Goal: Task Accomplishment & Management: Complete application form

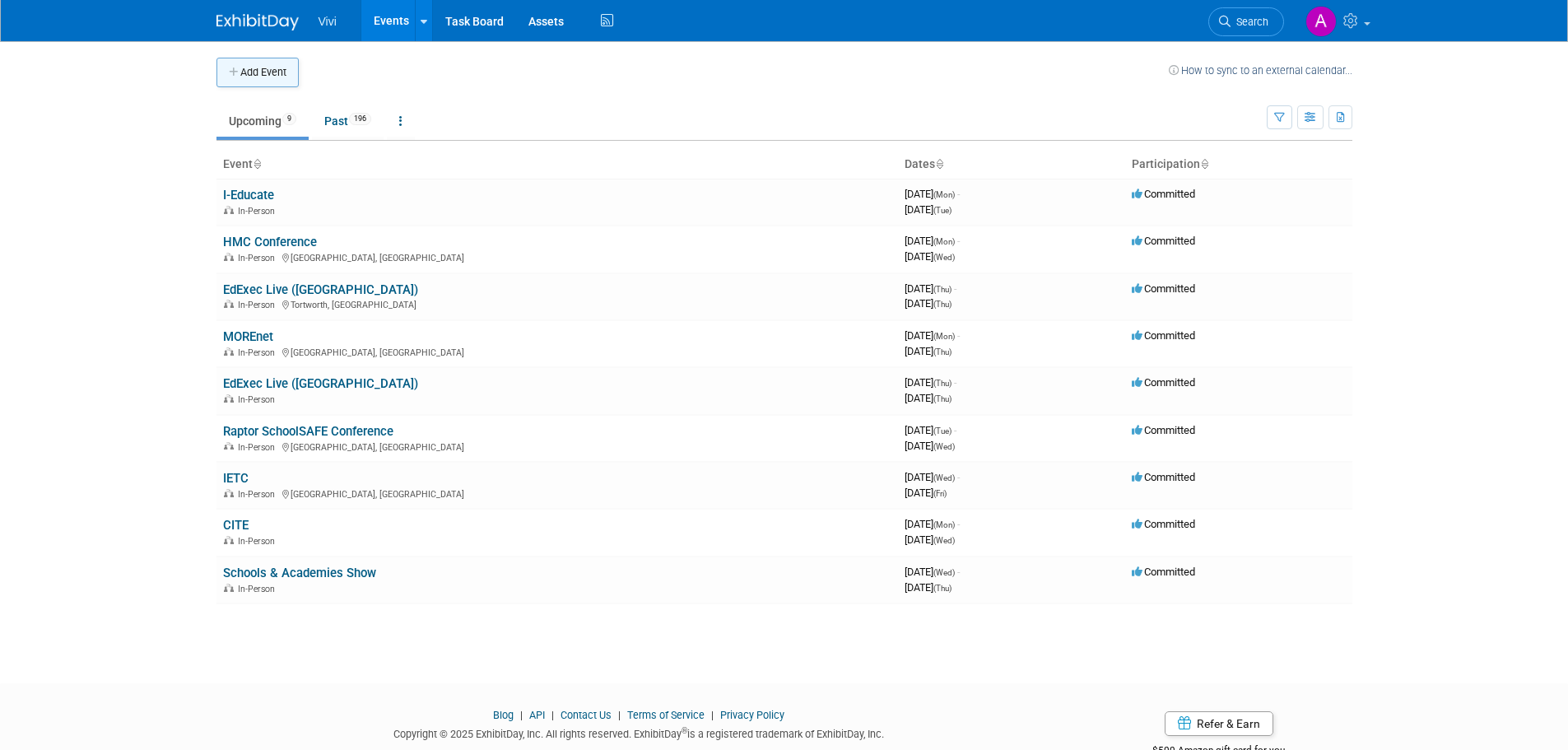
click at [265, 66] on button "Add Event" at bounding box center [258, 72] width 82 height 30
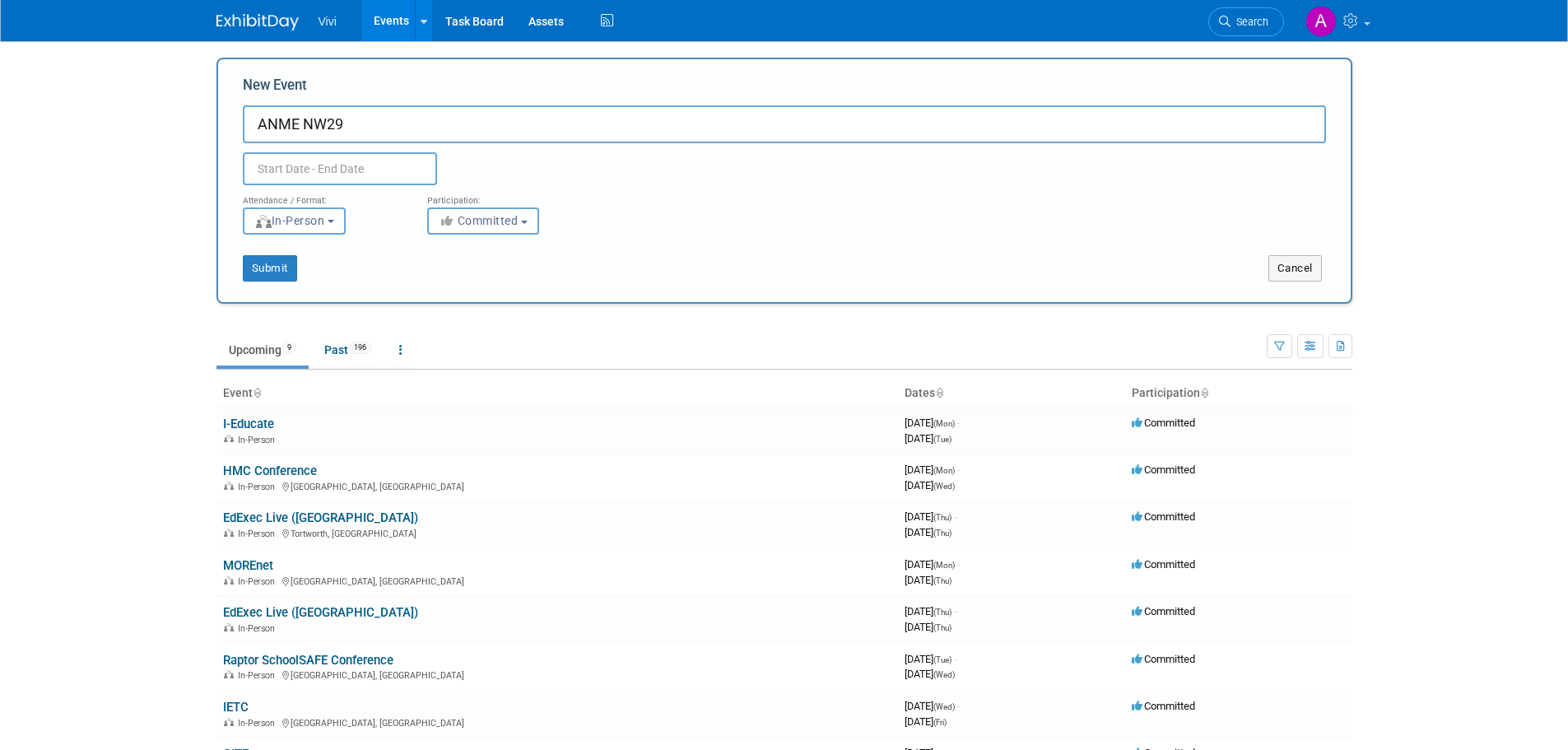
type input "ANME NW29"
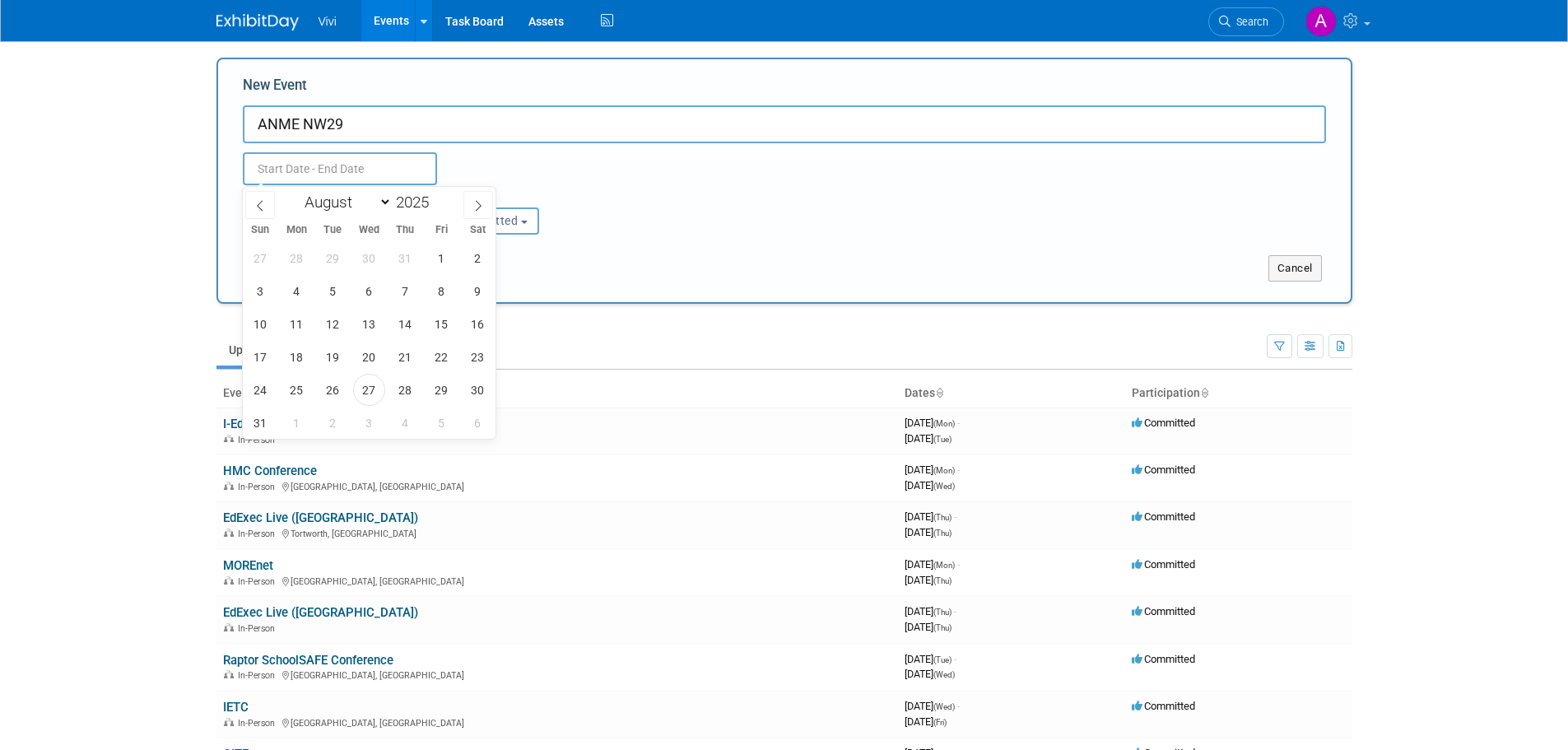
click at [314, 163] on input "text" at bounding box center [339, 168] width 194 height 32
click at [469, 201] on span at bounding box center [477, 204] width 30 height 28
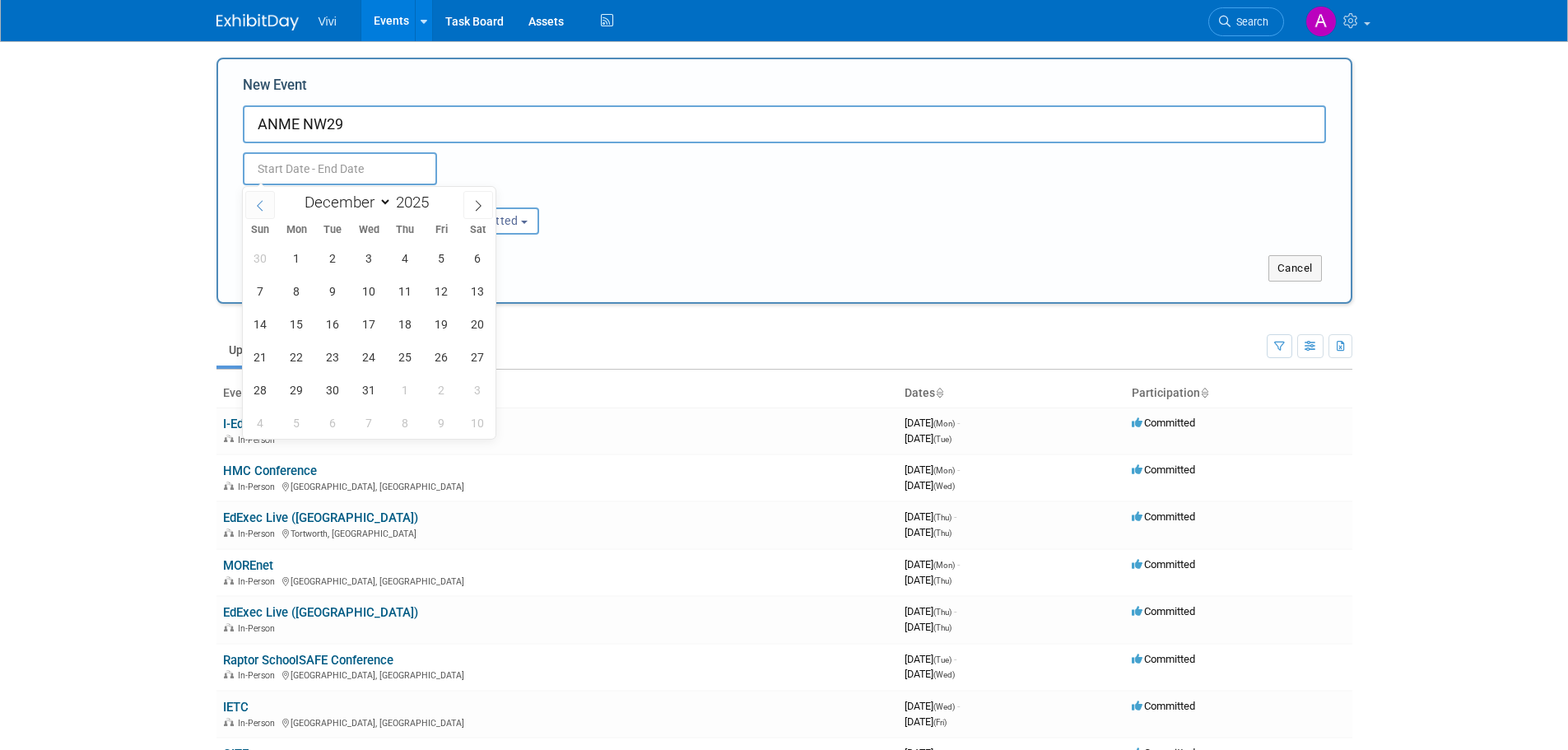
click at [254, 203] on icon at bounding box center [260, 205] width 11 height 11
select select "10"
click at [403, 379] on span "27" at bounding box center [406, 390] width 32 height 32
type input "Nov 27, 2025 to Nov 27, 2025"
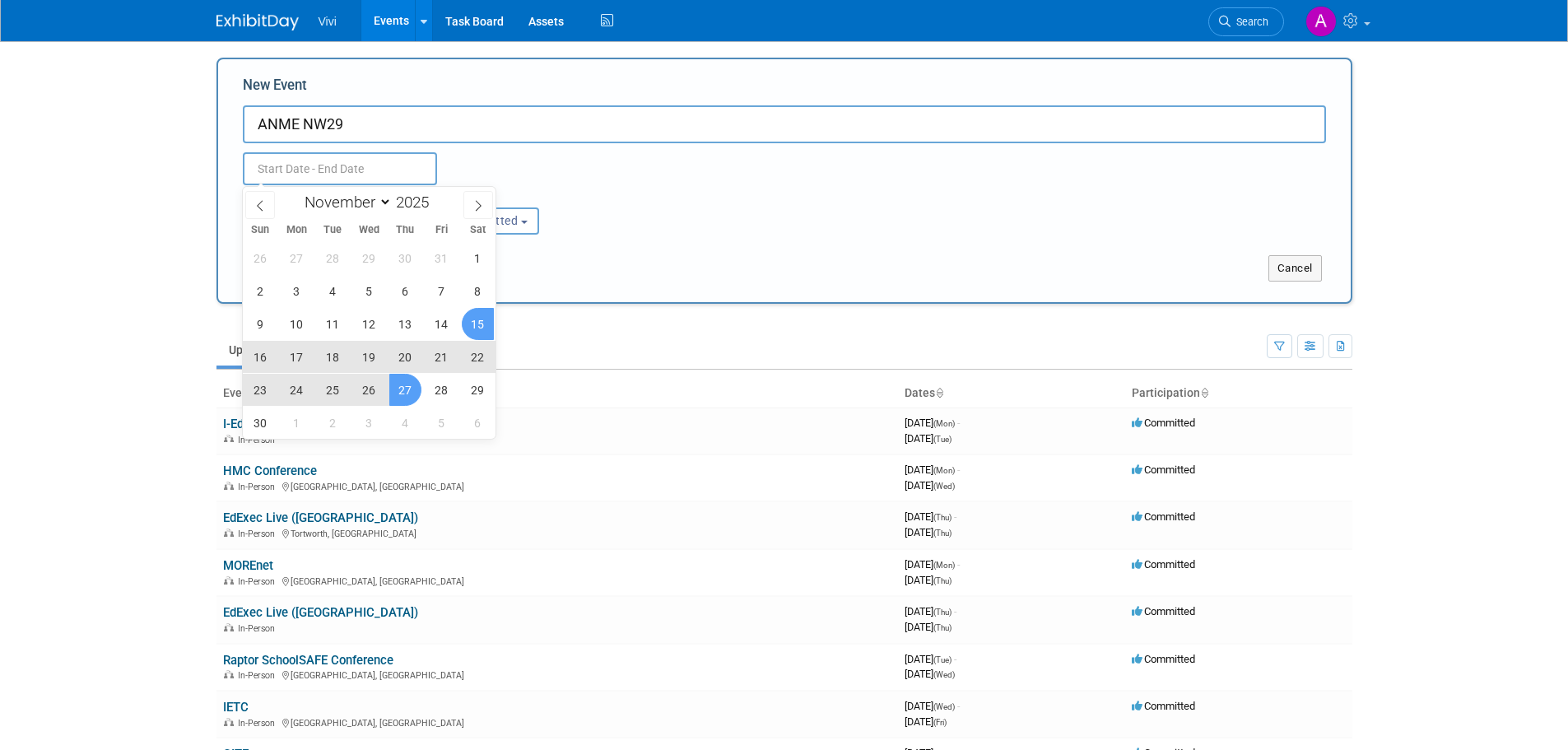
type input "Nov 27, 2025 to Nov 27, 2025"
click at [625, 206] on div "Attendance / Format: <img src="https://www.exhibitday.com/Images/Format-InPerso…" at bounding box center [784, 210] width 1108 height 50
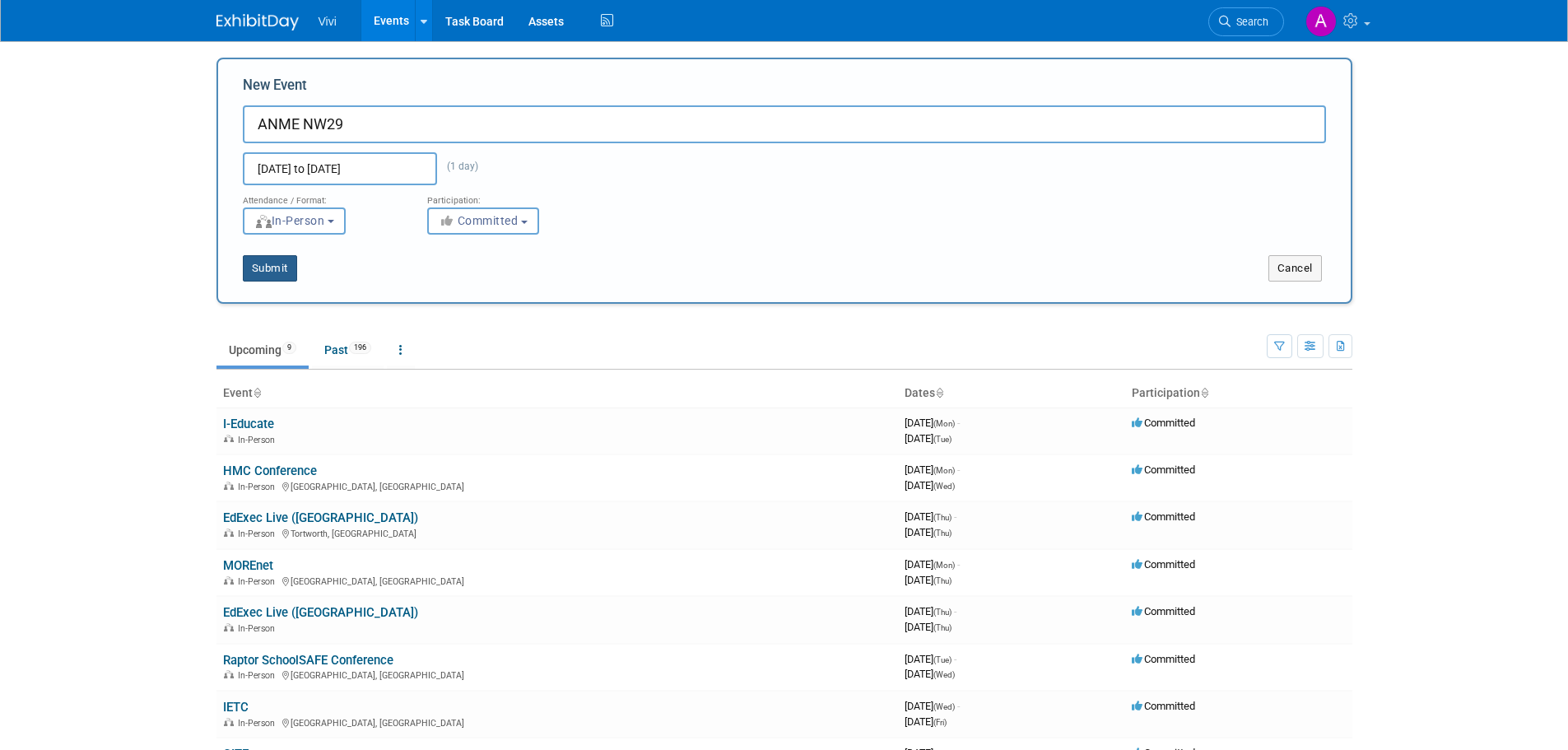
click at [282, 267] on button "Submit" at bounding box center [269, 268] width 54 height 27
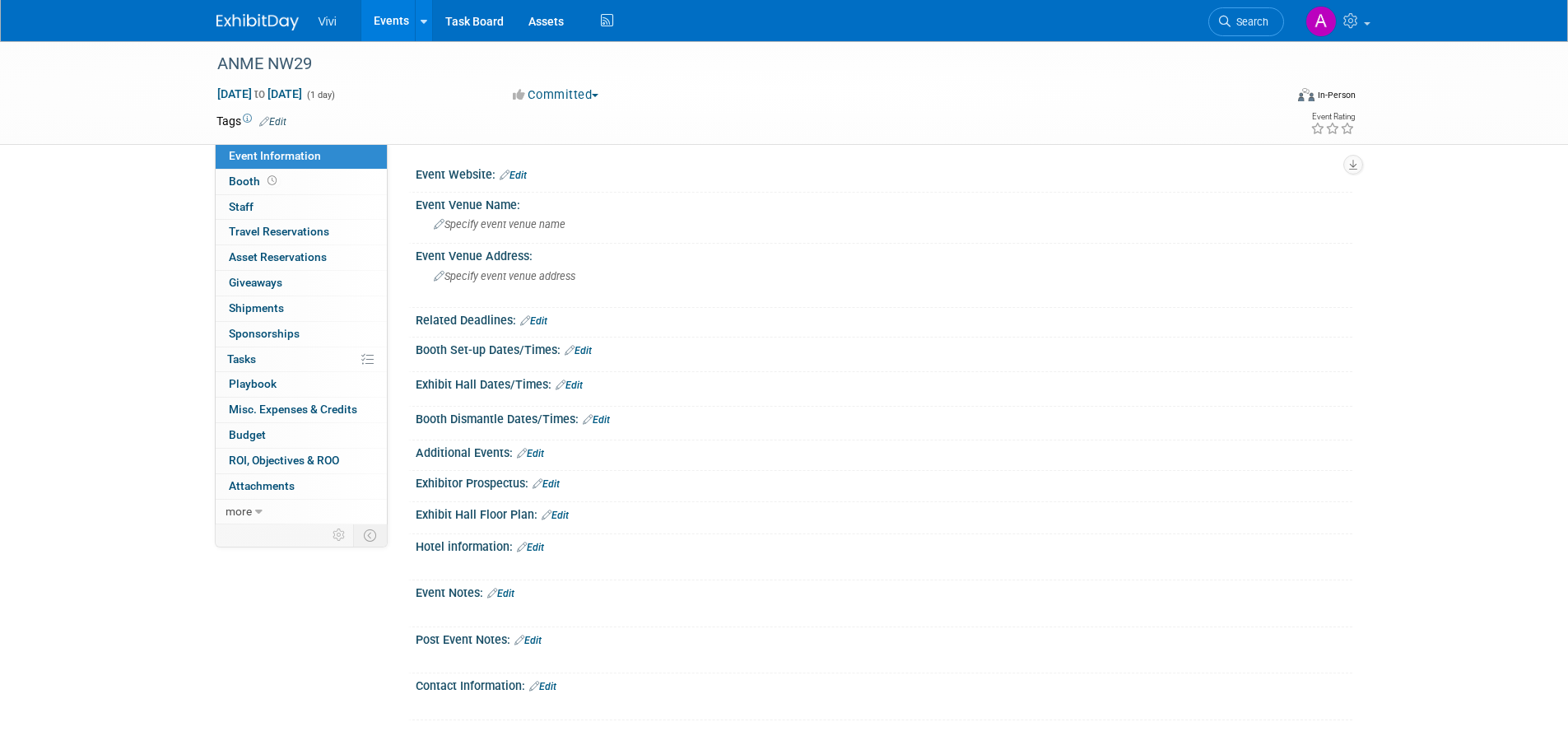
click at [379, 21] on link "Events" at bounding box center [391, 20] width 60 height 41
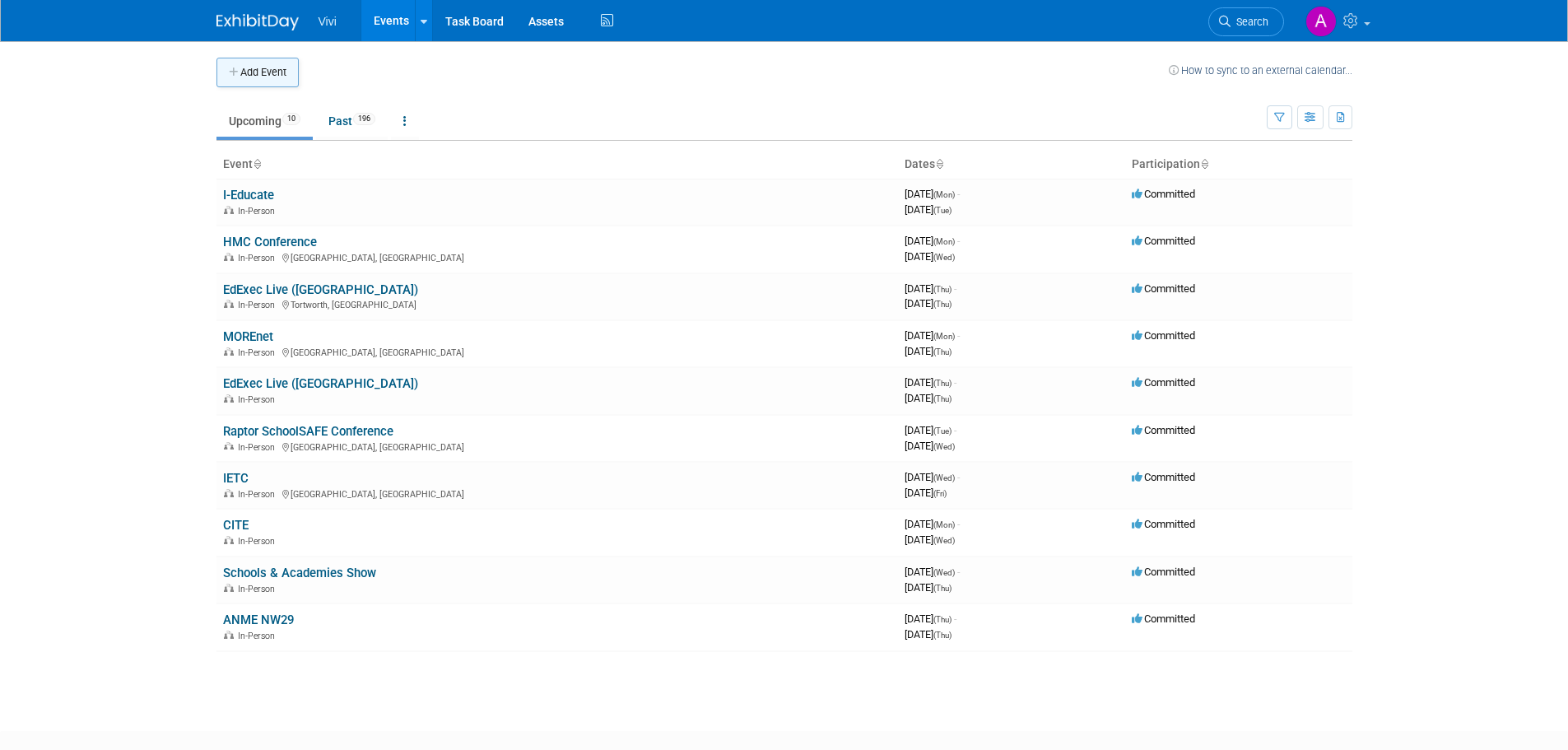
click at [294, 74] on button "Add Event" at bounding box center [258, 72] width 82 height 30
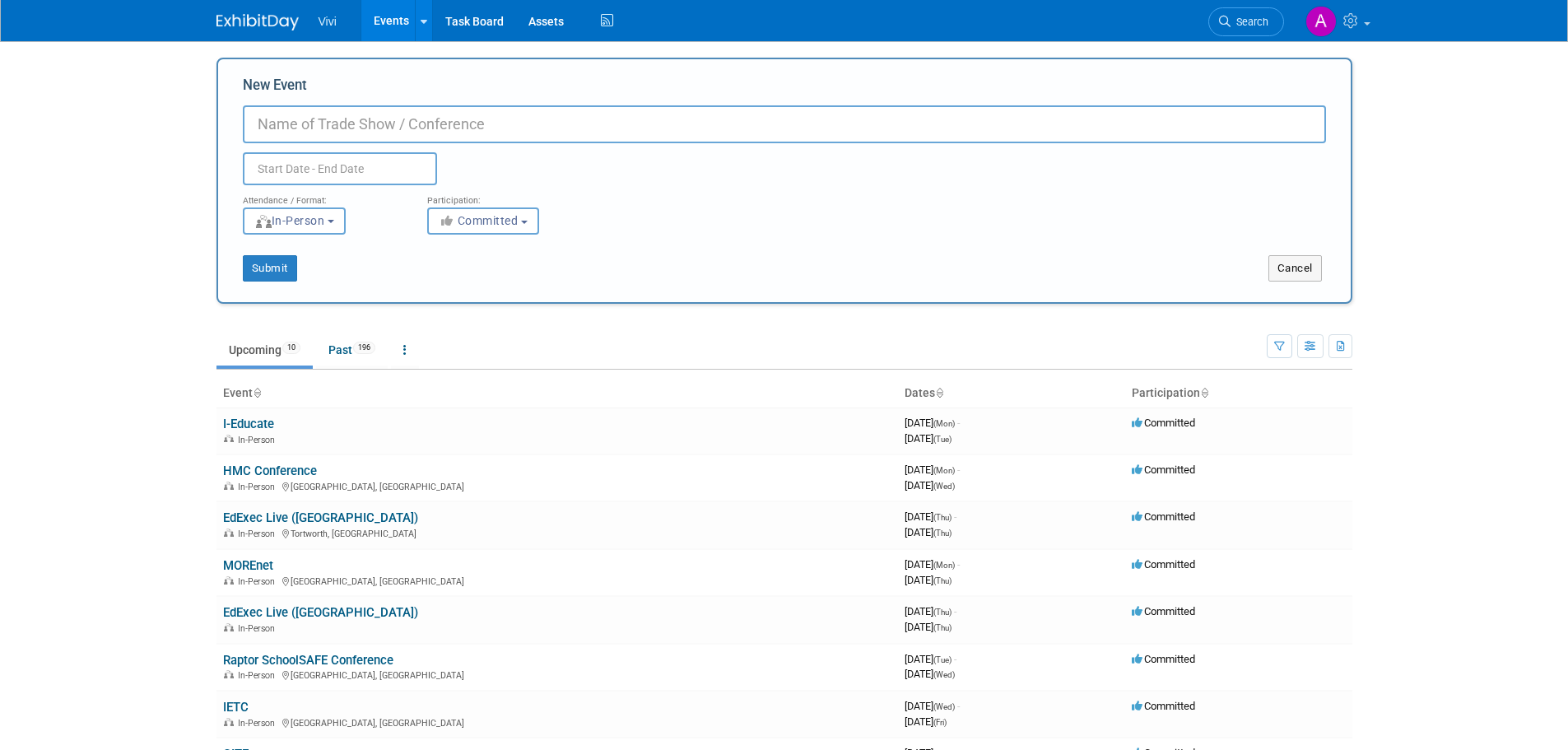
click at [354, 130] on input "New Event" at bounding box center [784, 124] width 1084 height 38
type input "ANME EM19"
click at [355, 168] on input "text" at bounding box center [339, 168] width 194 height 32
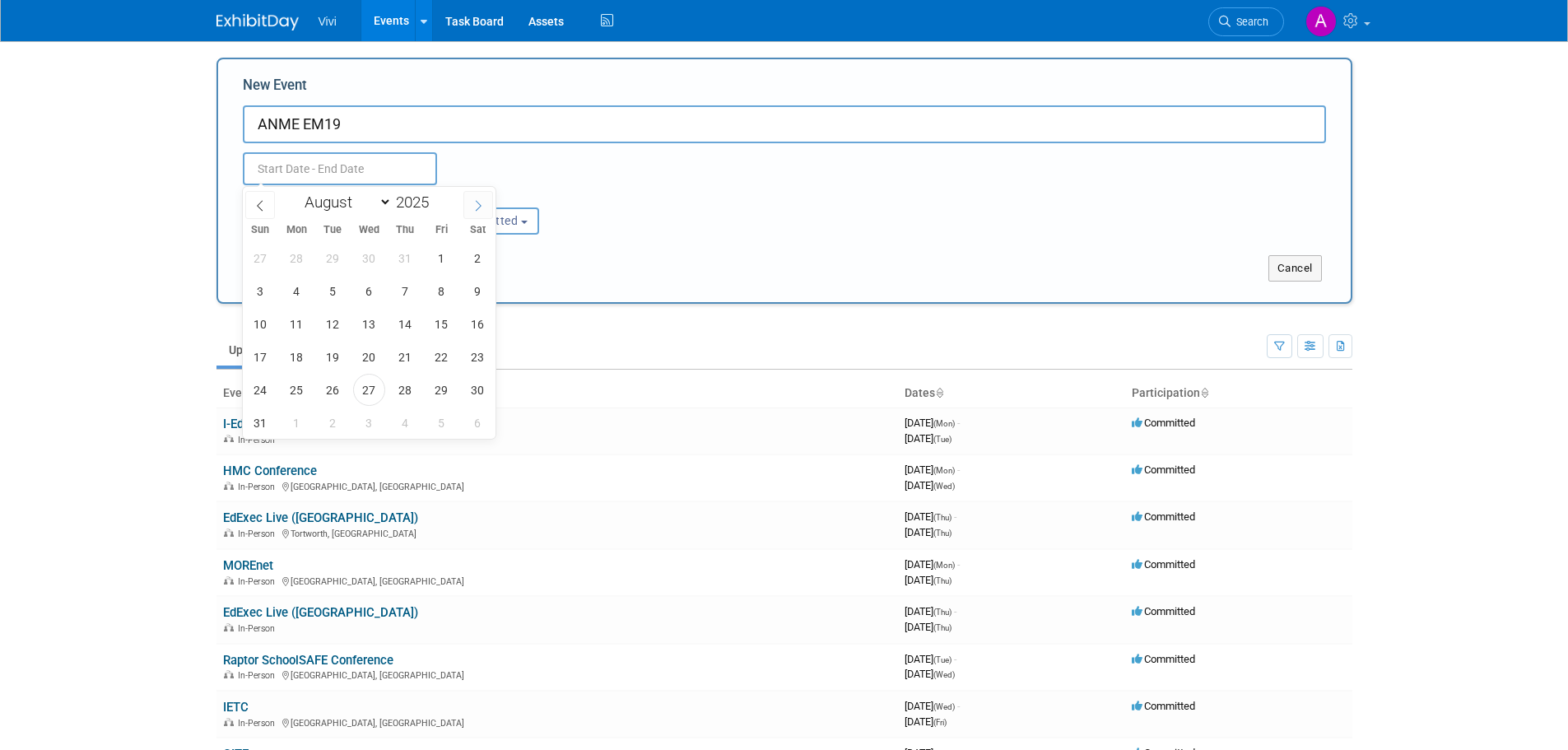
click at [472, 208] on span at bounding box center [477, 204] width 30 height 28
select select "10"
click at [308, 295] on span "3" at bounding box center [297, 291] width 32 height 32
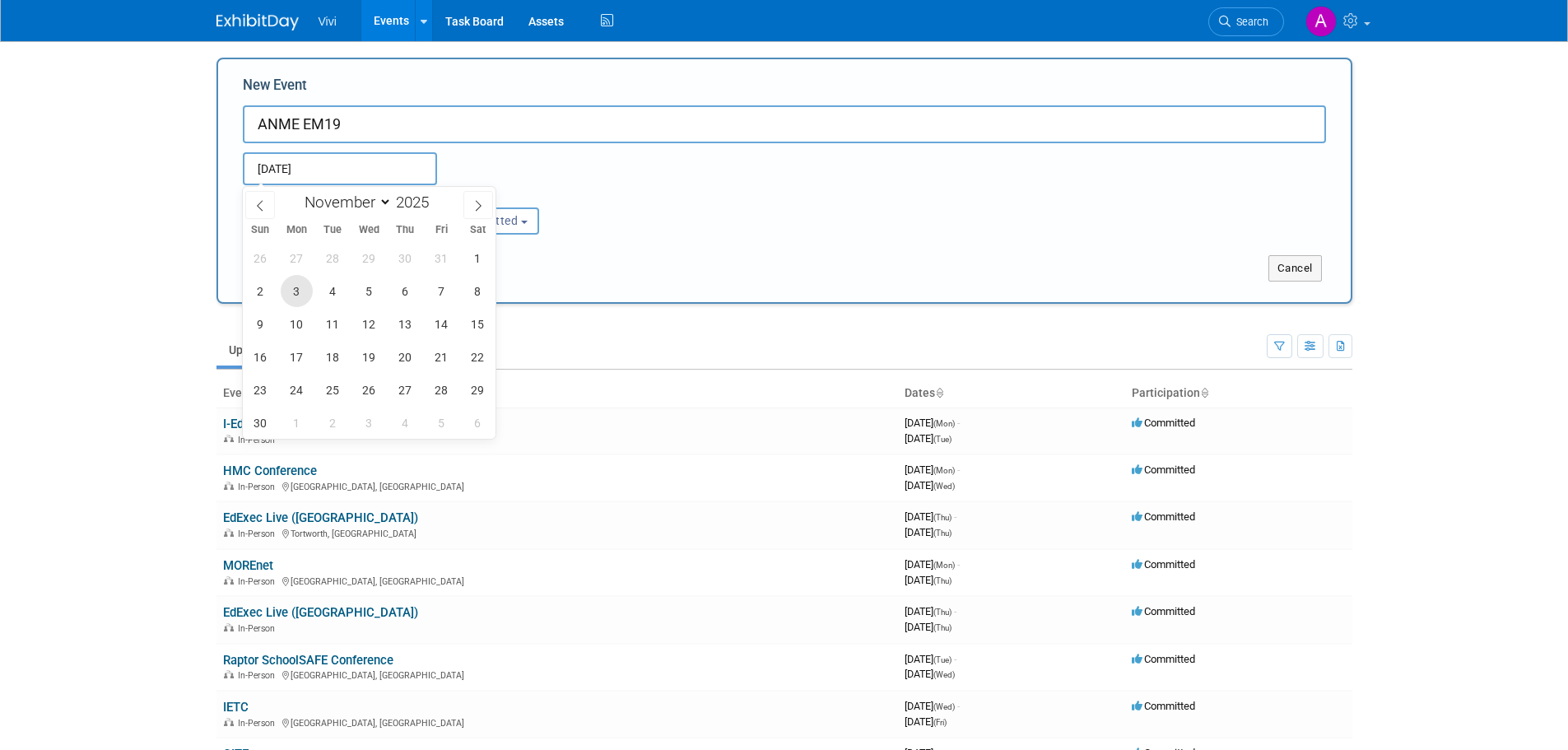
type input "Nov 3, 2025 to Nov 3, 2025"
click at [141, 277] on body "Vivi Events Add Event Bulk Upload Events Shareable Event Boards Recently Viewed…" at bounding box center [784, 375] width 1568 height 750
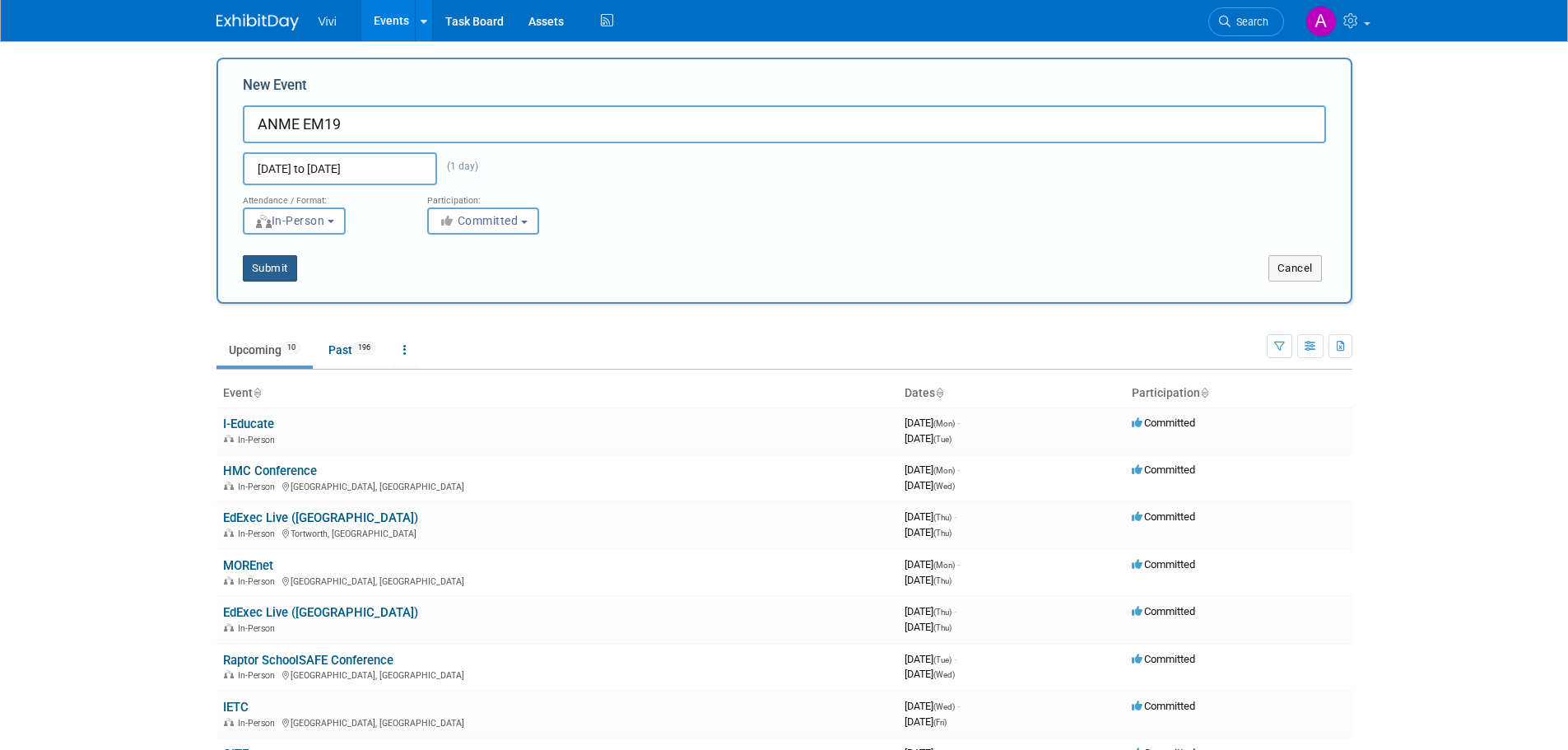
click at [274, 266] on button "Submit" at bounding box center [269, 268] width 54 height 27
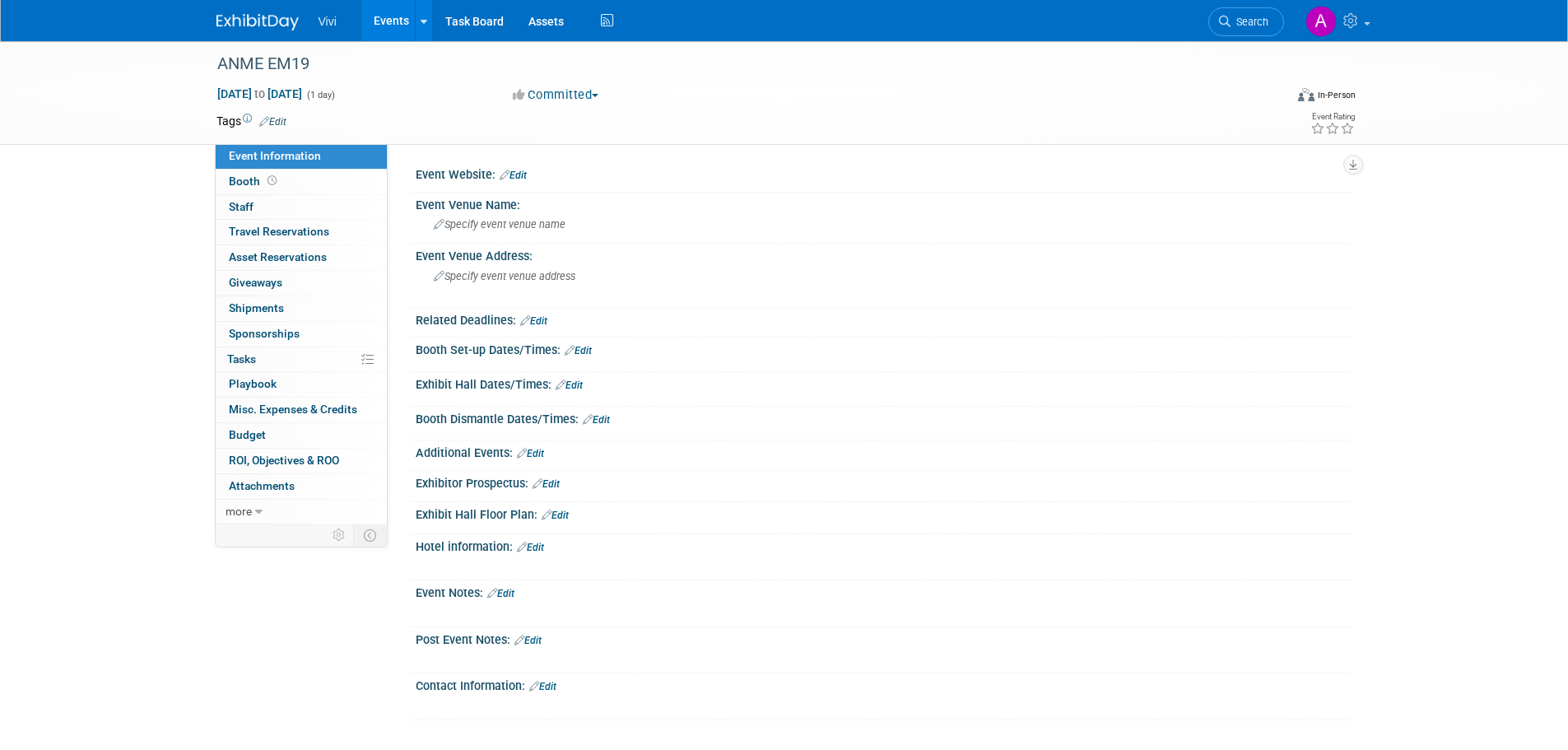
click at [371, 20] on link "Events" at bounding box center [391, 20] width 60 height 41
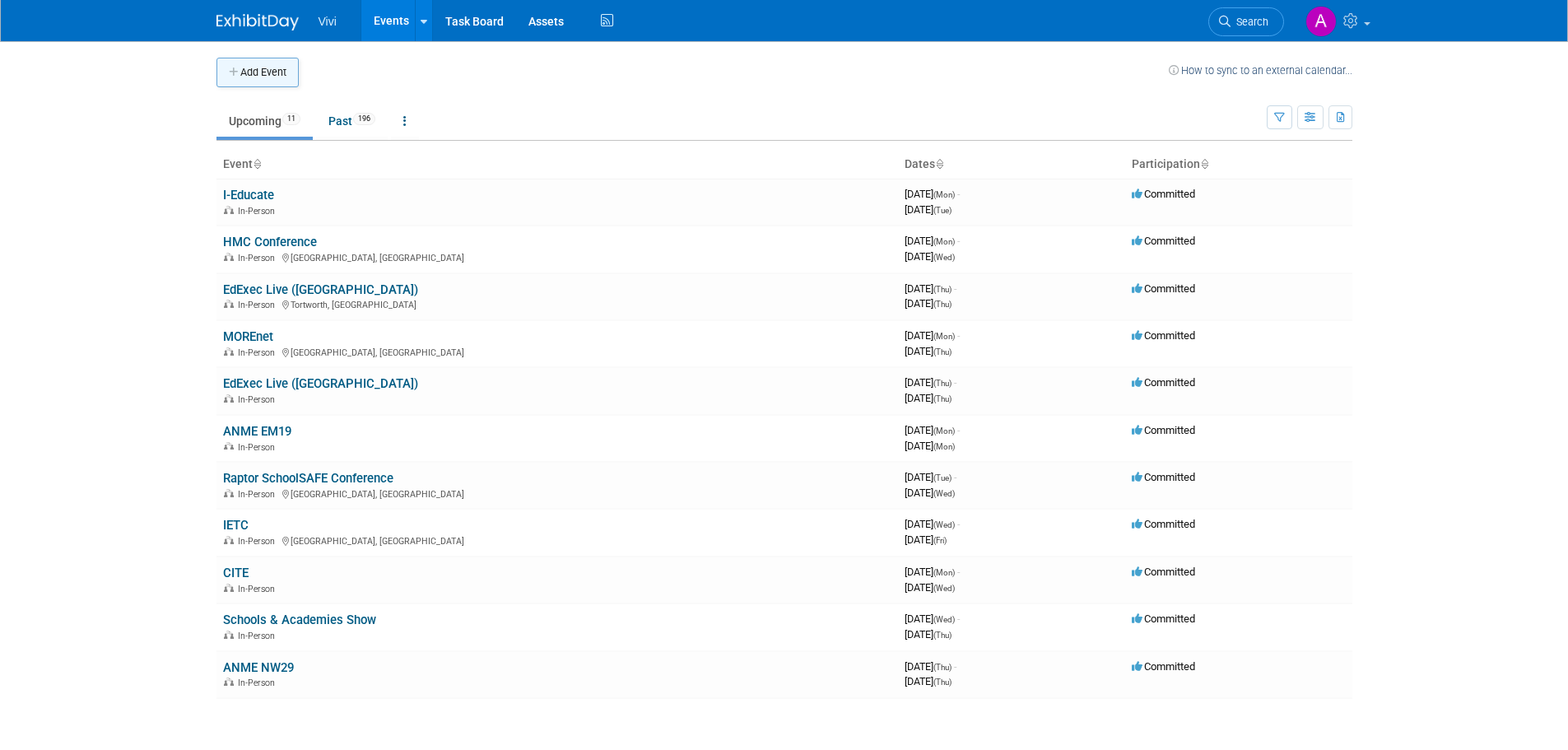
click at [257, 81] on button "Add Event" at bounding box center [258, 72] width 82 height 30
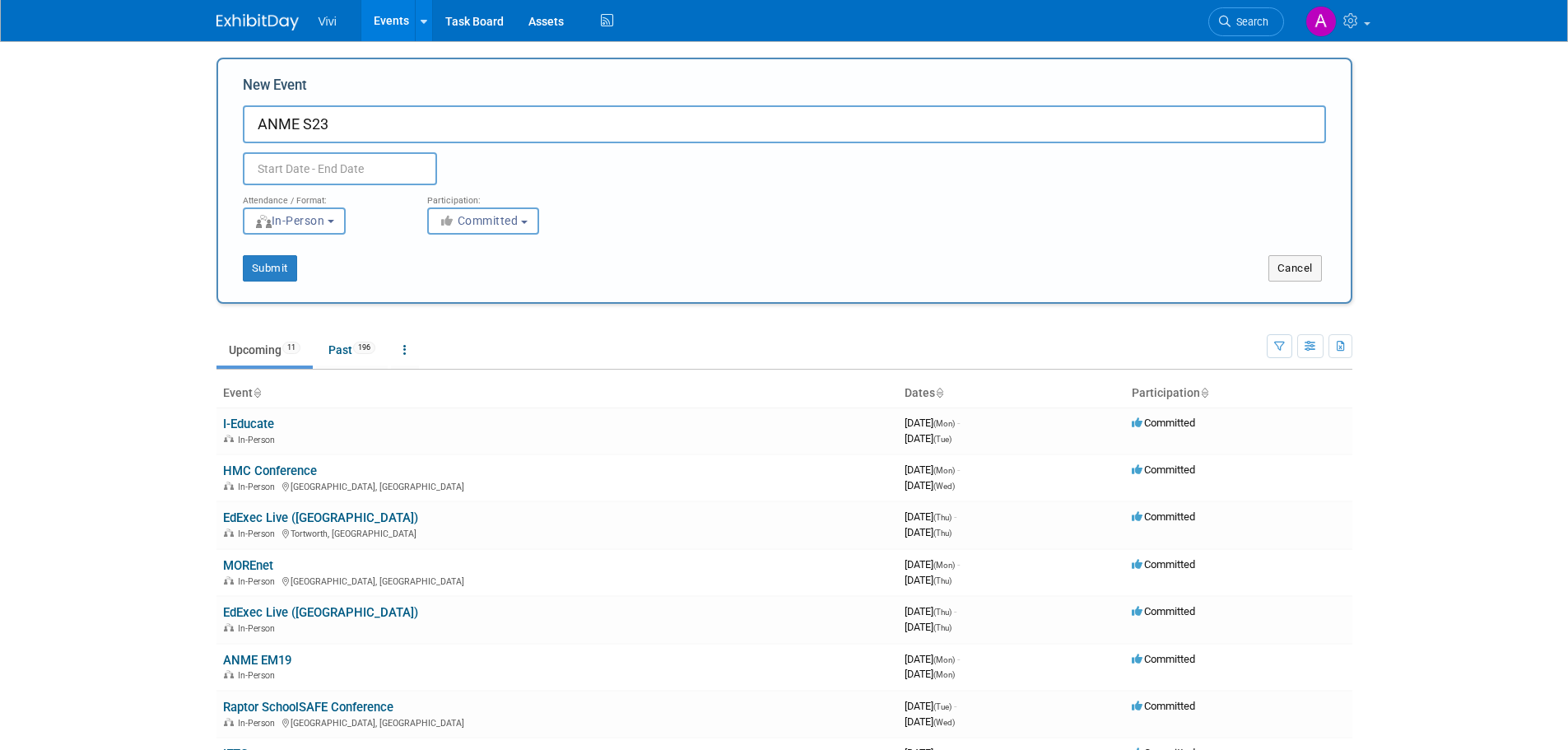
type input "ANME S23"
click at [405, 174] on input "text" at bounding box center [339, 168] width 194 height 32
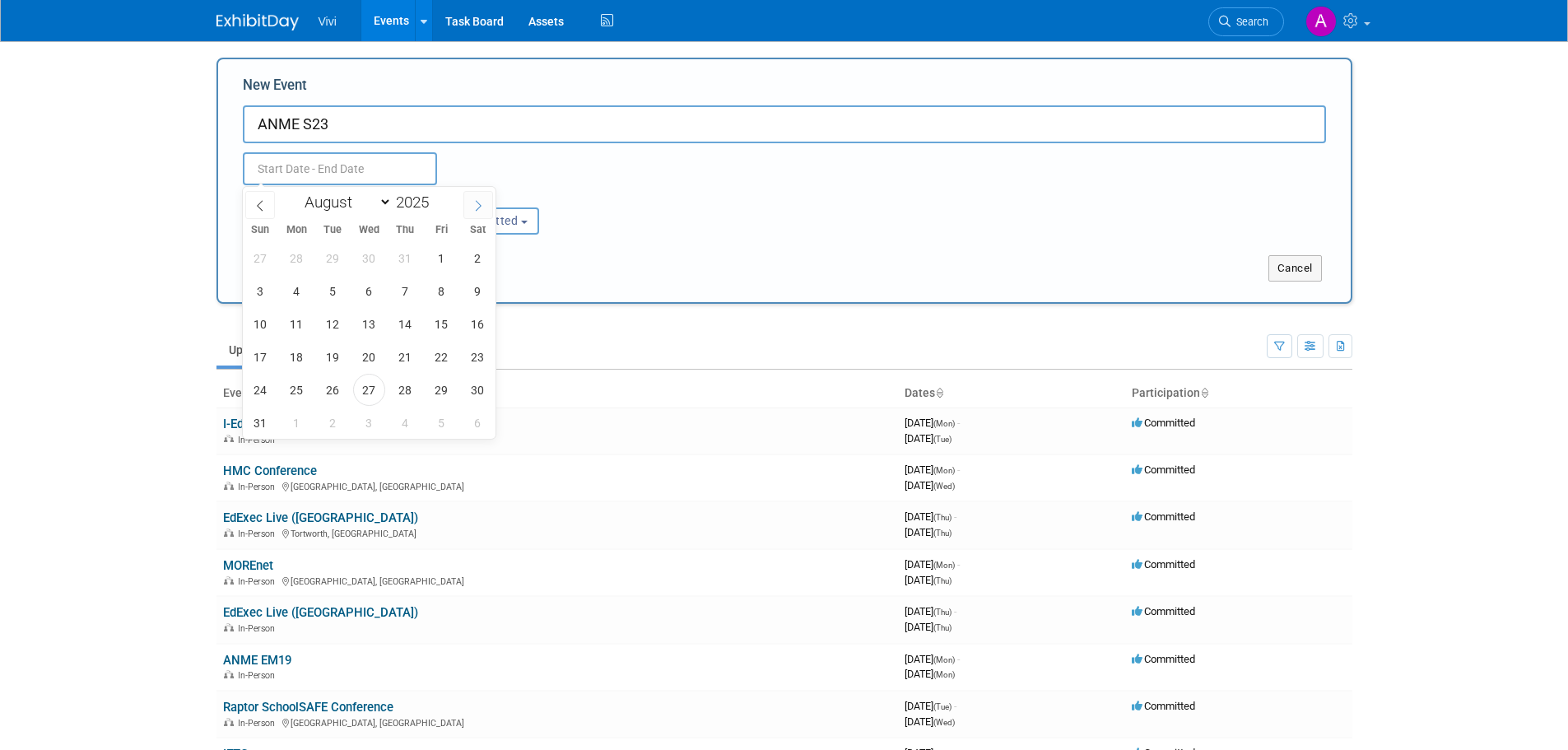
click at [475, 200] on icon at bounding box center [478, 205] width 11 height 11
select select "10"
click at [373, 302] on span "5" at bounding box center [370, 291] width 32 height 32
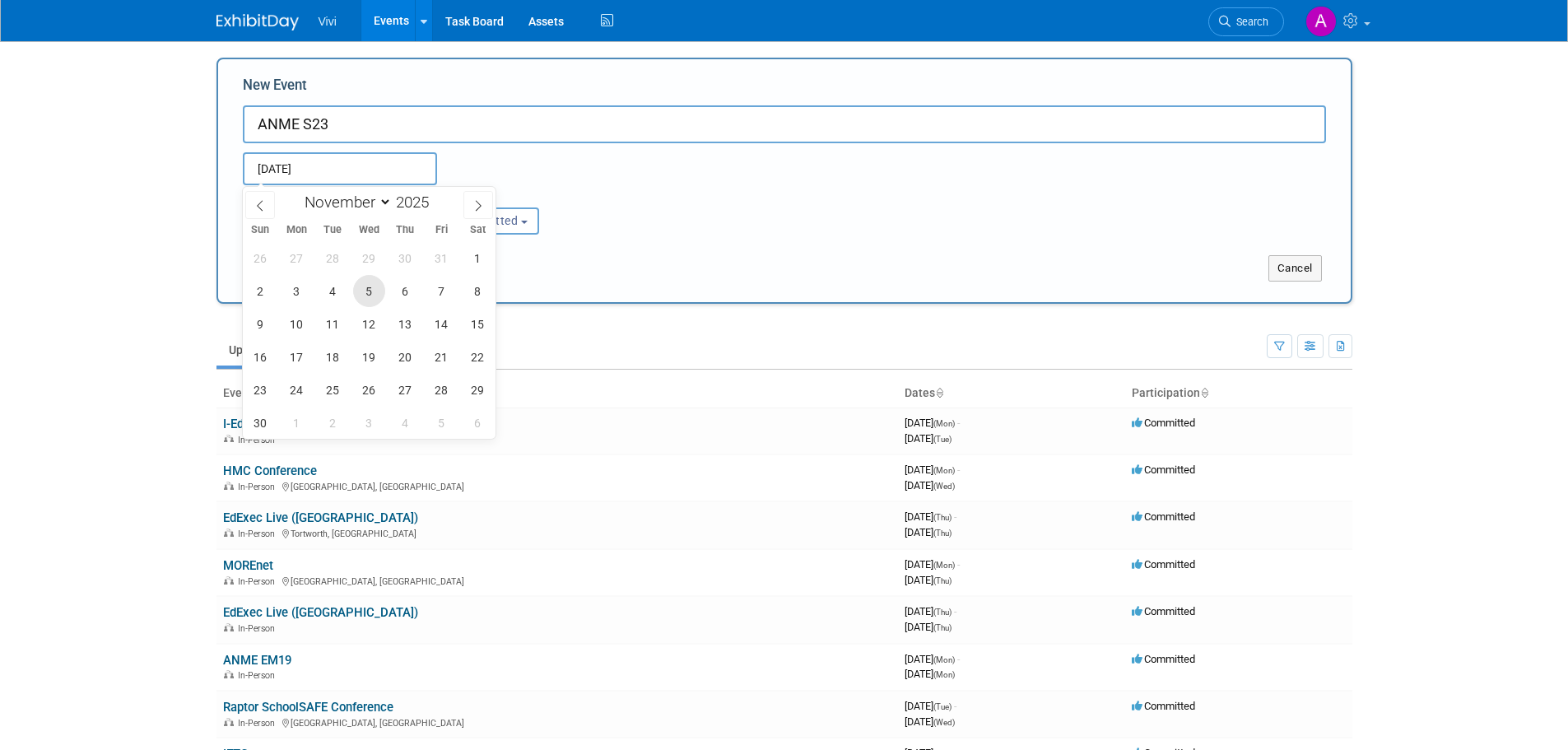
type input "Nov 5, 2025 to Nov 5, 2025"
click at [654, 214] on div "Attendance / Format: <img src="https://www.exhibitday.com/Images/Format-InPerso…" at bounding box center [784, 210] width 1108 height 50
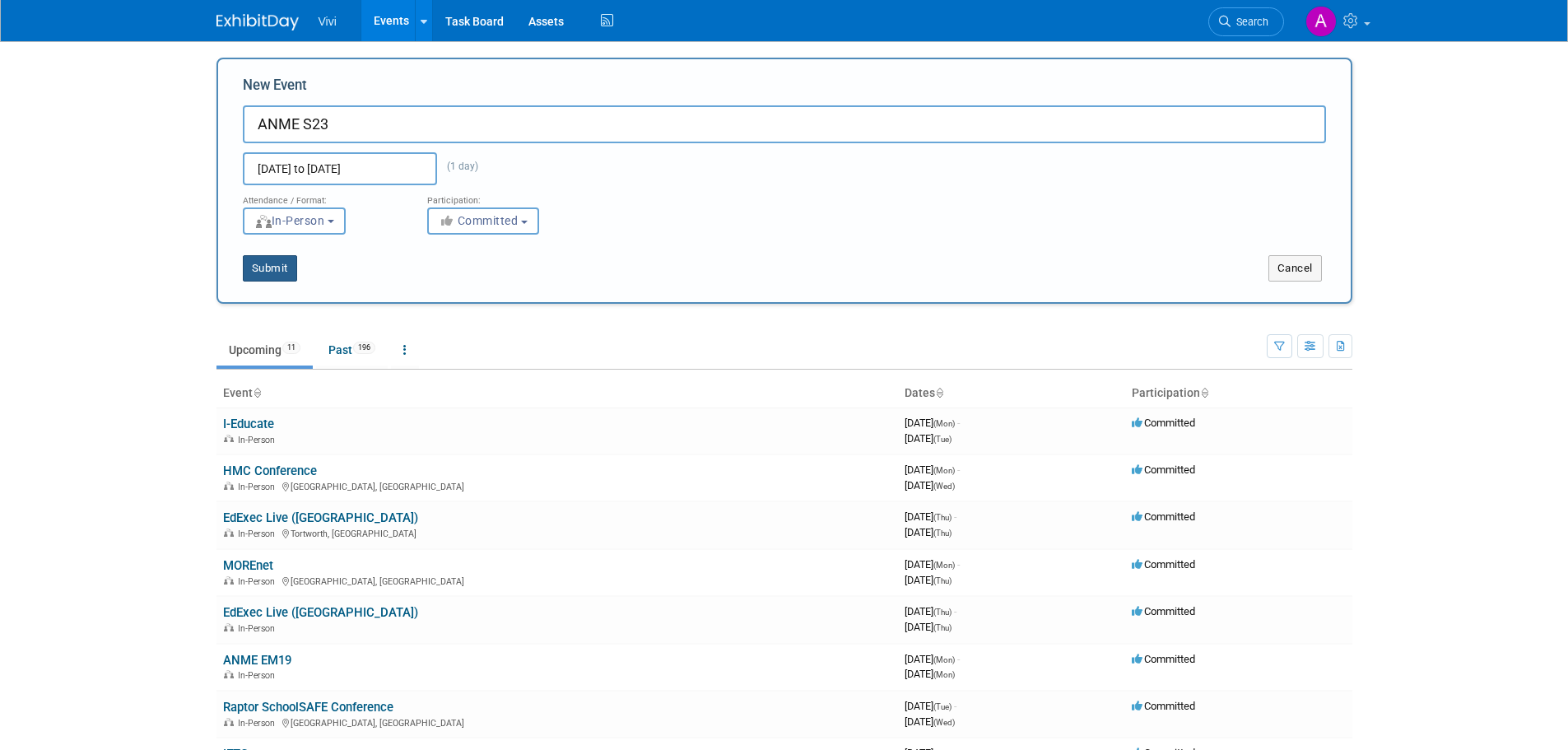
click at [256, 261] on button "Submit" at bounding box center [269, 268] width 54 height 27
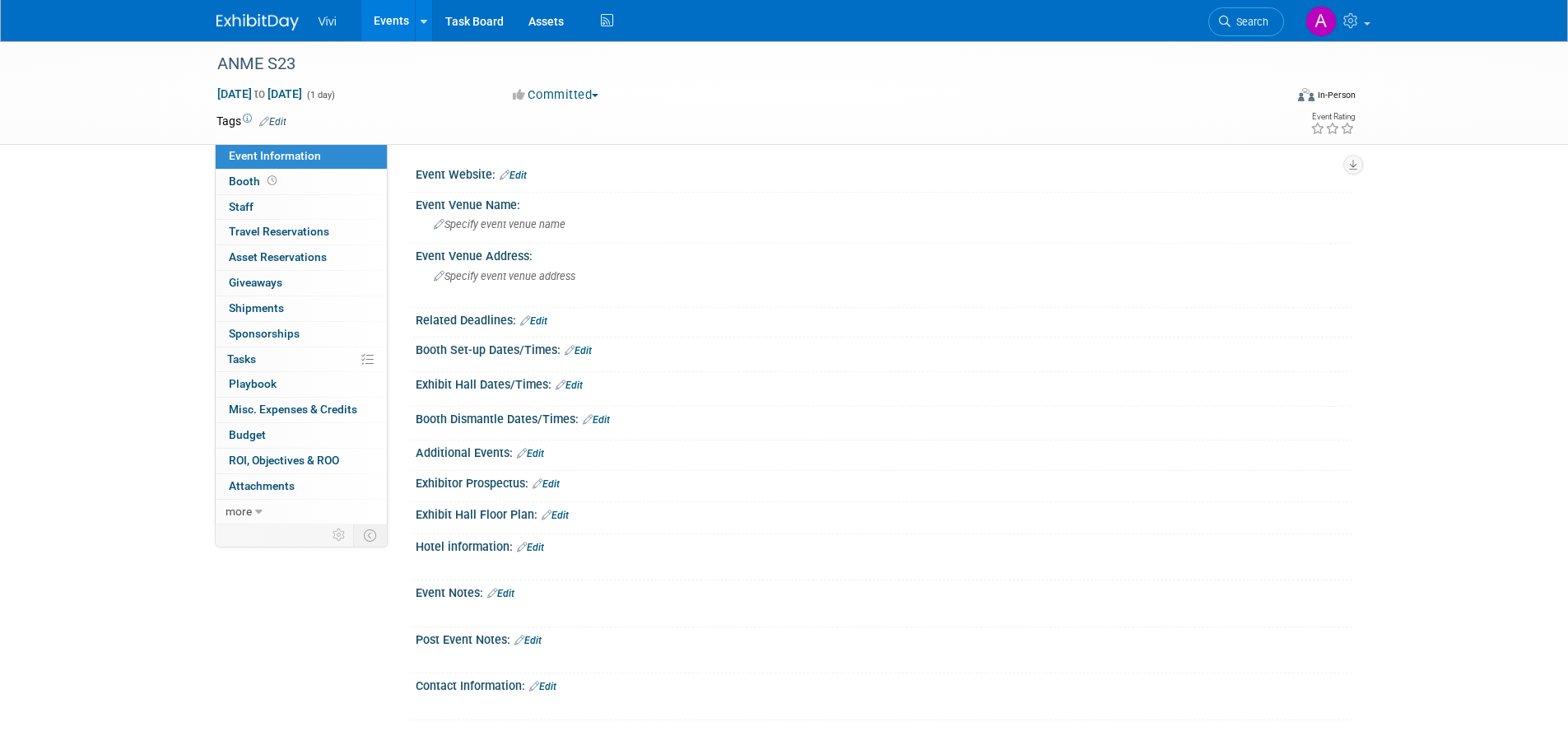
click at [333, 24] on span "Vivi" at bounding box center [328, 22] width 18 height 13
click at [279, 20] on img at bounding box center [258, 22] width 82 height 16
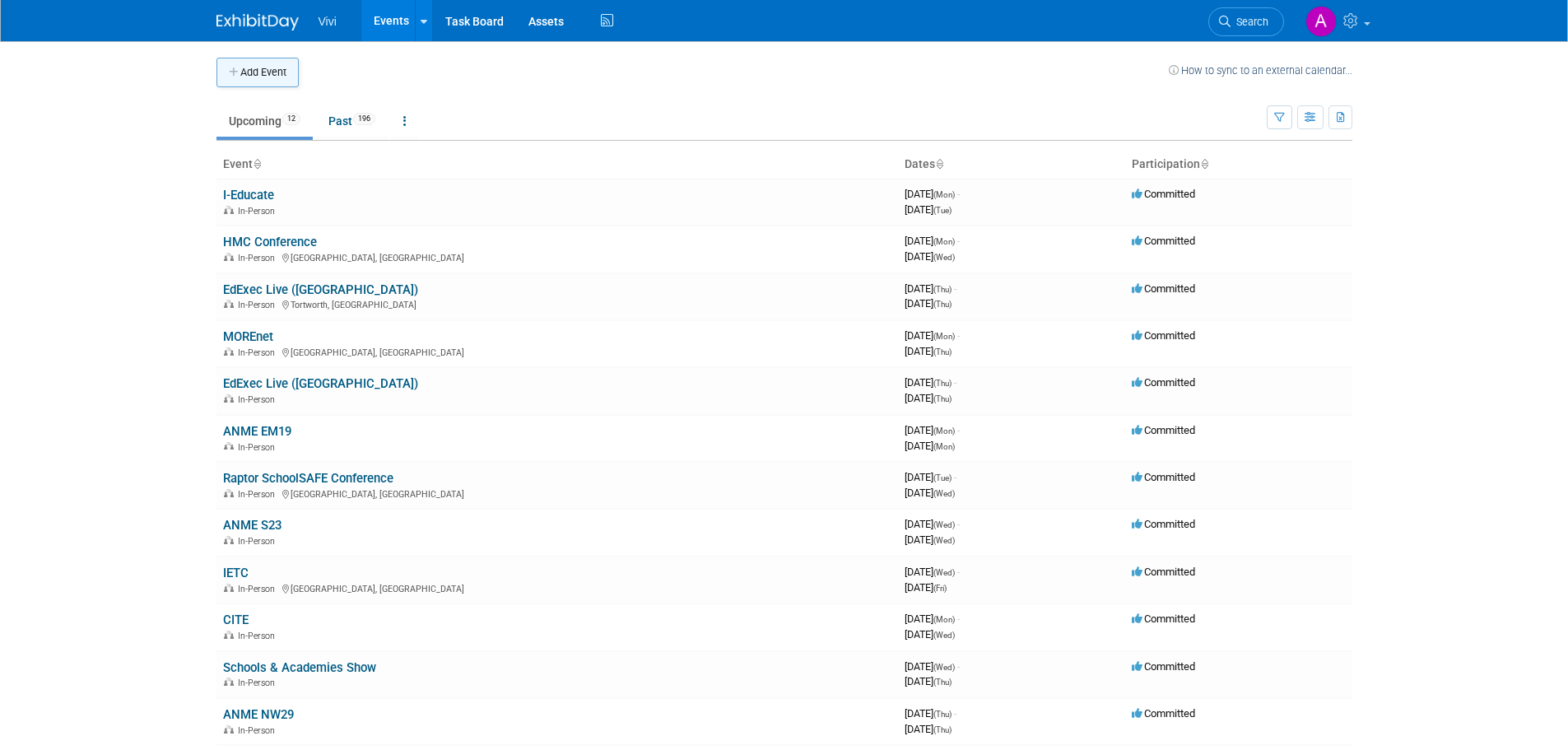
click at [277, 79] on button "Add Event" at bounding box center [258, 72] width 82 height 30
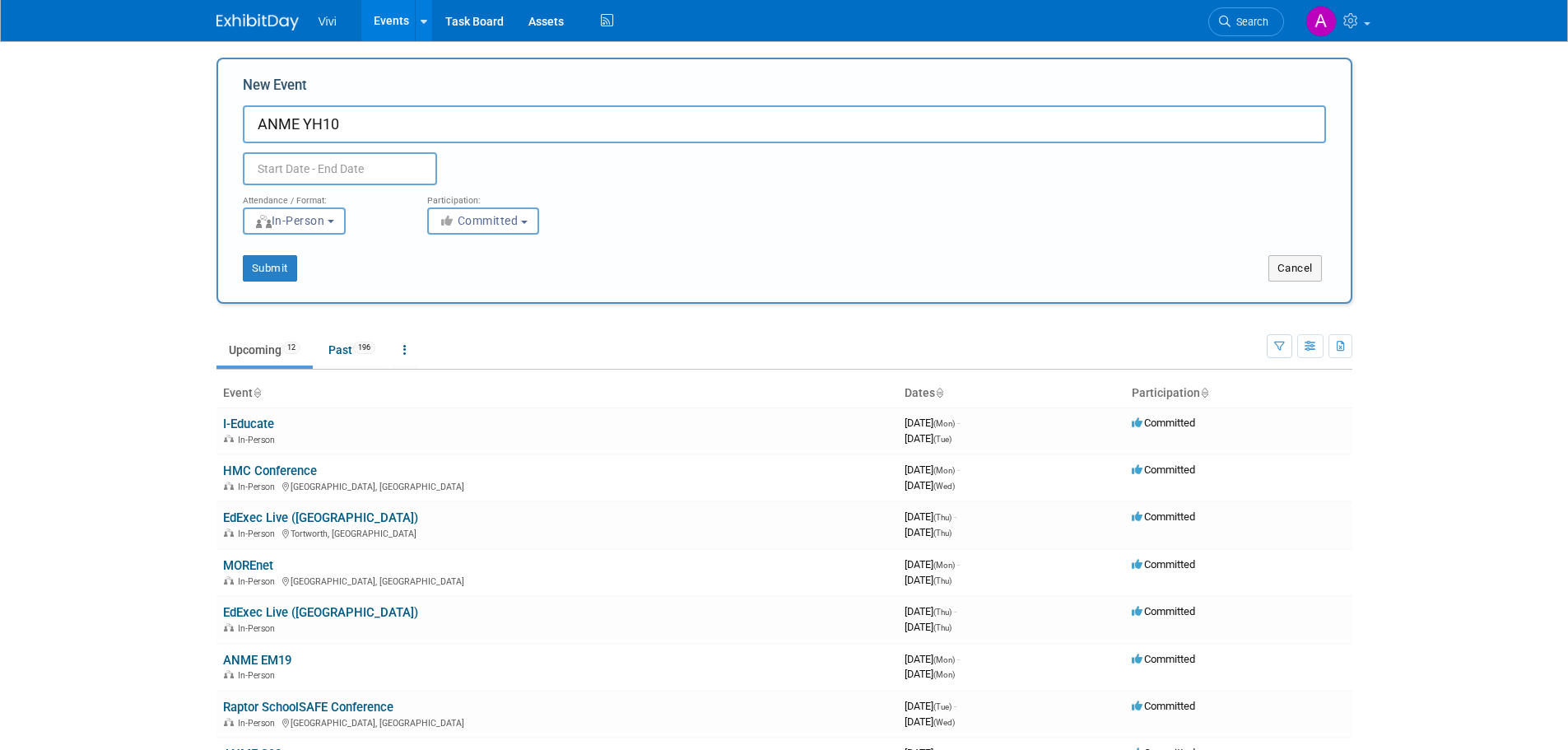
type input "ANME YH10"
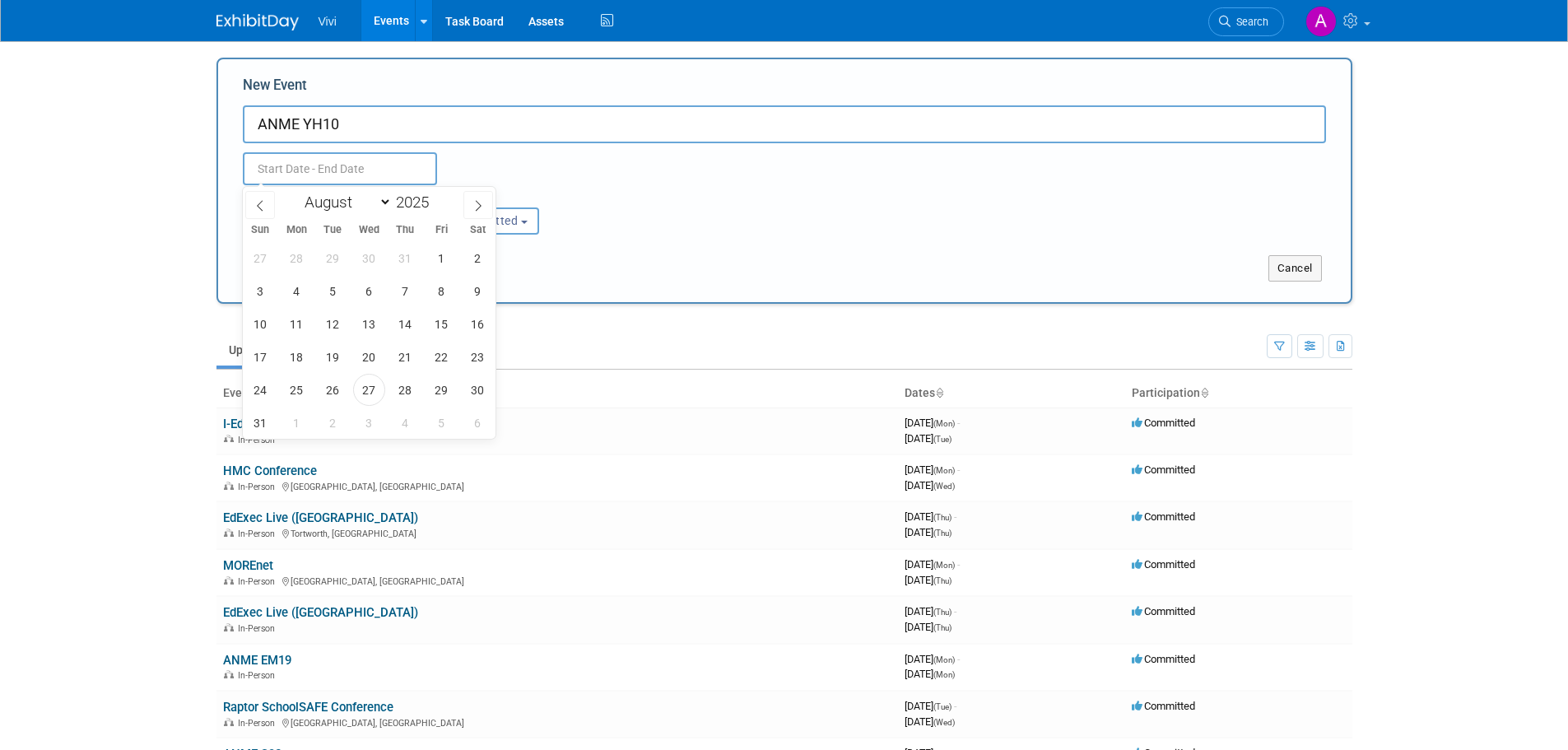
click at [350, 160] on input "text" at bounding box center [339, 168] width 194 height 32
click at [468, 202] on span at bounding box center [477, 204] width 30 height 28
select select "10"
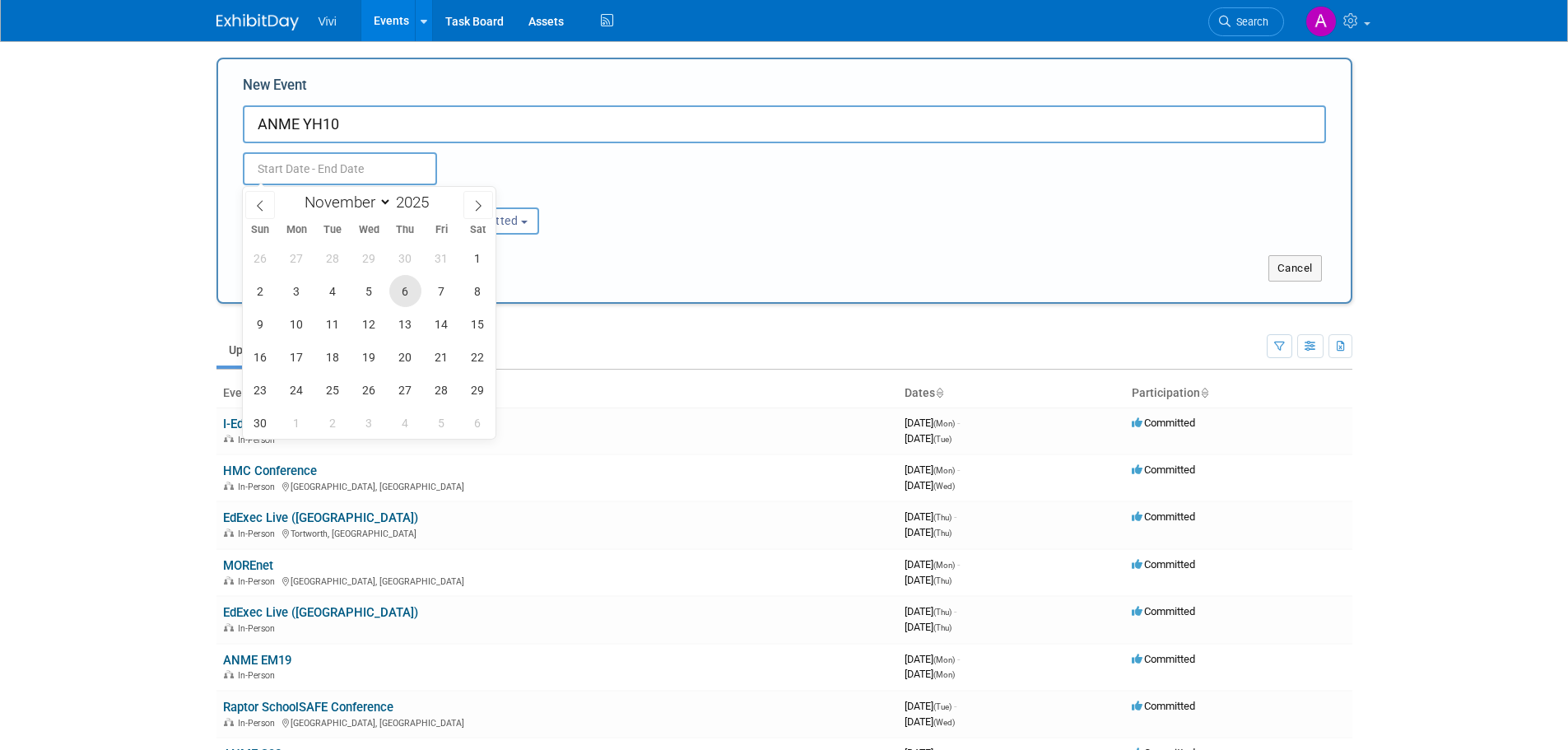
click at [410, 287] on span "6" at bounding box center [406, 291] width 32 height 32
type input "Nov 6, 2025 to Nov 6, 2025"
click at [606, 244] on div "Submit Cancel" at bounding box center [784, 258] width 1108 height 47
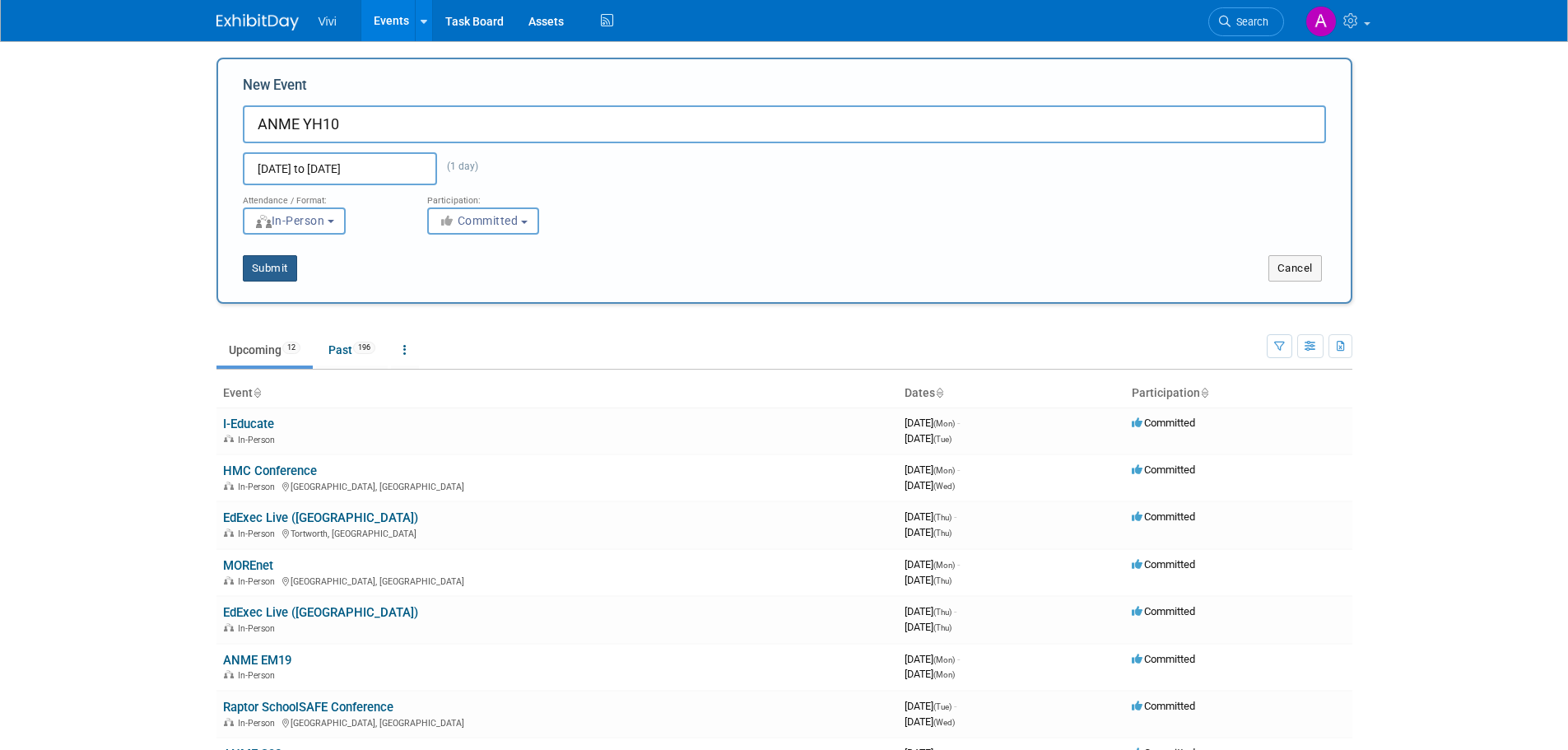
click at [281, 270] on button "Submit" at bounding box center [269, 268] width 54 height 27
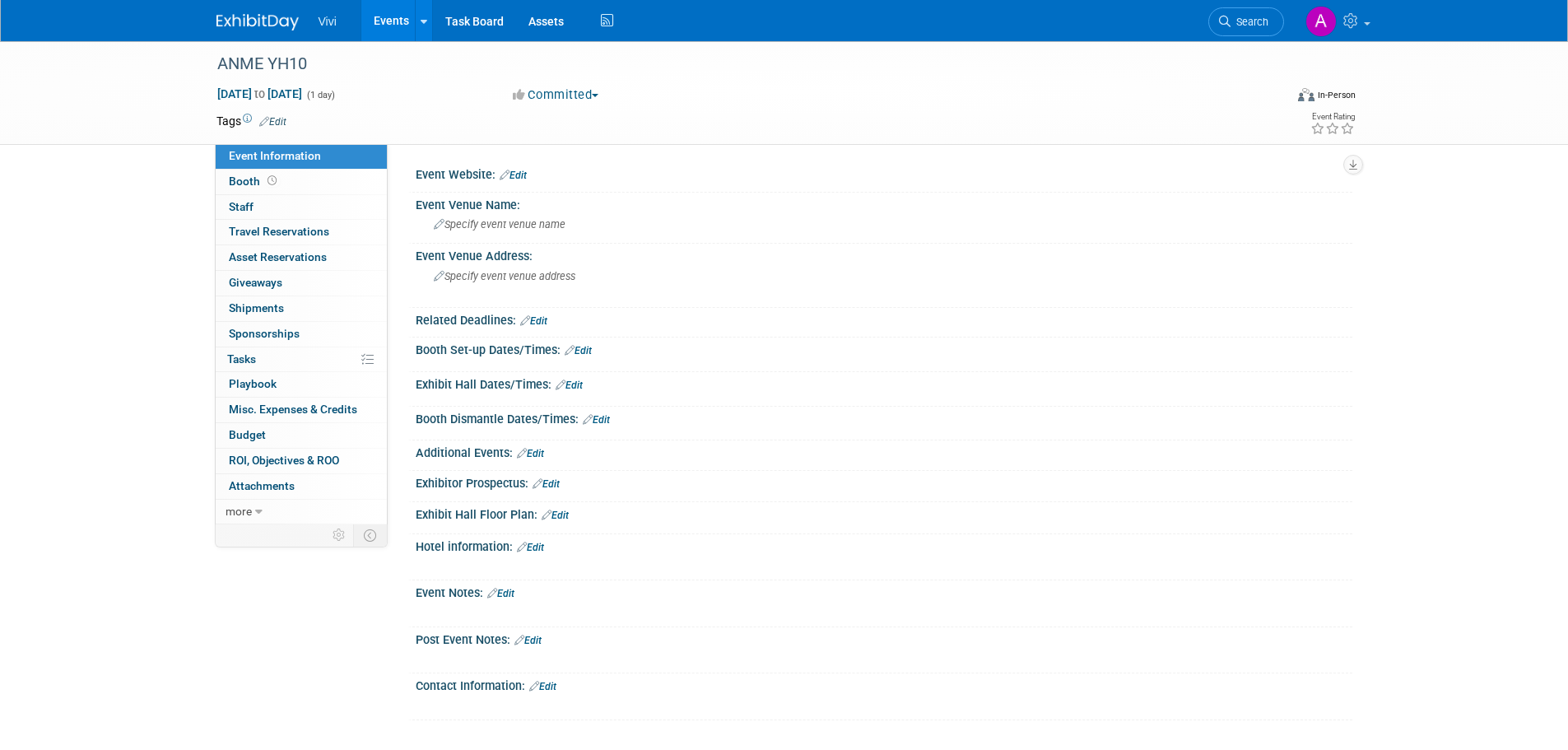
click at [321, 9] on li "Vivi" at bounding box center [340, 14] width 42 height 24
click at [361, 32] on link "Events" at bounding box center [391, 20] width 60 height 41
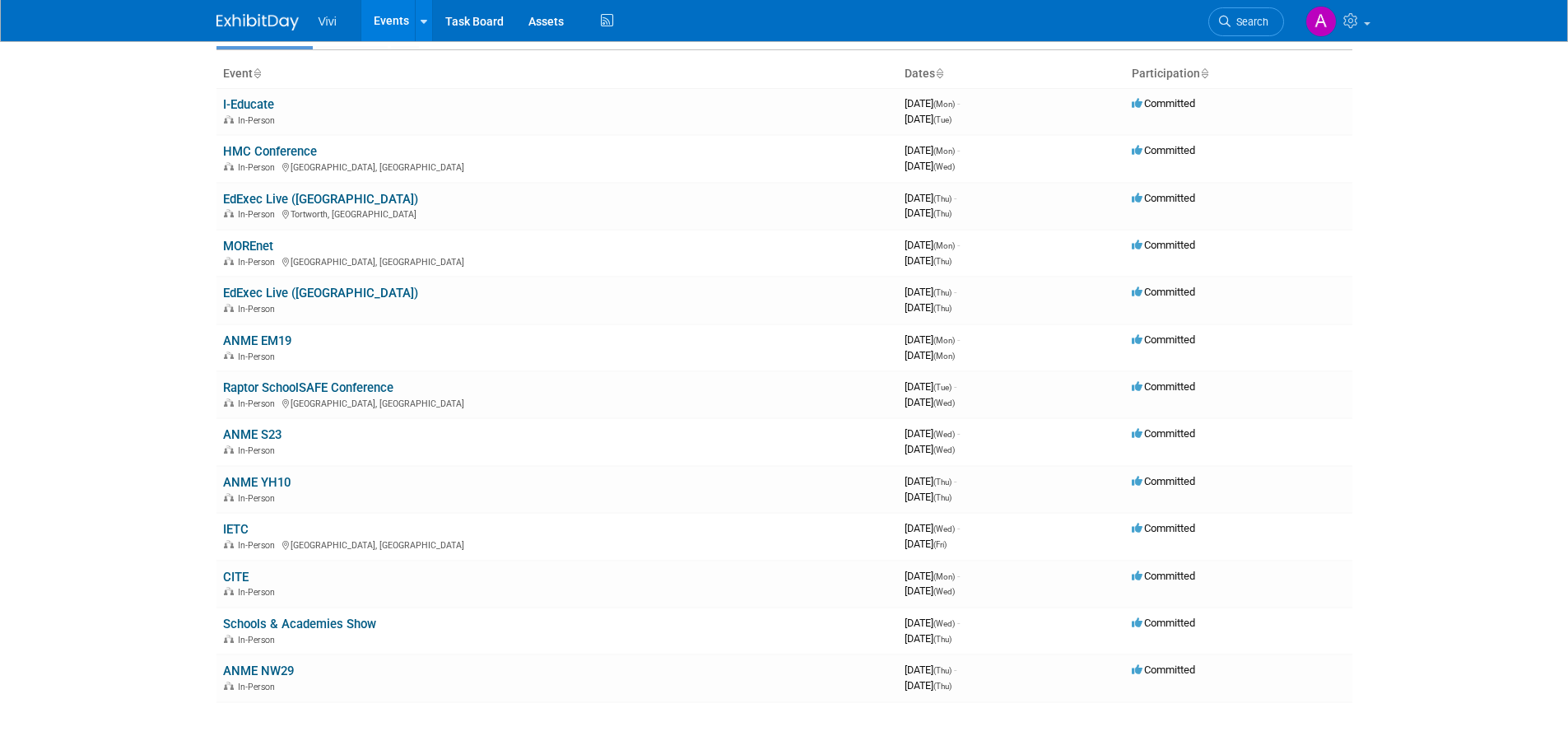
scroll to position [74, 0]
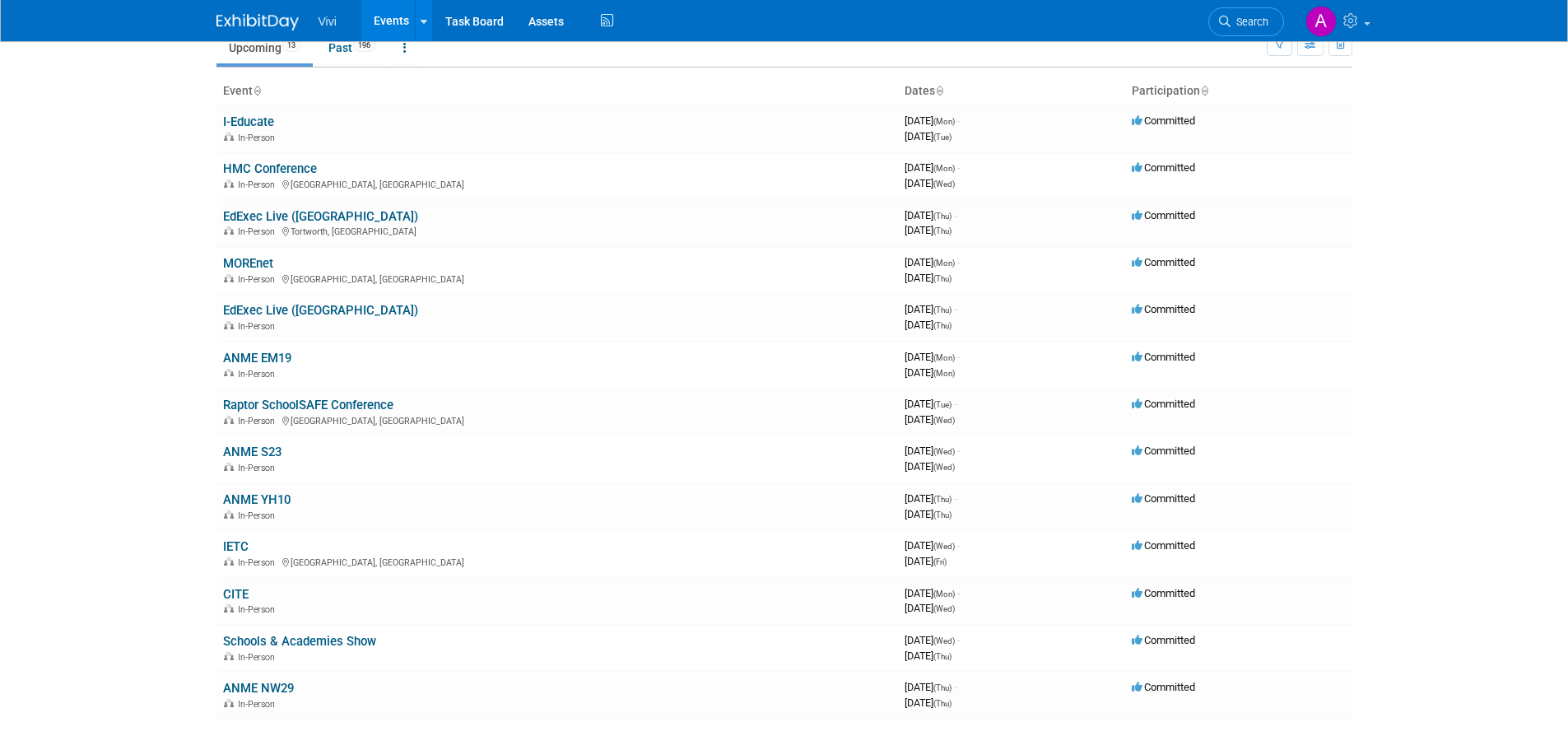
click at [385, 14] on link "Events" at bounding box center [391, 20] width 60 height 41
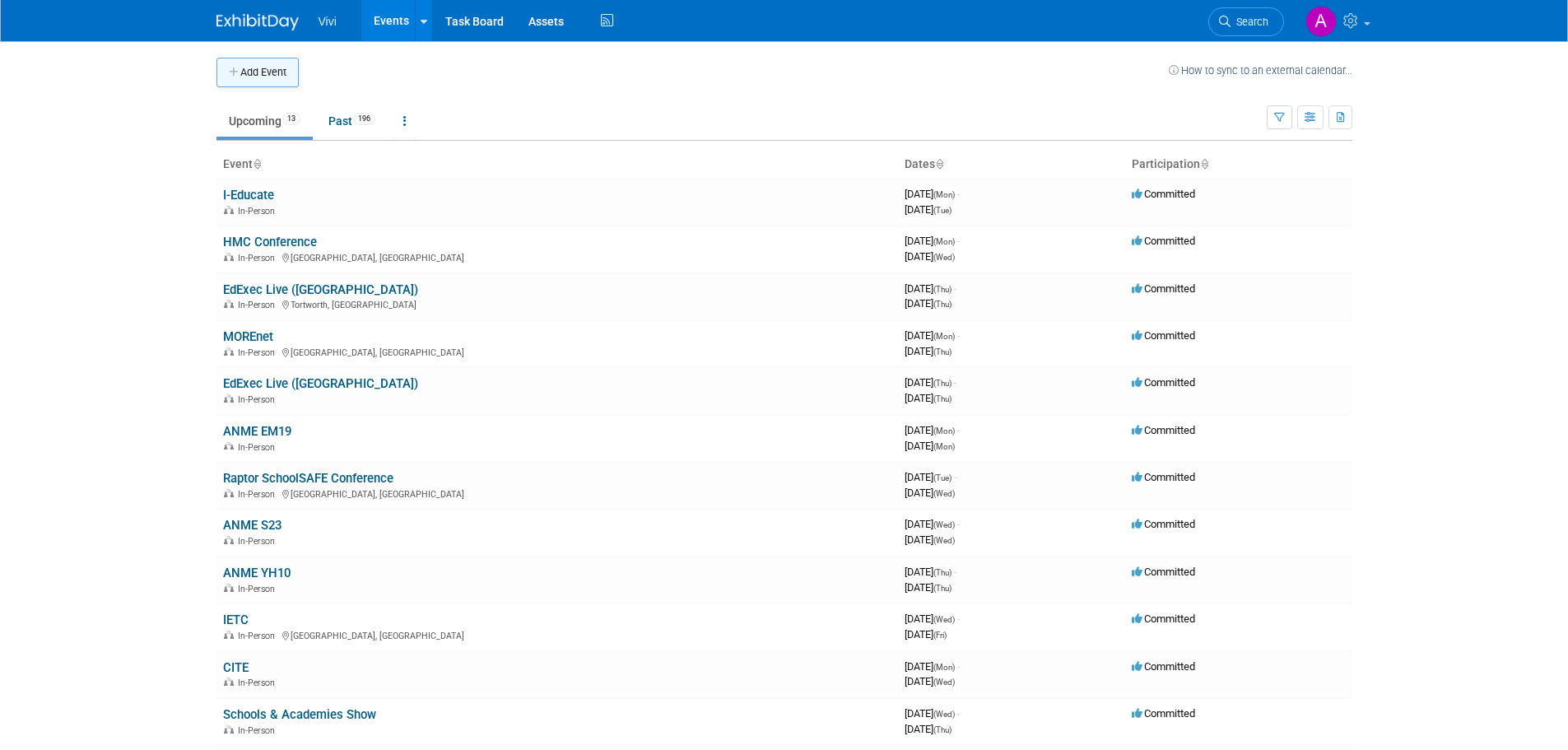
click at [267, 64] on button "Add Event" at bounding box center [258, 72] width 82 height 30
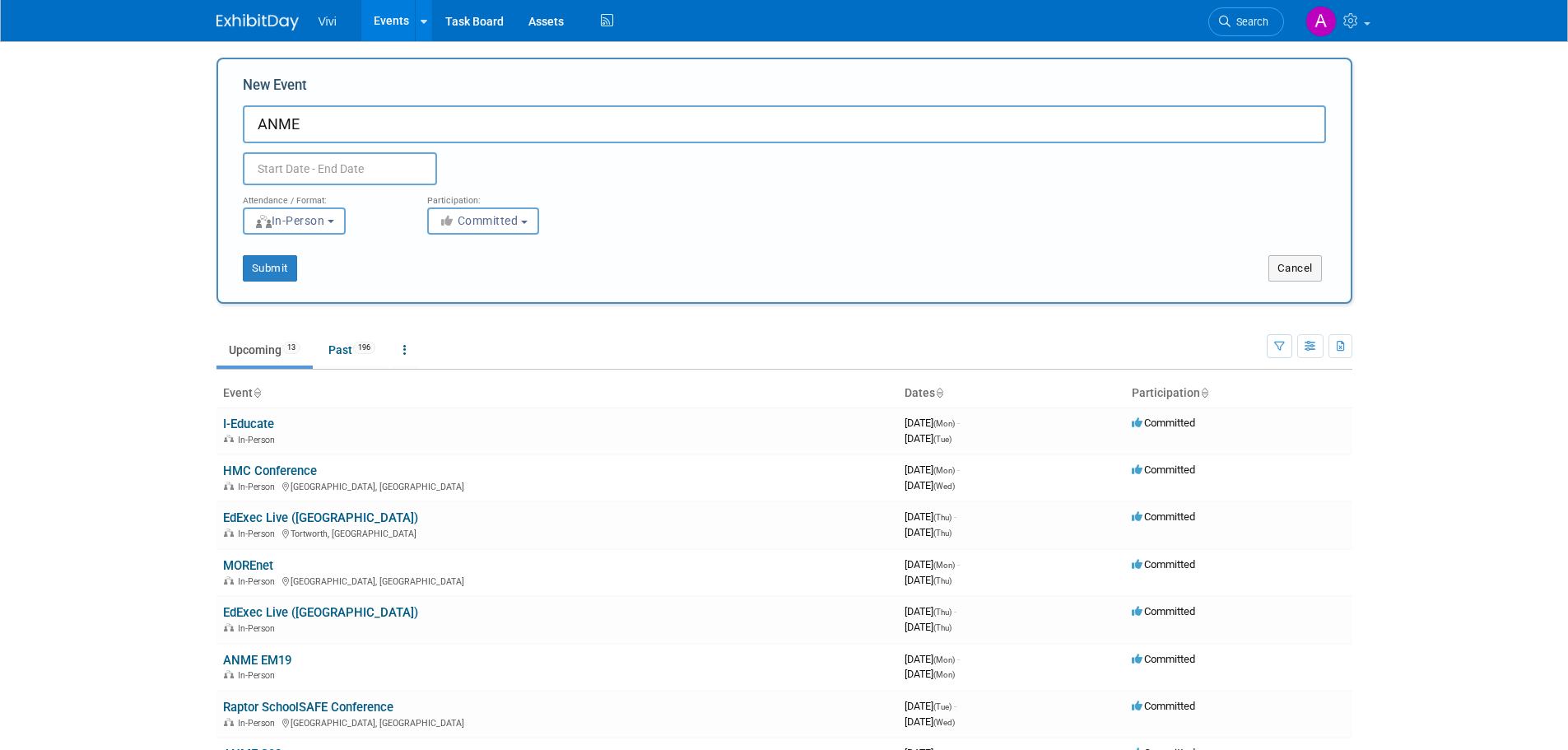
click at [460, 109] on input "ANME" at bounding box center [784, 124] width 1084 height 38
type input "ANME SE06"
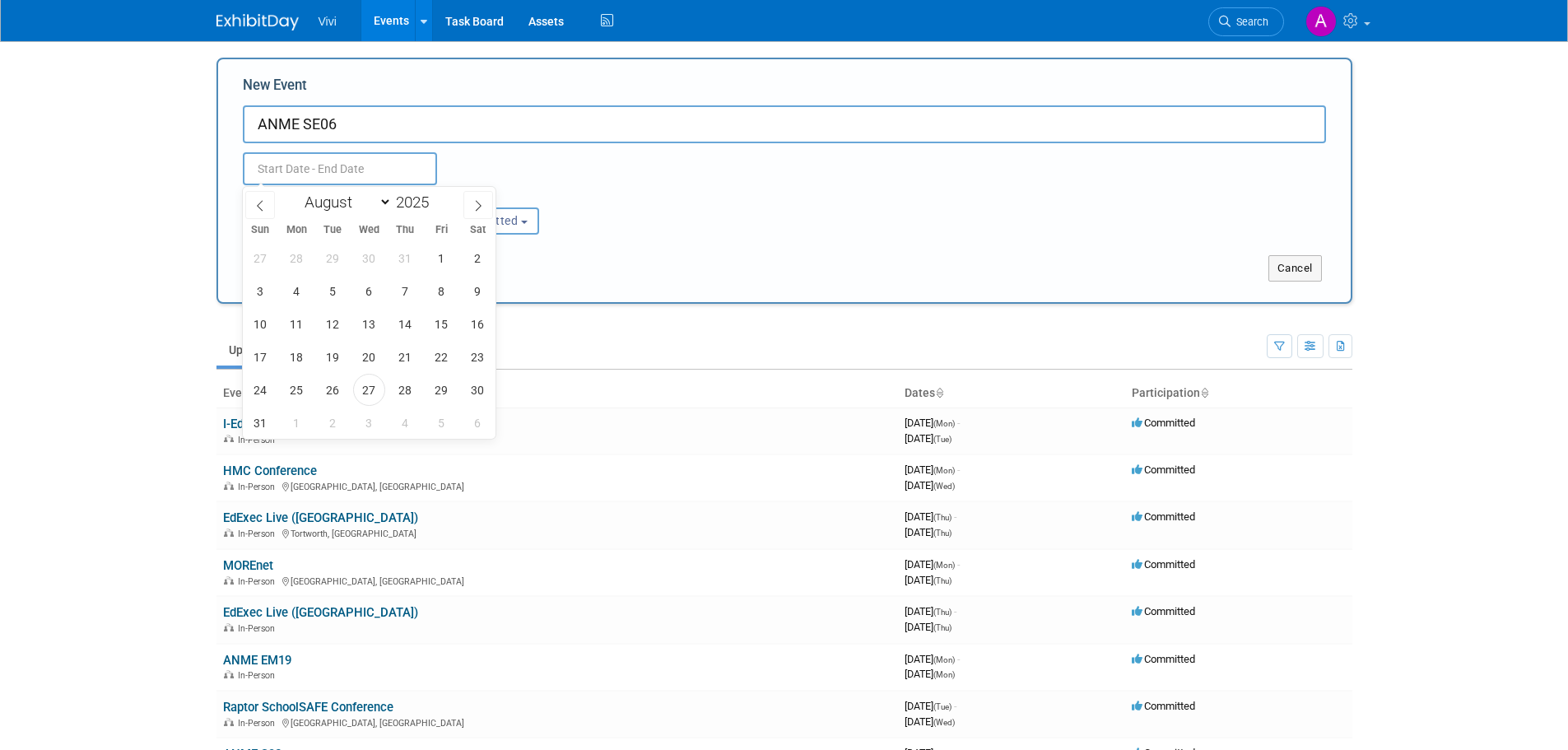
click at [420, 160] on input "text" at bounding box center [339, 168] width 194 height 32
click at [478, 200] on icon at bounding box center [478, 205] width 11 height 11
select select "10"
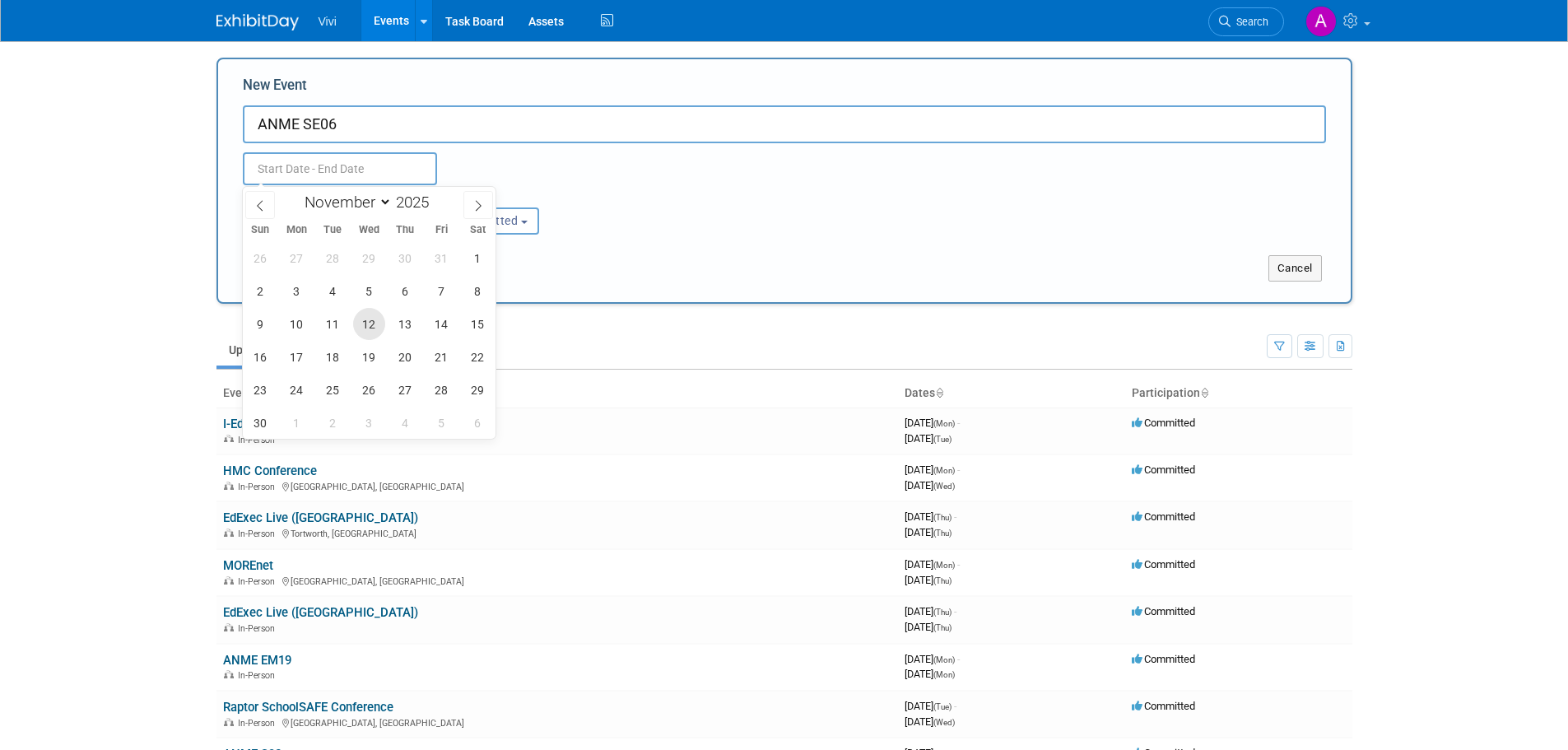
click at [367, 319] on span "12" at bounding box center [370, 324] width 32 height 32
type input "Nov 12, 2025 to Nov 12, 2025"
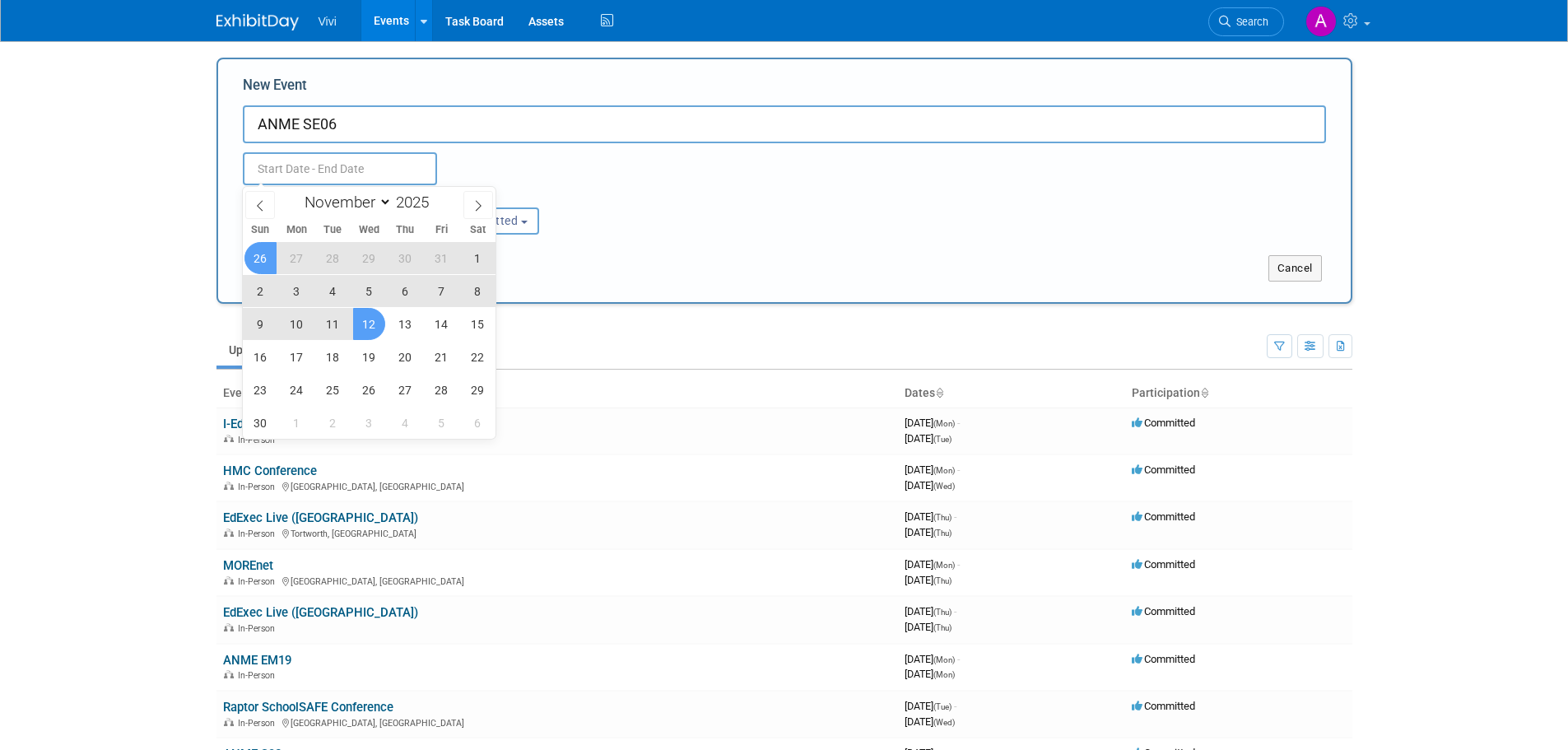
type input "Nov 12, 2025 to Nov 12, 2025"
click at [126, 226] on body "Vivi Events Add Event Bulk Upload Events Shareable Event Boards Recently Viewed…" at bounding box center [784, 375] width 1568 height 750
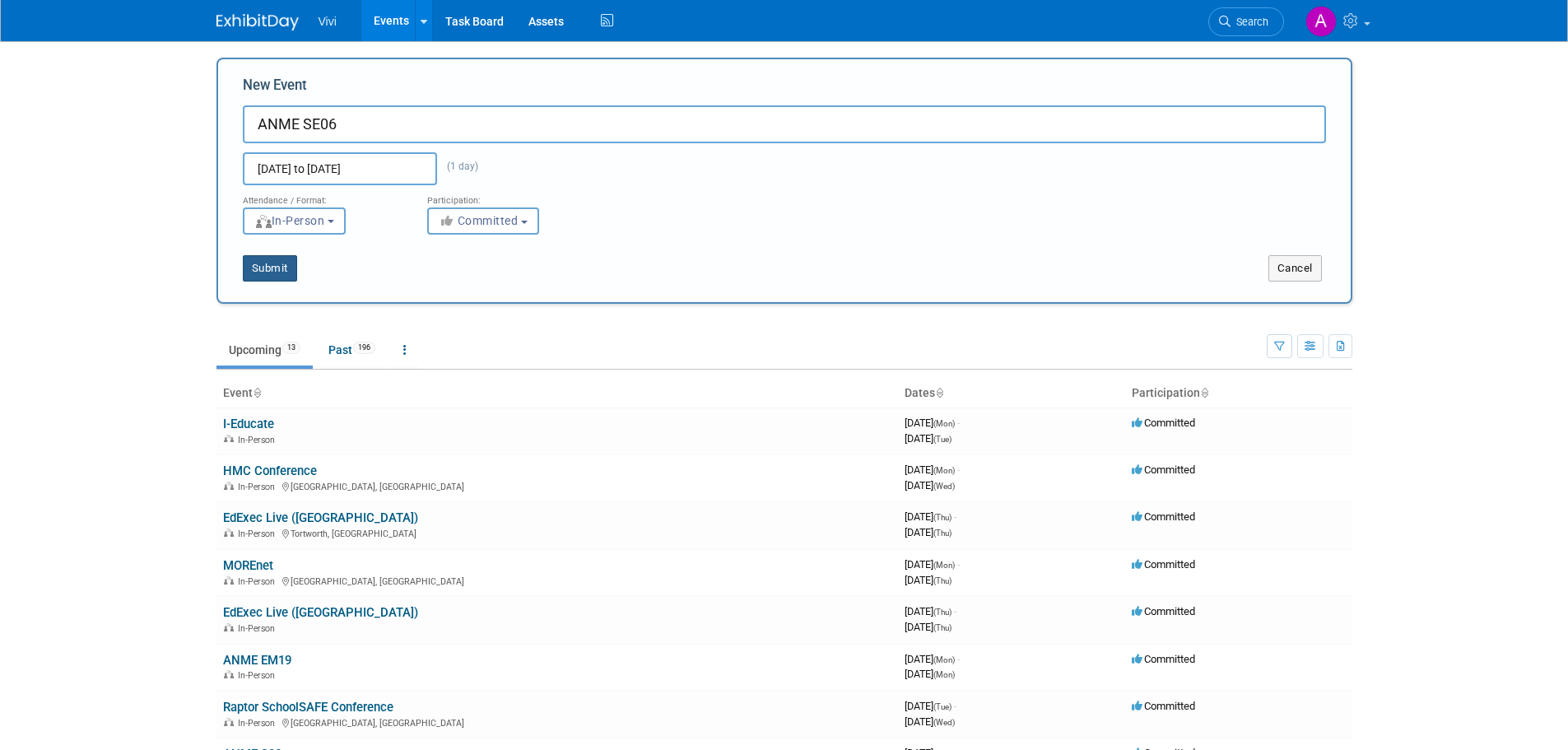
click at [276, 267] on button "Submit" at bounding box center [269, 268] width 54 height 27
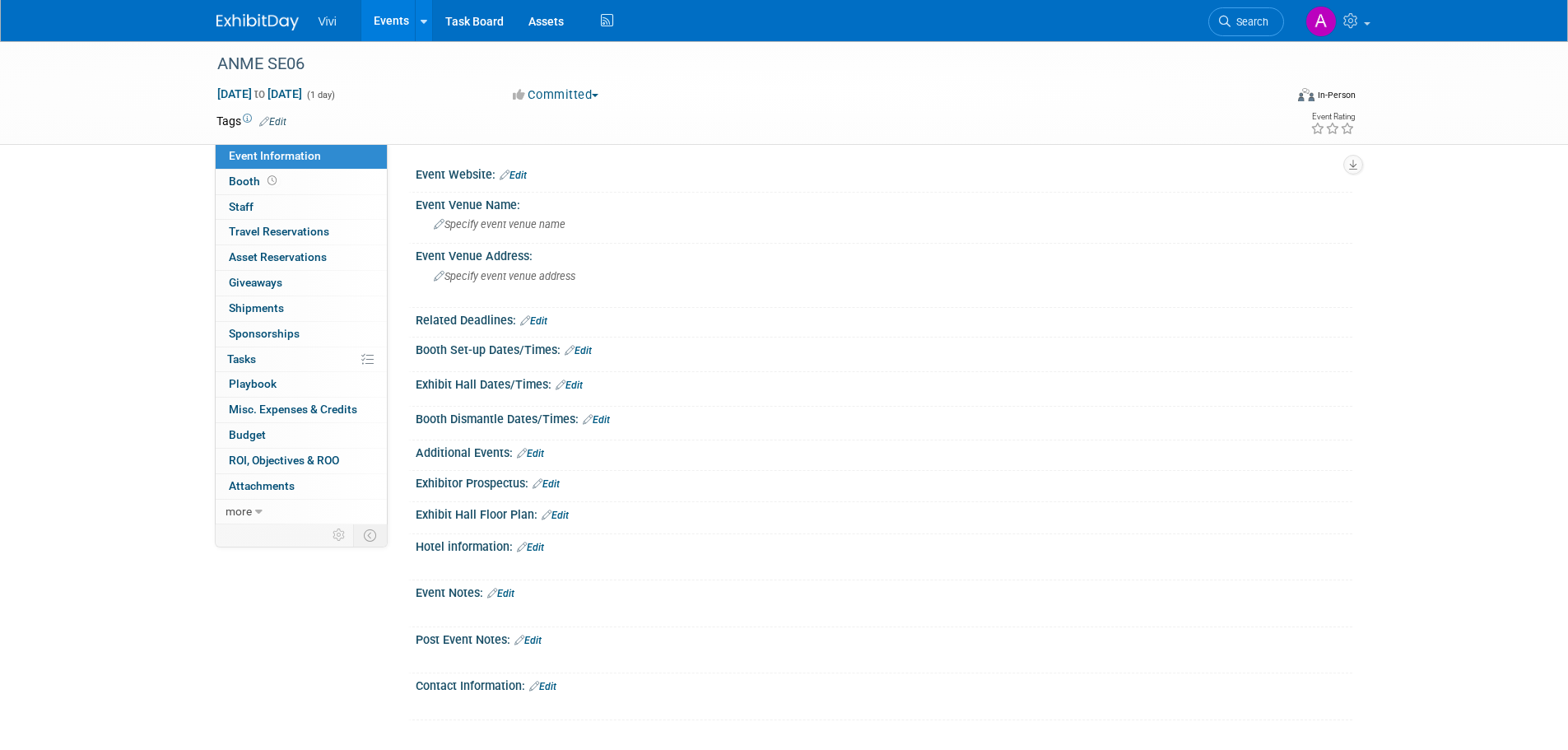
click at [340, 20] on li "Vivi" at bounding box center [340, 14] width 42 height 24
click at [398, 35] on link "Events" at bounding box center [391, 20] width 60 height 41
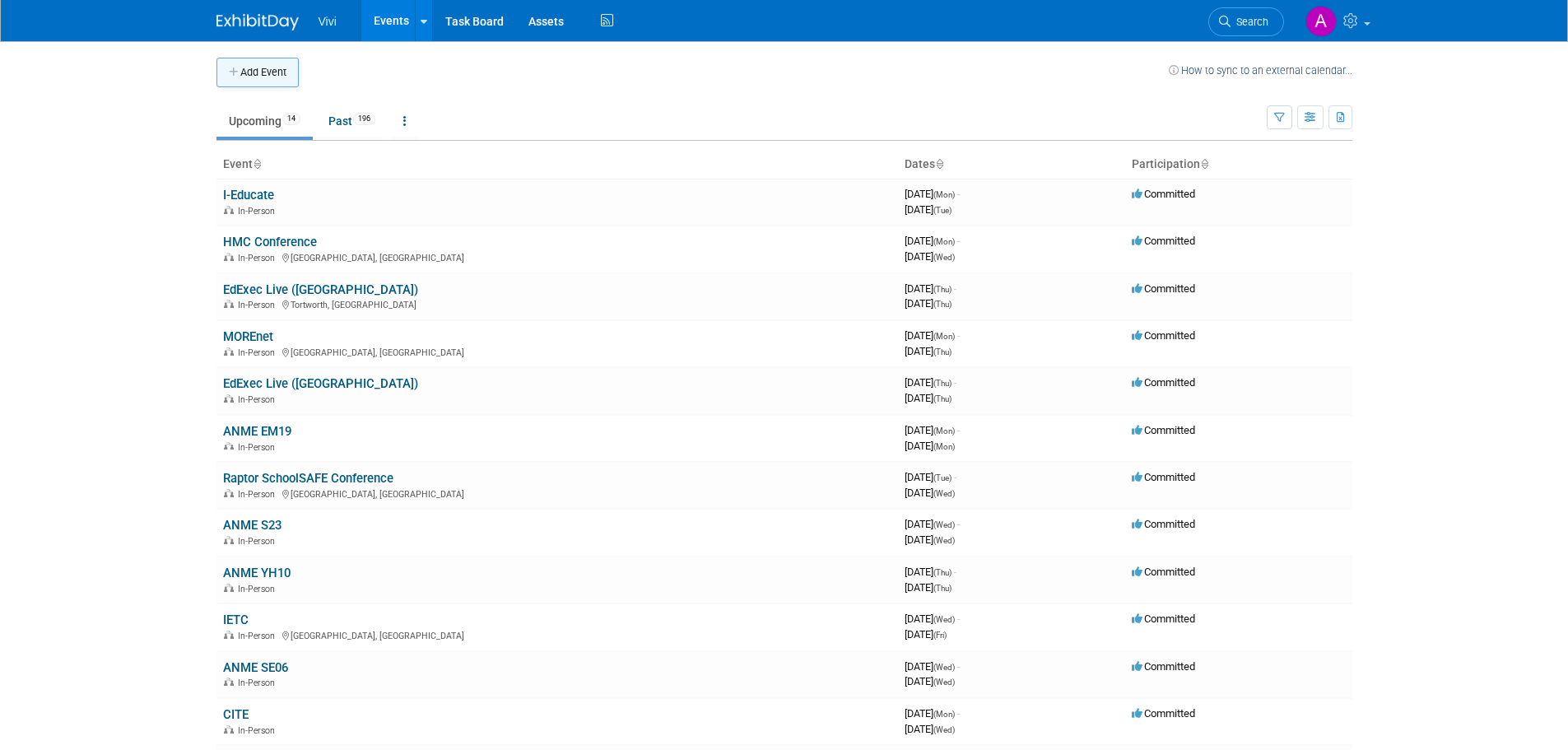
click at [275, 74] on button "Add Event" at bounding box center [258, 72] width 82 height 30
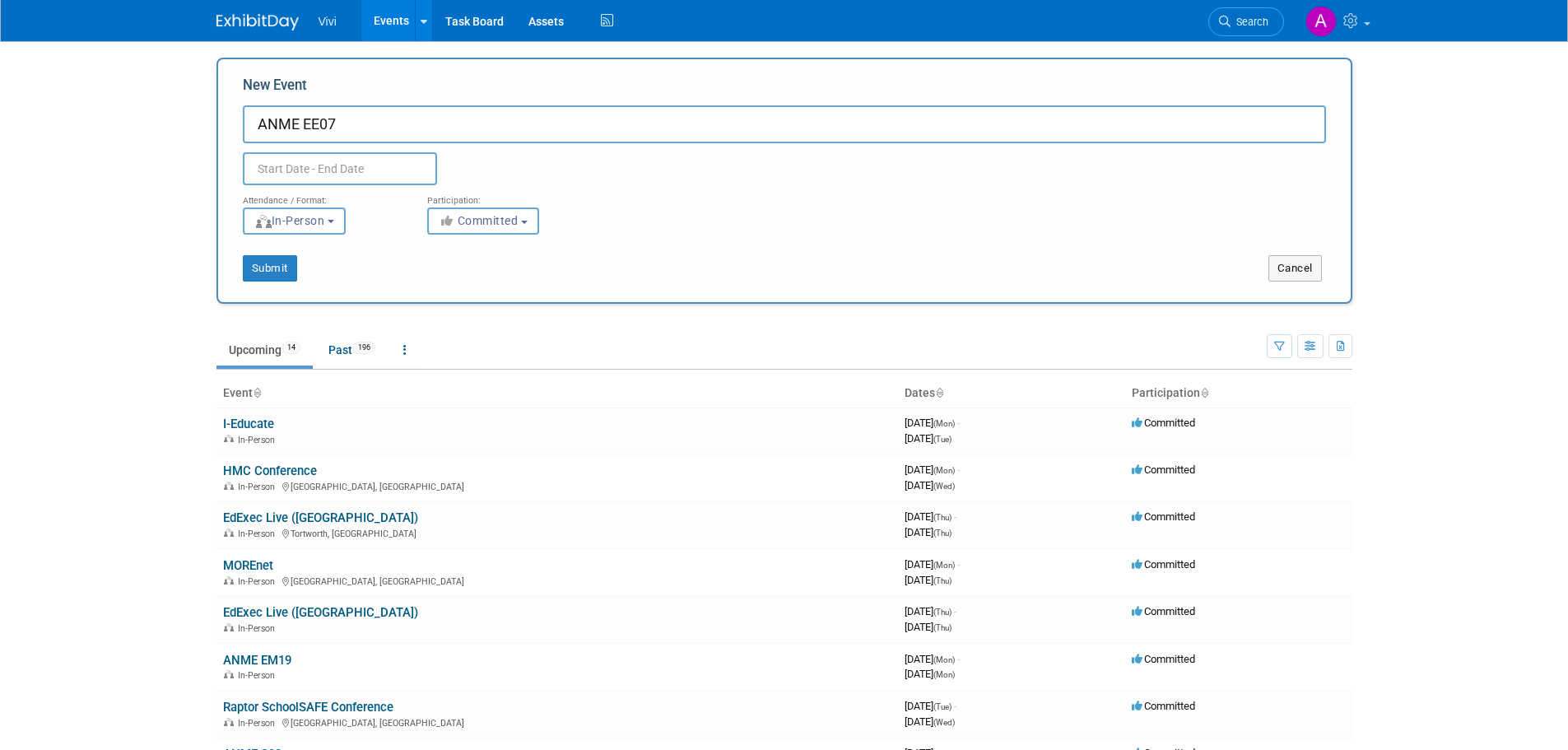
type input "ANME EE07"
click at [354, 169] on input "text" at bounding box center [339, 168] width 194 height 32
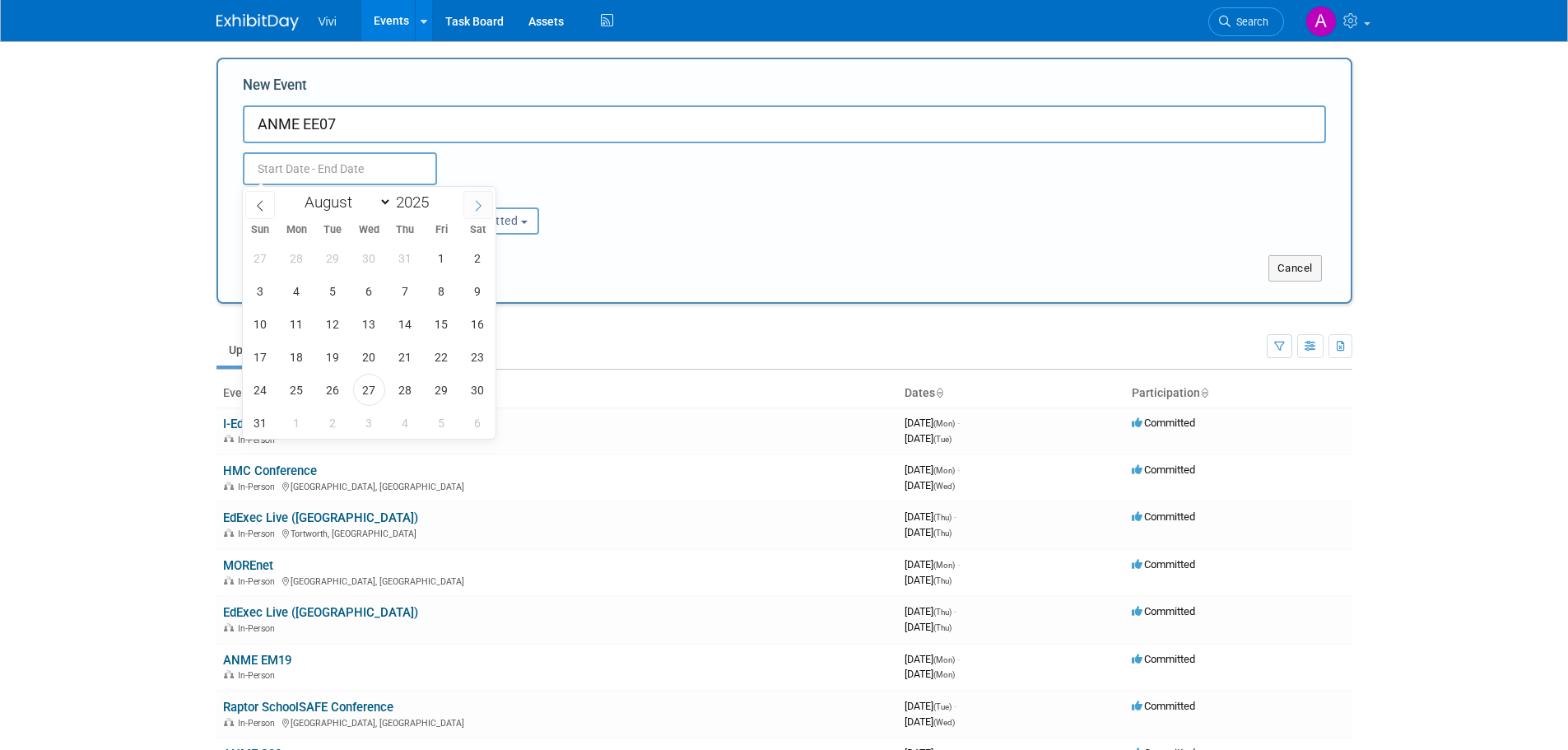
click at [466, 203] on span at bounding box center [477, 204] width 30 height 28
select select "10"
click at [402, 326] on span "13" at bounding box center [406, 324] width 32 height 32
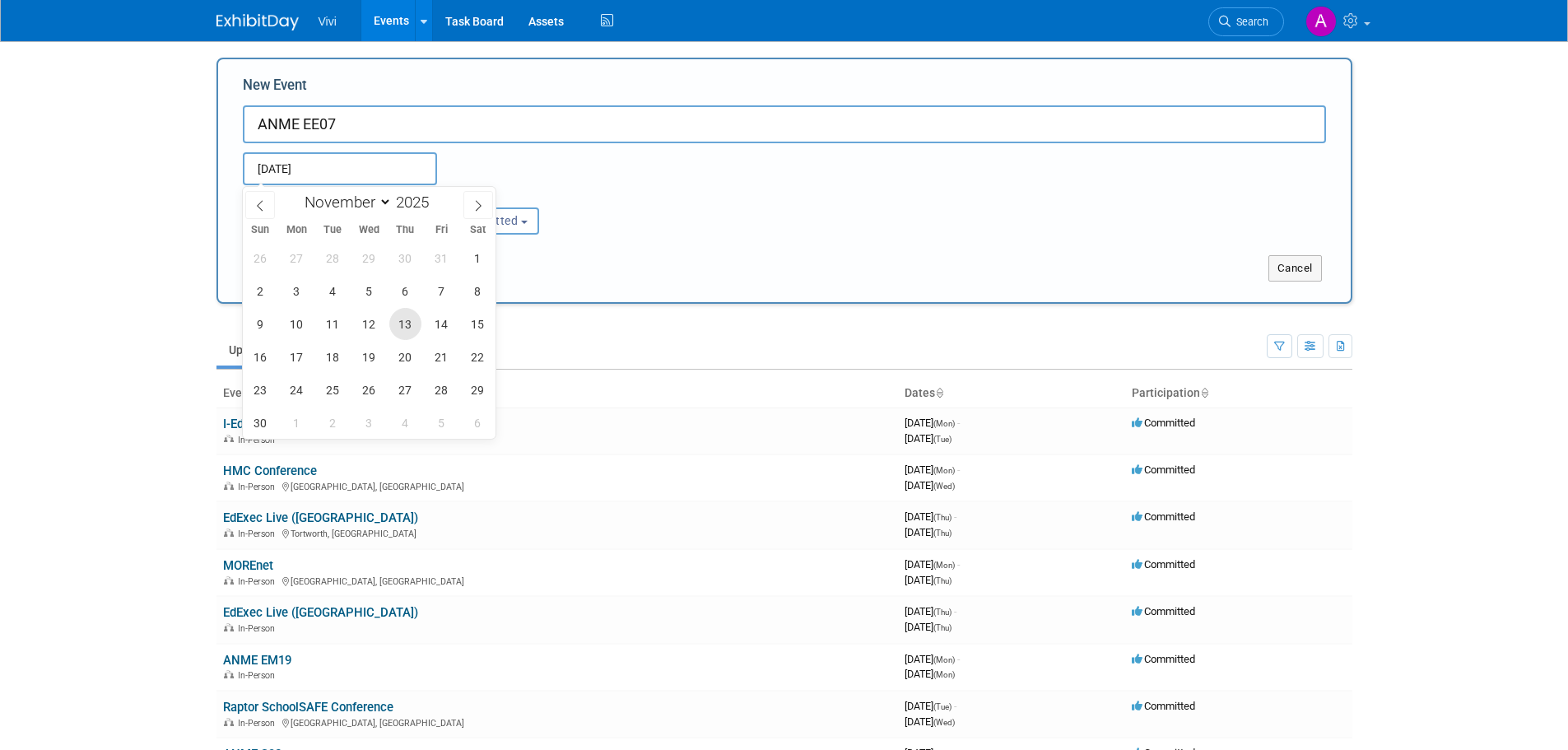
type input "Nov 13, 2025 to Nov 13, 2025"
click at [776, 192] on div "Attendance / Format: <img src="https://www.exhibitday.com/Images/Format-InPerso…" at bounding box center [784, 210] width 1108 height 50
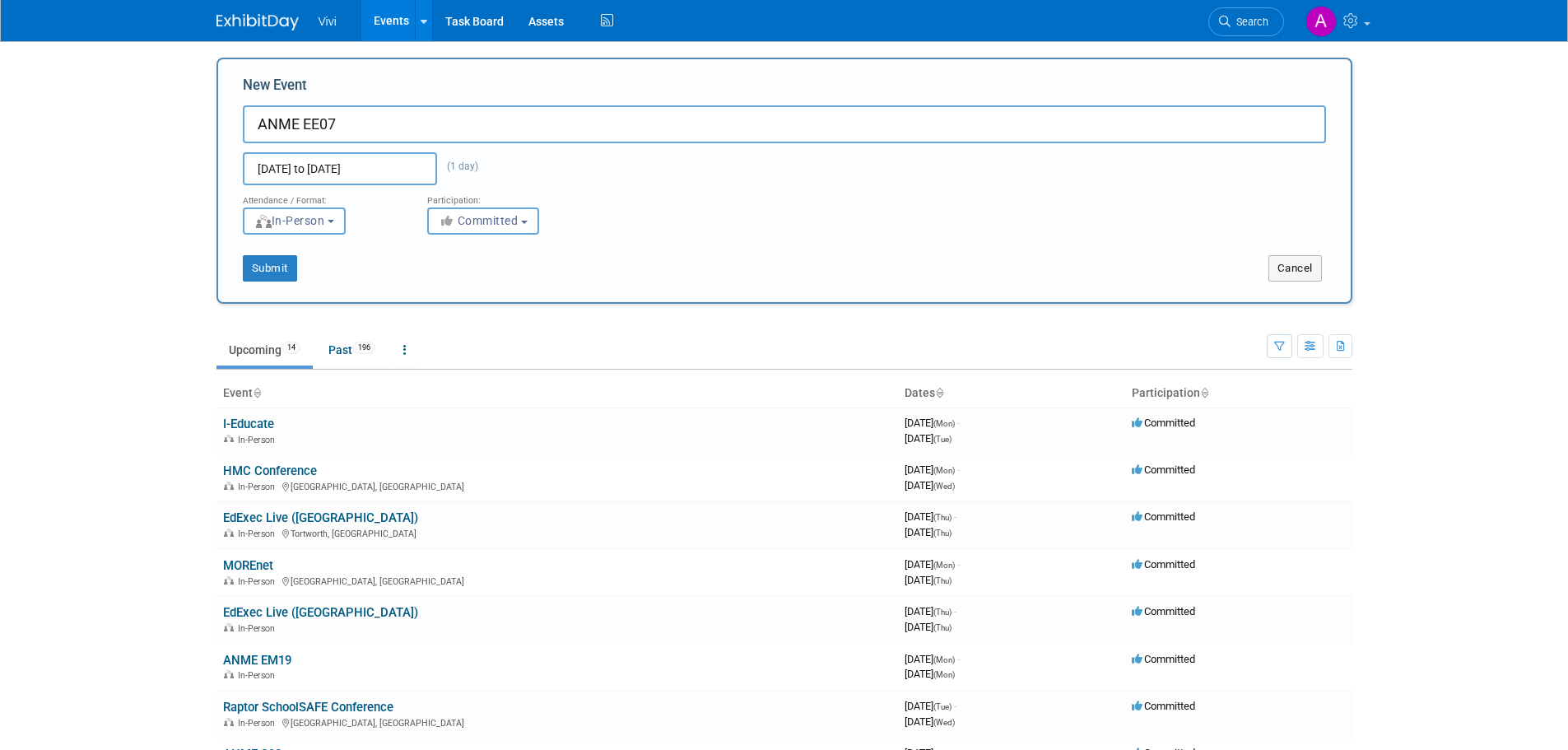
click at [301, 272] on div "Submit" at bounding box center [454, 268] width 472 height 27
click at [273, 272] on button "Submit" at bounding box center [269, 268] width 54 height 27
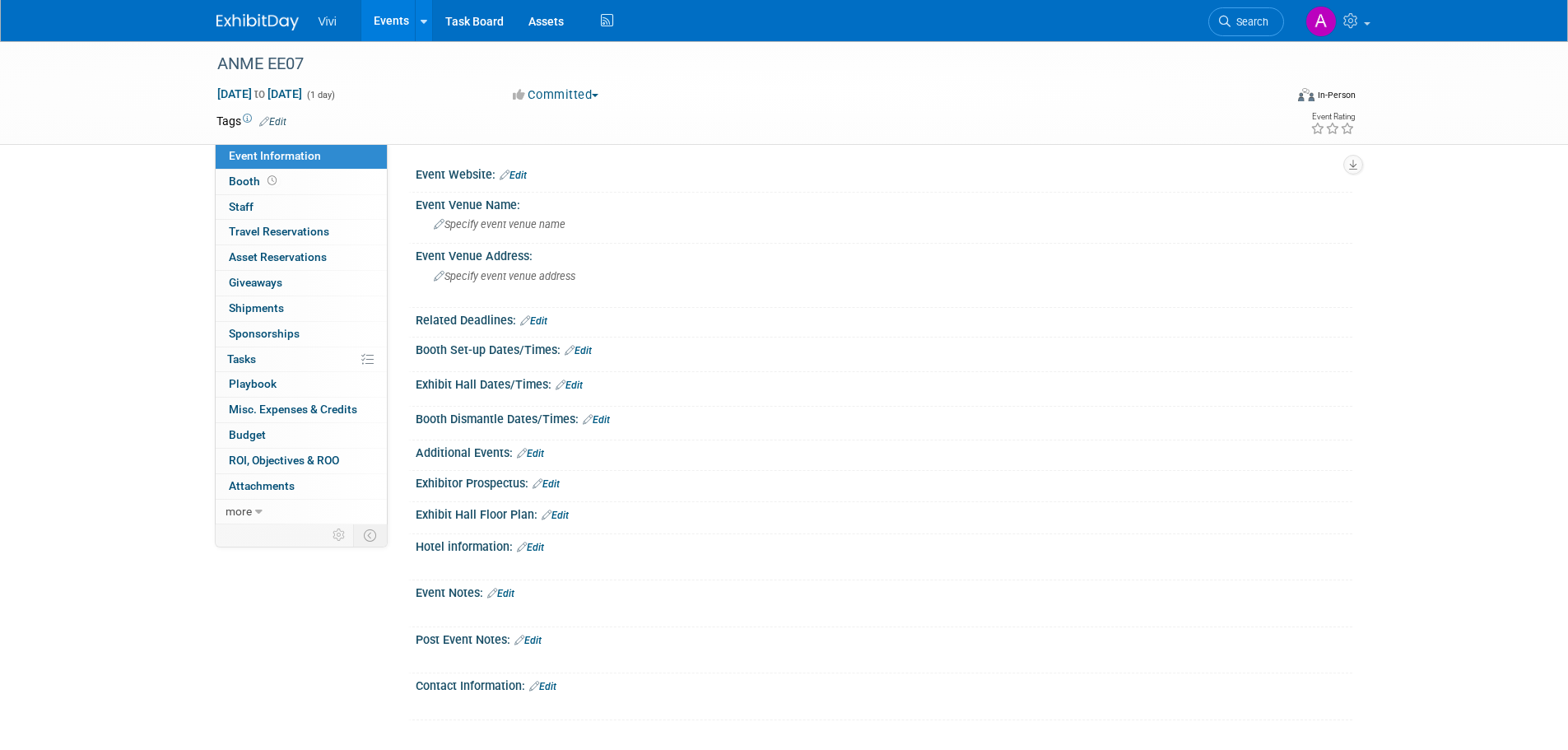
click at [396, 10] on link "Events" at bounding box center [391, 20] width 60 height 41
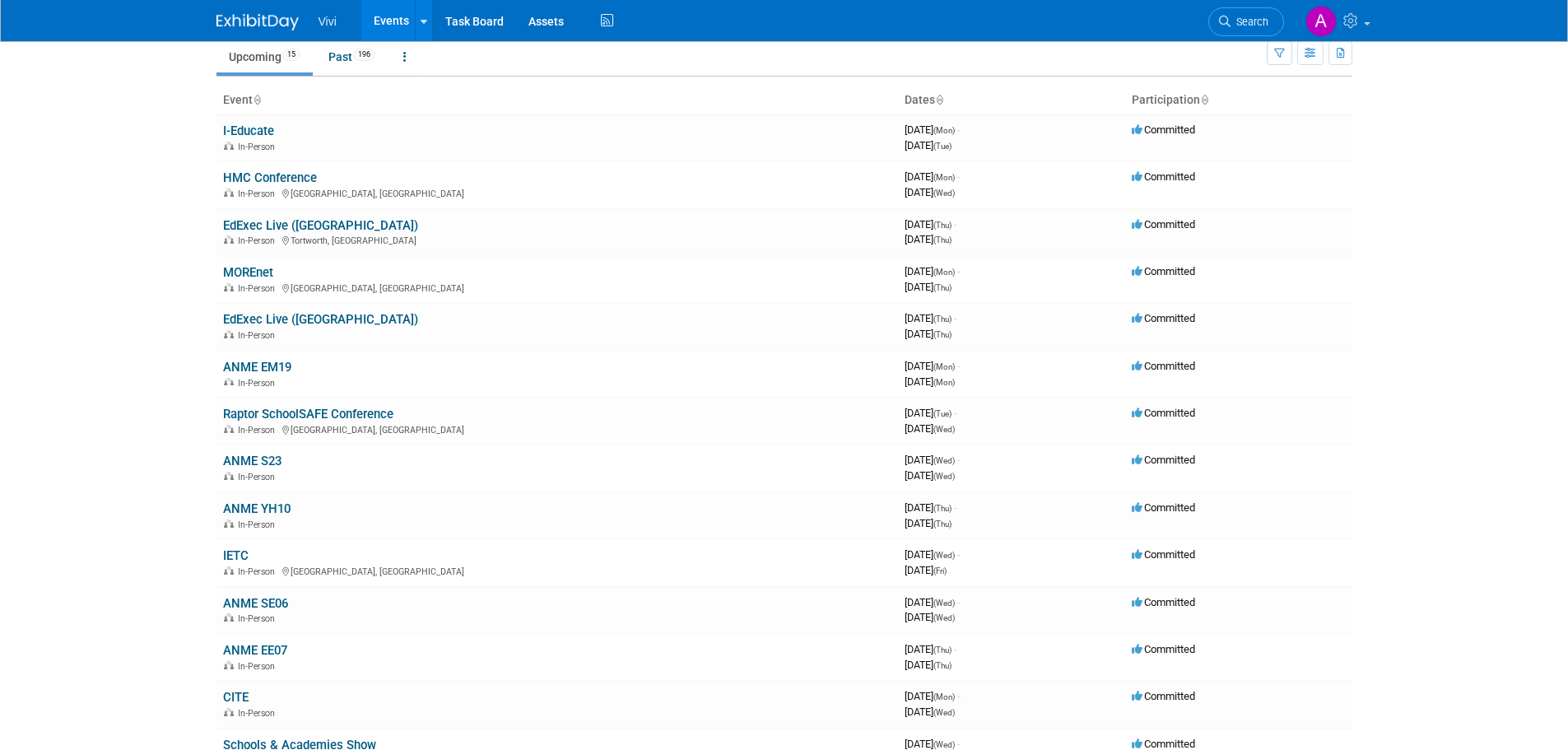
scroll to position [332, 0]
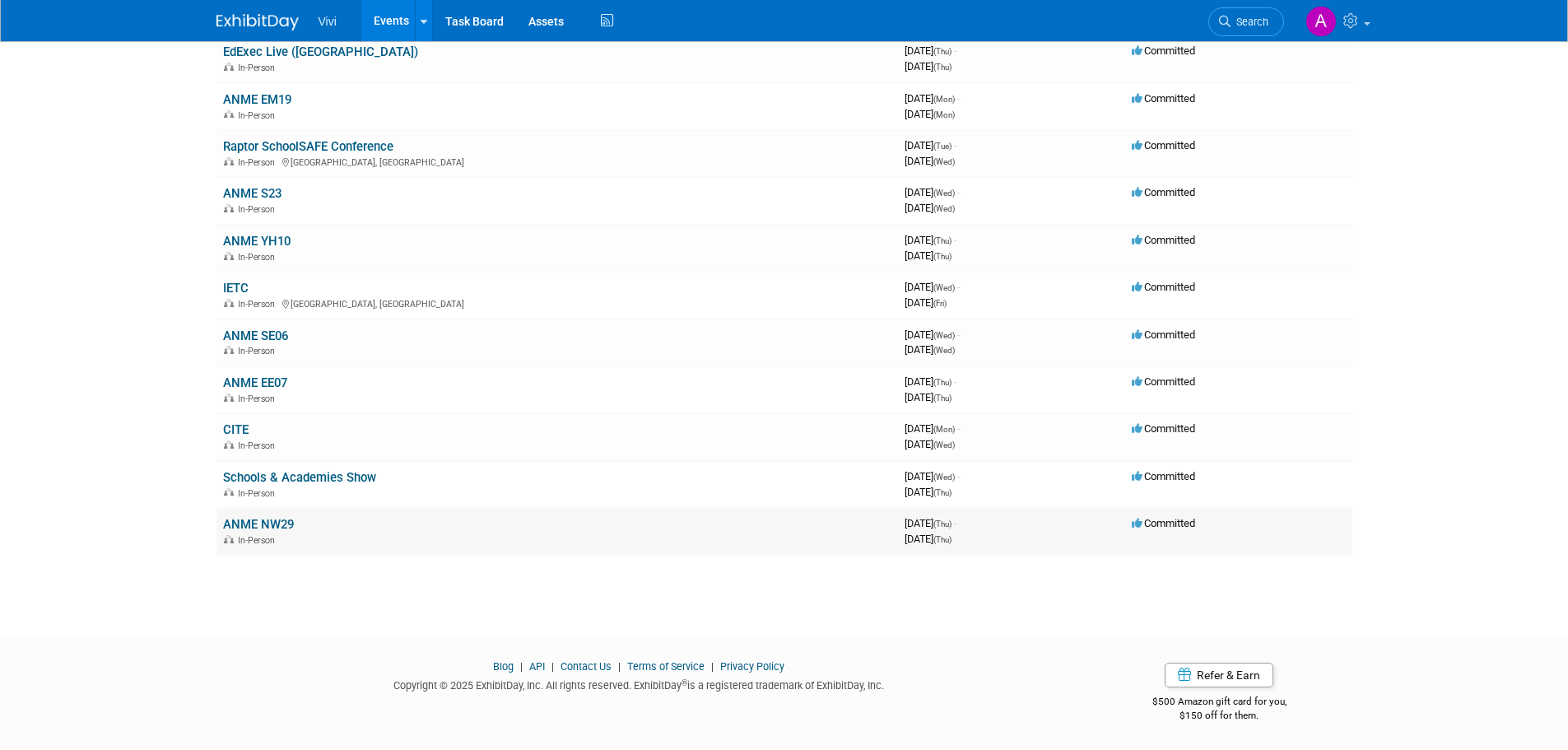
click at [267, 528] on link "ANME NW29" at bounding box center [259, 525] width 71 height 15
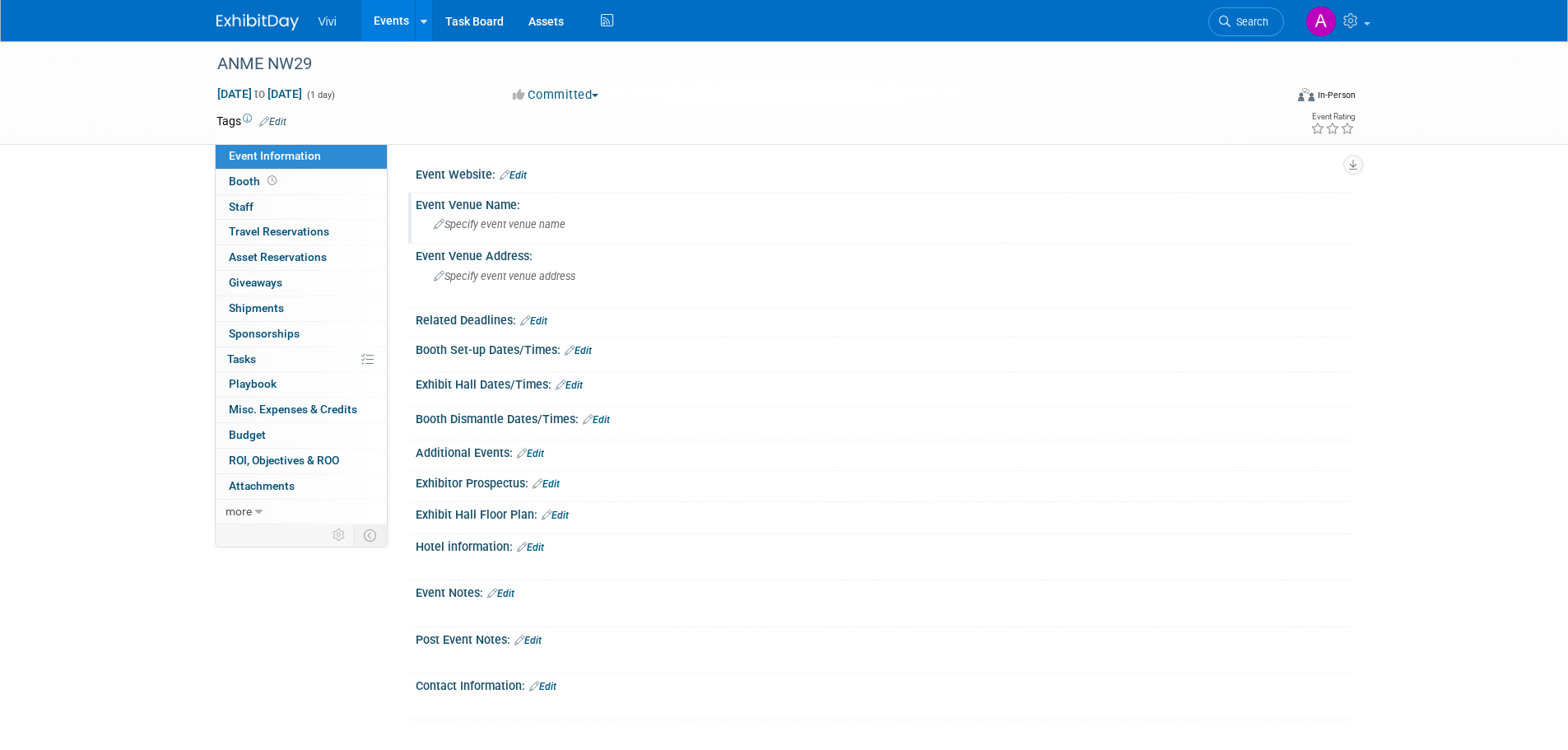
click at [511, 204] on div "Event Venue Name:" at bounding box center [883, 204] width 937 height 21
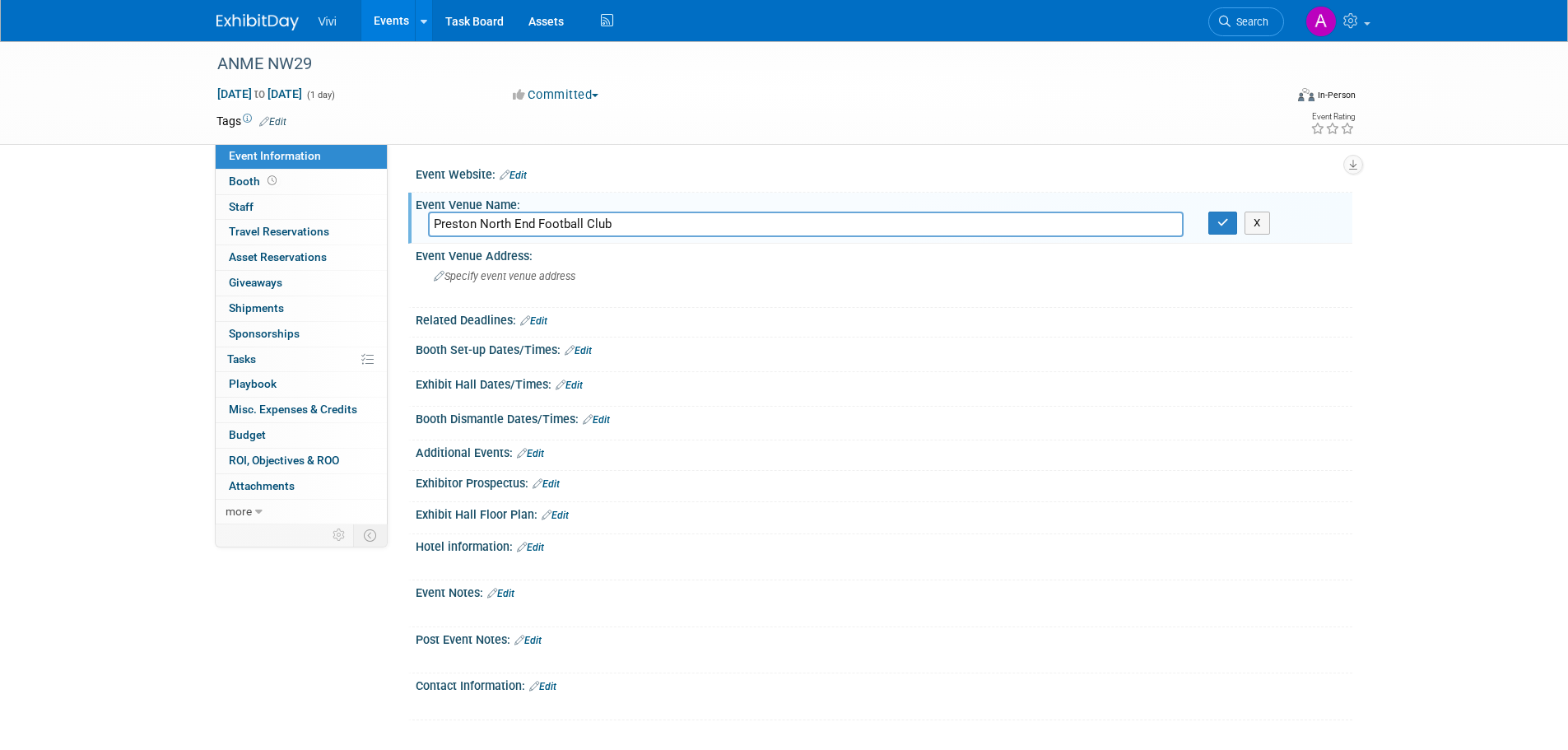
type input "Preston North End Football Club"
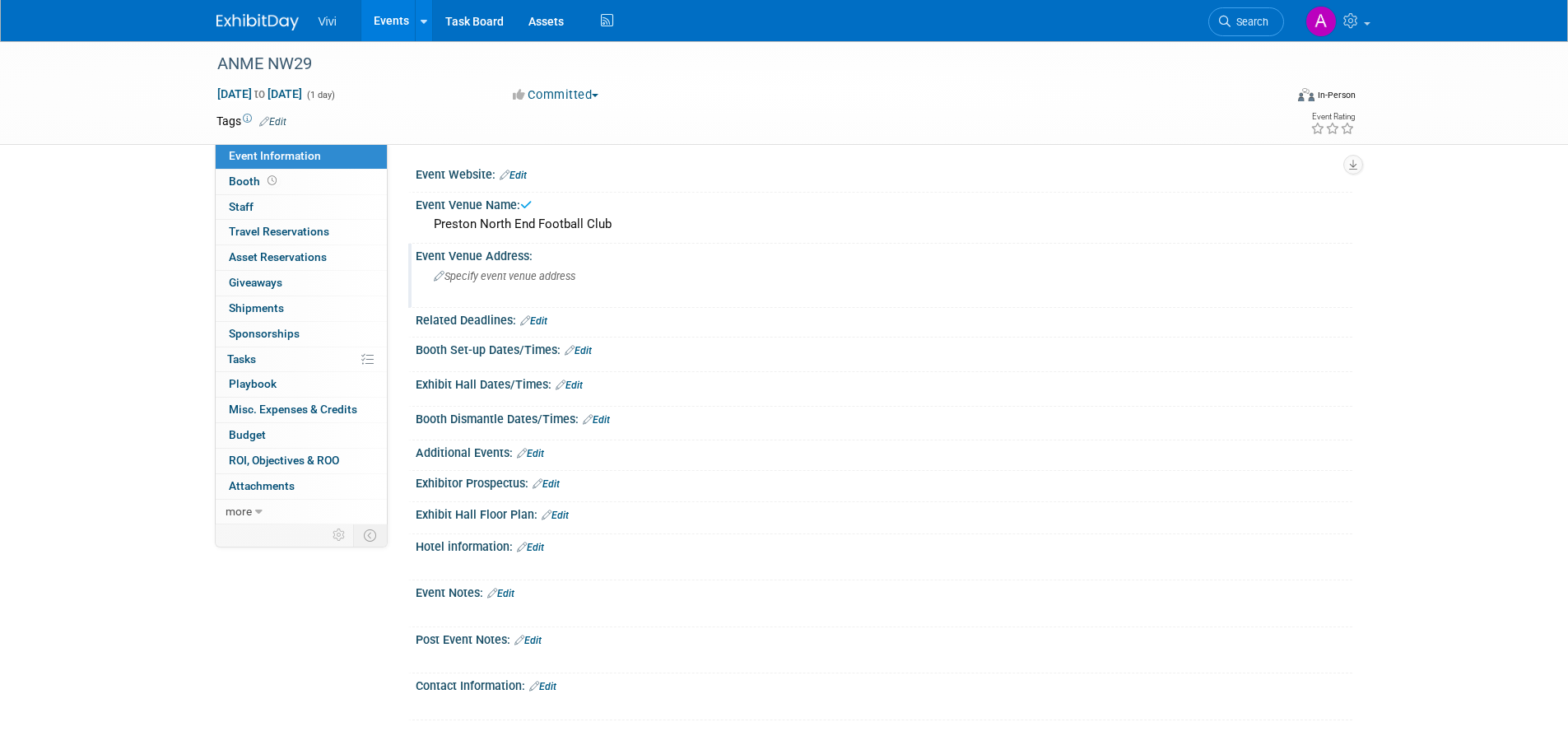
click at [539, 290] on div "Specify event venue address" at bounding box center [610, 283] width 366 height 38
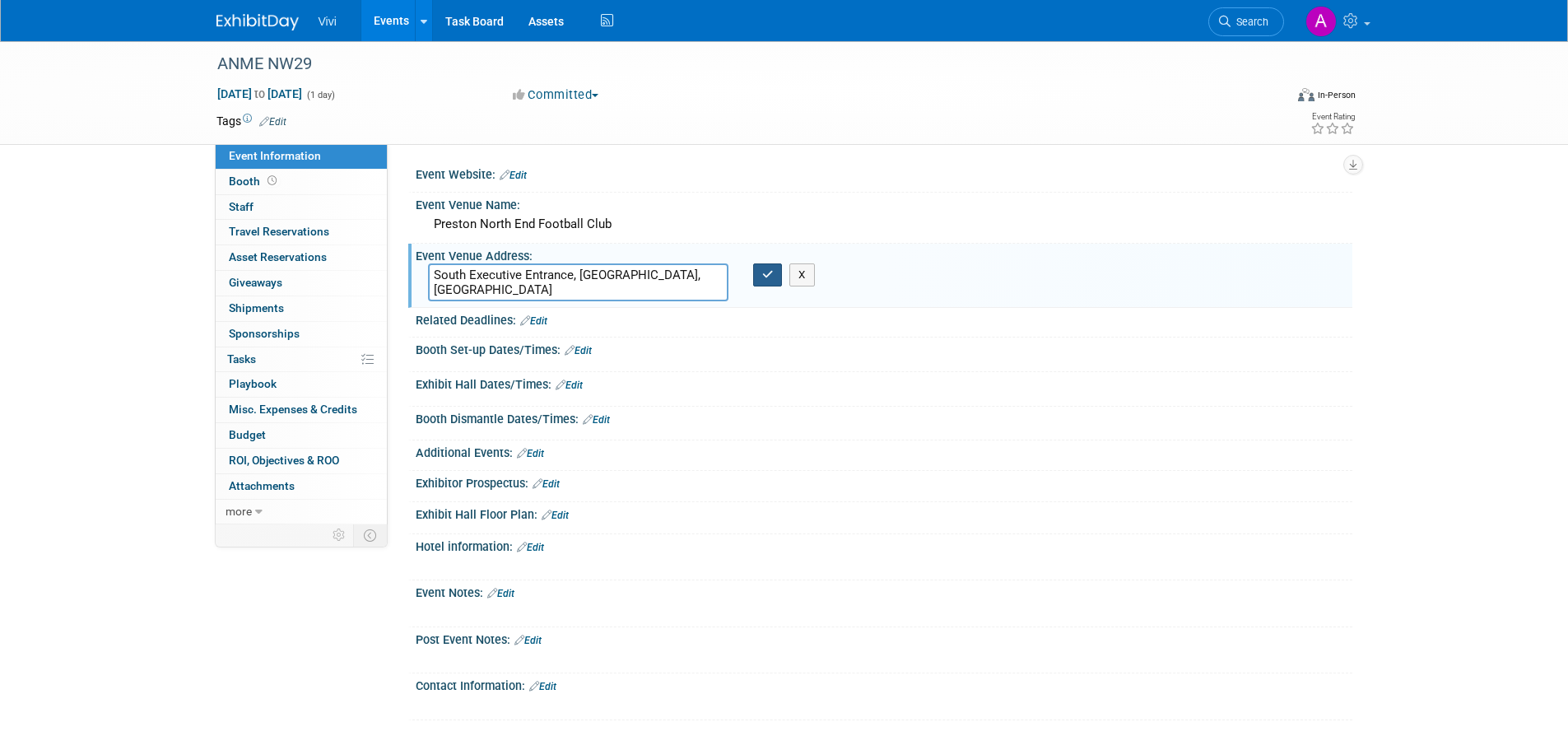
type textarea "South Executive Entrance, Lowthorpe Road, Preston"
click at [757, 278] on button "button" at bounding box center [768, 275] width 30 height 23
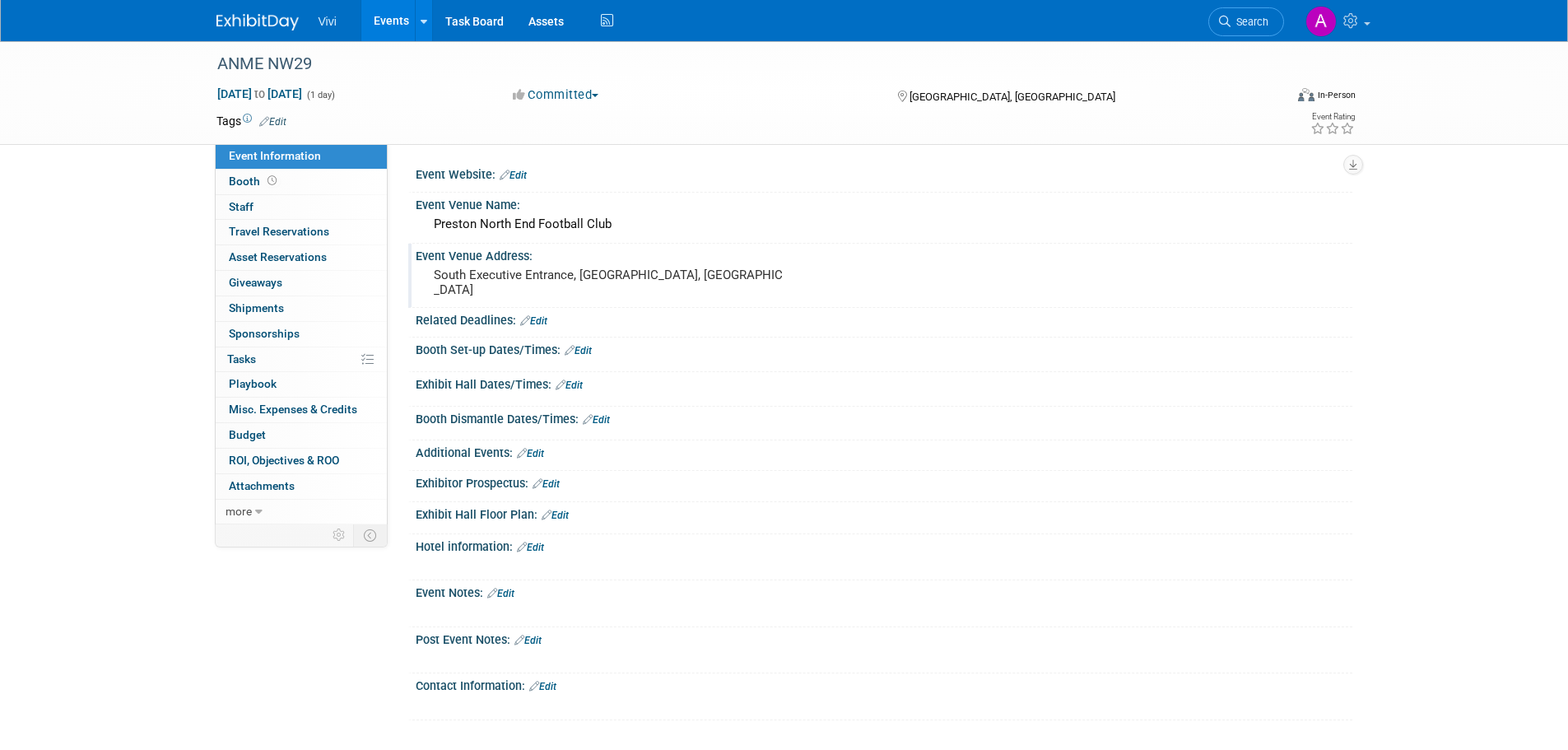
click at [388, 17] on link "Events" at bounding box center [391, 20] width 60 height 41
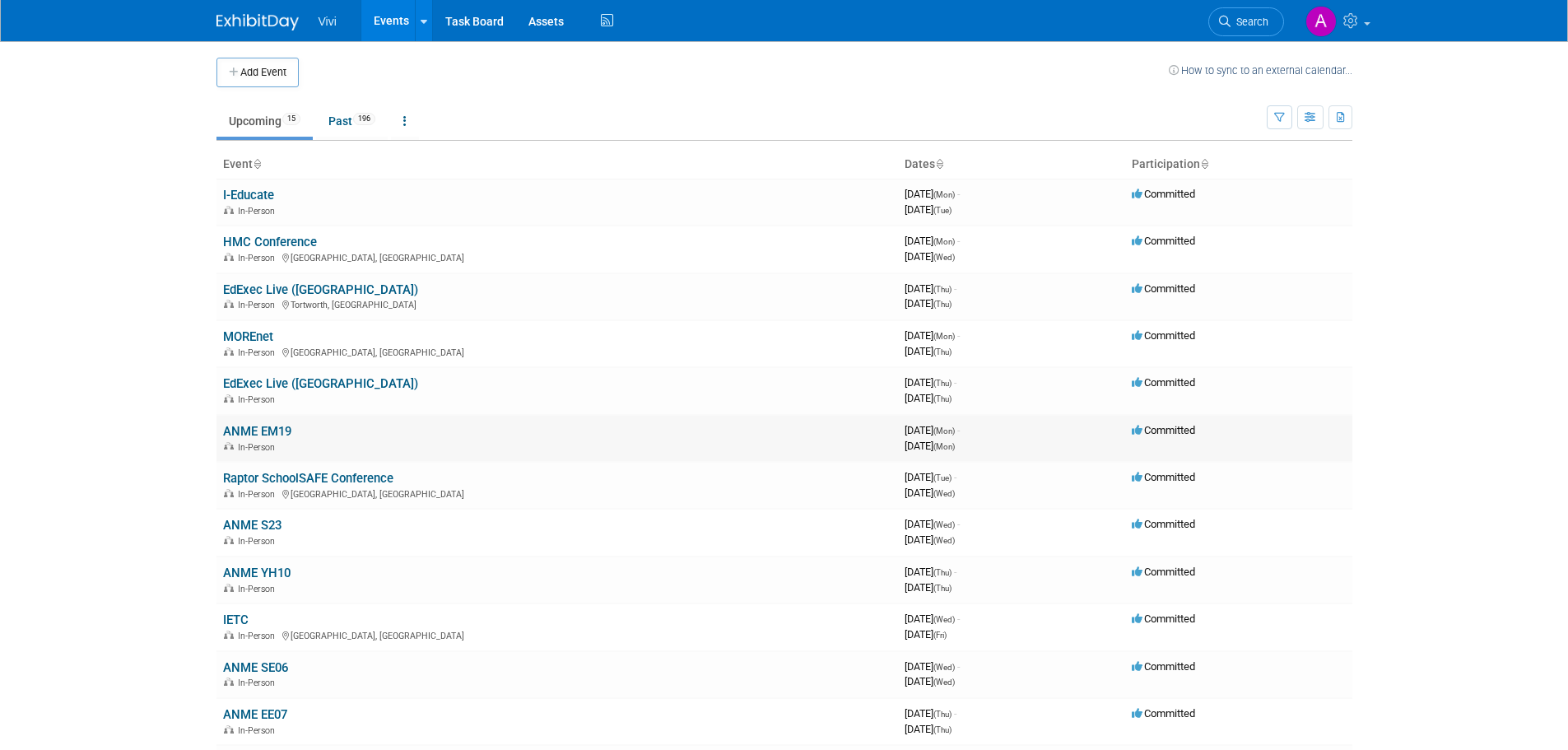
click at [278, 429] on link "ANME EM19" at bounding box center [258, 432] width 69 height 15
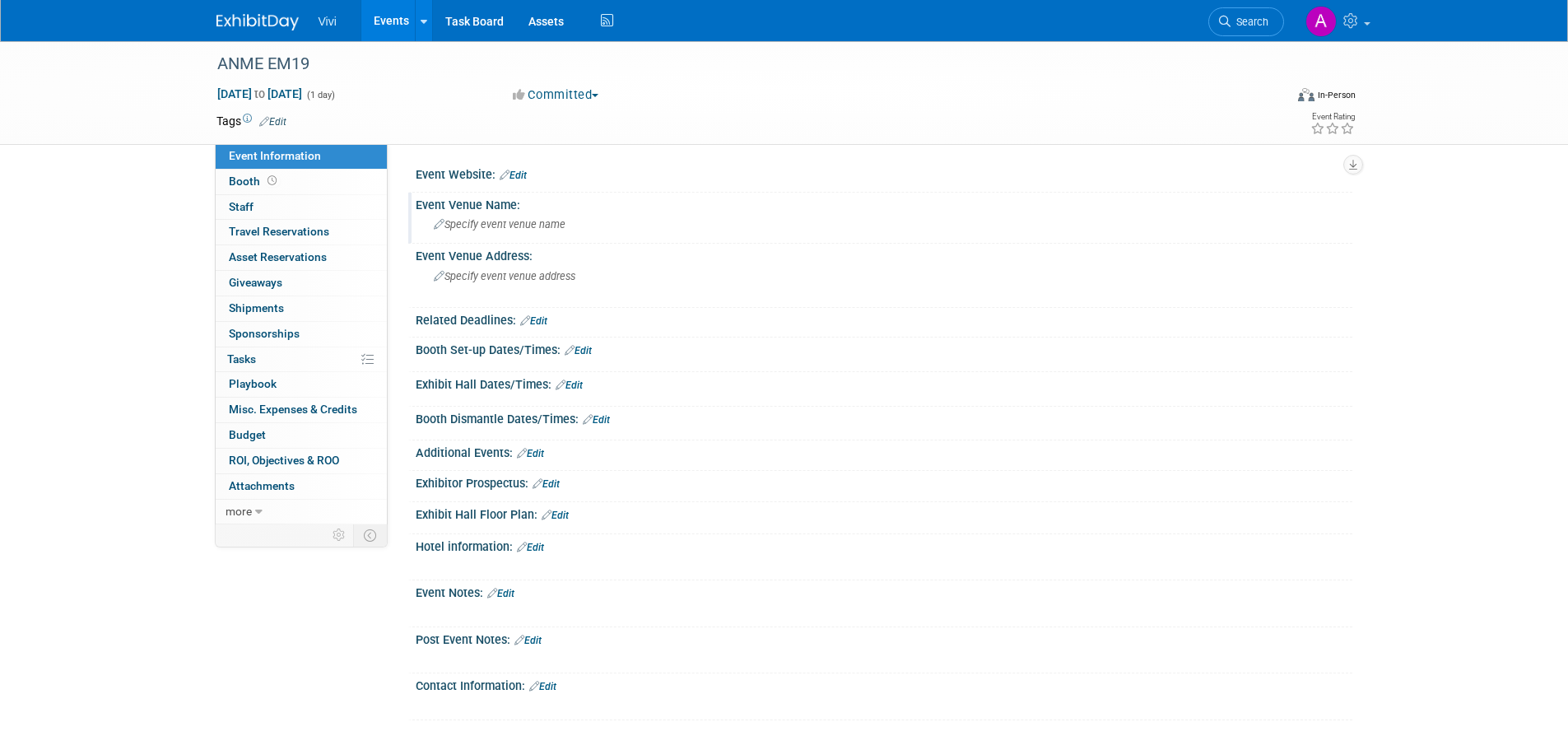
click at [504, 237] on div "Specify event venue name" at bounding box center [883, 225] width 912 height 26
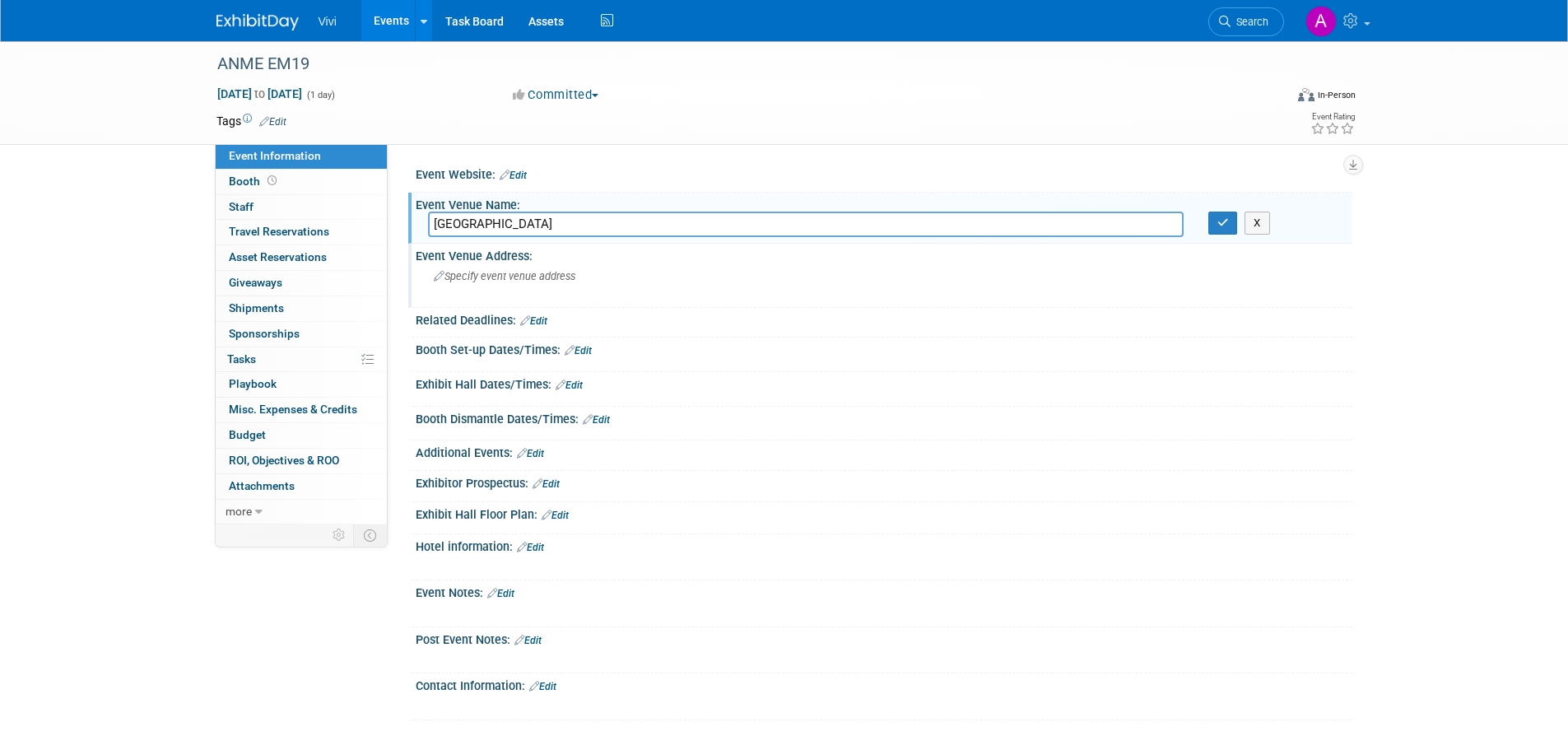
type input "Eastwood Hall Hotel"
click at [510, 272] on span "Specify event venue address" at bounding box center [504, 276] width 141 height 12
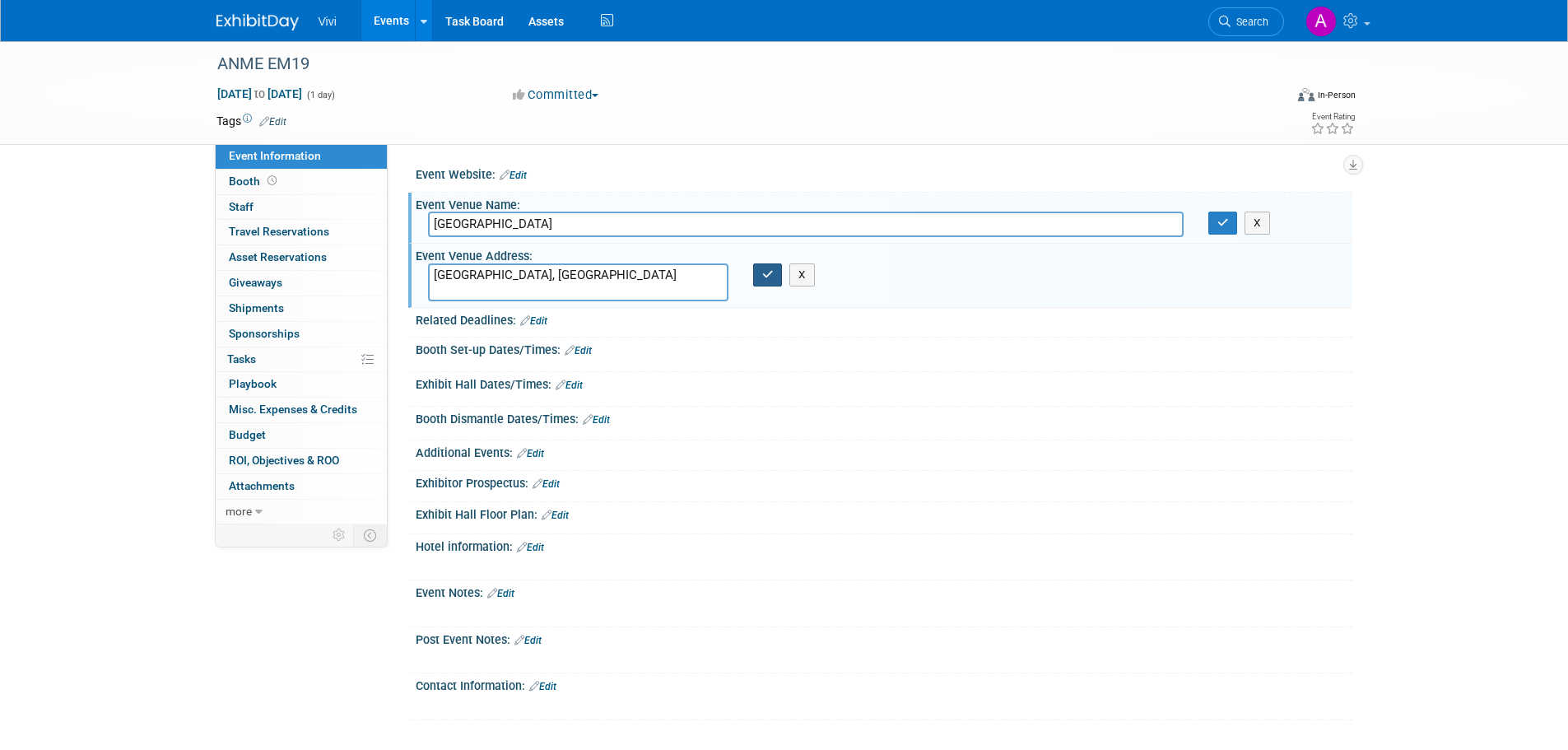
type textarea "Eastwood Hall, Nottingham"
click at [753, 275] on button "button" at bounding box center [768, 275] width 30 height 23
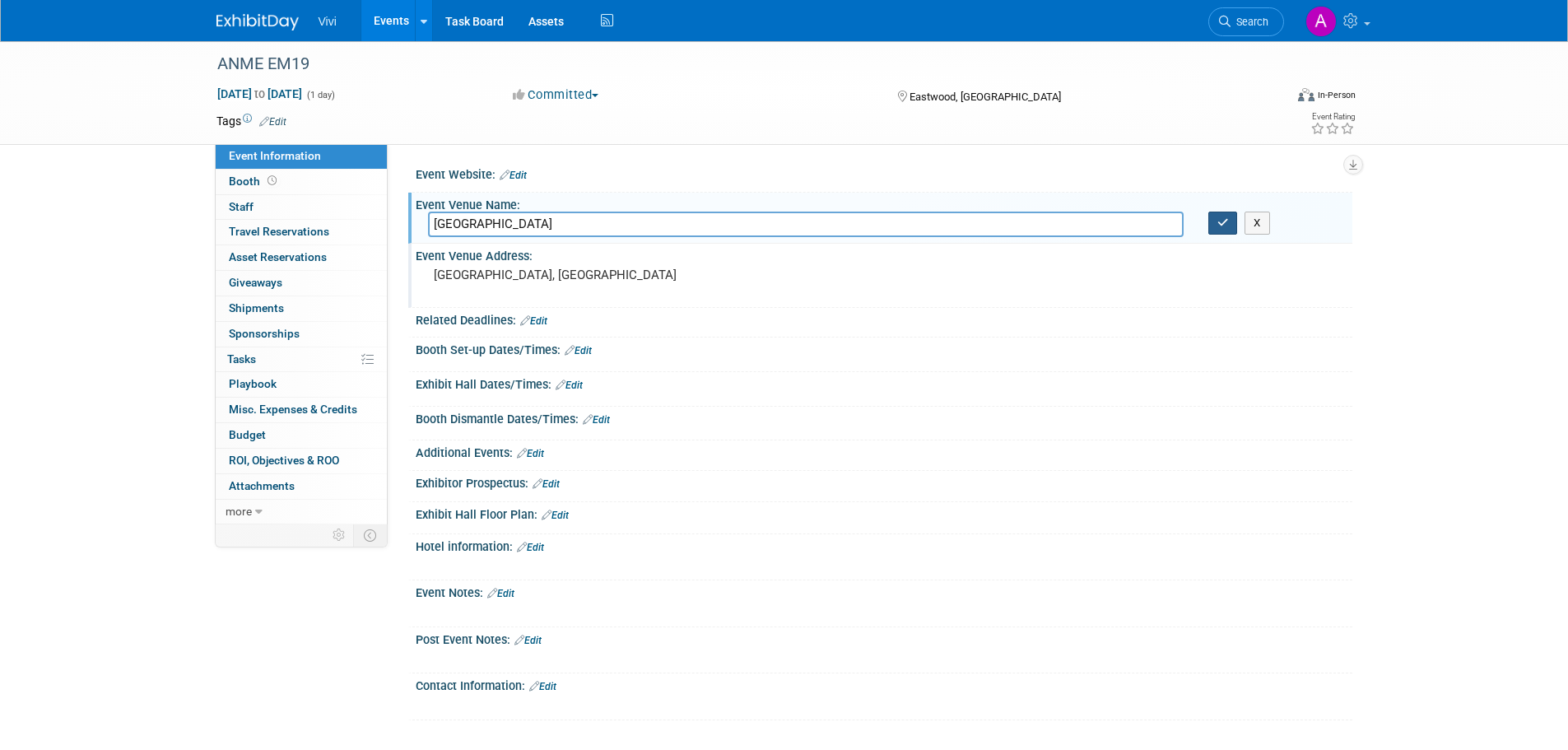
click at [1233, 227] on button "button" at bounding box center [1223, 224] width 30 height 23
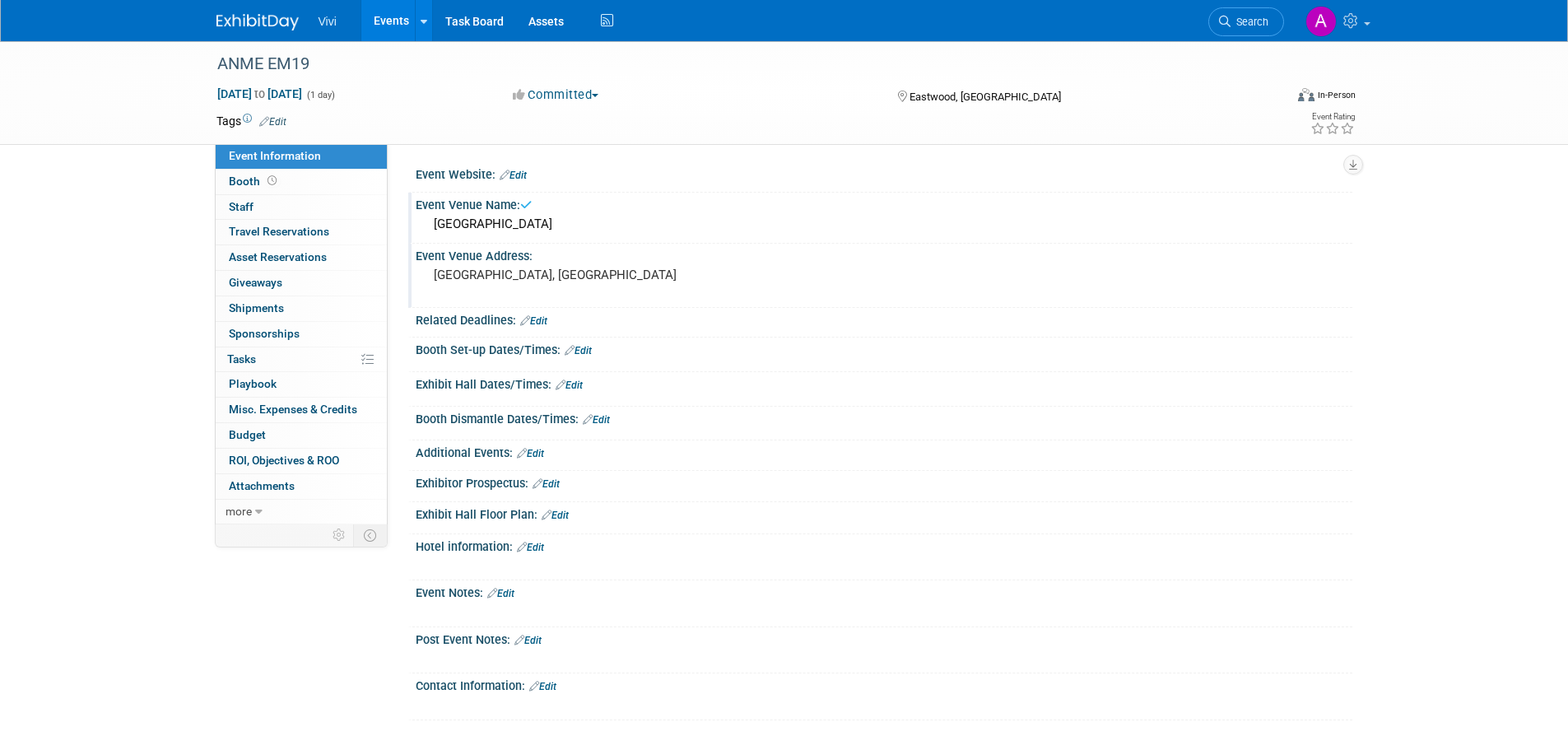
click at [387, 21] on link "Events" at bounding box center [391, 20] width 60 height 41
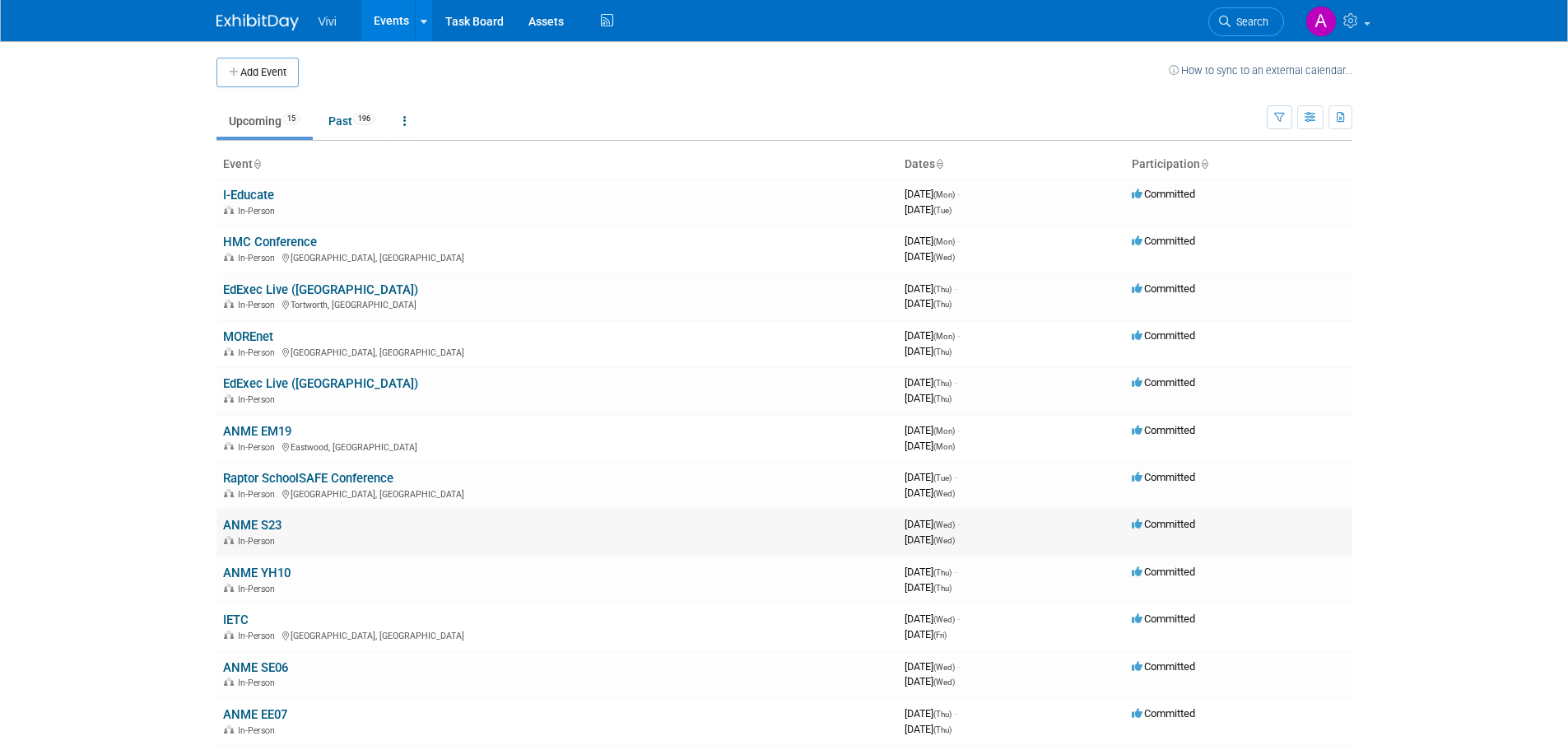
click at [260, 526] on link "ANME S23" at bounding box center [252, 525] width 58 height 15
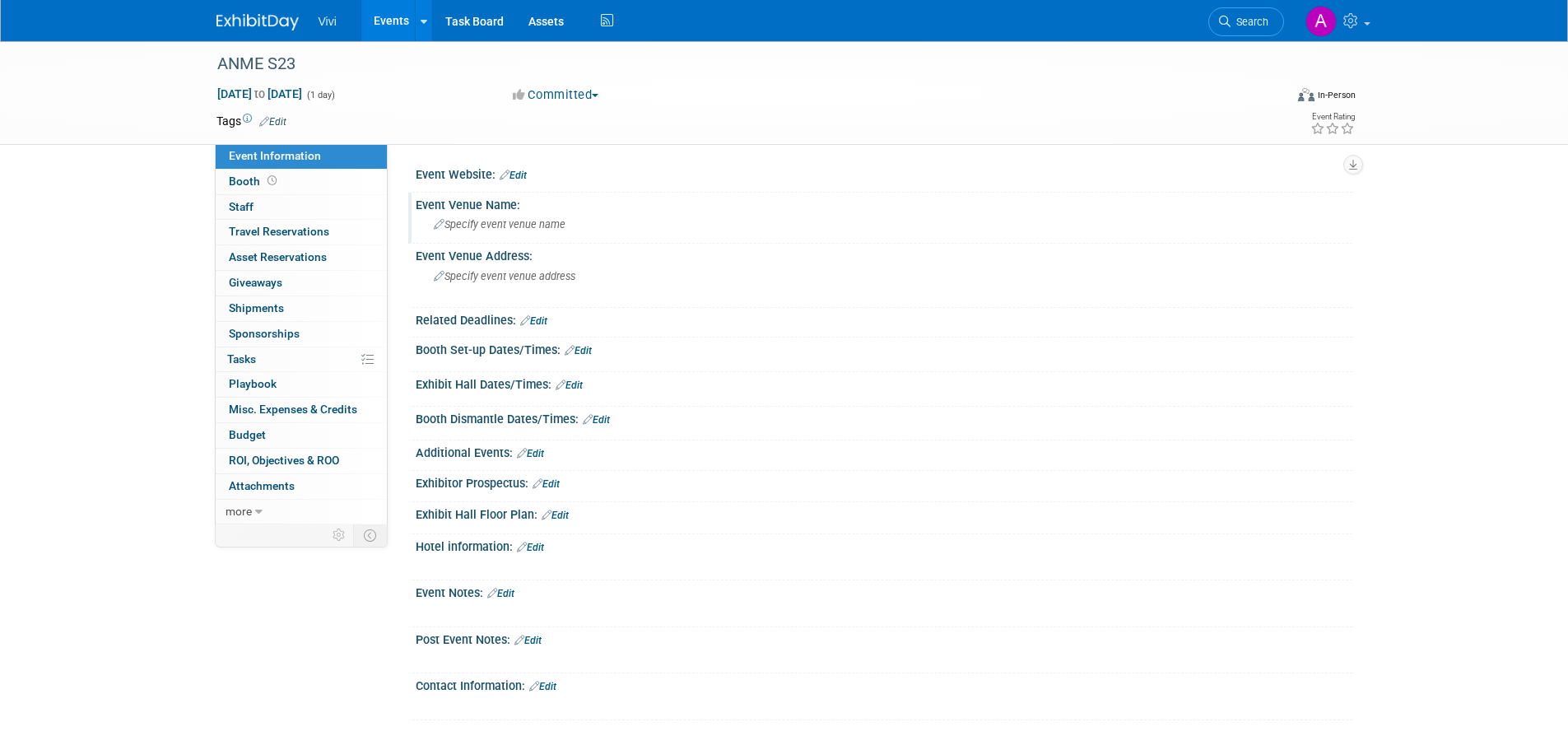
click at [550, 219] on span "Specify event venue name" at bounding box center [499, 224] width 132 height 12
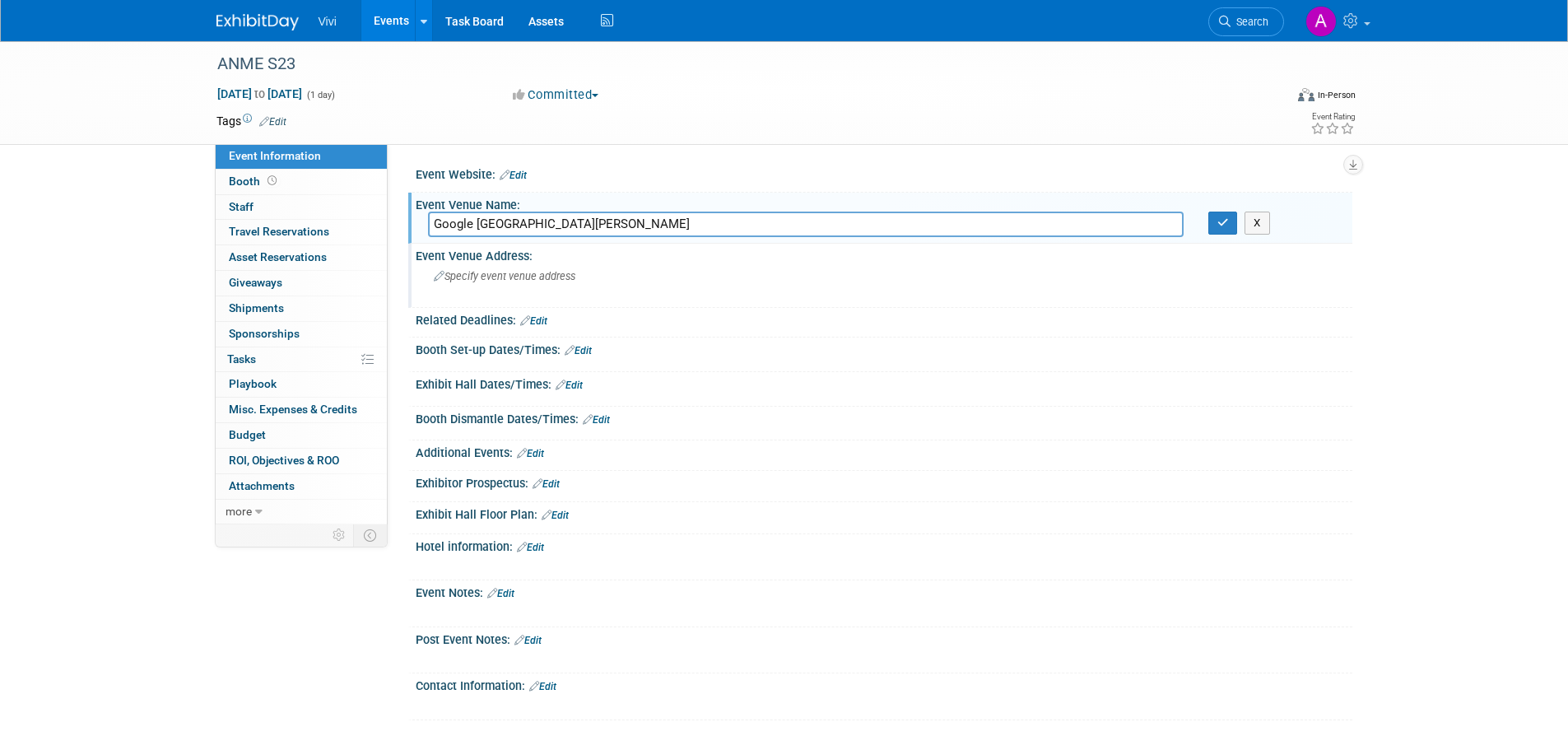
type input "Google Central St Giles"
click at [555, 278] on span "Specify event venue address" at bounding box center [504, 276] width 141 height 12
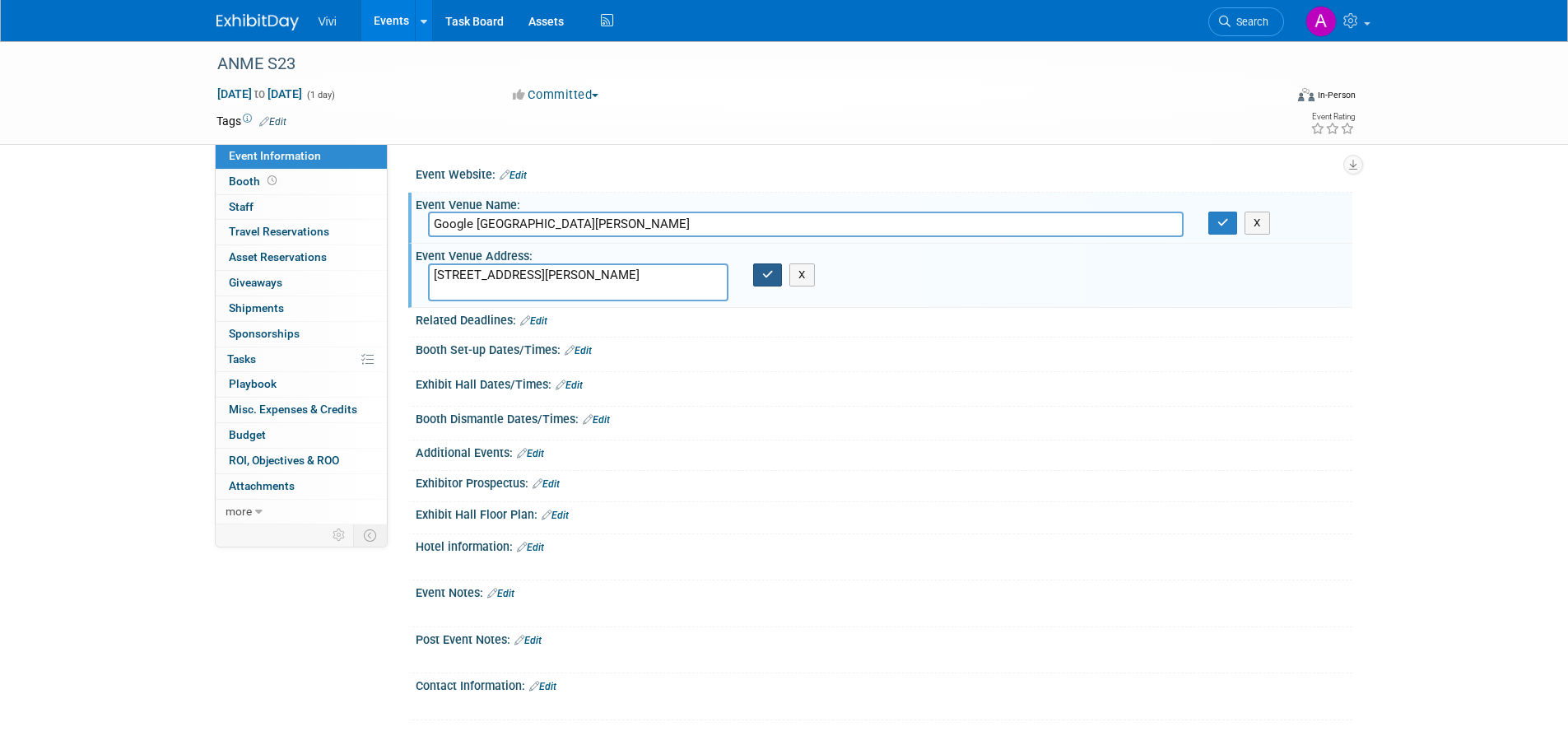
type textarea "1-13 St Giles High Street, London"
click at [769, 269] on icon "button" at bounding box center [768, 274] width 11 height 11
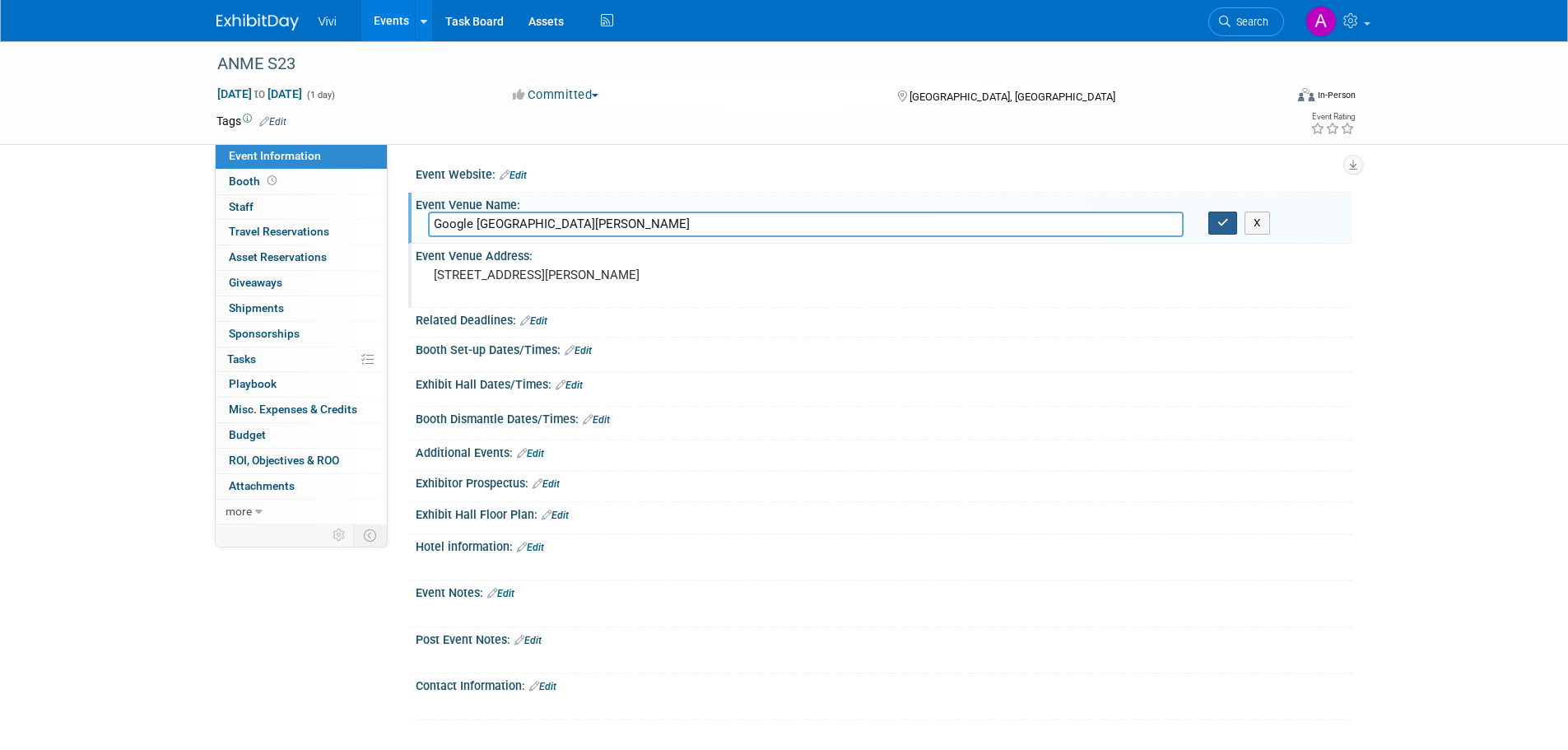
click at [1228, 218] on icon "button" at bounding box center [1223, 223] width 11 height 11
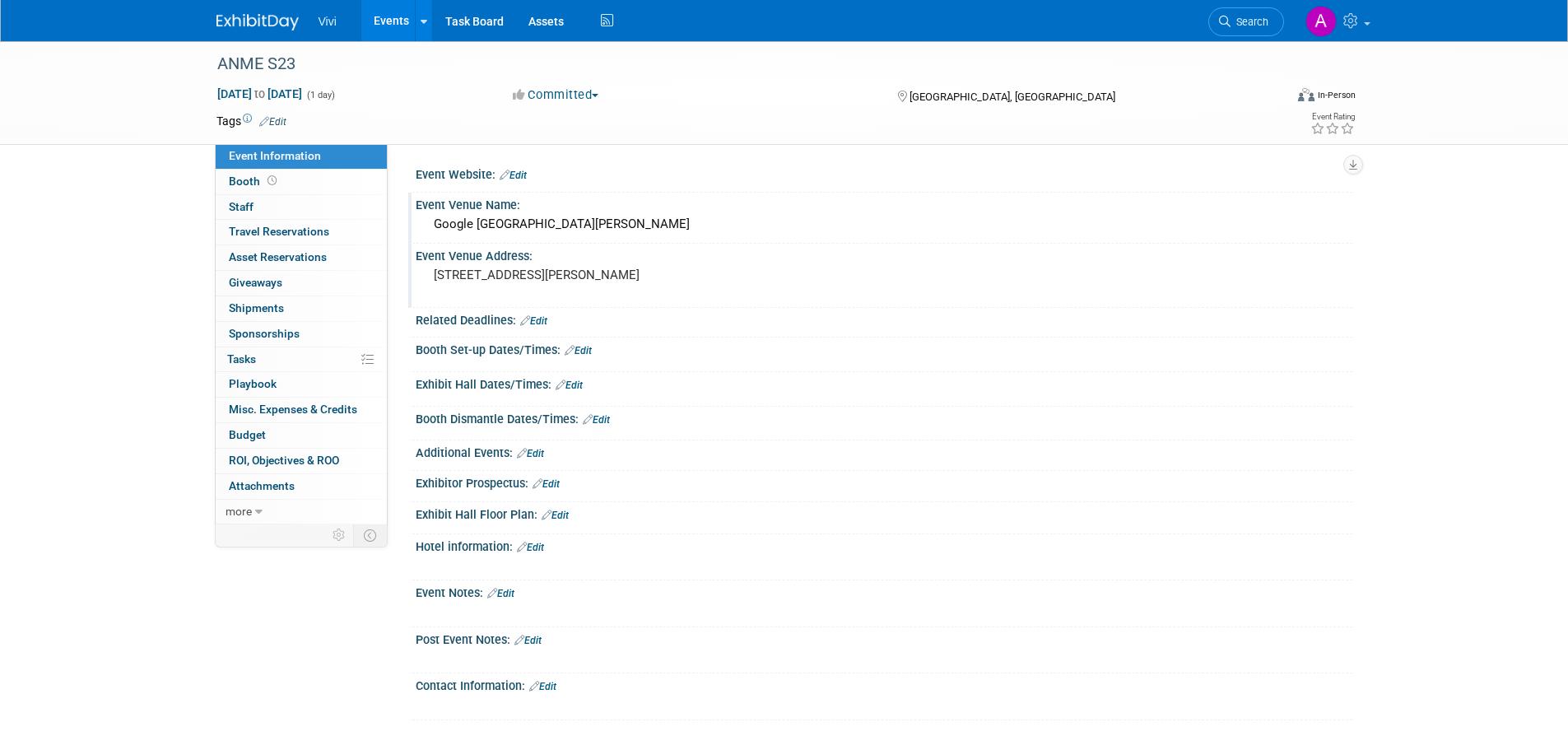
click at [340, 13] on li "Vivi" at bounding box center [340, 14] width 42 height 24
click at [395, 24] on link "Events" at bounding box center [391, 20] width 60 height 41
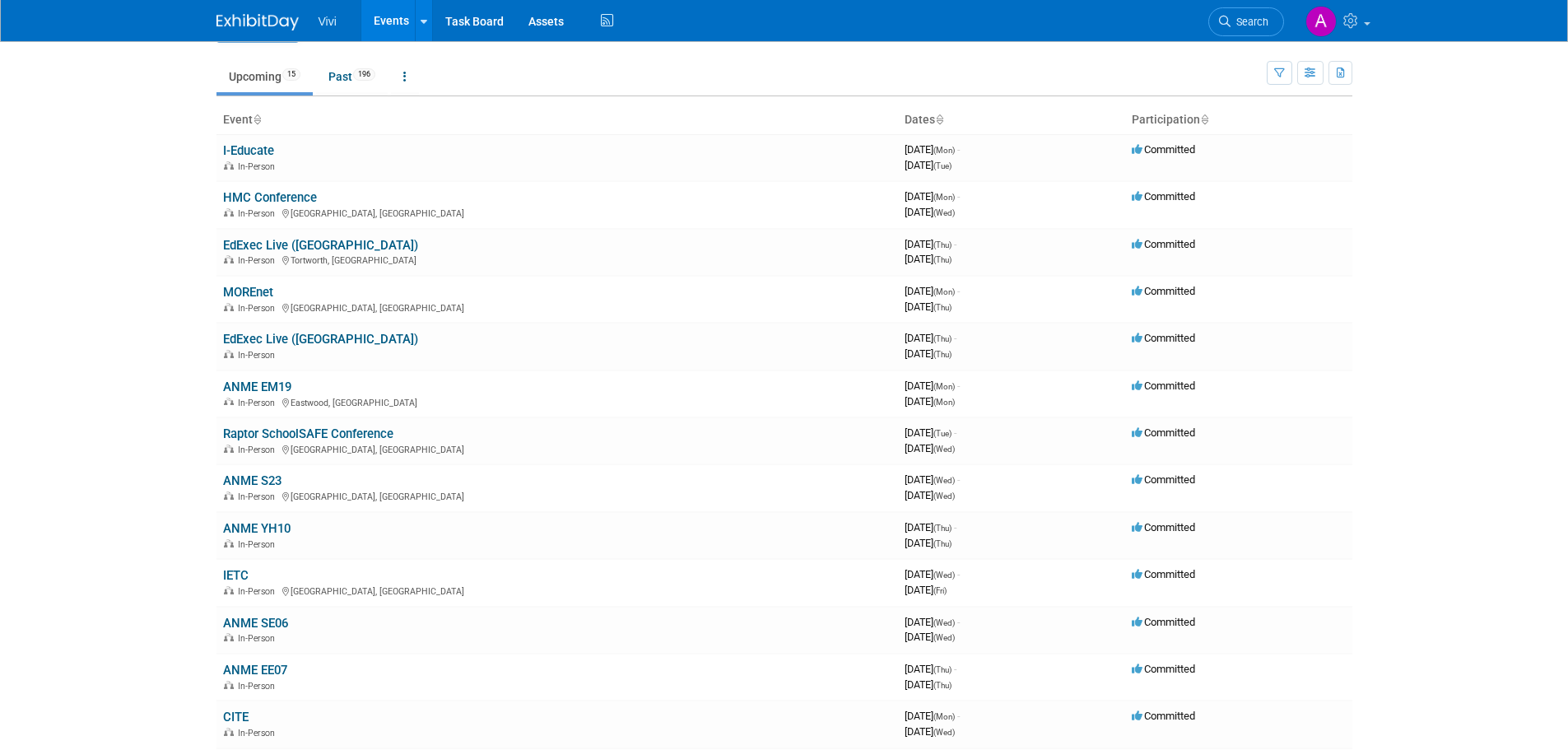
scroll to position [82, 0]
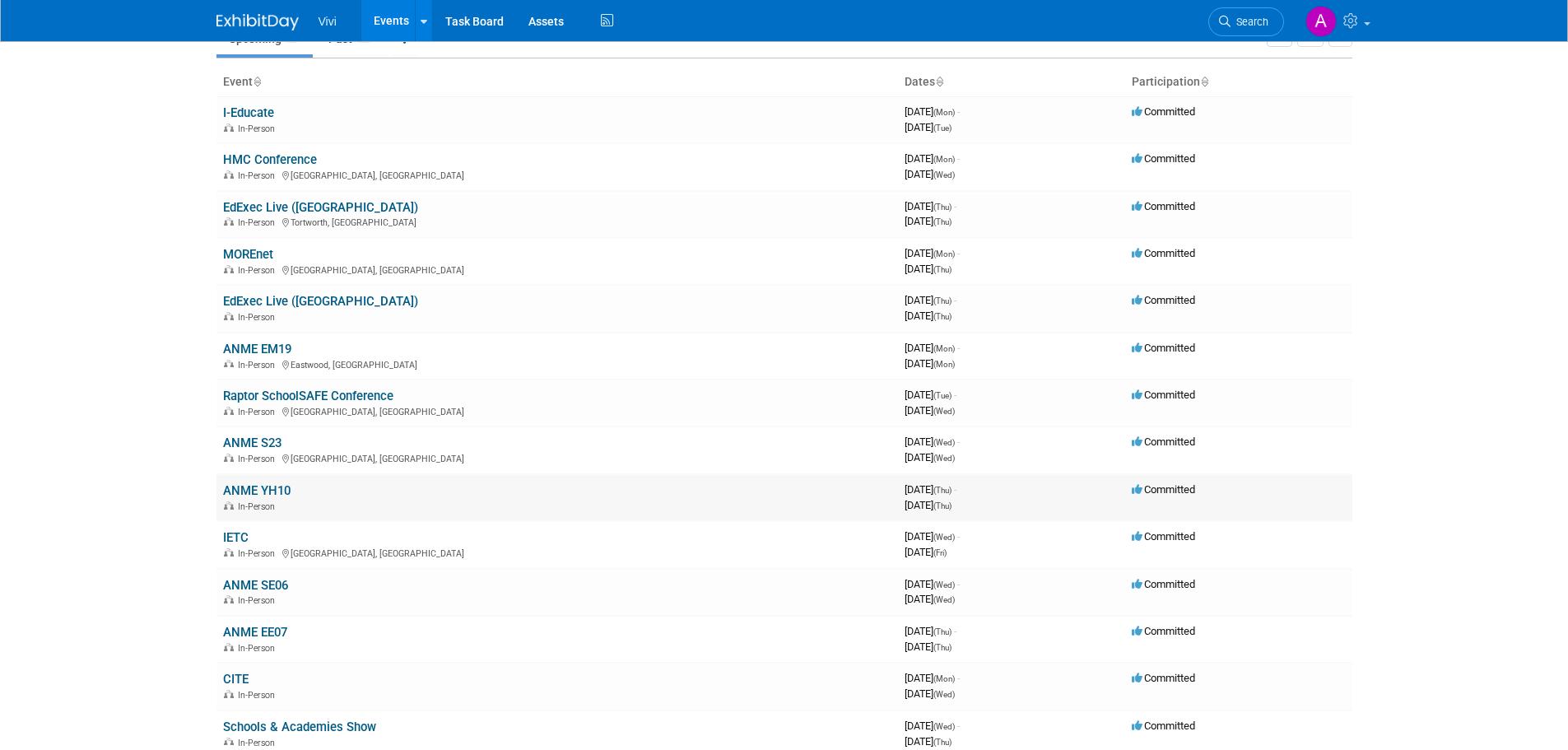
click at [257, 497] on link "ANME YH10" at bounding box center [257, 491] width 68 height 15
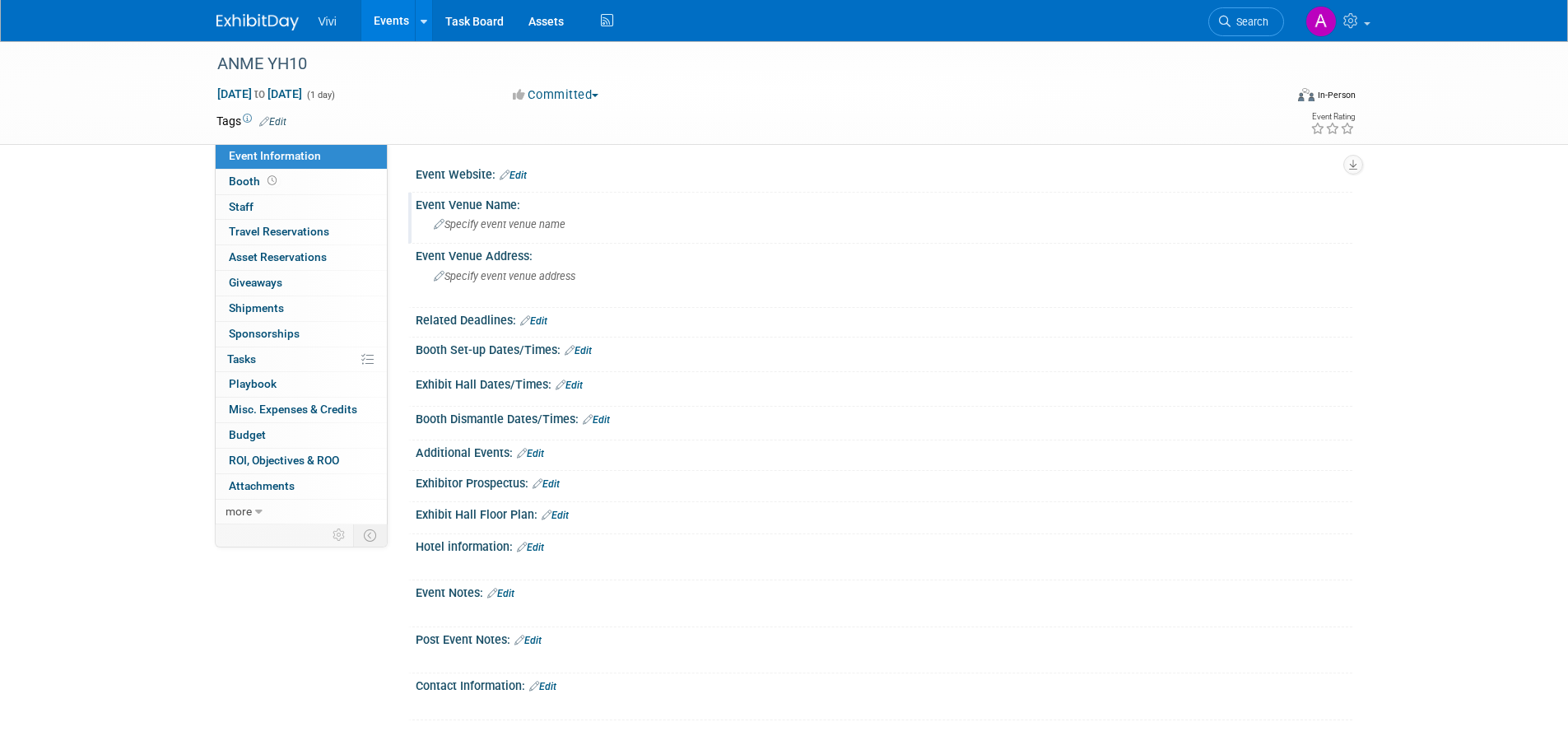
click at [508, 218] on div "Specify event venue name" at bounding box center [883, 225] width 912 height 26
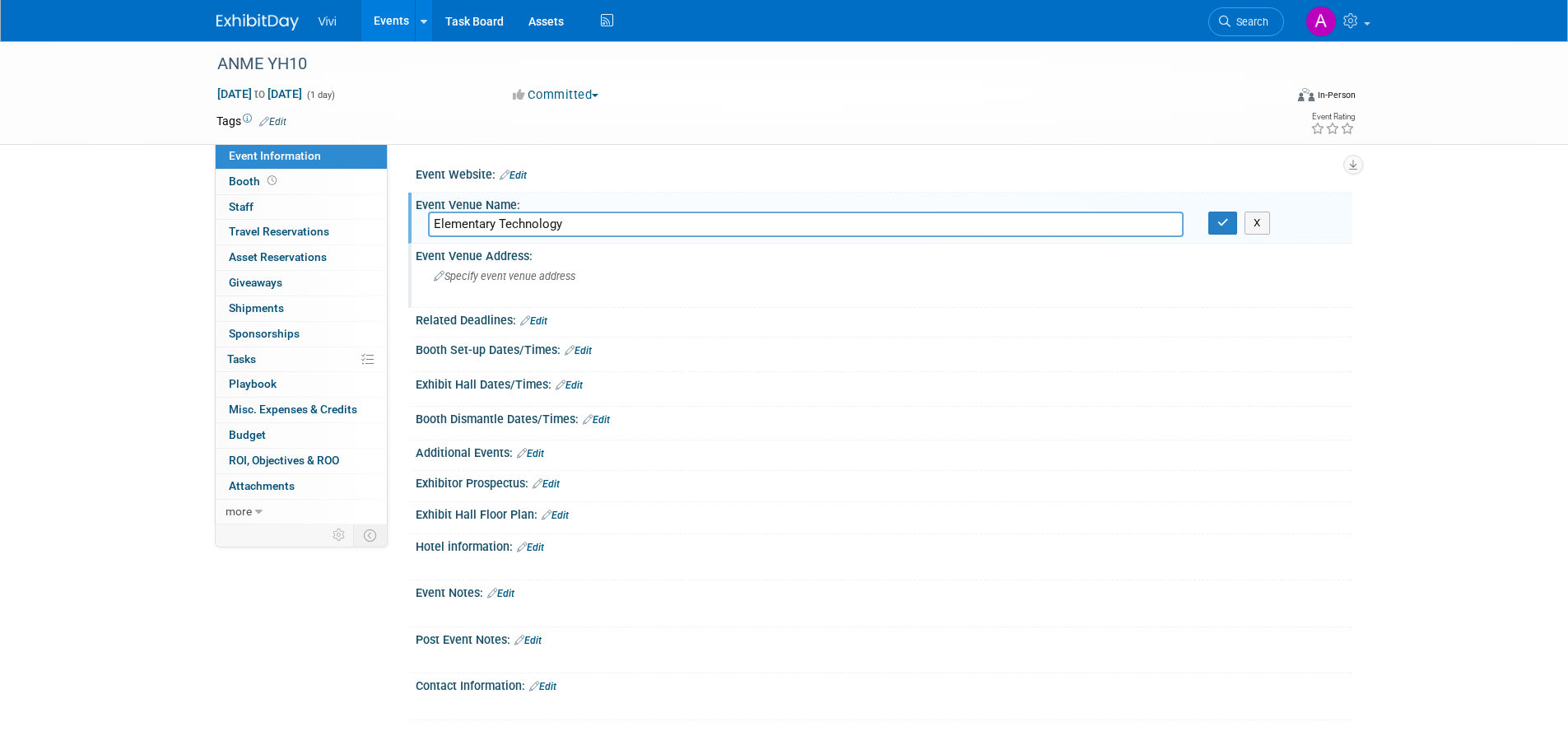
type input "Elementary Technology"
click at [517, 278] on span "Specify event venue address" at bounding box center [504, 276] width 141 height 12
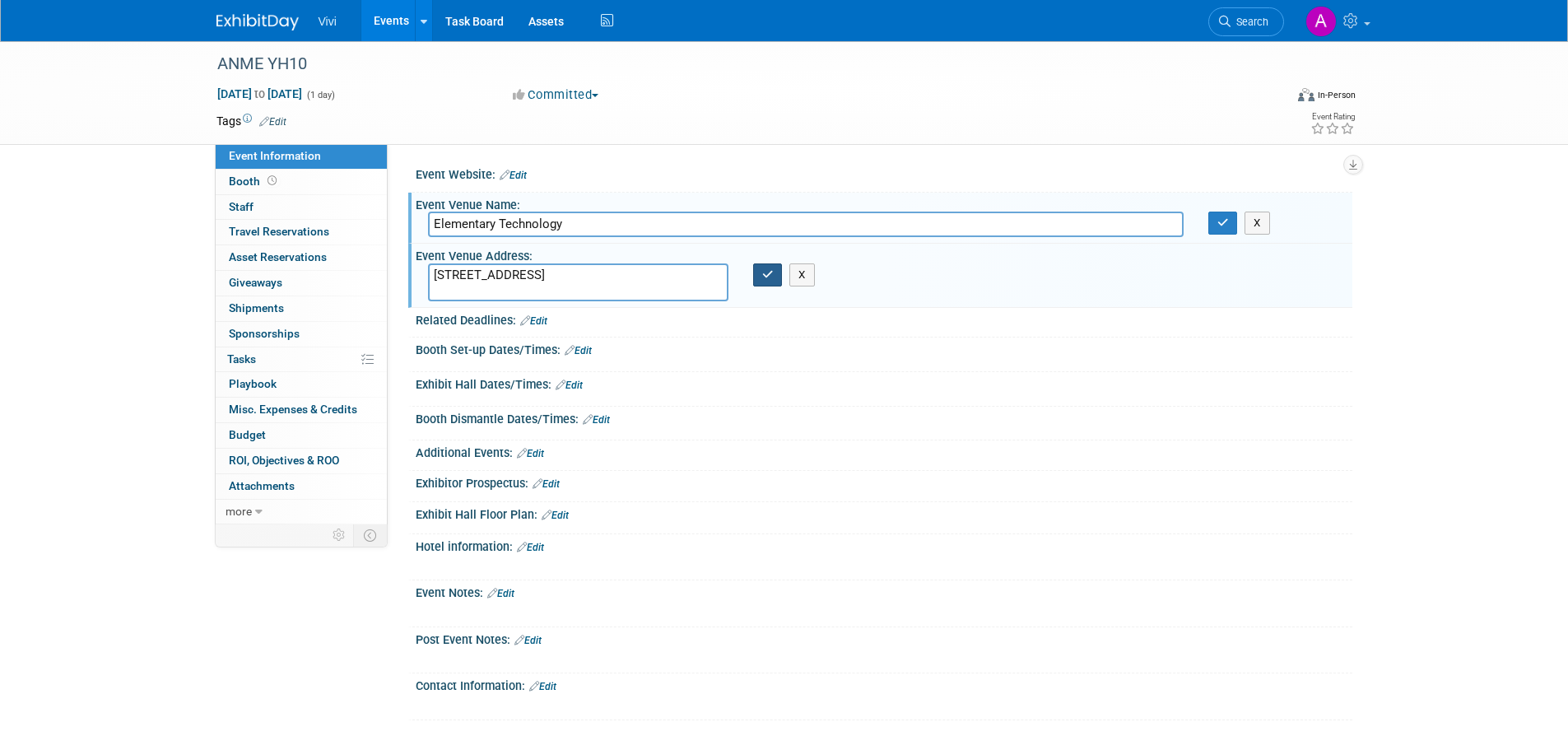
type textarea "4 Airport West, Lancaster Way, Yeadon, Leeds"
click at [767, 276] on icon "button" at bounding box center [768, 274] width 11 height 11
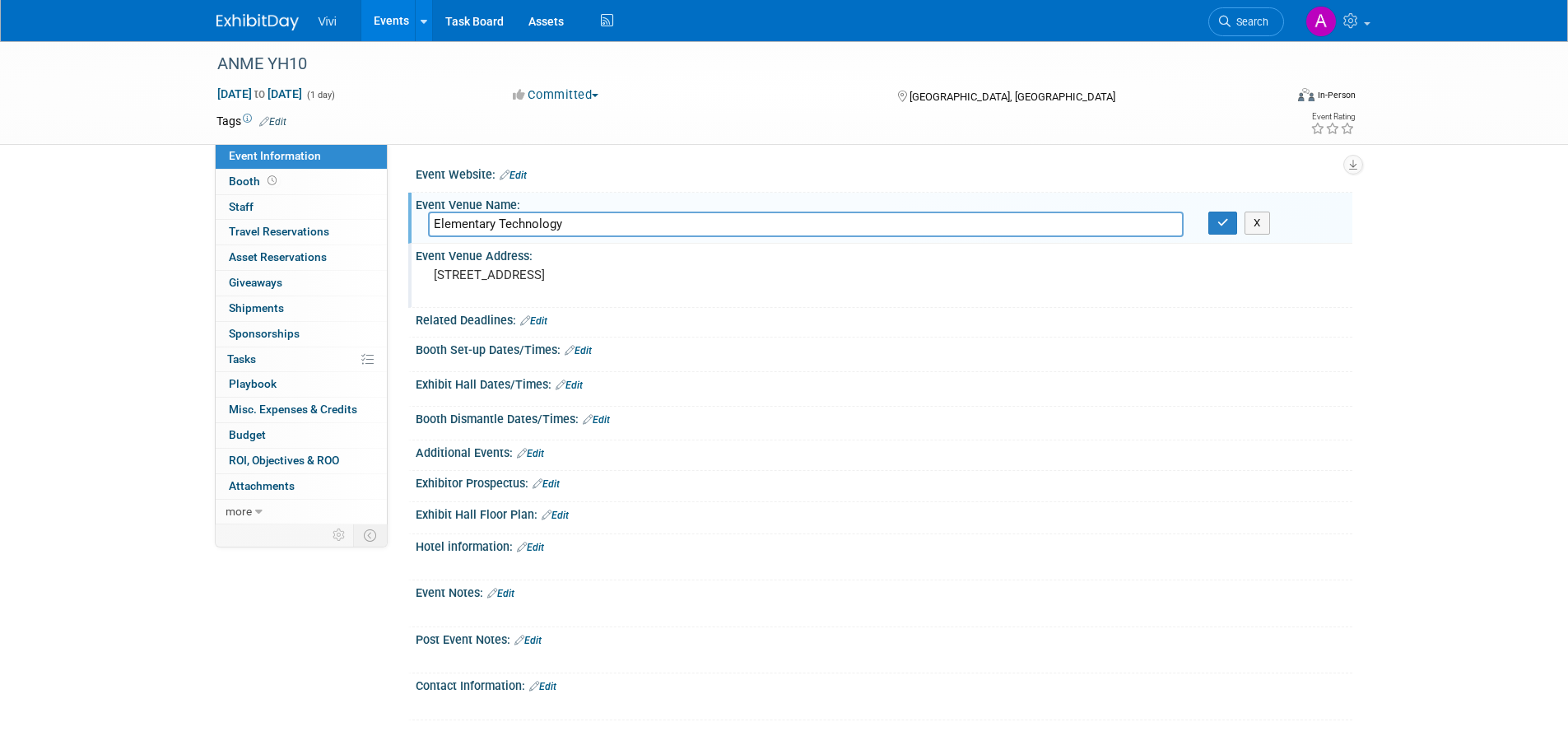
click at [403, 17] on link "Events" at bounding box center [391, 20] width 60 height 41
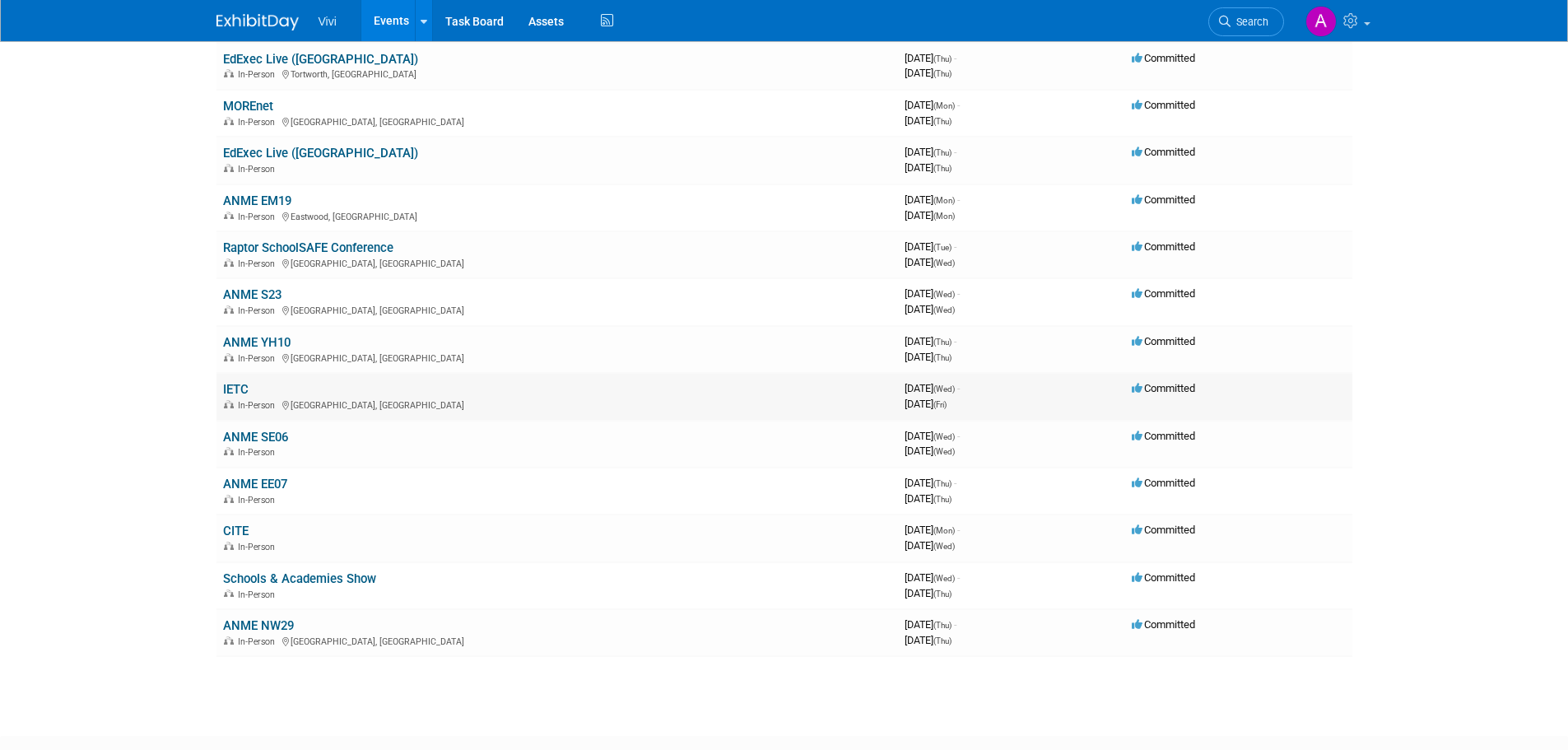
scroll to position [247, 0]
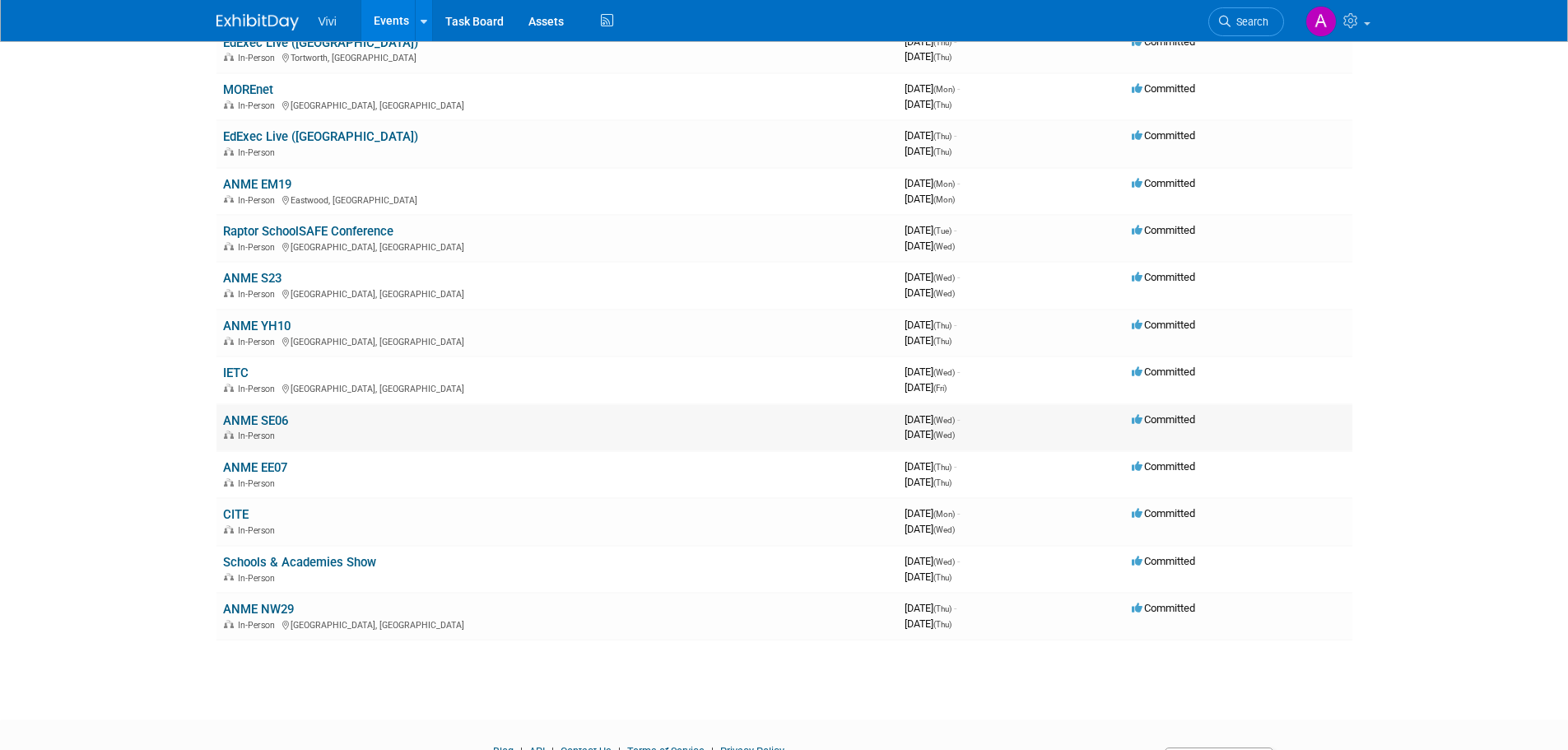
click at [249, 418] on link "ANME SE06" at bounding box center [256, 421] width 65 height 15
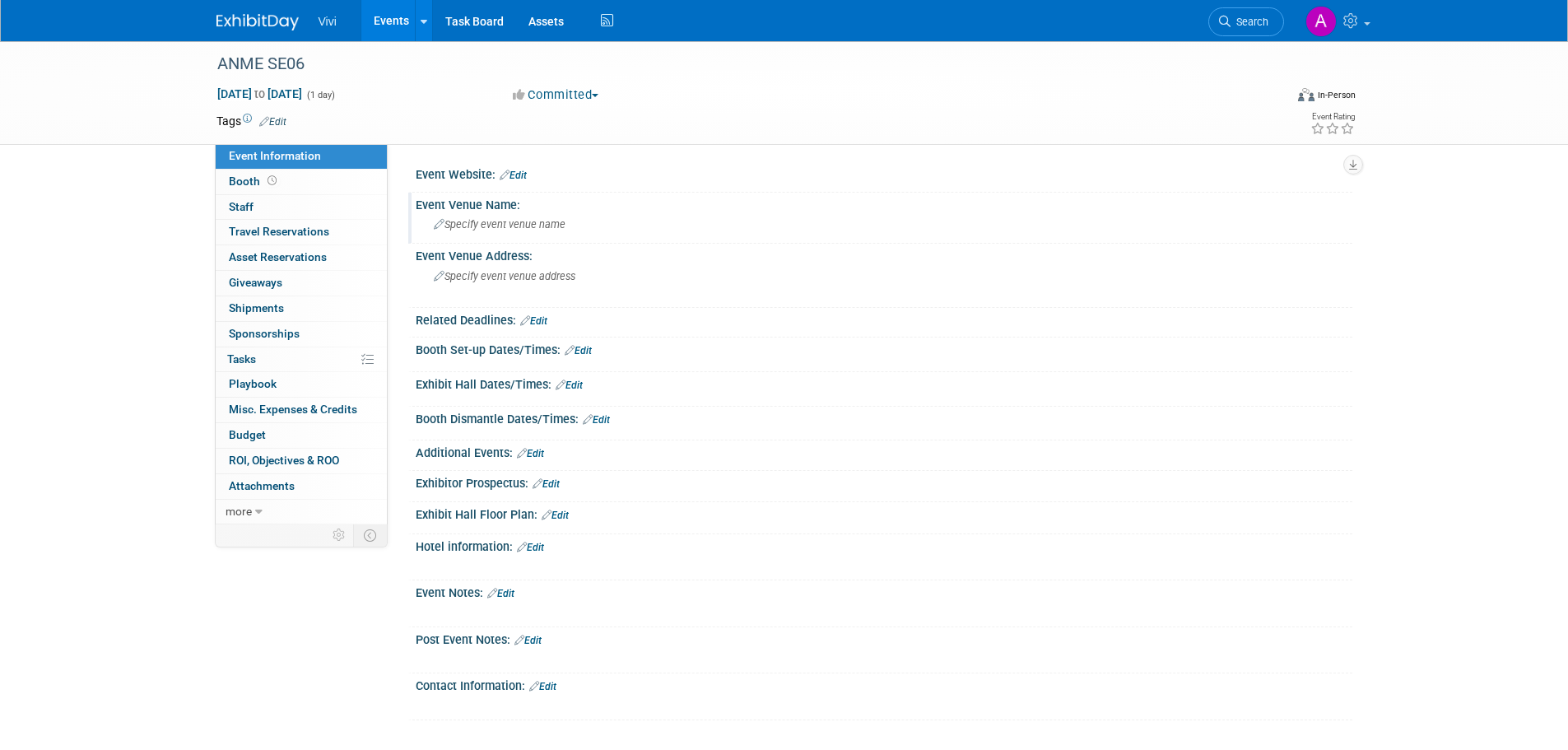
click at [553, 219] on span "Specify event venue name" at bounding box center [499, 224] width 132 height 12
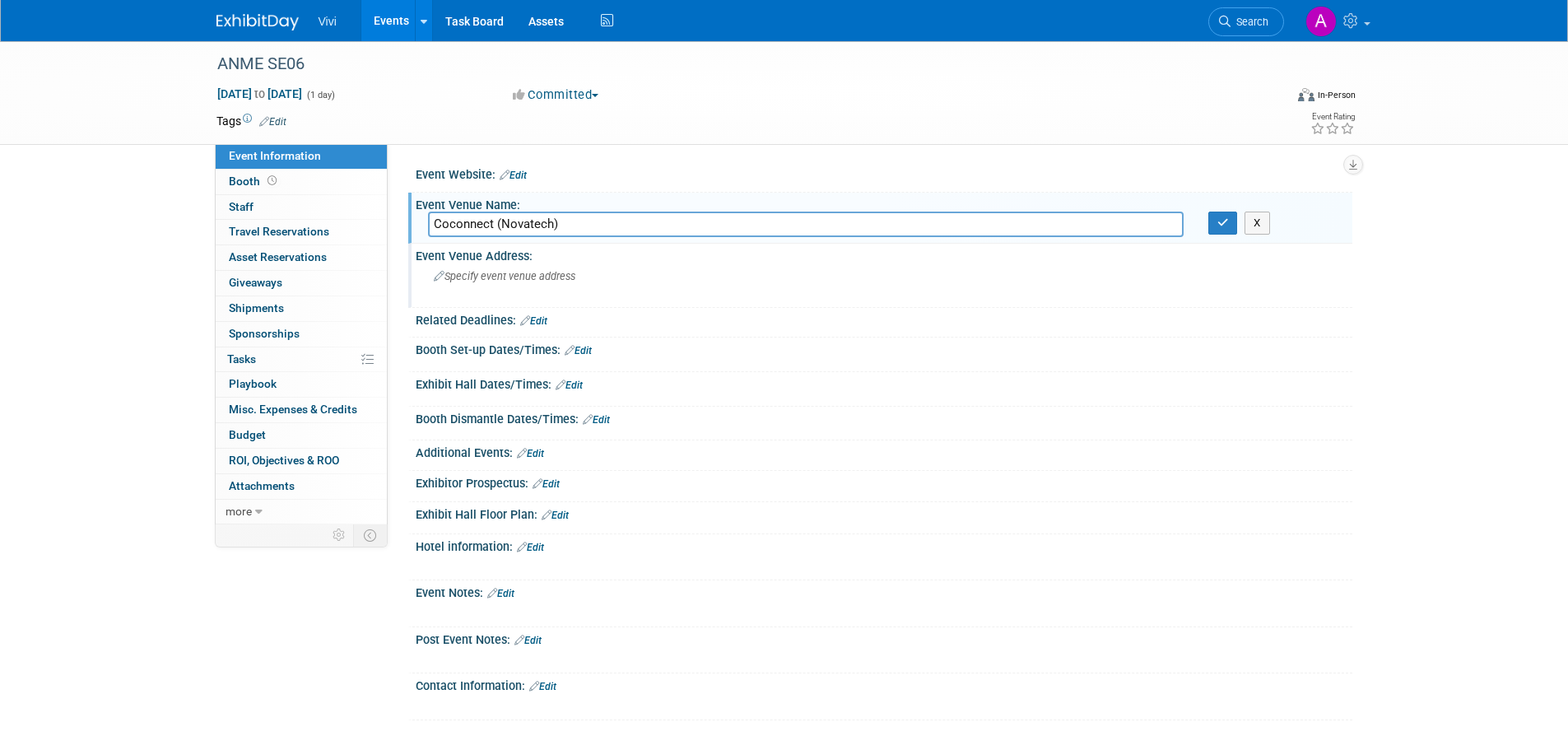
type input "Coconnect (Novatech)"
click at [553, 280] on span "Specify event venue address" at bounding box center [504, 276] width 141 height 12
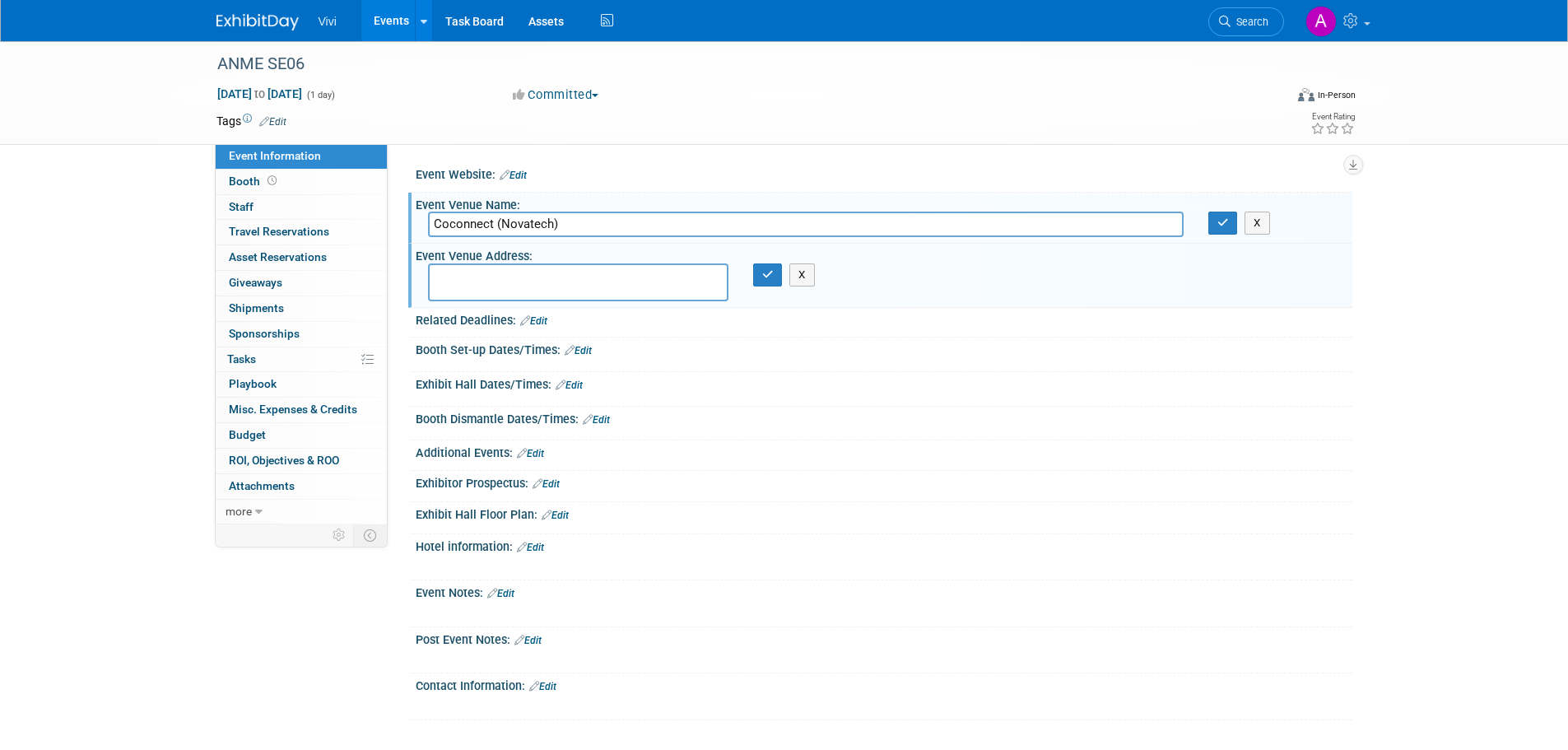
type textarea "h"
type textarea "Harbour House, Hamilton Road, Cosham, Portsmouth"
click at [757, 280] on button "button" at bounding box center [768, 275] width 30 height 23
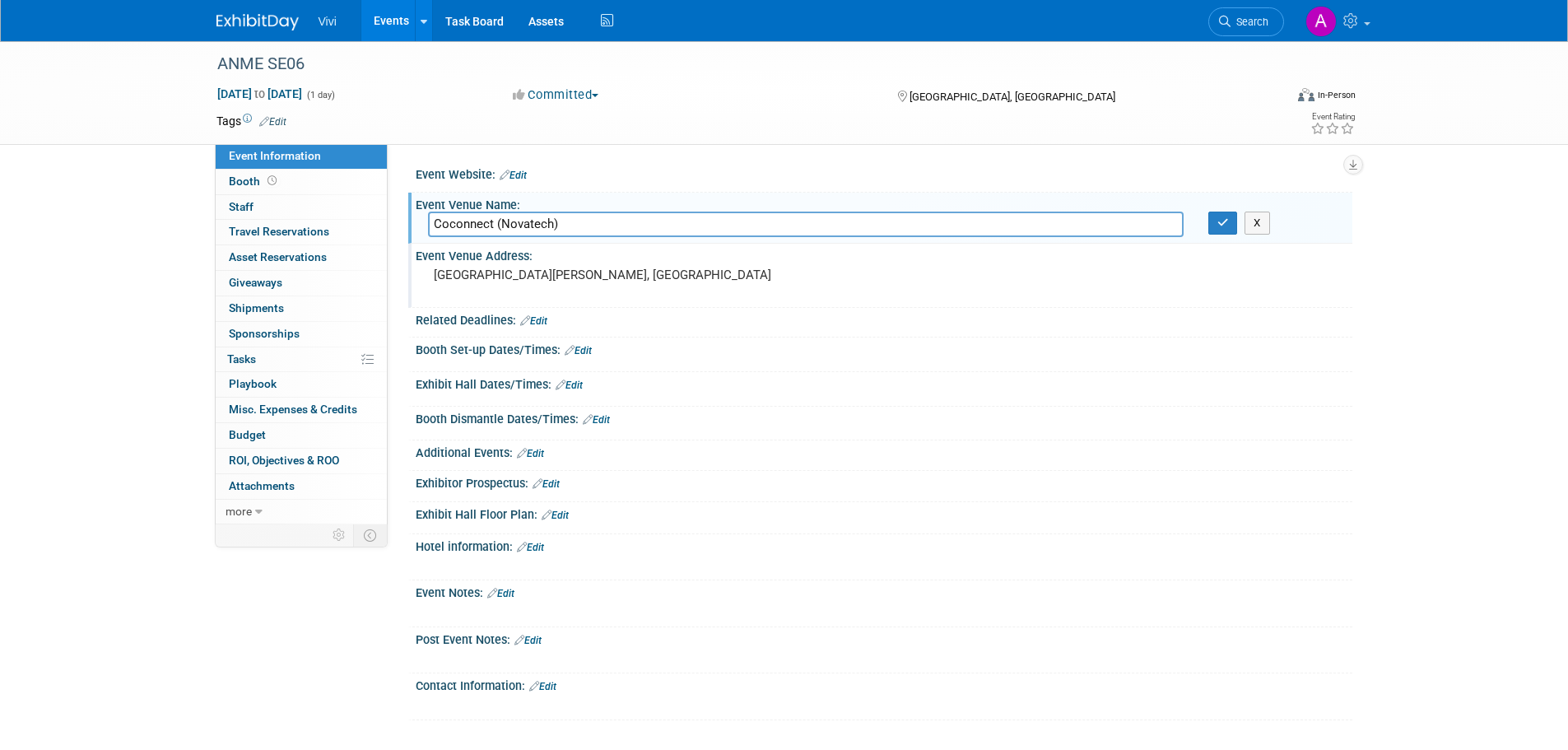
click at [407, 27] on link "Events" at bounding box center [391, 20] width 60 height 41
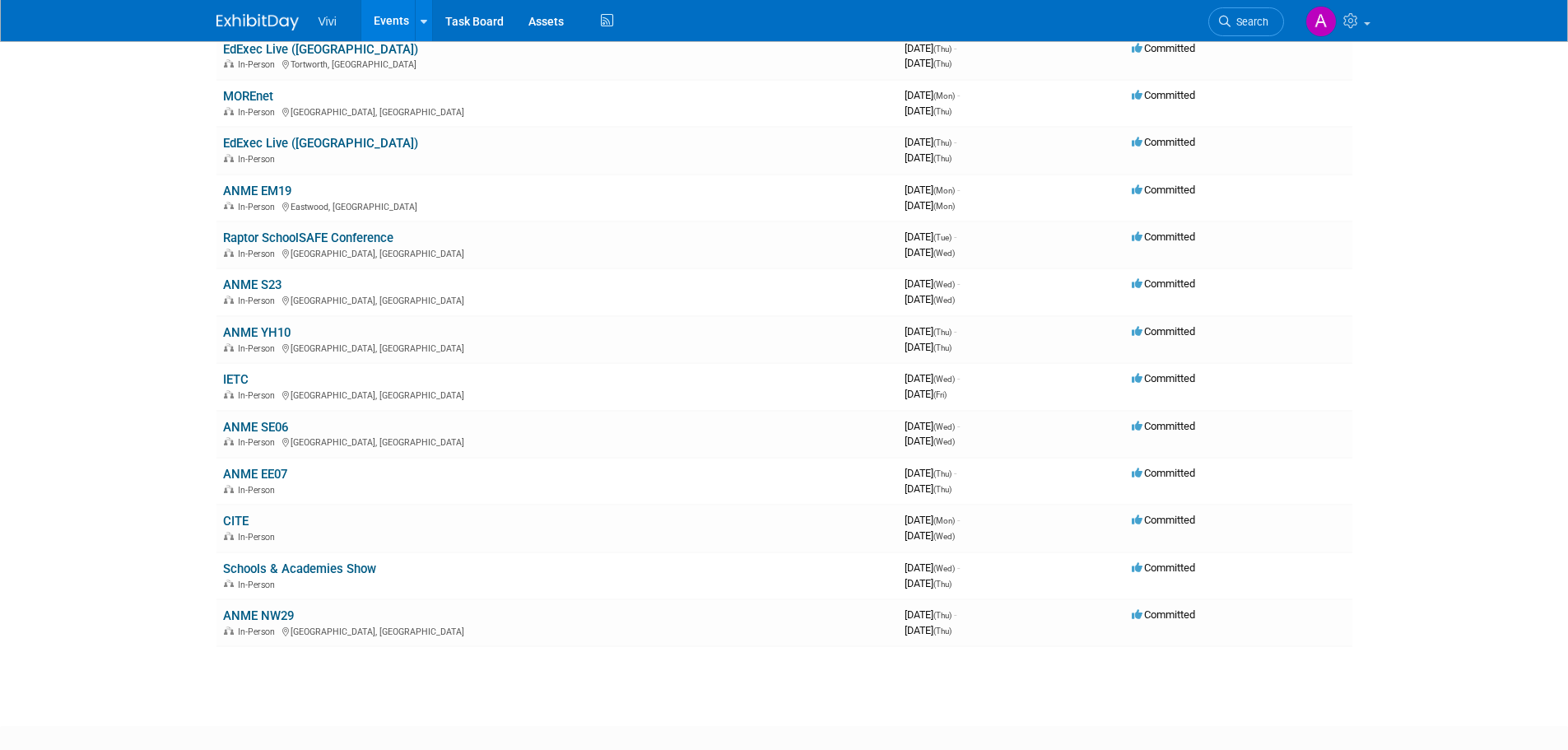
scroll to position [247, 0]
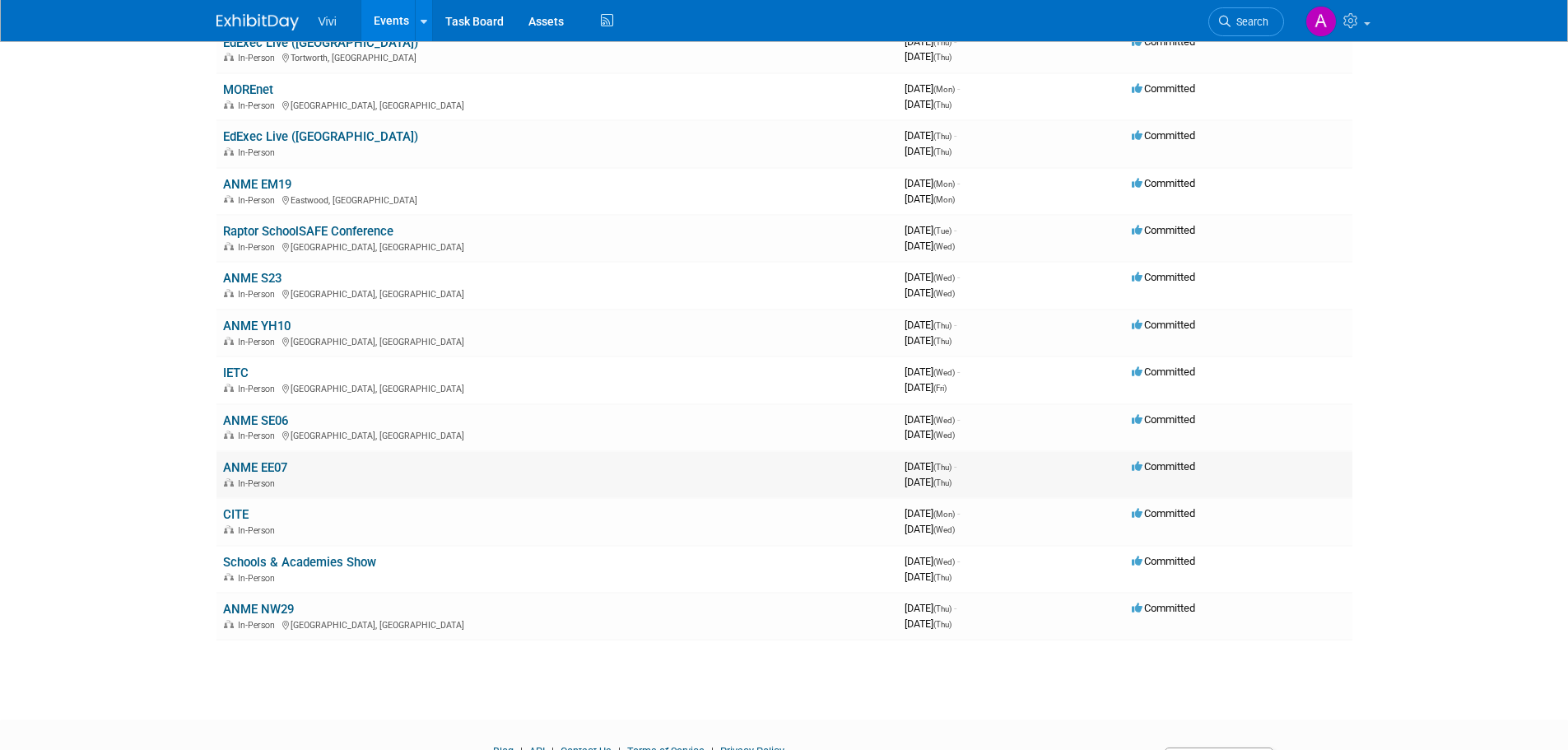
click at [246, 469] on link "ANME EE07" at bounding box center [255, 468] width 64 height 15
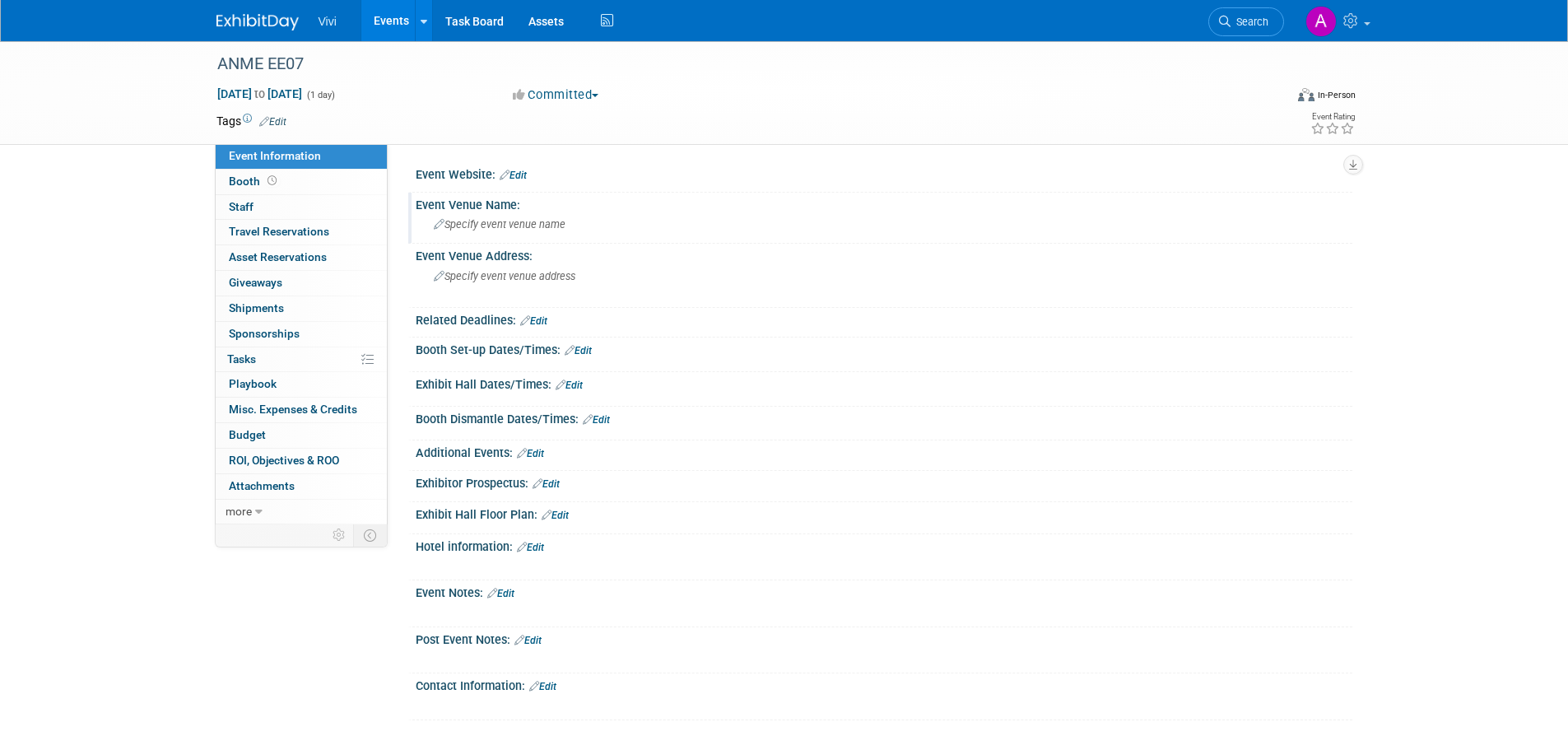
click at [531, 237] on div "Specify event venue name" at bounding box center [883, 225] width 912 height 26
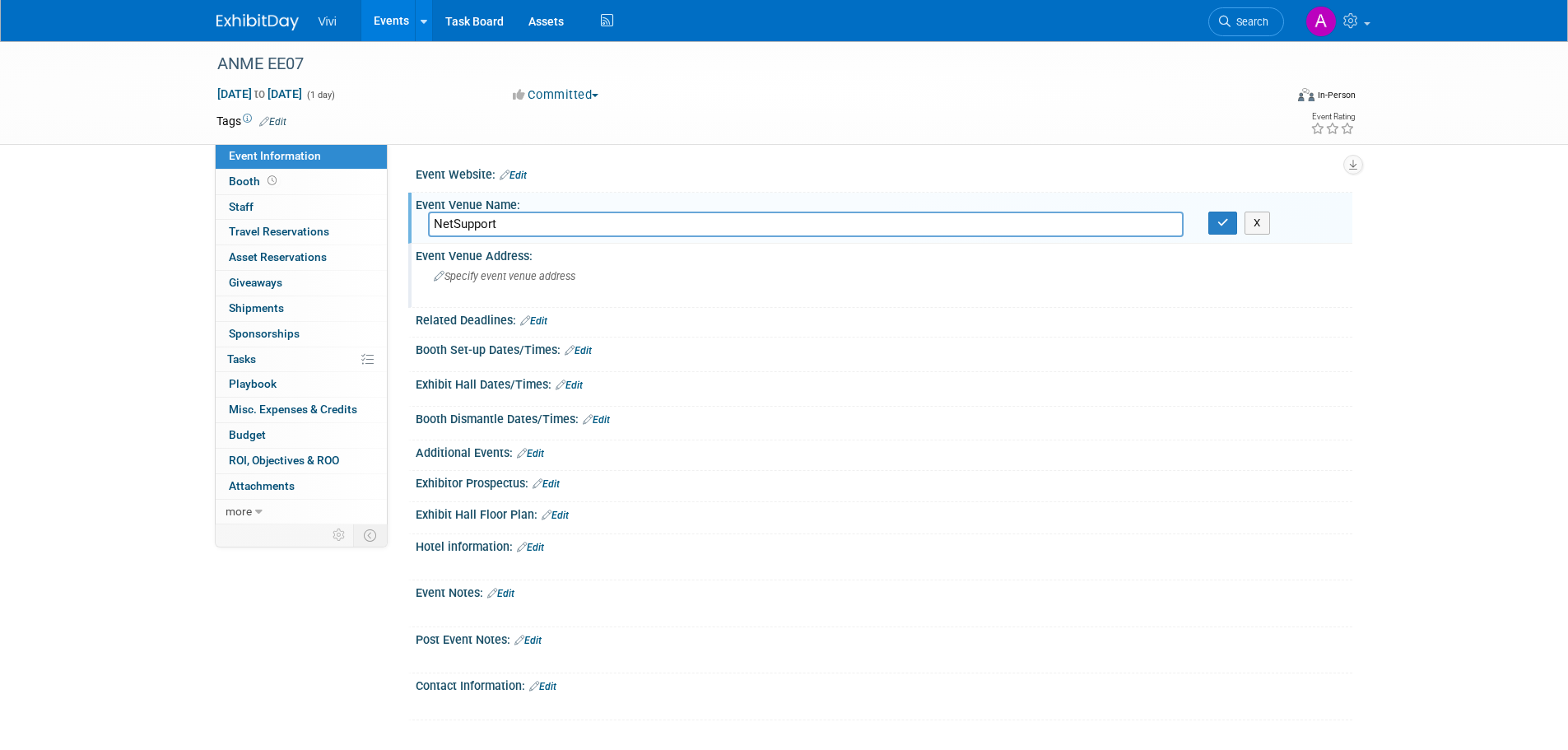
type input "NetSupport"
click at [540, 282] on span "Specify event venue address" at bounding box center [504, 276] width 141 height 12
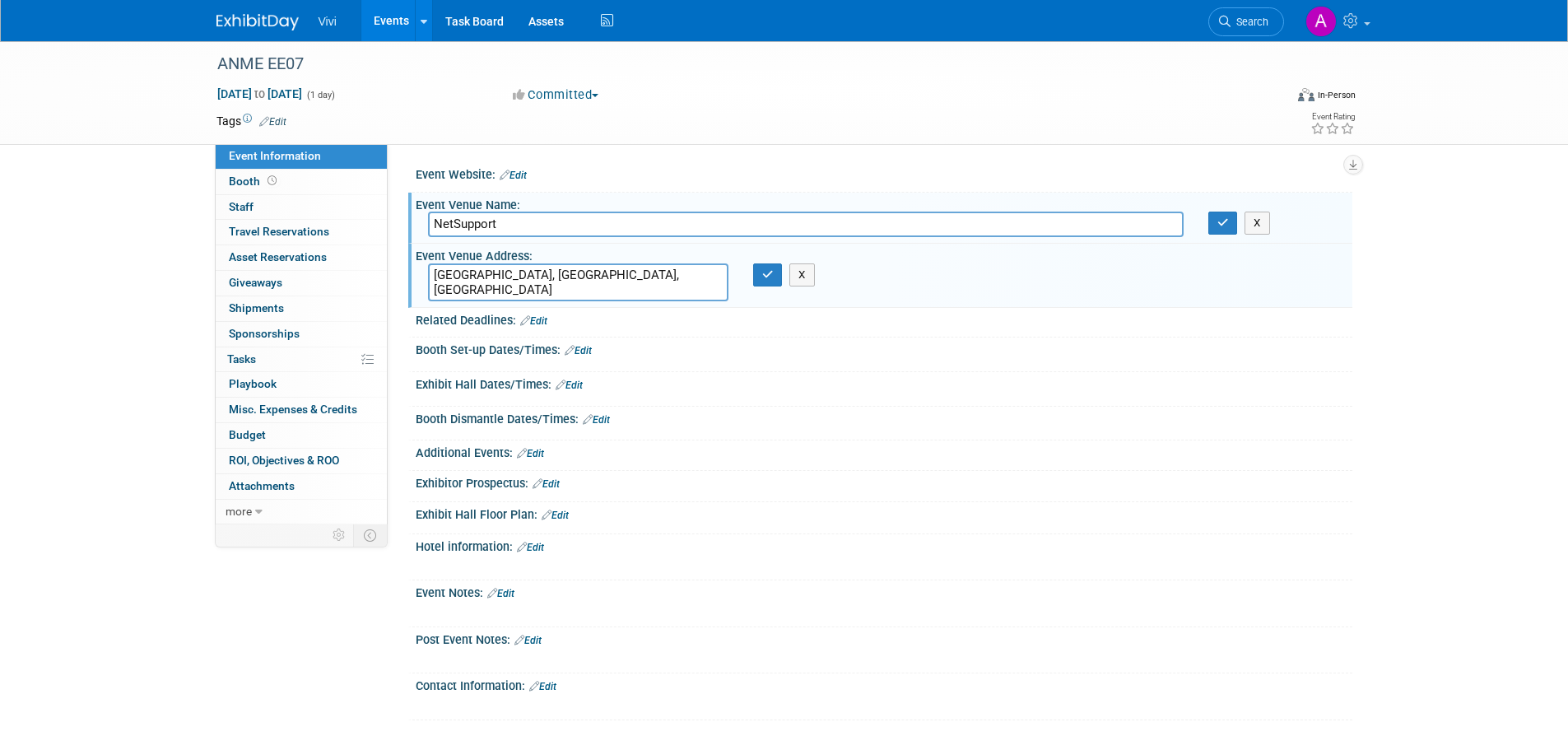
type textarea "Towngate East, Market Deeping, Peterborough"
click at [750, 277] on div "X" at bounding box center [773, 275] width 65 height 23
click at [761, 282] on button "button" at bounding box center [768, 275] width 30 height 23
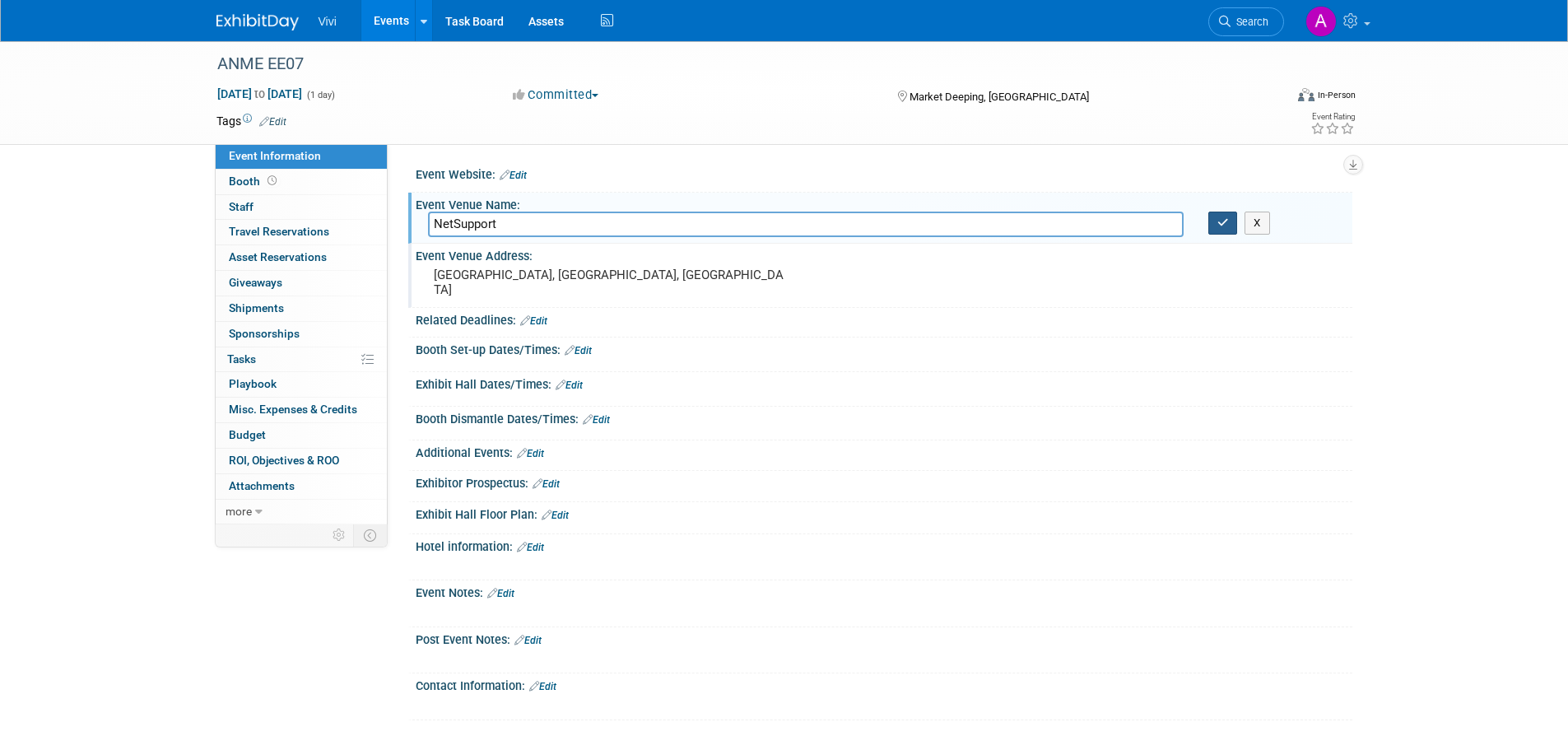
click at [1221, 225] on icon "button" at bounding box center [1223, 223] width 11 height 11
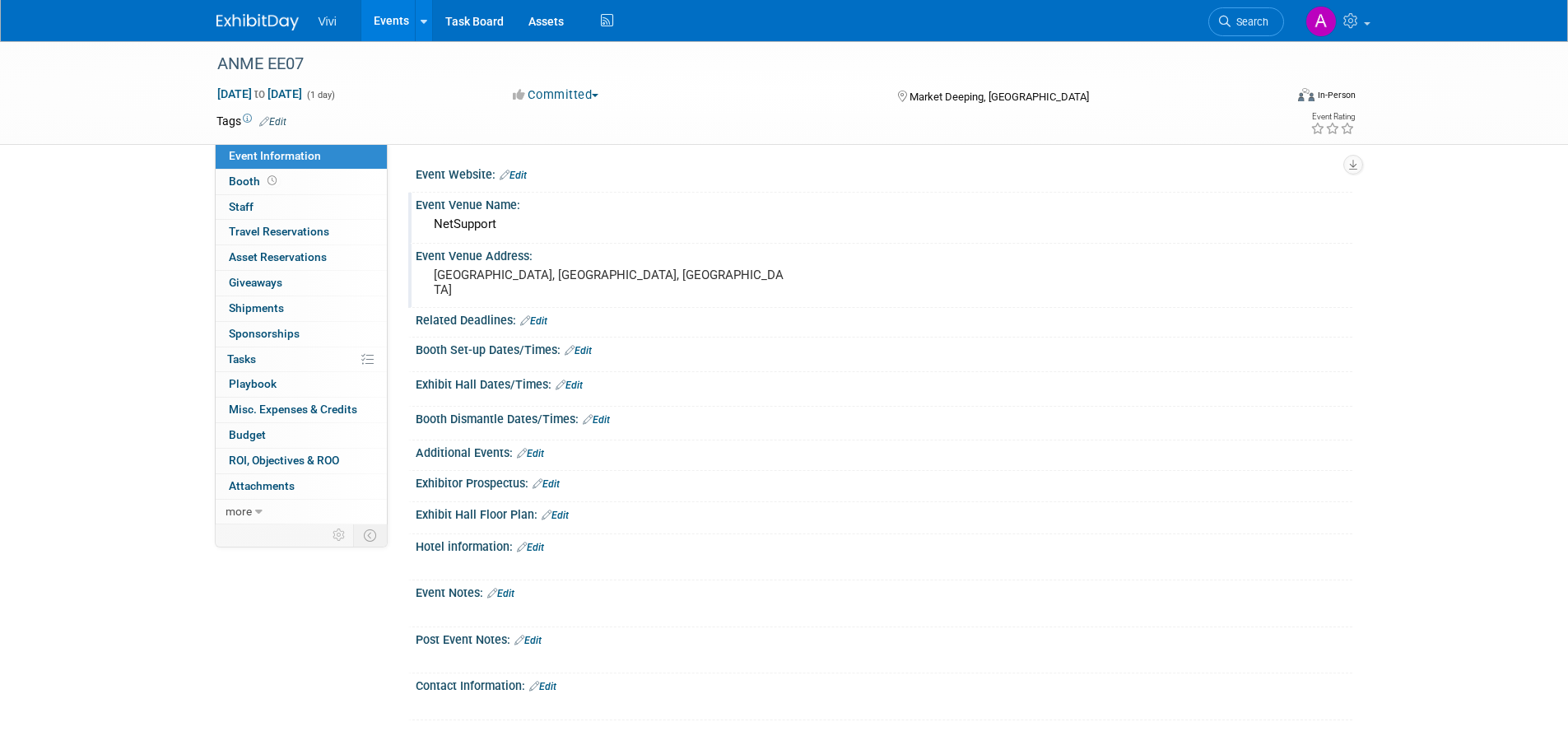
click at [402, 21] on link "Events" at bounding box center [391, 20] width 60 height 41
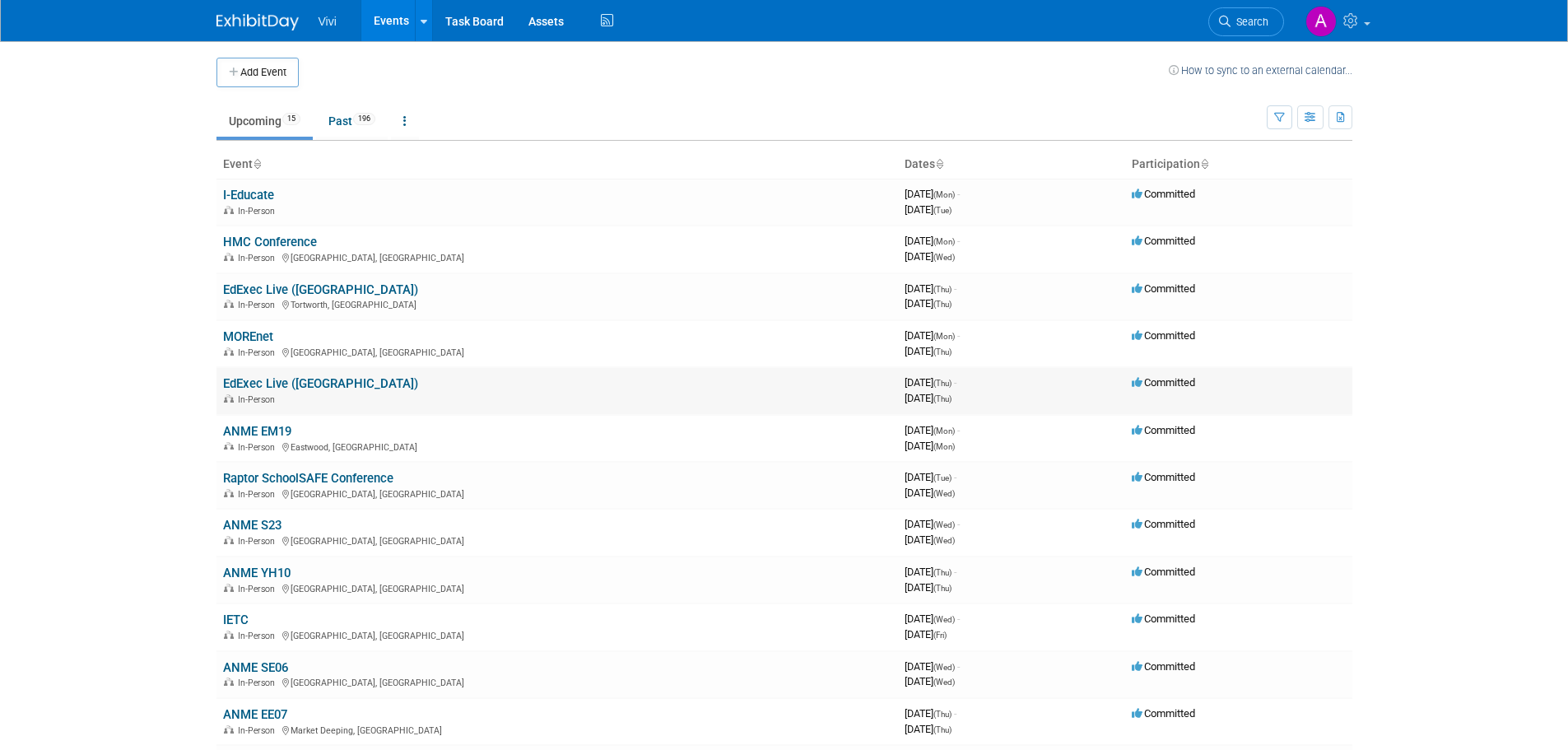
click at [331, 384] on link "EdExec Live ([GEOGRAPHIC_DATA])" at bounding box center [321, 384] width 195 height 15
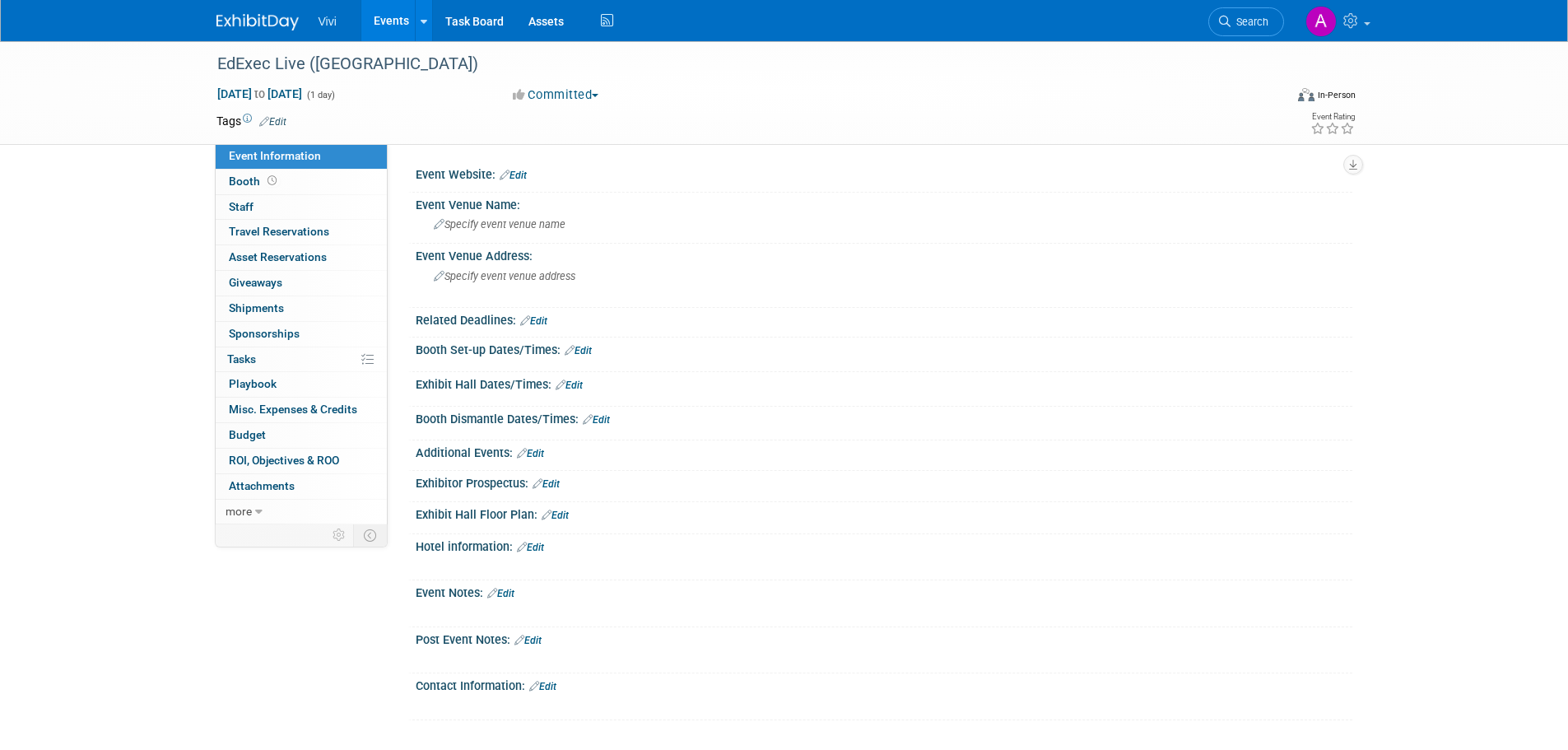
click at [559, 476] on div "Exhibitor Prospectus: Edit" at bounding box center [883, 482] width 937 height 21
click at [557, 484] on link "Edit" at bounding box center [546, 484] width 27 height 11
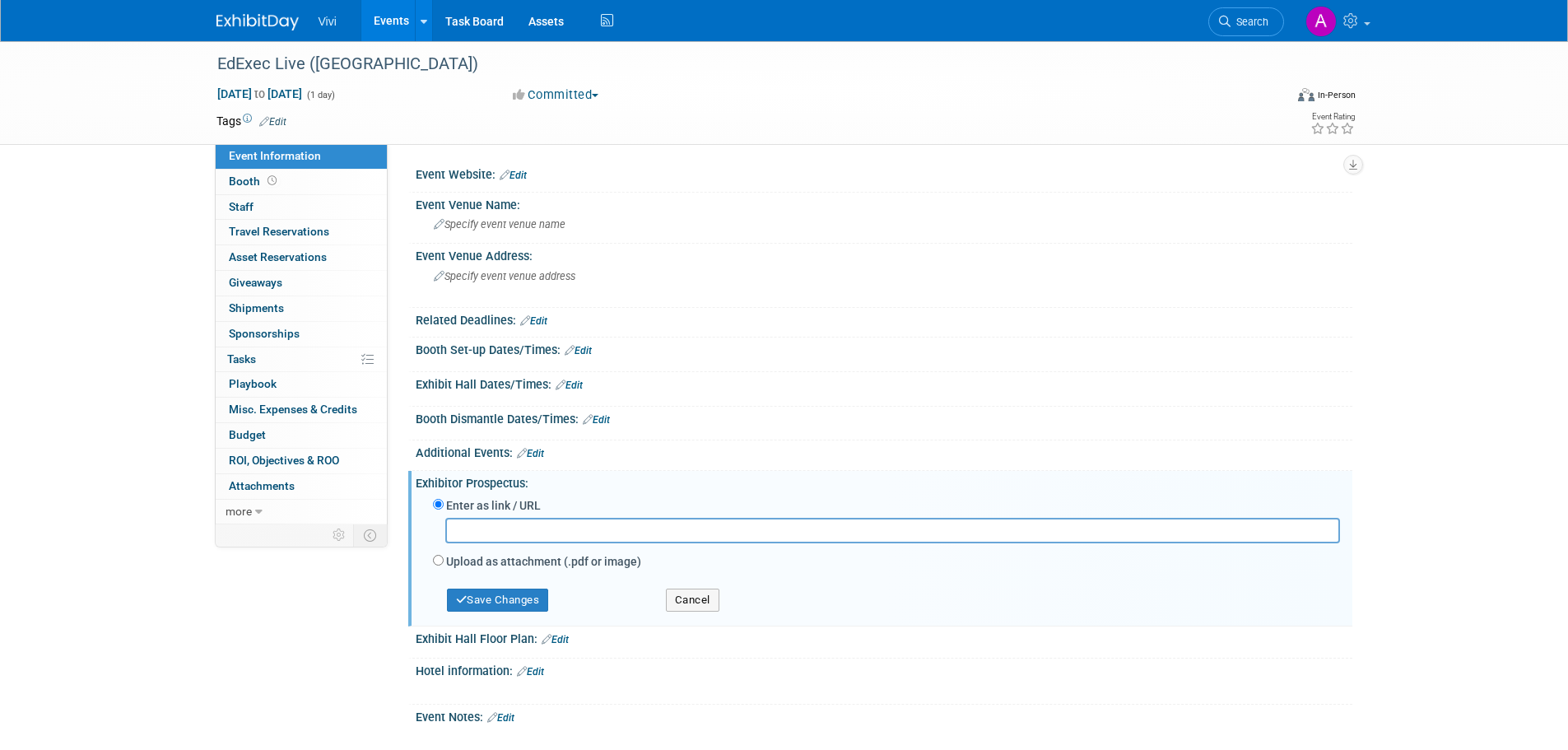
click at [616, 529] on input "text" at bounding box center [892, 530] width 895 height 26
type input "https://www.edexeclive.co.uk/exhibitor-manual-yorks"
click at [493, 594] on button "Save Changes" at bounding box center [498, 600] width 102 height 23
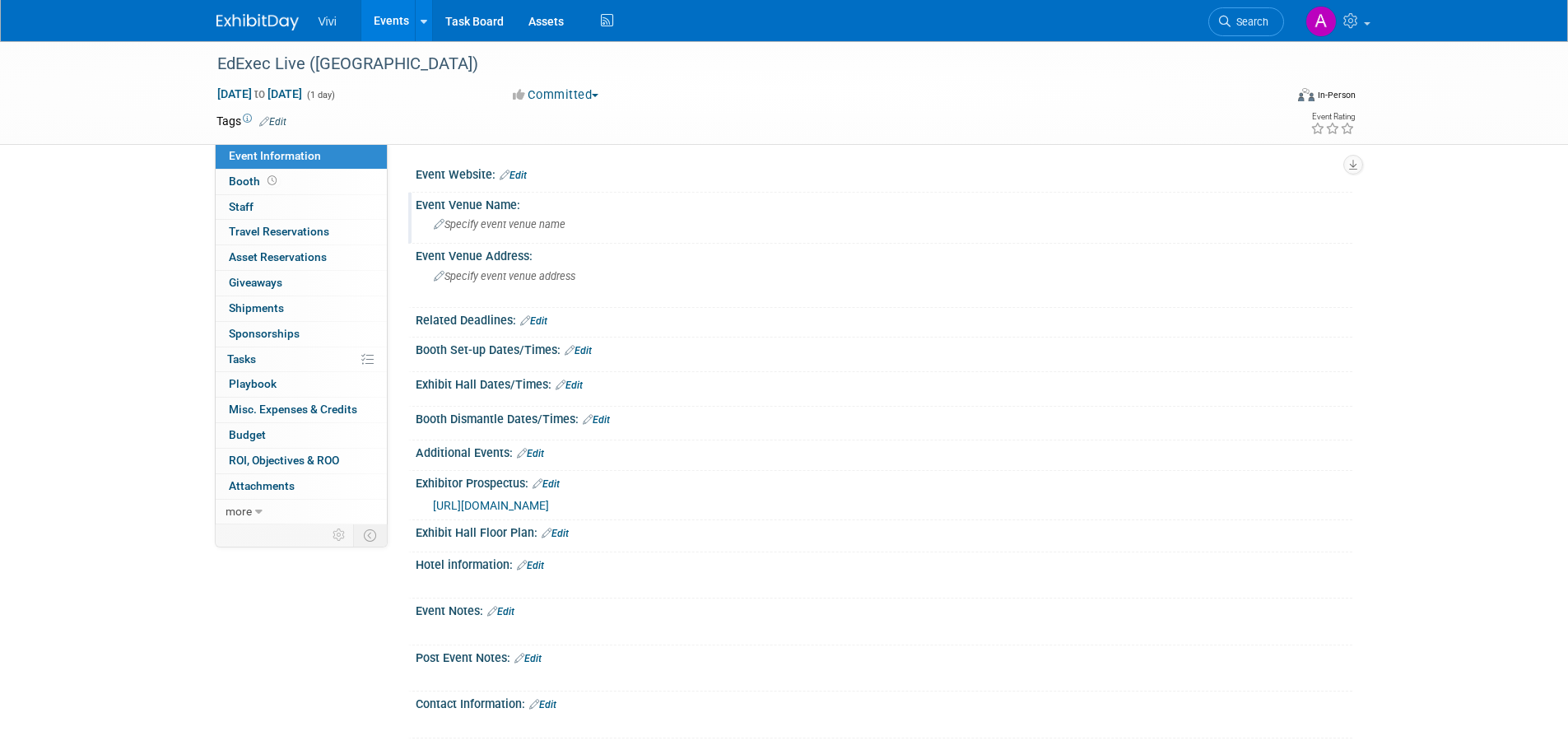
click at [563, 228] on span "Specify event venue name" at bounding box center [499, 224] width 132 height 12
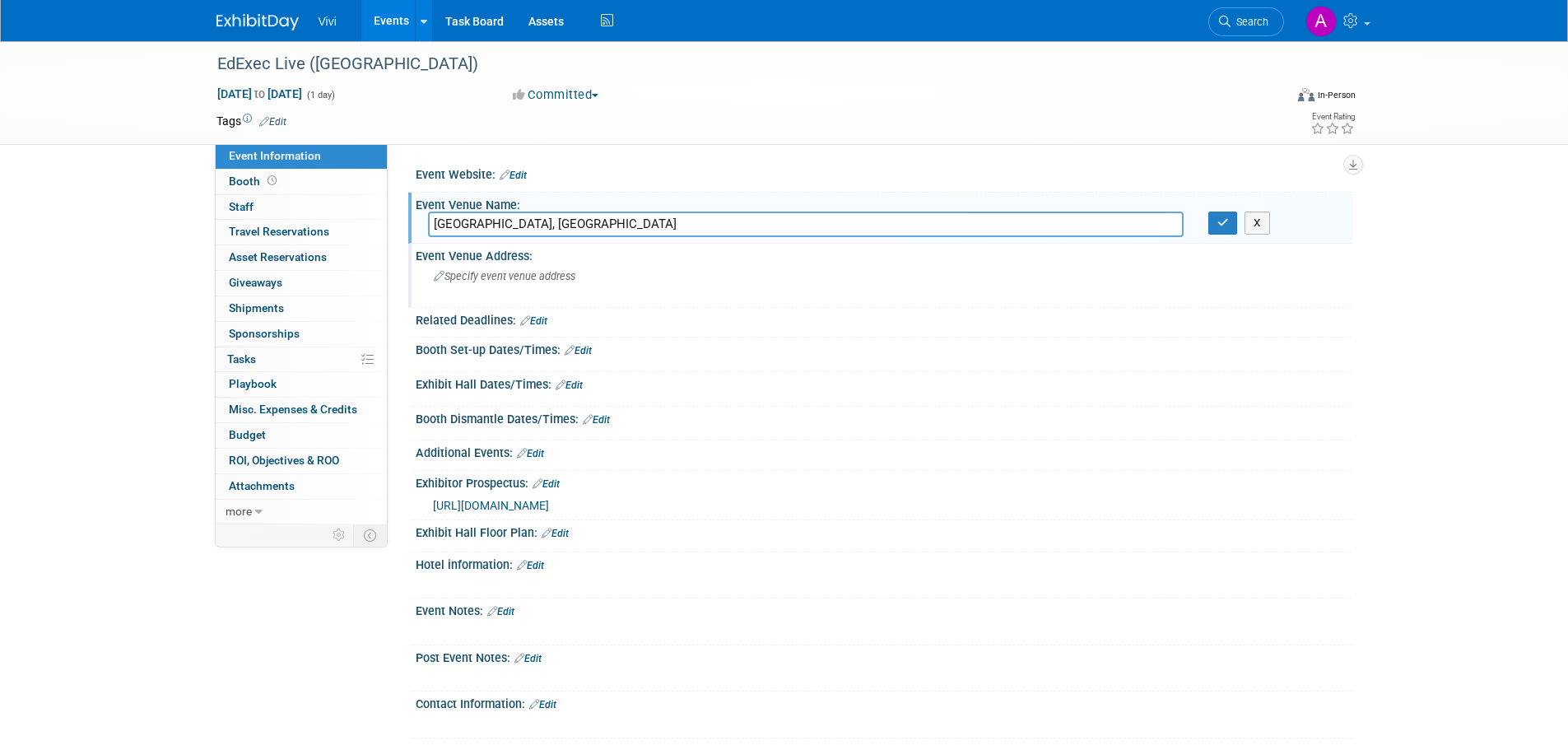
type input "Radisson Hotel, York"
click at [520, 284] on div "Specify event venue address" at bounding box center [610, 283] width 366 height 38
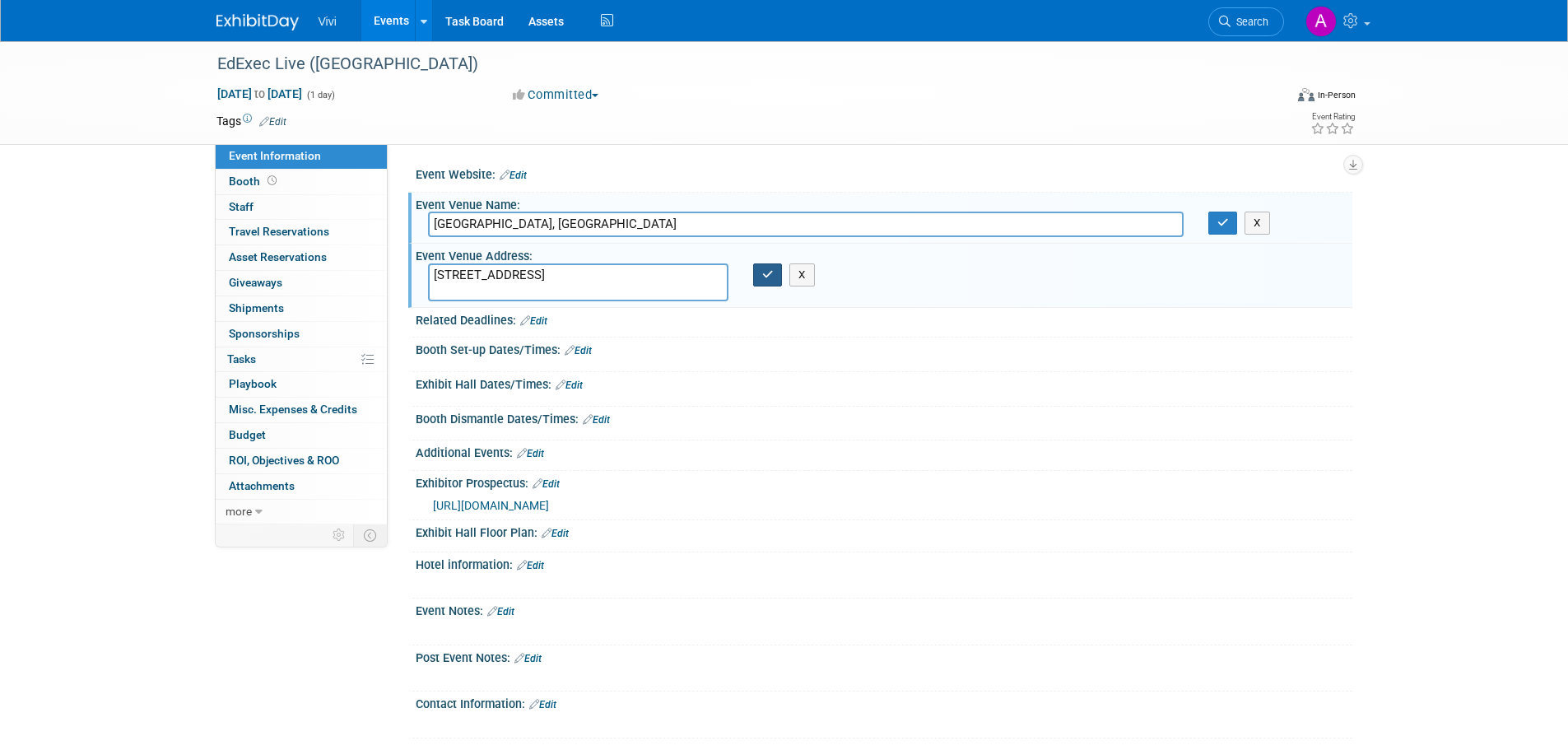
type textarea "North Street, York, YO1 6JF"
click at [766, 278] on icon "button" at bounding box center [768, 274] width 11 height 11
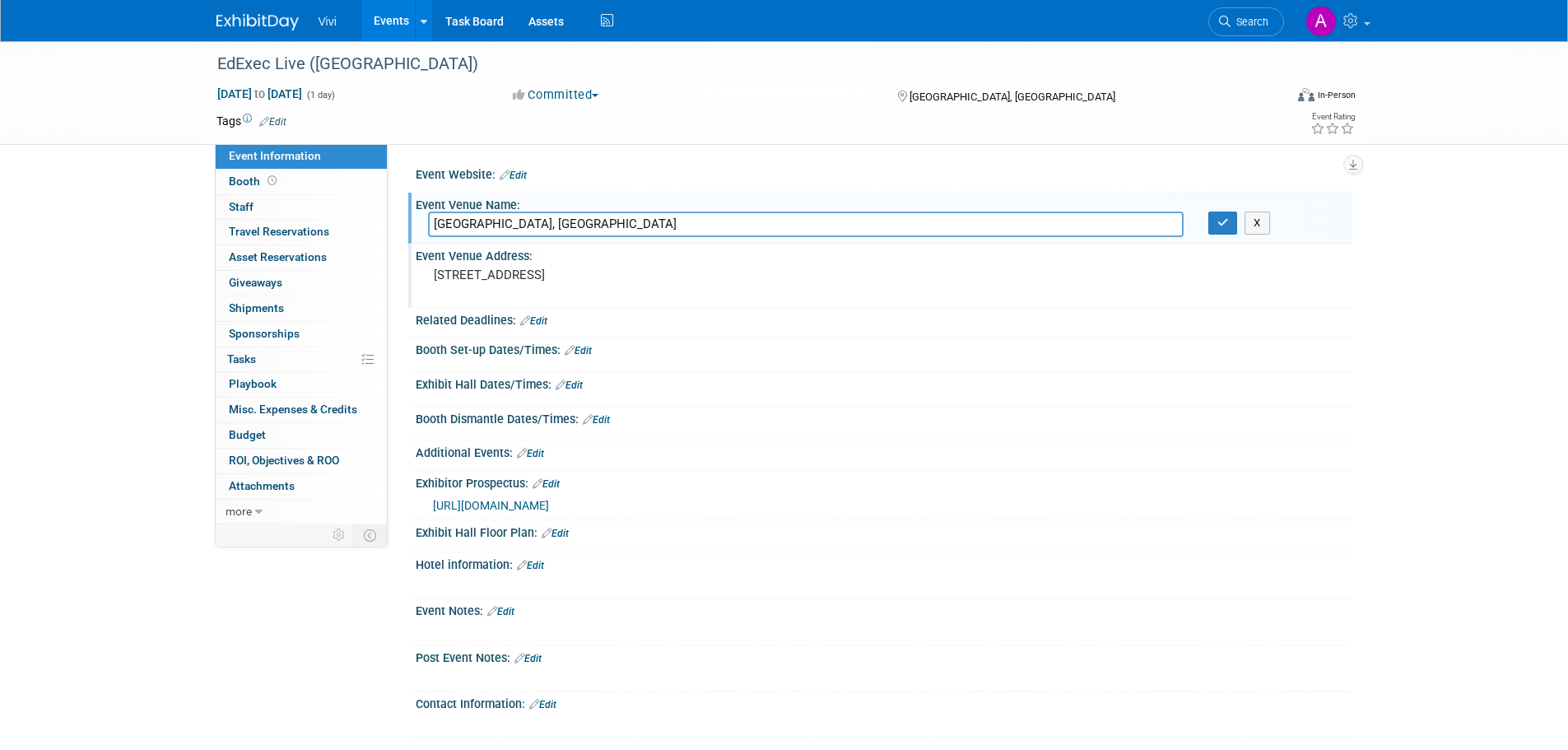
scroll to position [82, 0]
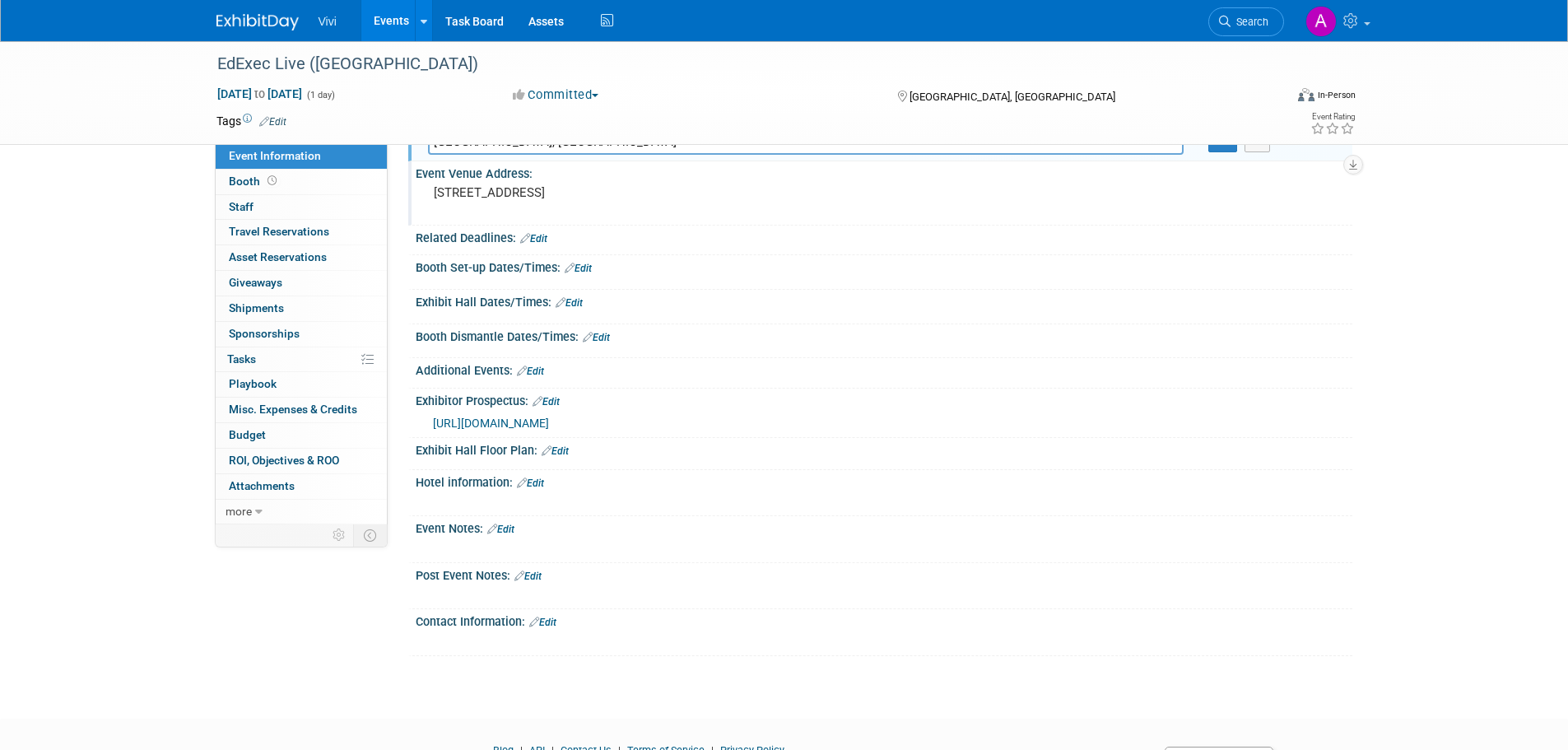
click at [575, 304] on link "Edit" at bounding box center [569, 303] width 27 height 11
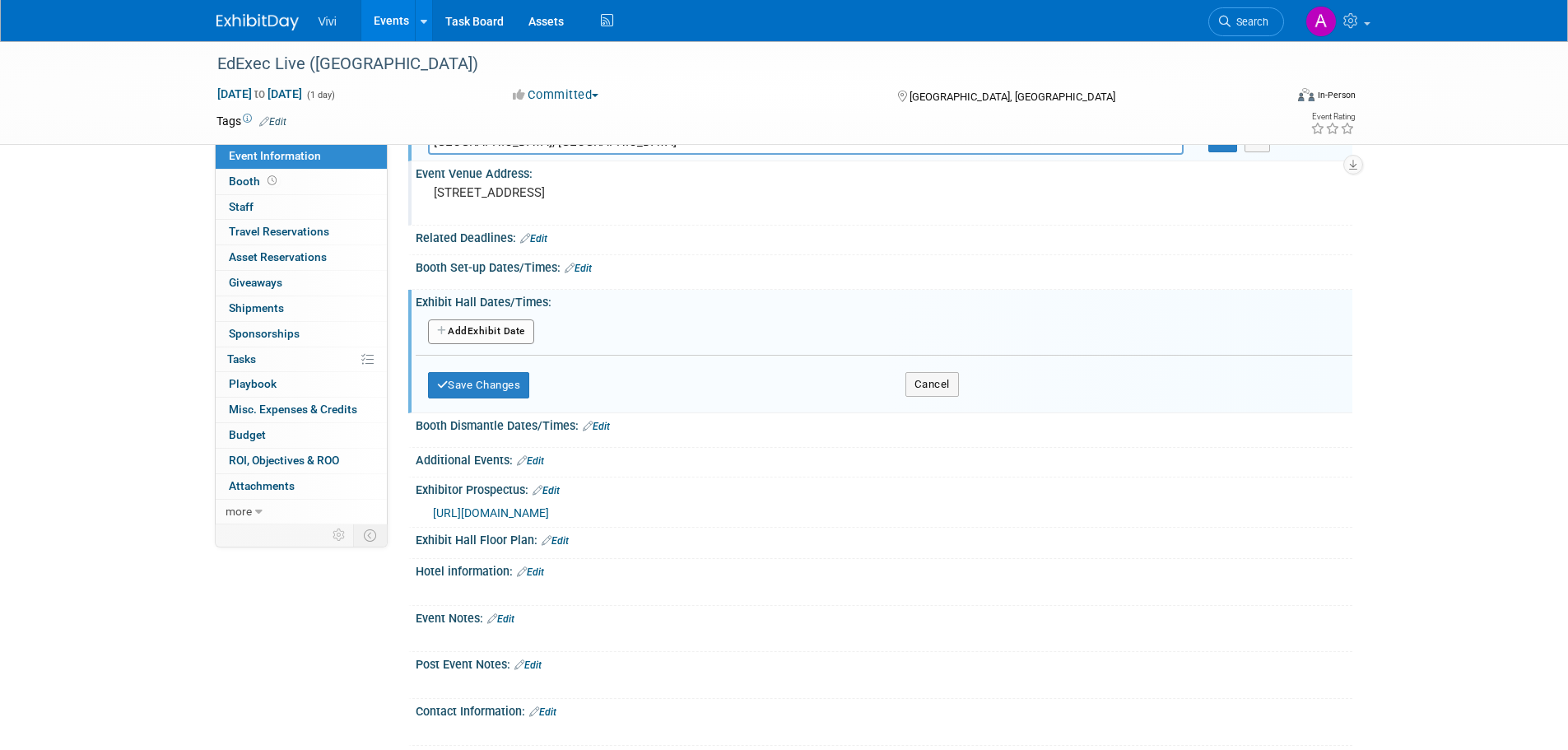
click at [513, 332] on button "Add Another Exhibit Date" at bounding box center [480, 332] width 106 height 25
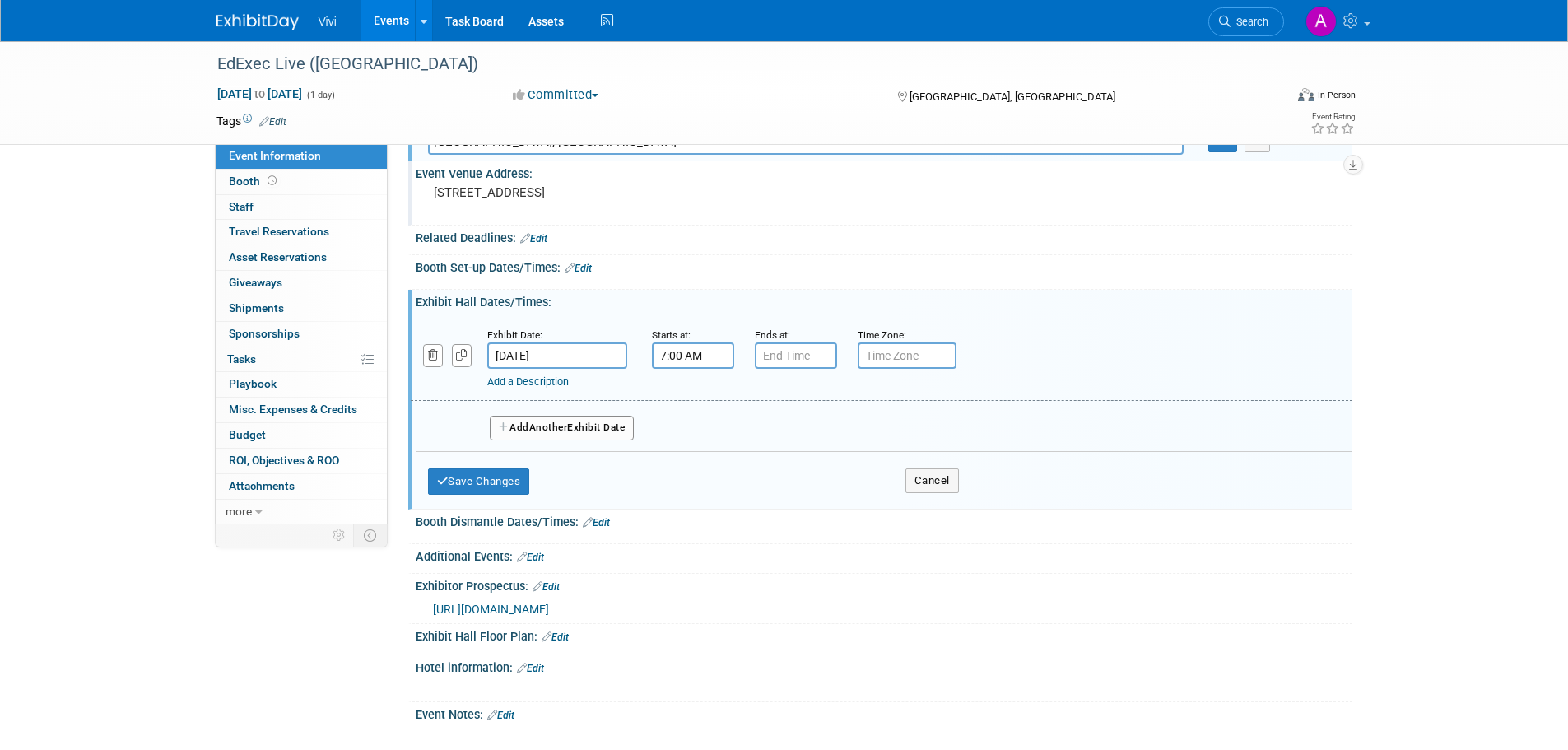
click at [694, 363] on input "7:00 AM" at bounding box center [693, 356] width 82 height 27
click at [684, 433] on span "07" at bounding box center [689, 431] width 32 height 30
click at [685, 486] on td "08" at bounding box center [682, 485] width 53 height 45
click at [775, 427] on span "00" at bounding box center [767, 431] width 32 height 30
click at [786, 438] on td "30" at bounding box center [787, 441] width 53 height 45
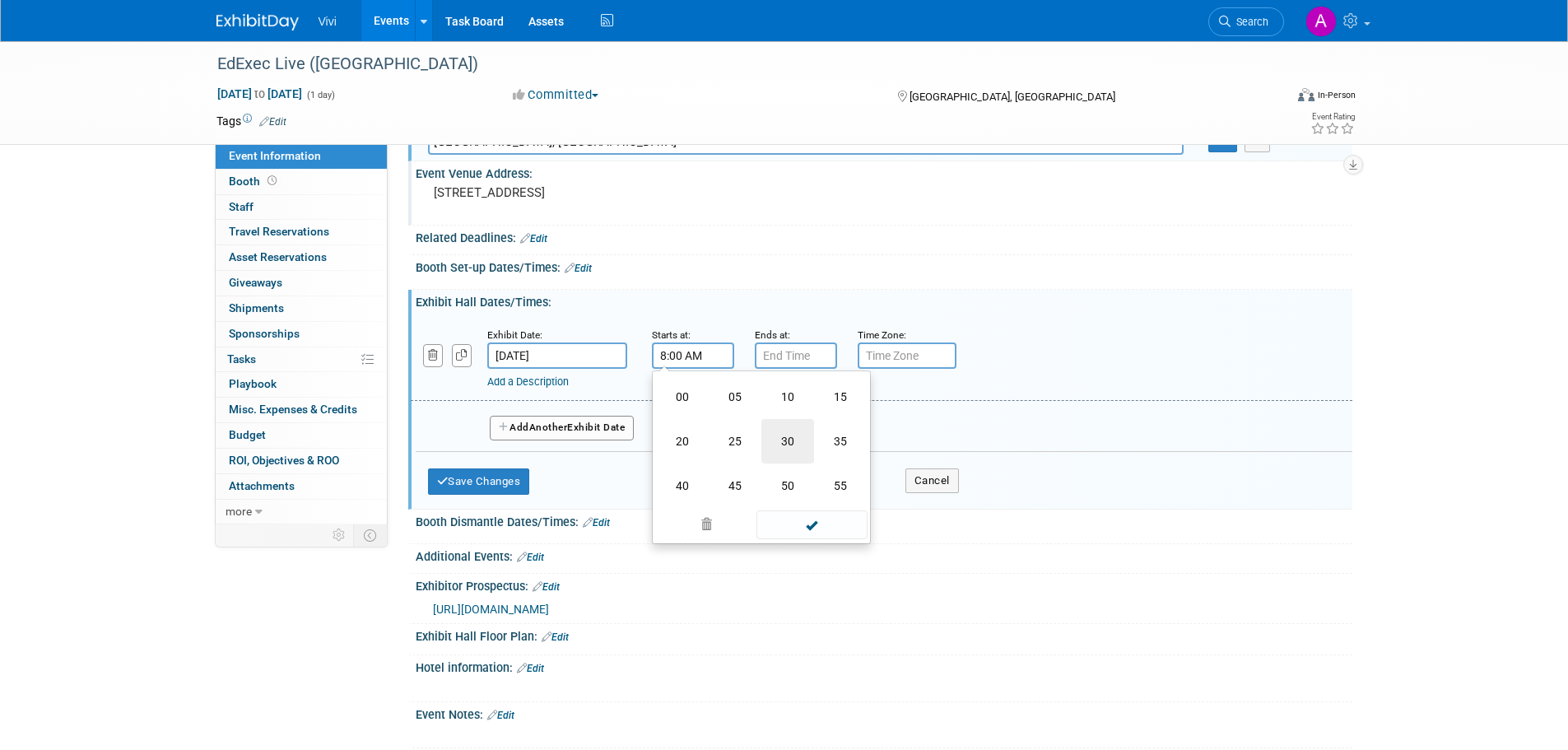
type input "8:30 AM"
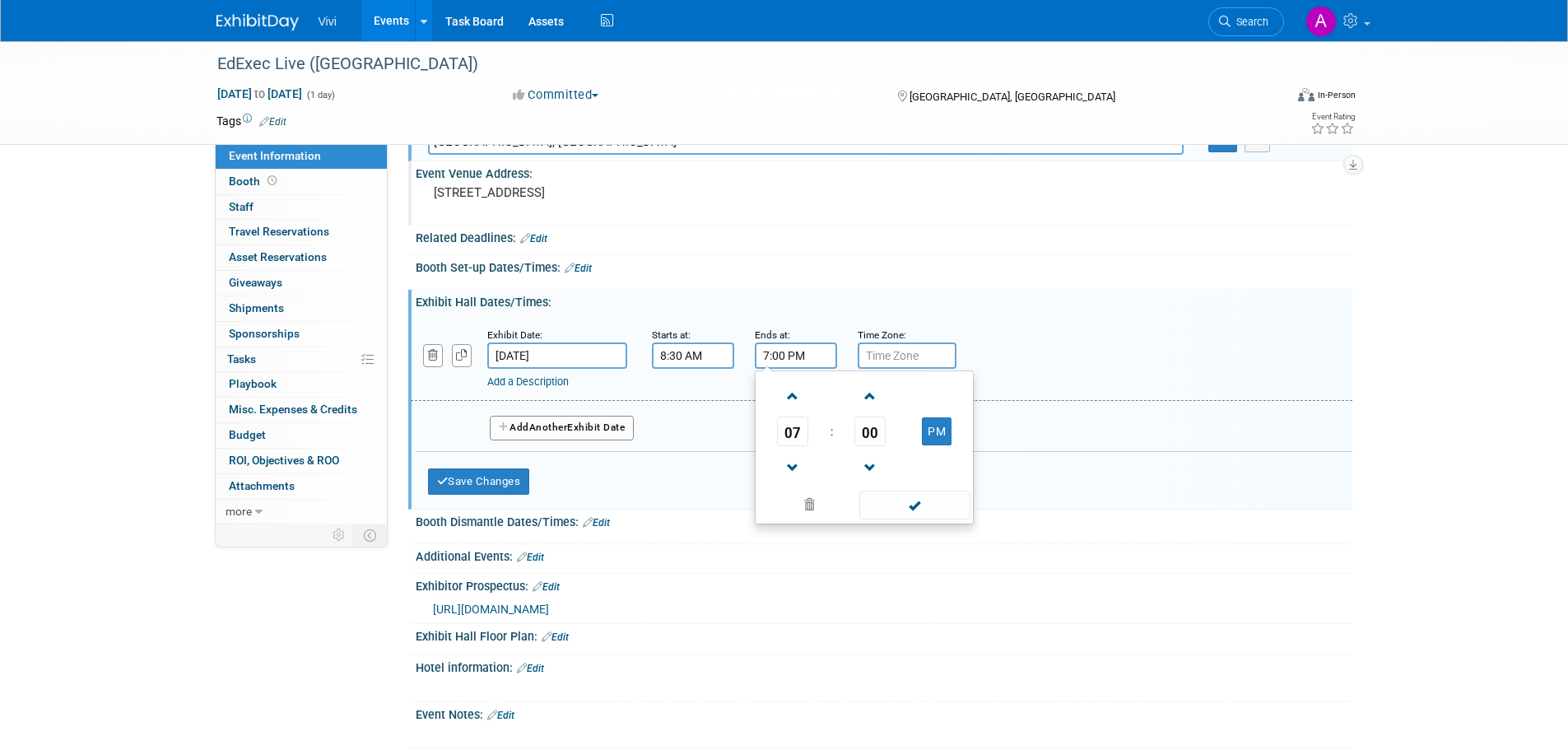
click at [786, 344] on input "7:00 PM" at bounding box center [796, 356] width 82 height 27
click at [802, 458] on span at bounding box center [794, 468] width 29 height 29
type input "4:00 PM"
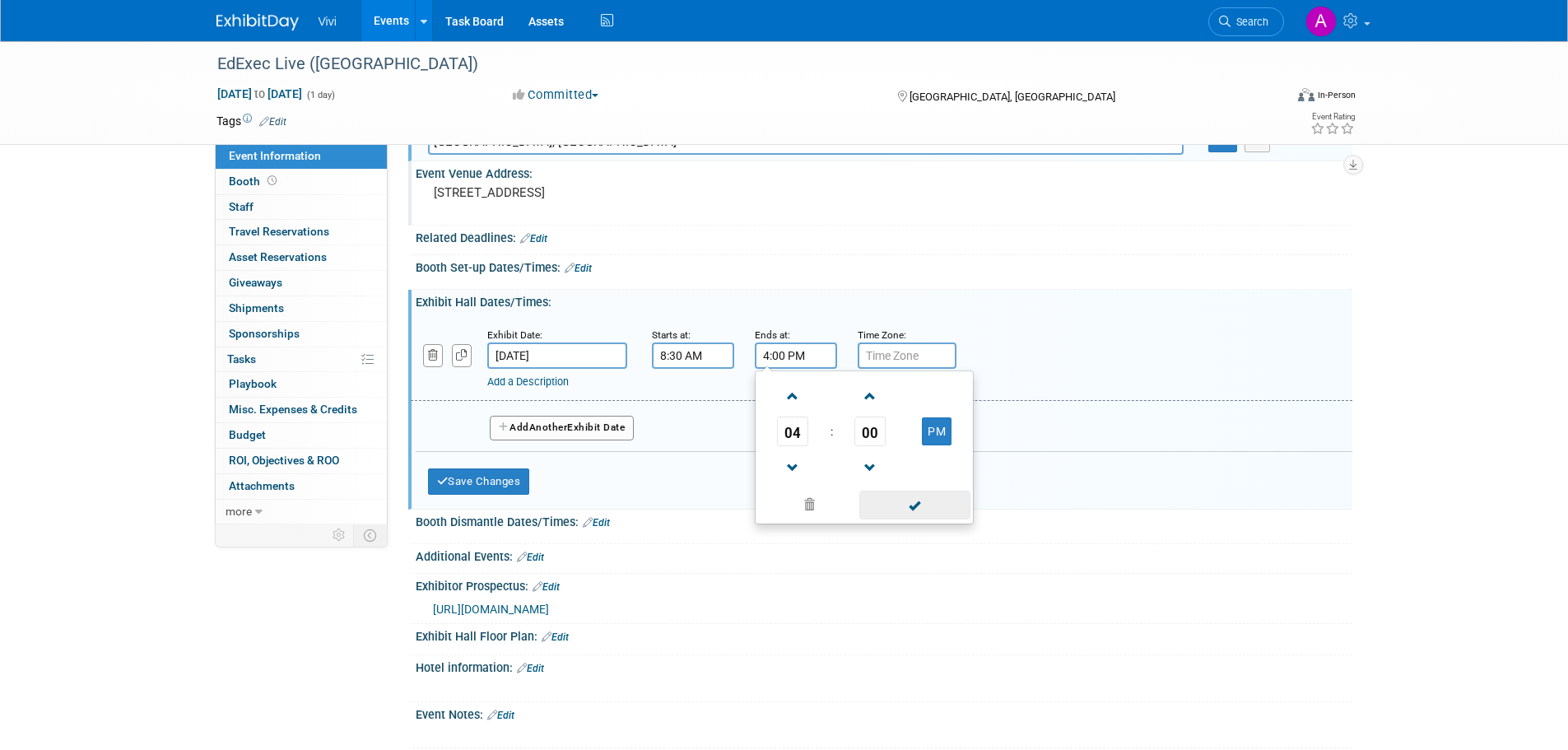
drag, startPoint x: 922, startPoint y: 500, endPoint x: 922, endPoint y: 474, distance: 26.0
click at [922, 500] on span at bounding box center [915, 505] width 111 height 29
click at [918, 362] on input "text" at bounding box center [906, 356] width 98 height 27
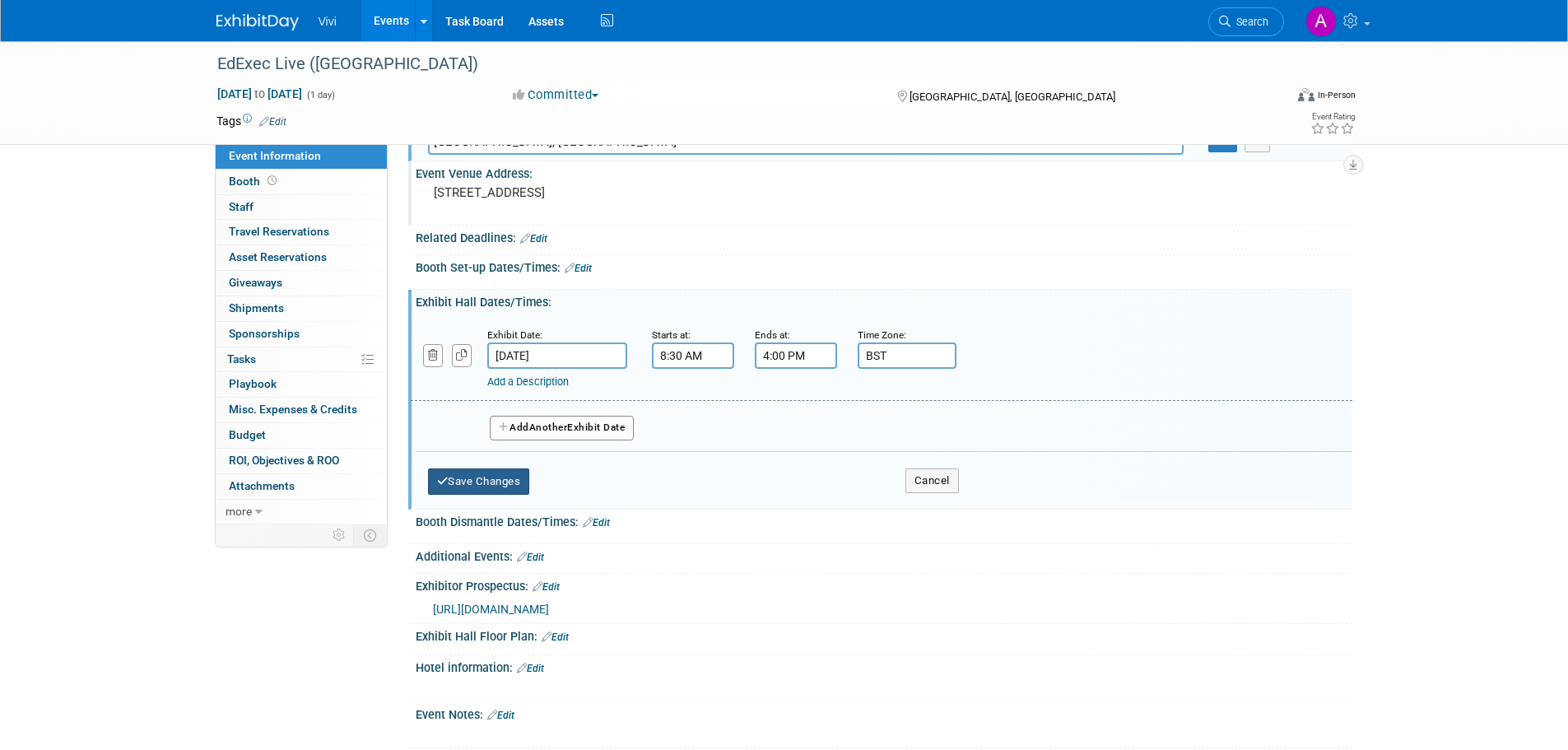
type input "BST"
click at [476, 482] on button "Save Changes" at bounding box center [478, 482] width 102 height 27
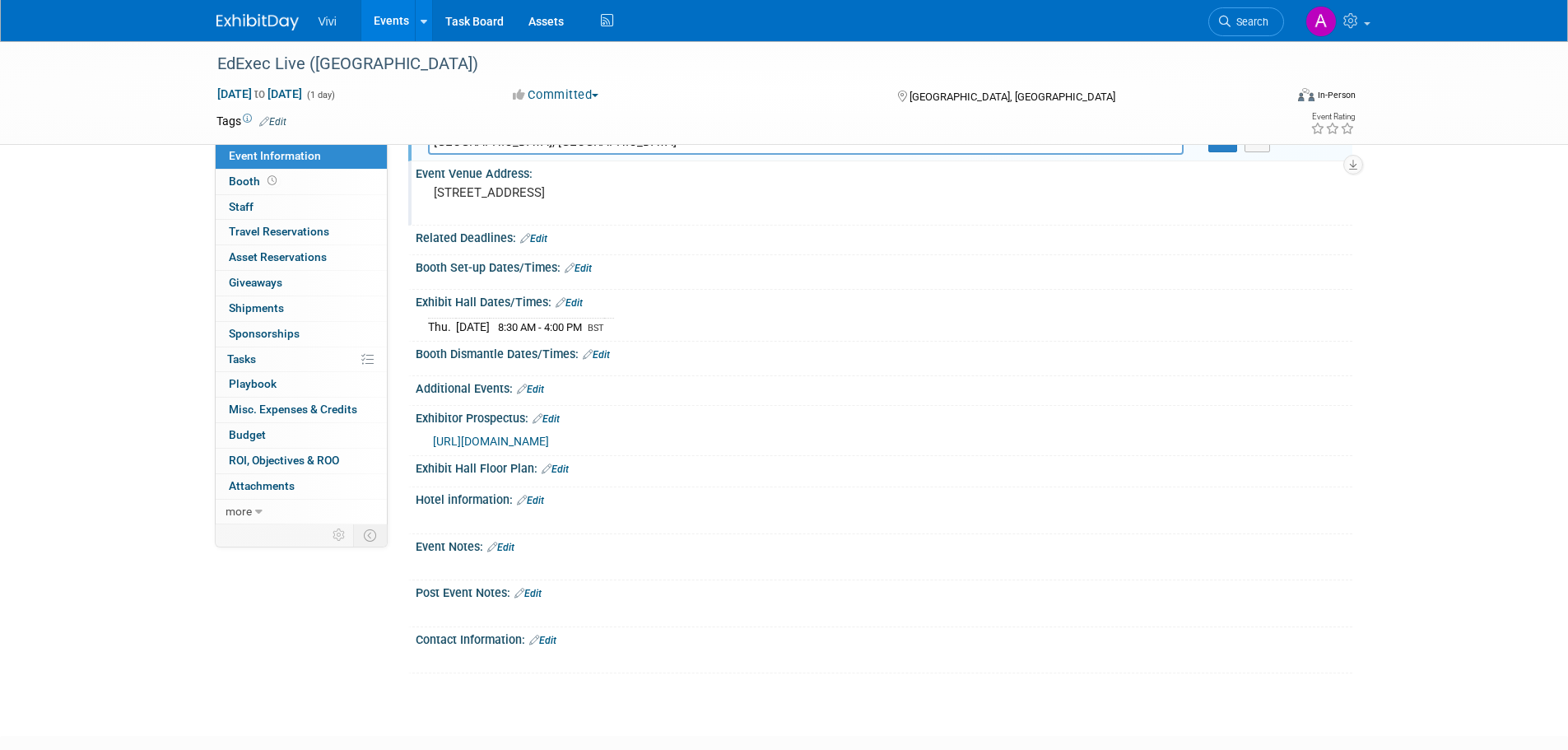
click at [583, 263] on link "Edit" at bounding box center [578, 268] width 27 height 11
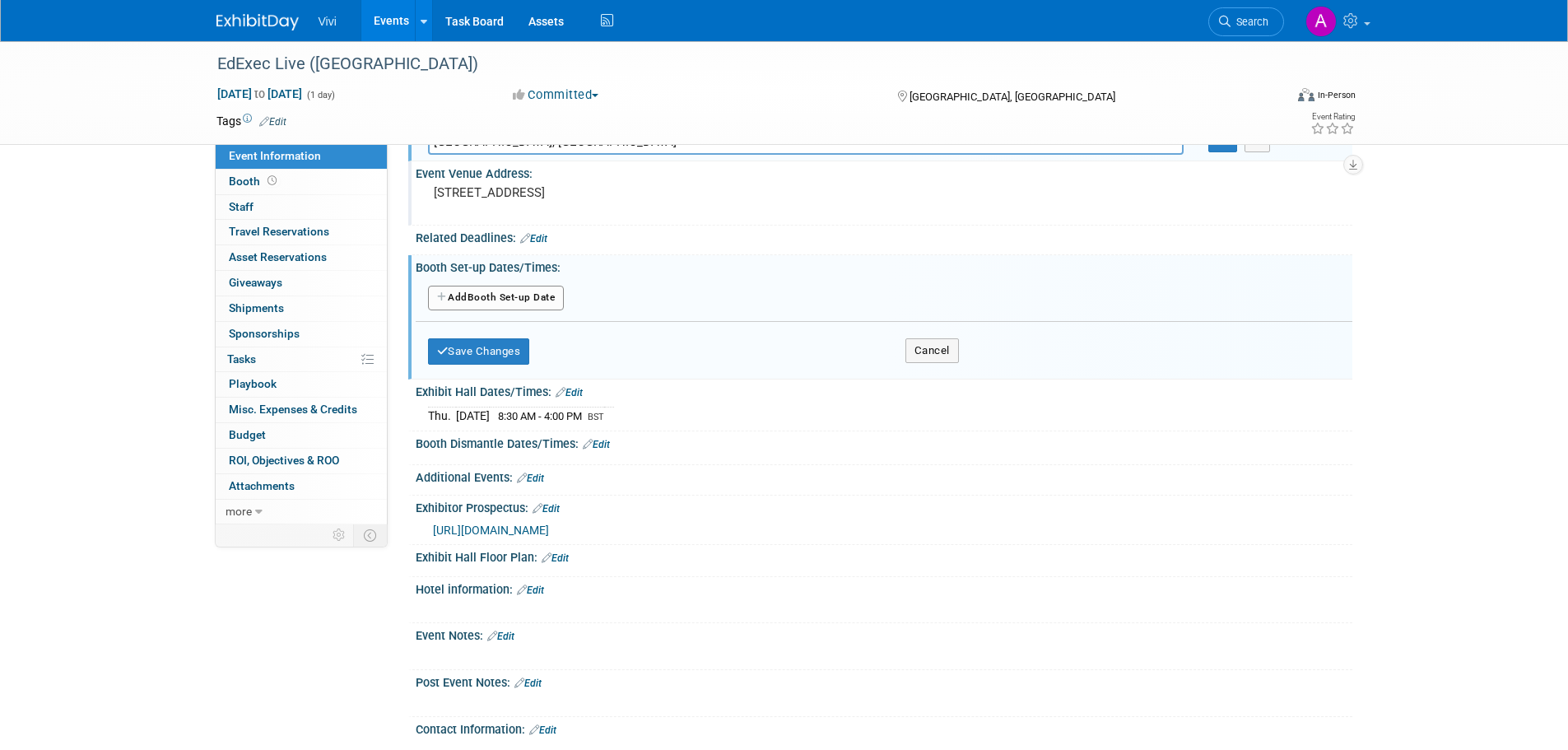
click at [477, 304] on button "Add Another Booth Set-up Date" at bounding box center [496, 298] width 137 height 25
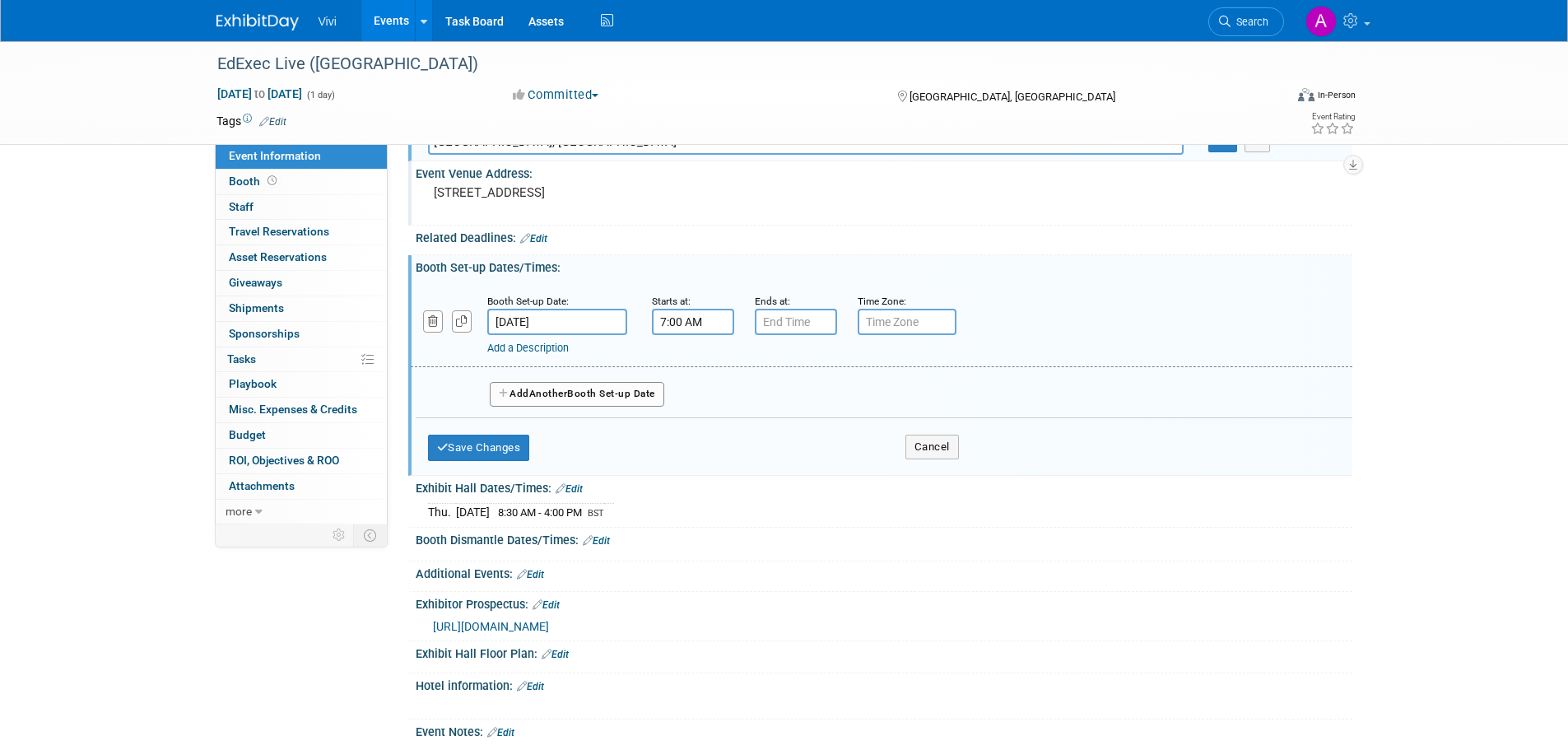
click at [672, 315] on input "7:00 AM" at bounding box center [693, 322] width 82 height 27
click at [772, 413] on link at bounding box center [767, 434] width 32 height 42
click at [678, 400] on span "06" at bounding box center [689, 397] width 32 height 30
click at [833, 408] on td "07" at bounding box center [840, 407] width 53 height 45
click at [768, 399] on span "59" at bounding box center [767, 397] width 32 height 30
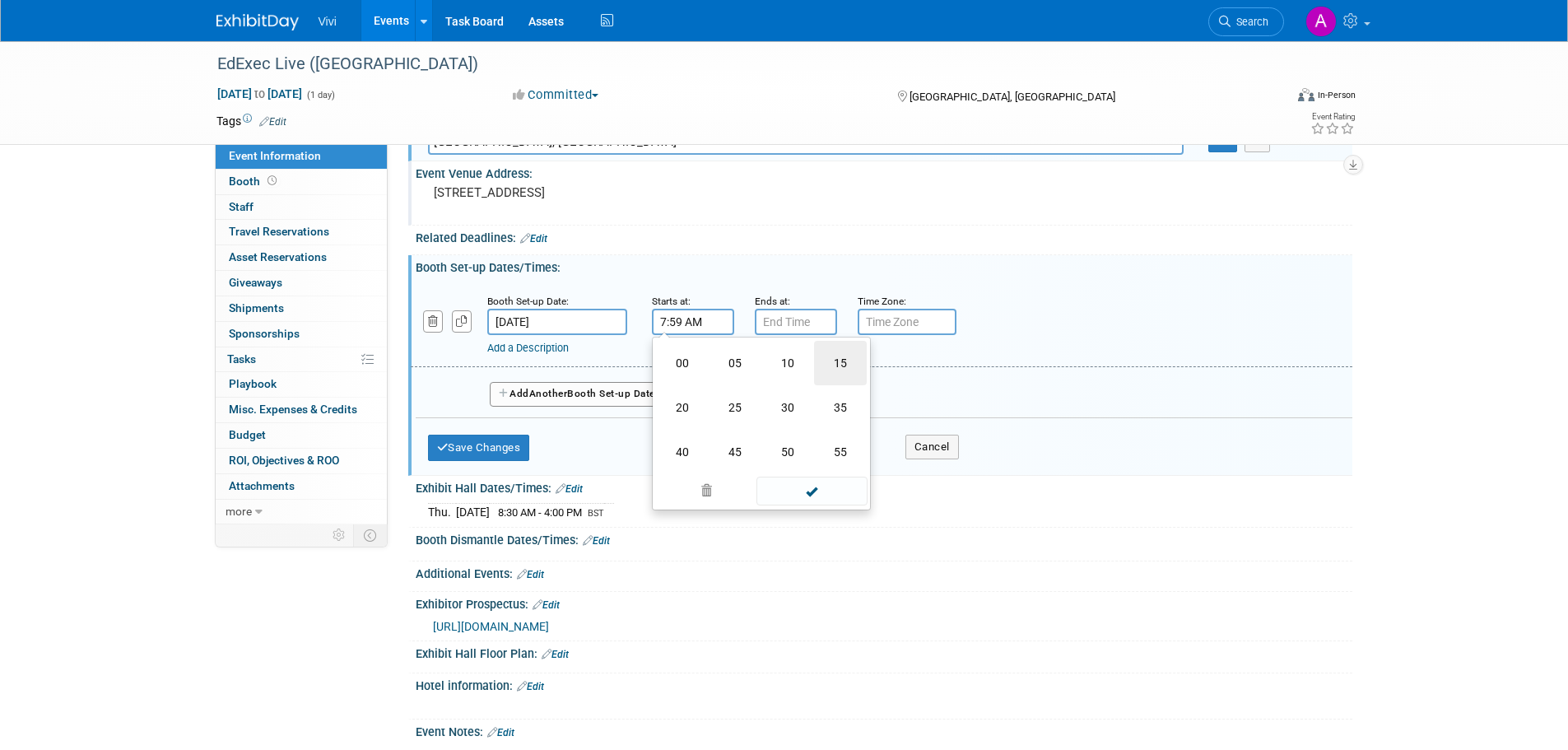
click at [821, 361] on td "15" at bounding box center [840, 363] width 53 height 45
type input "7:15 AM"
type input "7:00 PM"
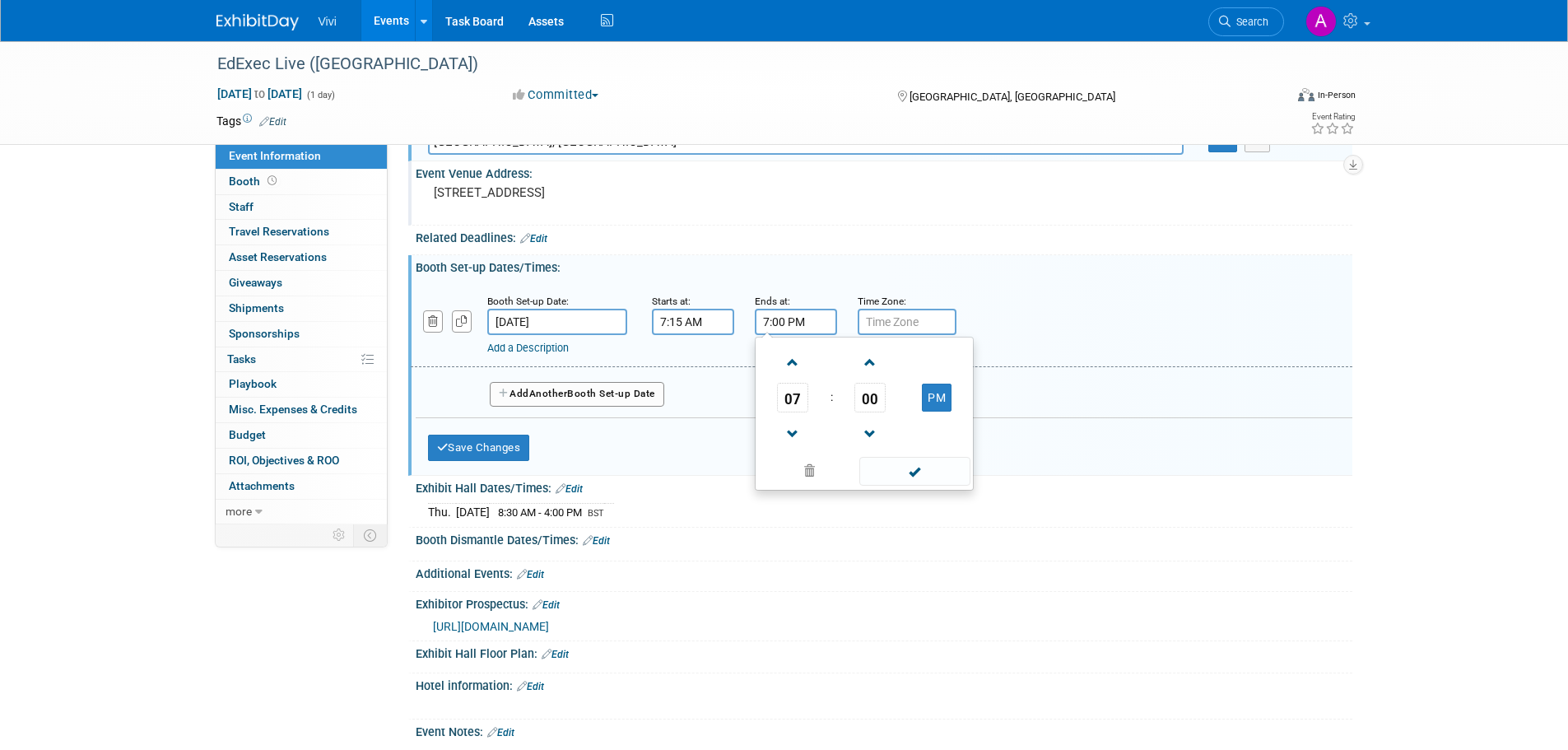
click at [785, 322] on input "7:00 PM" at bounding box center [796, 322] width 82 height 27
click at [709, 322] on input "7:15 AM" at bounding box center [693, 322] width 82 height 27
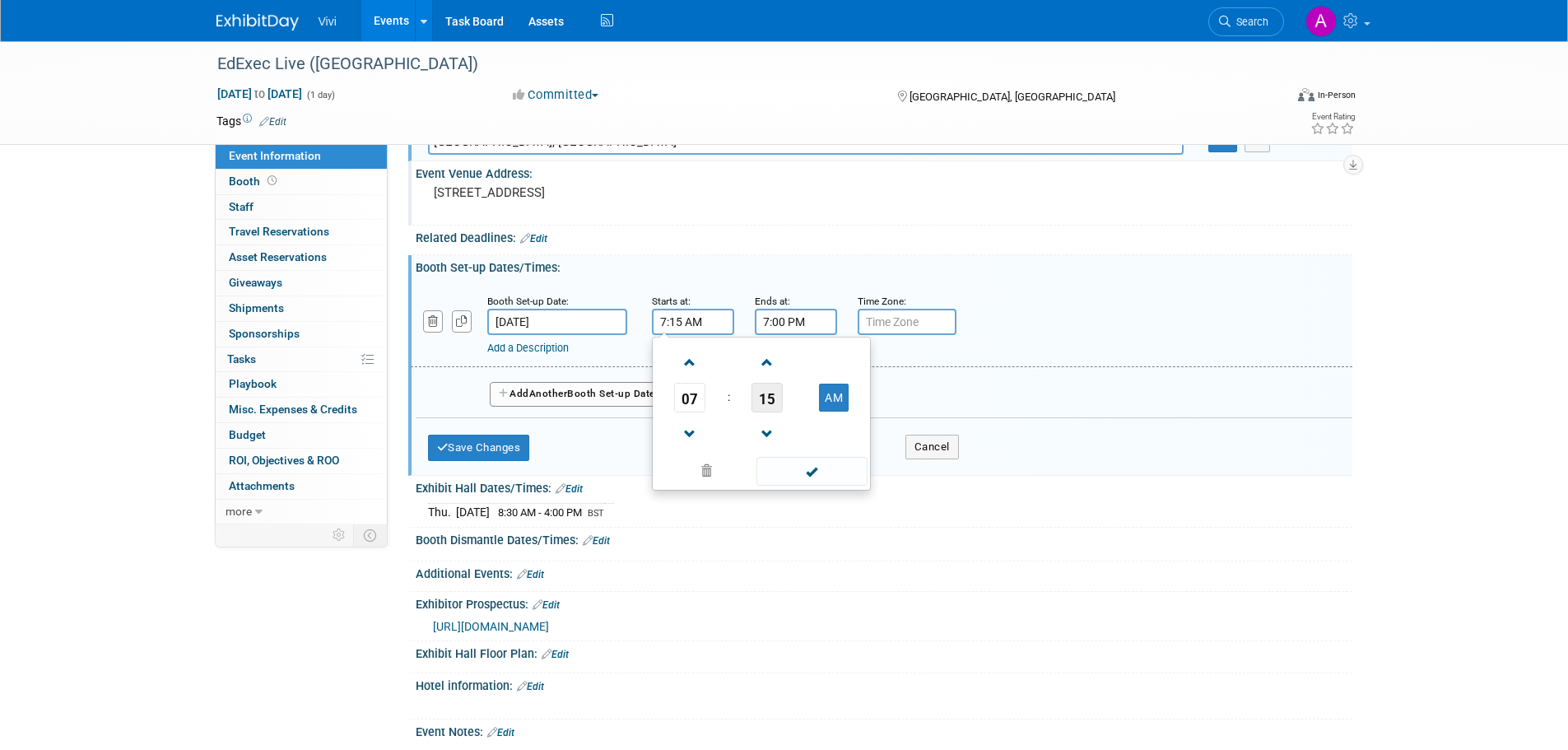
click at [766, 396] on span "15" at bounding box center [767, 397] width 32 height 30
click at [681, 360] on td "00" at bounding box center [682, 363] width 53 height 45
type input "7:00 AM"
click at [792, 313] on input "7:00 PM" at bounding box center [796, 322] width 82 height 27
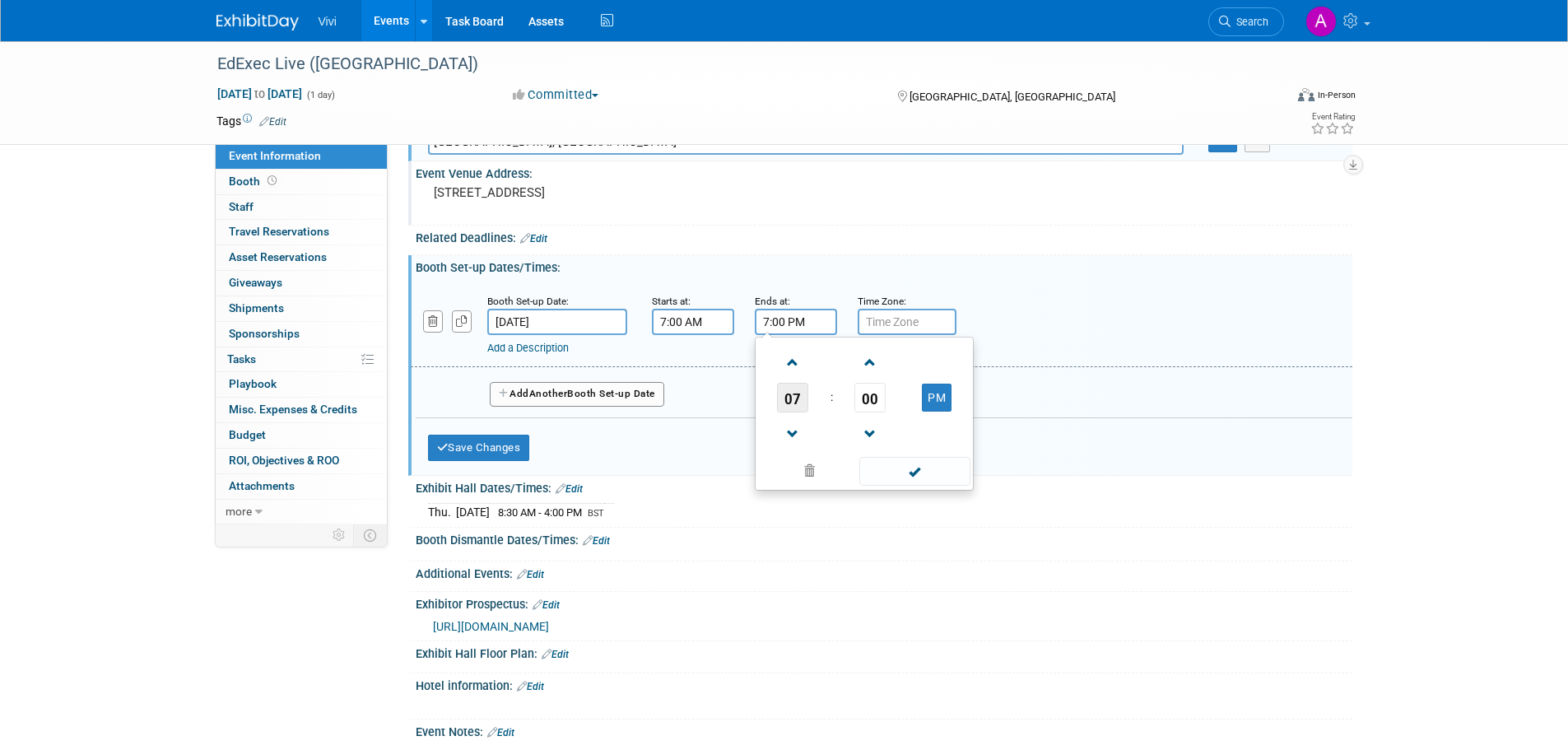
click at [805, 403] on span "07" at bounding box center [793, 397] width 32 height 30
click at [801, 438] on td "08" at bounding box center [785, 452] width 53 height 45
click at [865, 391] on span "00" at bounding box center [870, 397] width 32 height 30
click at [924, 373] on td "15" at bounding box center [943, 363] width 53 height 45
click at [949, 403] on button "PM" at bounding box center [937, 397] width 30 height 28
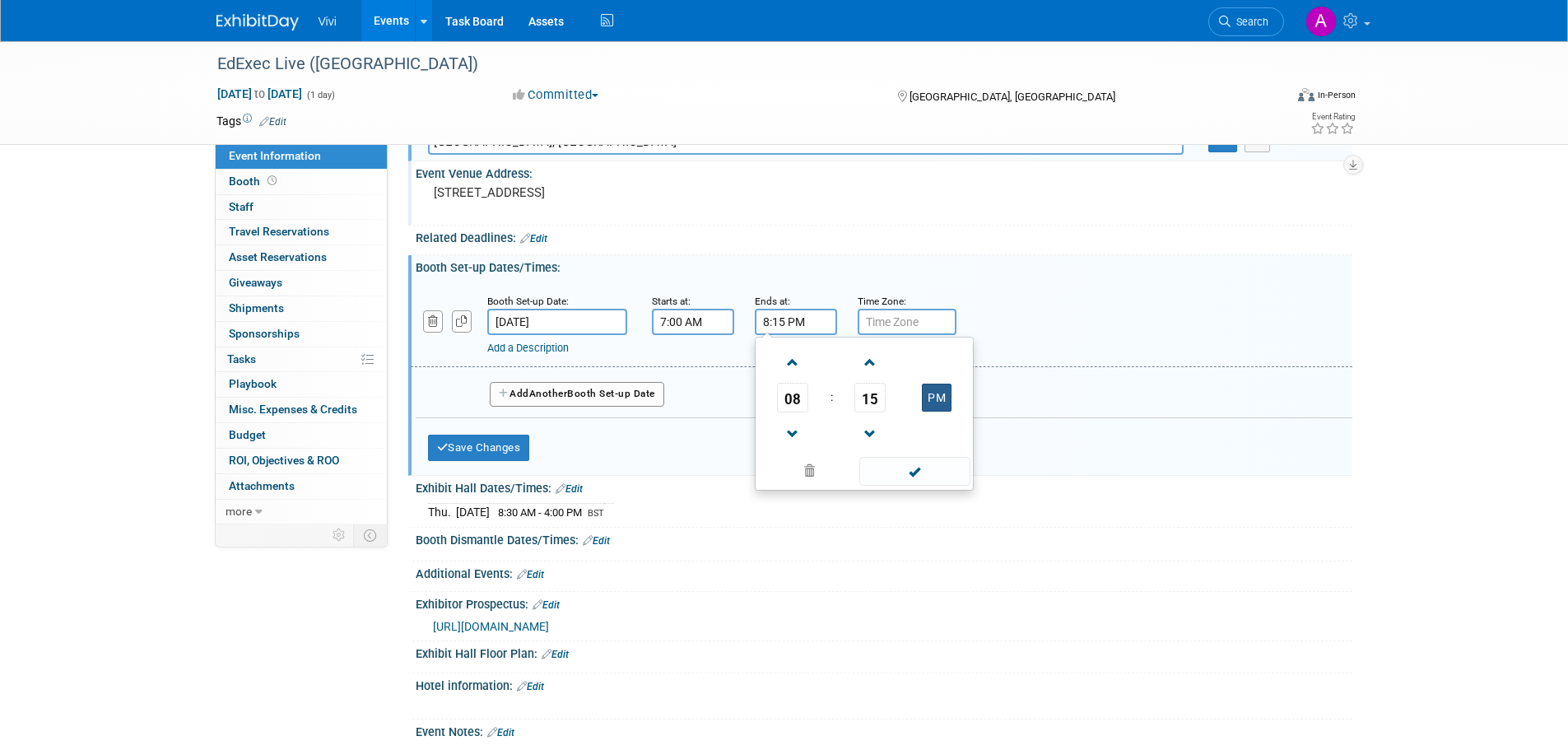
type input "8:15 AM"
click at [925, 461] on span at bounding box center [915, 471] width 111 height 29
click at [911, 335] on div "Add a Description Description:" at bounding box center [838, 346] width 704 height 21
click at [910, 321] on input "text" at bounding box center [906, 322] width 98 height 27
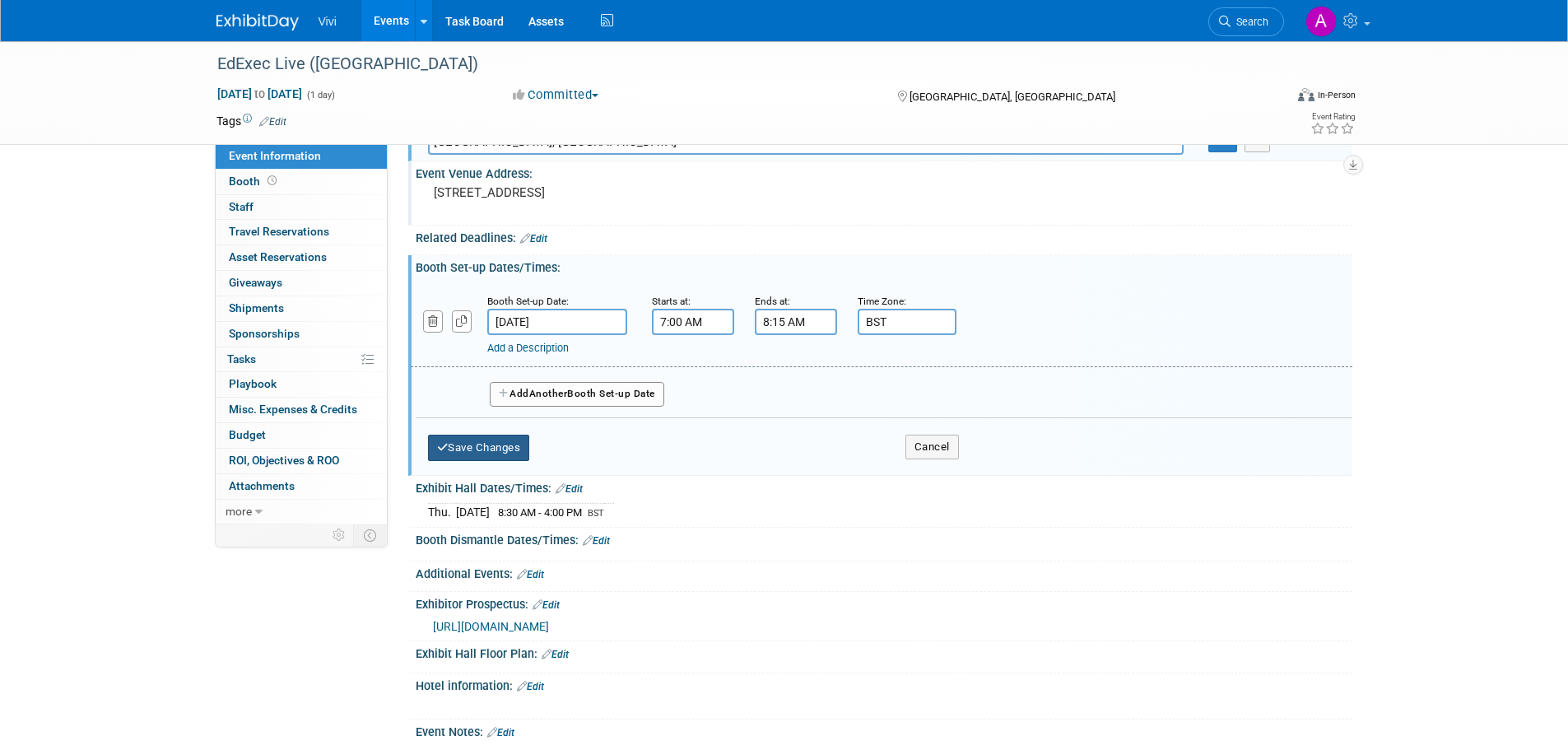
type input "BST"
click at [519, 457] on button "Save Changes" at bounding box center [478, 448] width 102 height 27
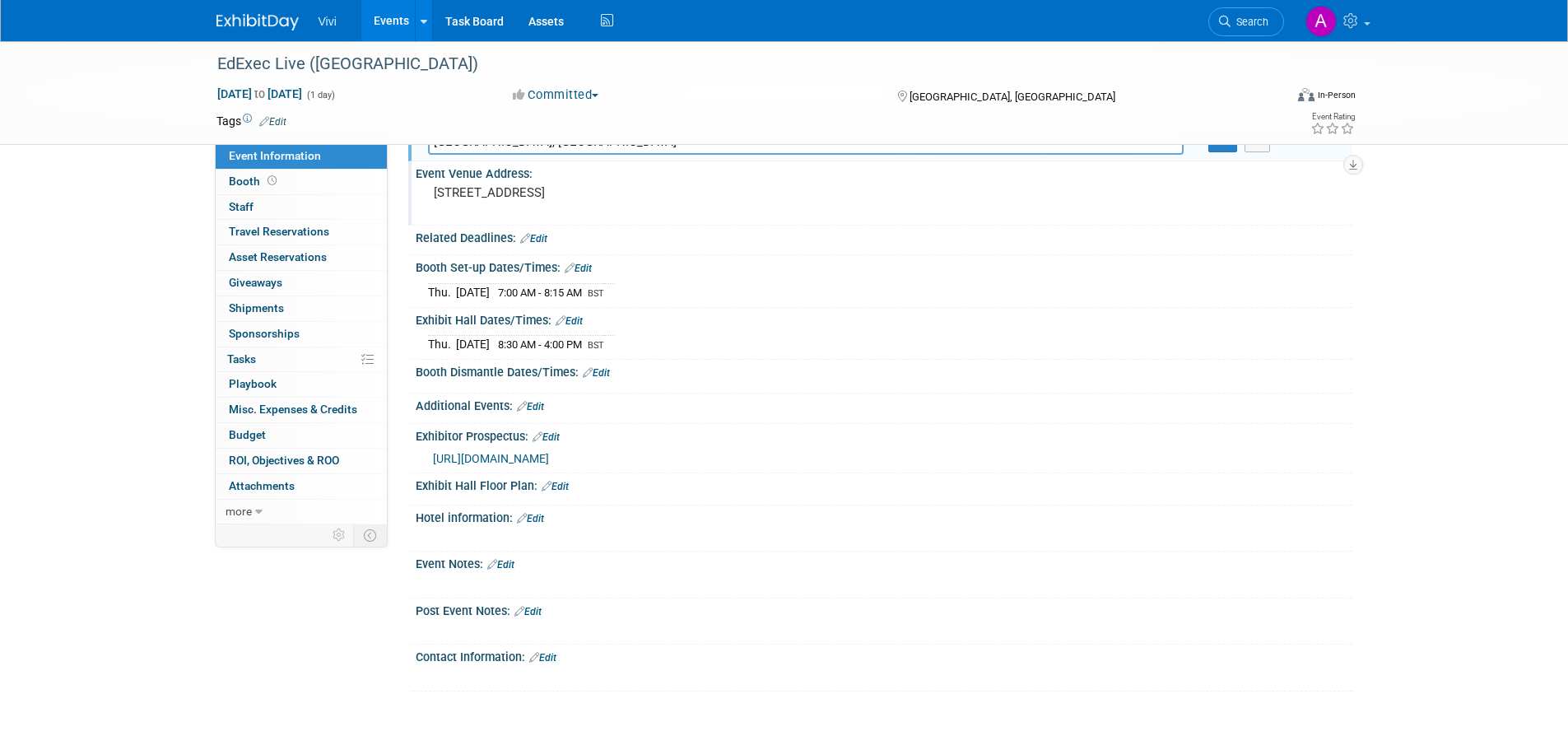
click at [607, 371] on link "Edit" at bounding box center [596, 374] width 27 height 11
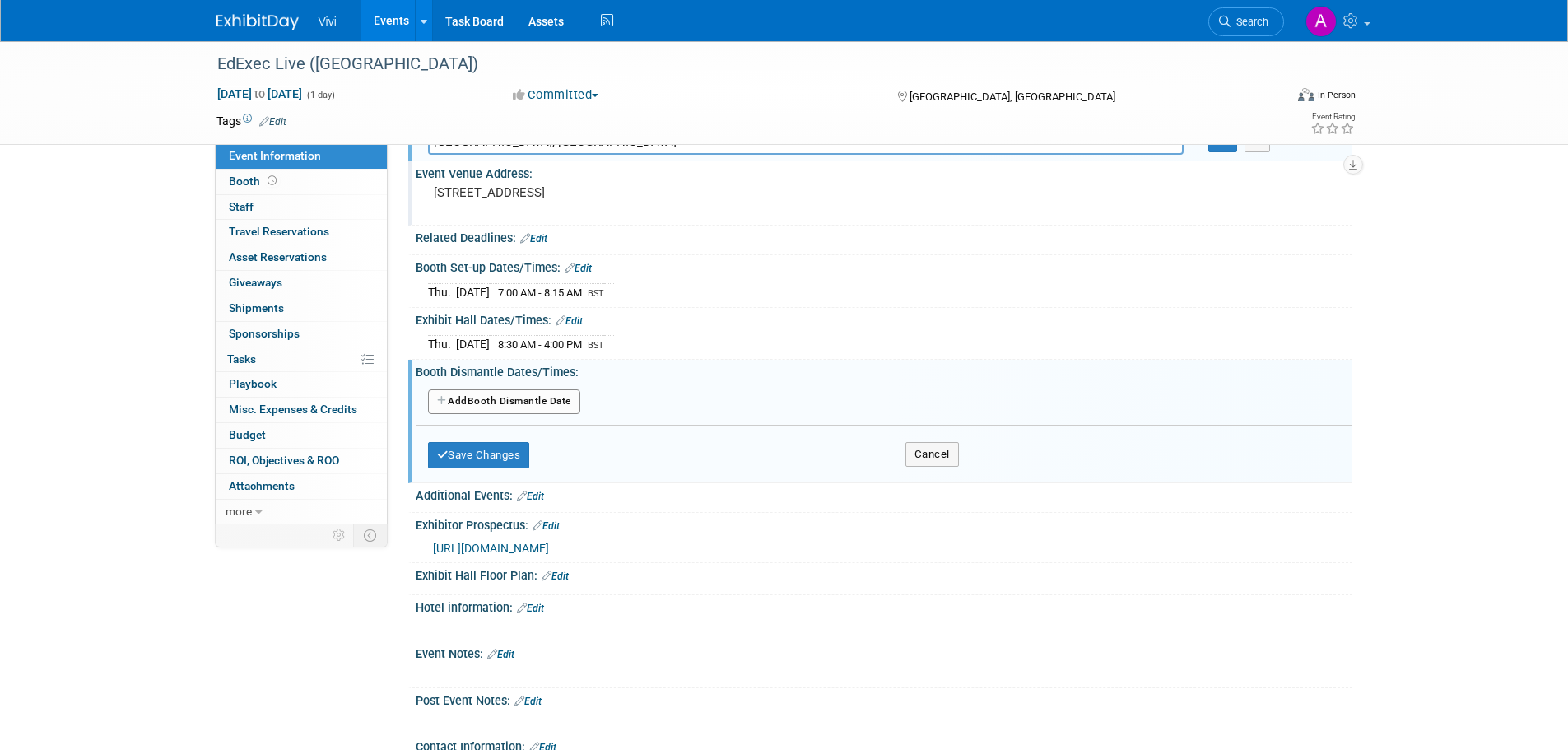
click at [512, 404] on button "Add Another Booth Dismantle Date" at bounding box center [503, 402] width 152 height 25
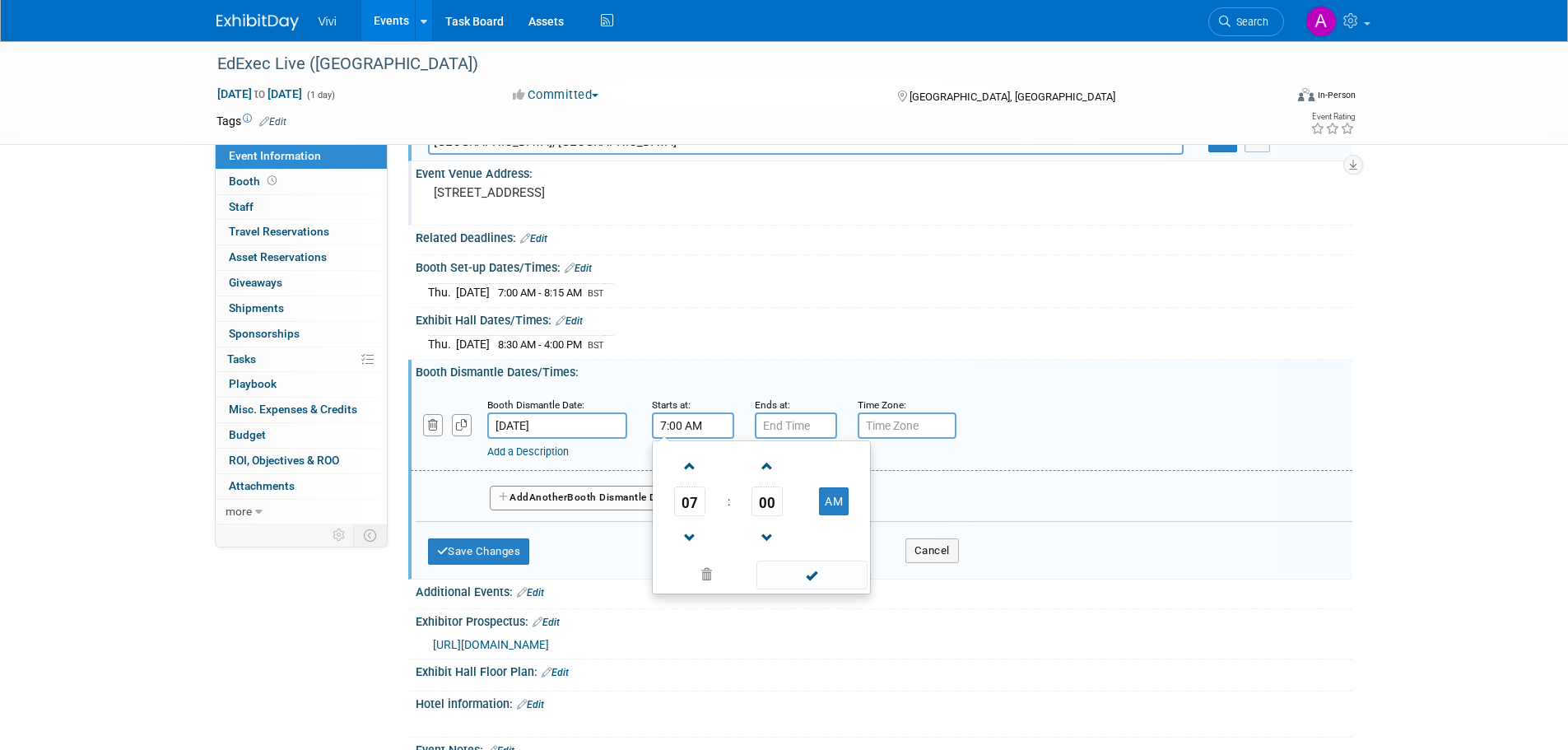
click at [708, 422] on input "7:00 AM" at bounding box center [693, 426] width 82 height 27
click at [702, 493] on span "07" at bounding box center [689, 502] width 32 height 30
click at [704, 513] on td "04" at bounding box center [682, 511] width 53 height 45
click at [768, 506] on span "00" at bounding box center [767, 502] width 32 height 30
click at [784, 503] on td "30" at bounding box center [787, 511] width 53 height 45
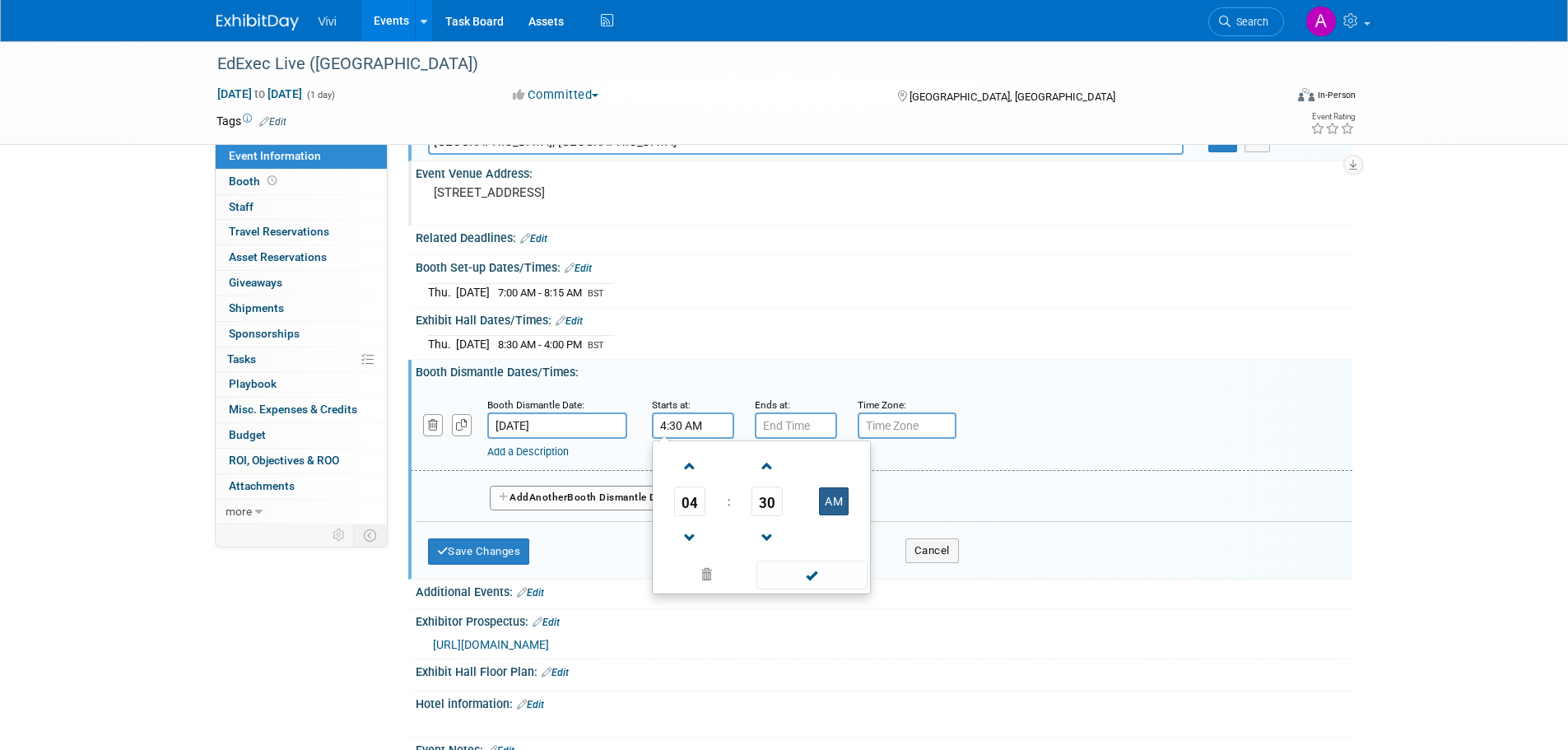
click at [836, 492] on button "AM" at bounding box center [834, 501] width 30 height 28
type input "4:30 PM"
click at [797, 422] on input "7:00 PM" at bounding box center [796, 426] width 82 height 27
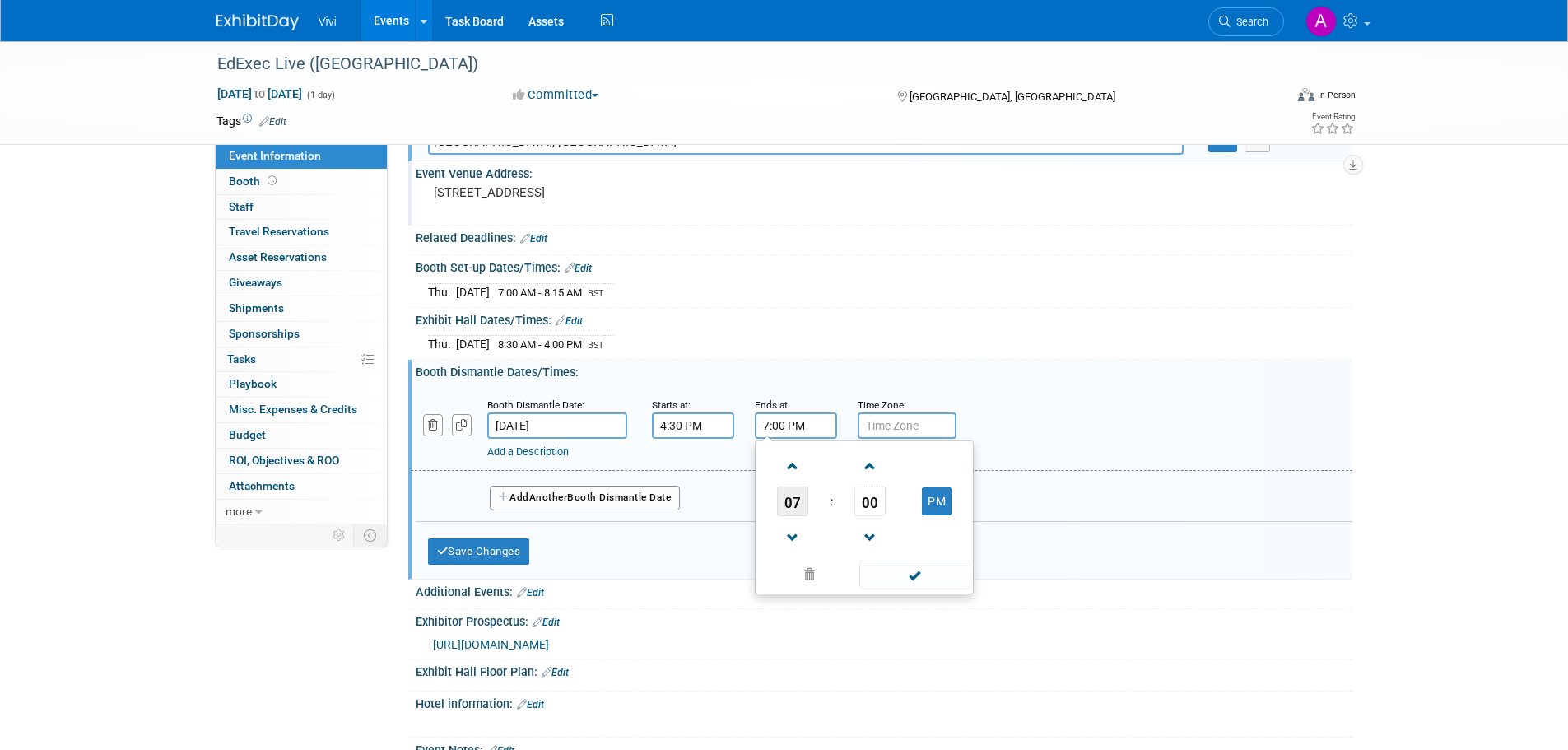
click at [790, 500] on span "07" at bounding box center [793, 502] width 32 height 30
click at [832, 514] on td "05" at bounding box center [837, 511] width 53 height 45
type input "5:00 PM"
click at [924, 427] on input "text" at bounding box center [906, 426] width 98 height 27
type input "BST"
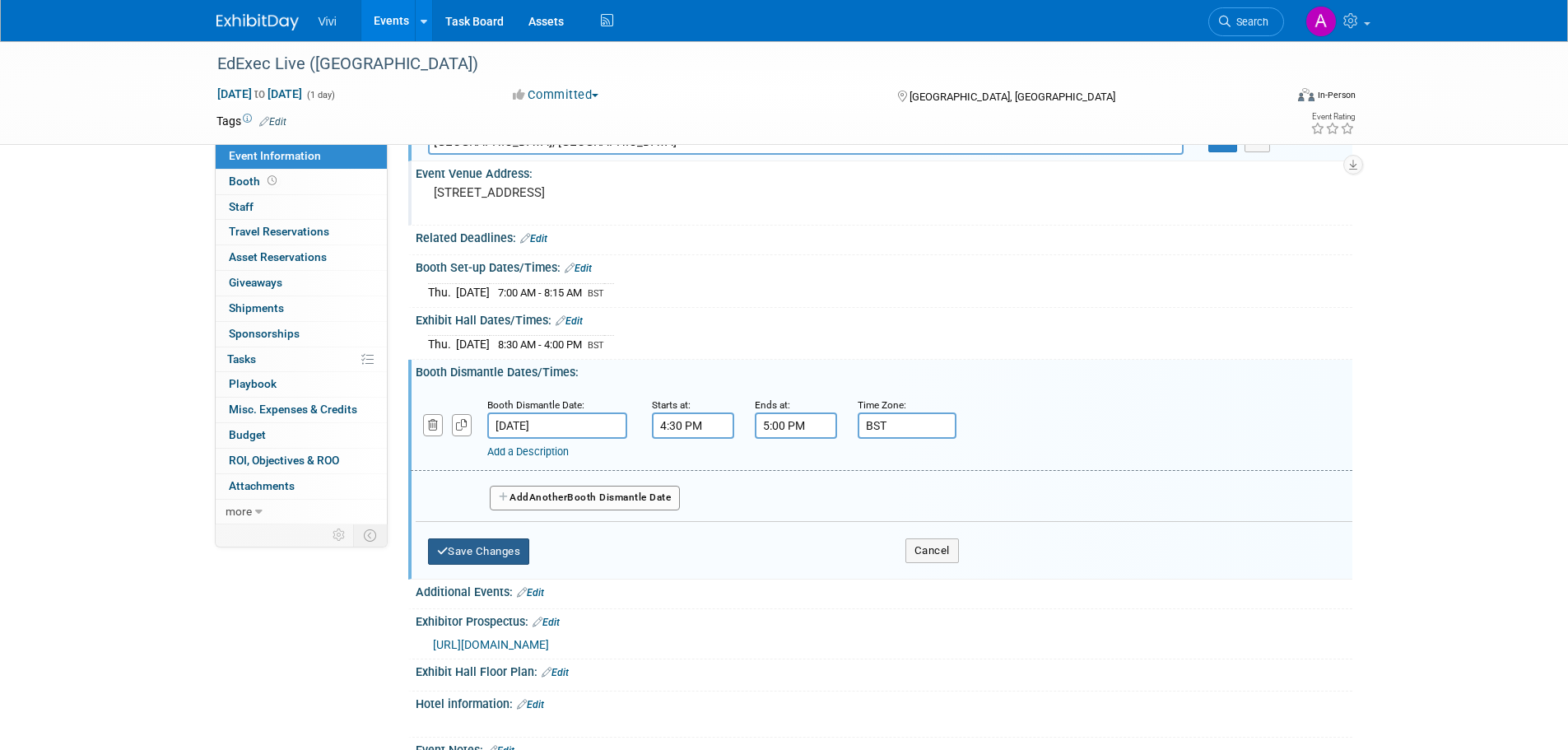
click at [480, 564] on button "Save Changes" at bounding box center [478, 552] width 102 height 27
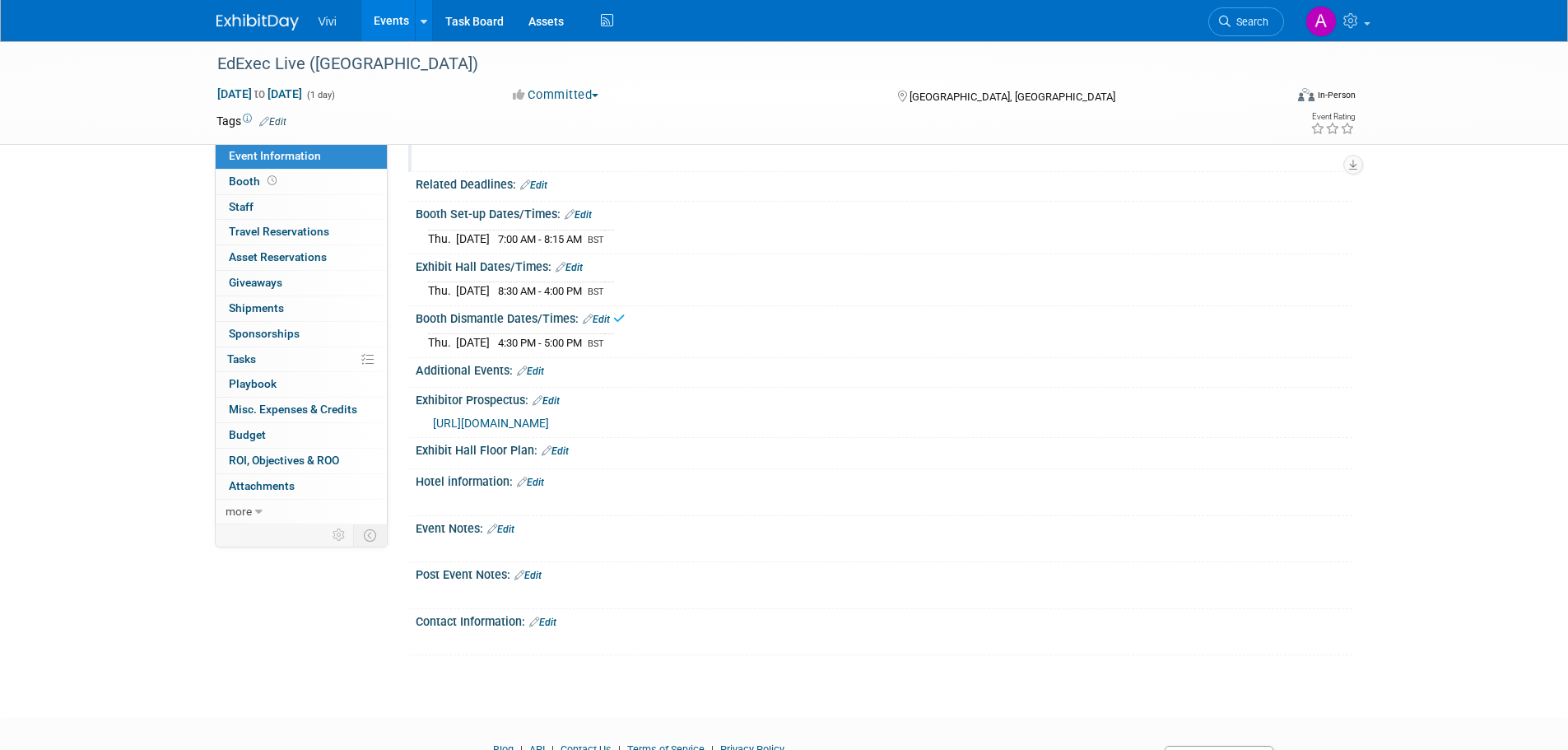
scroll to position [164, 0]
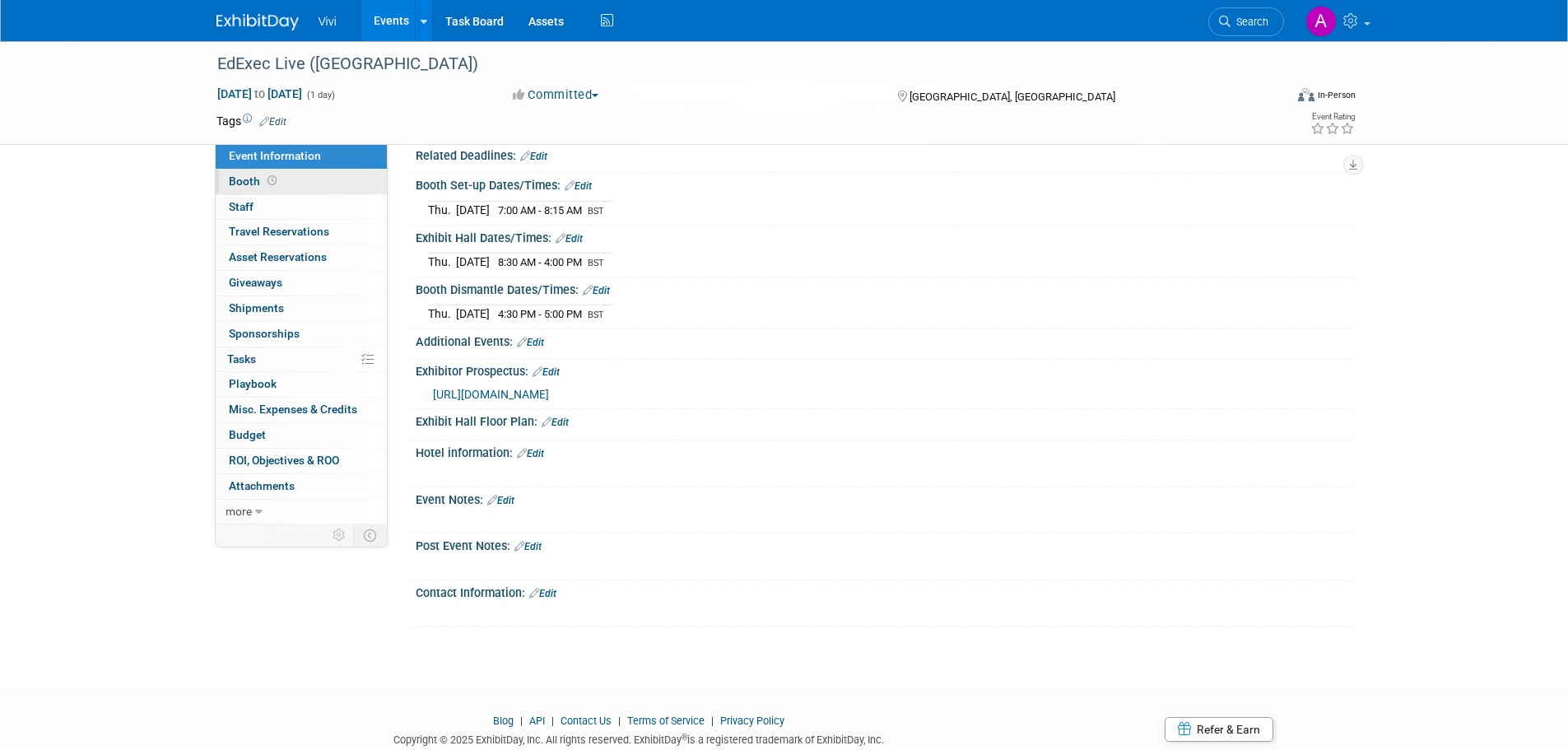
click at [294, 181] on link "Booth" at bounding box center [301, 182] width 171 height 25
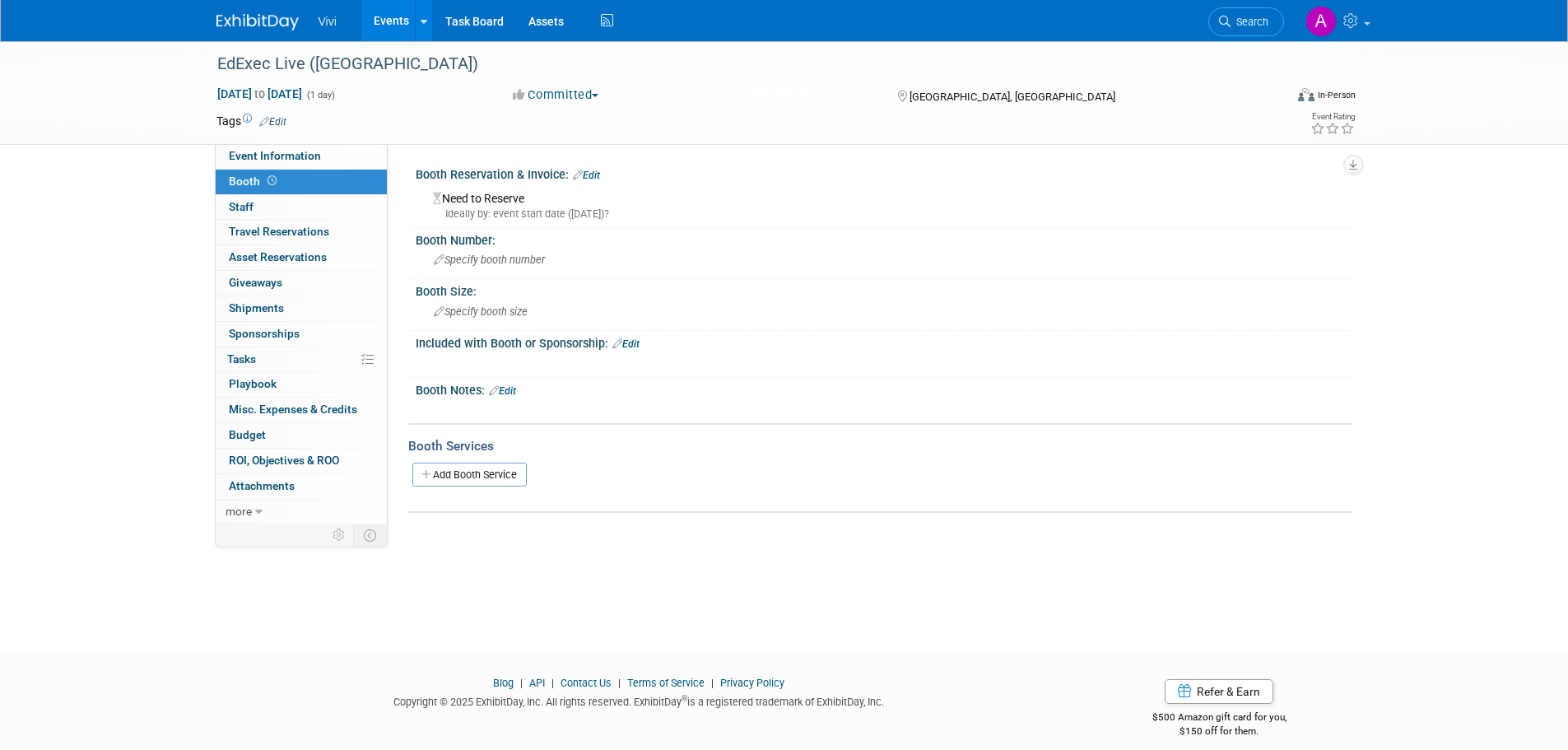
click at [522, 215] on div "Ideally by: event start date (Thu. Oct 23, 2025)?" at bounding box center [886, 214] width 907 height 15
click at [523, 189] on div "Need to Reserve Ideally by: event start date (Thu. Oct 23, 2025)?" at bounding box center [883, 204] width 912 height 35
click at [597, 176] on link "Edit" at bounding box center [586, 176] width 27 height 11
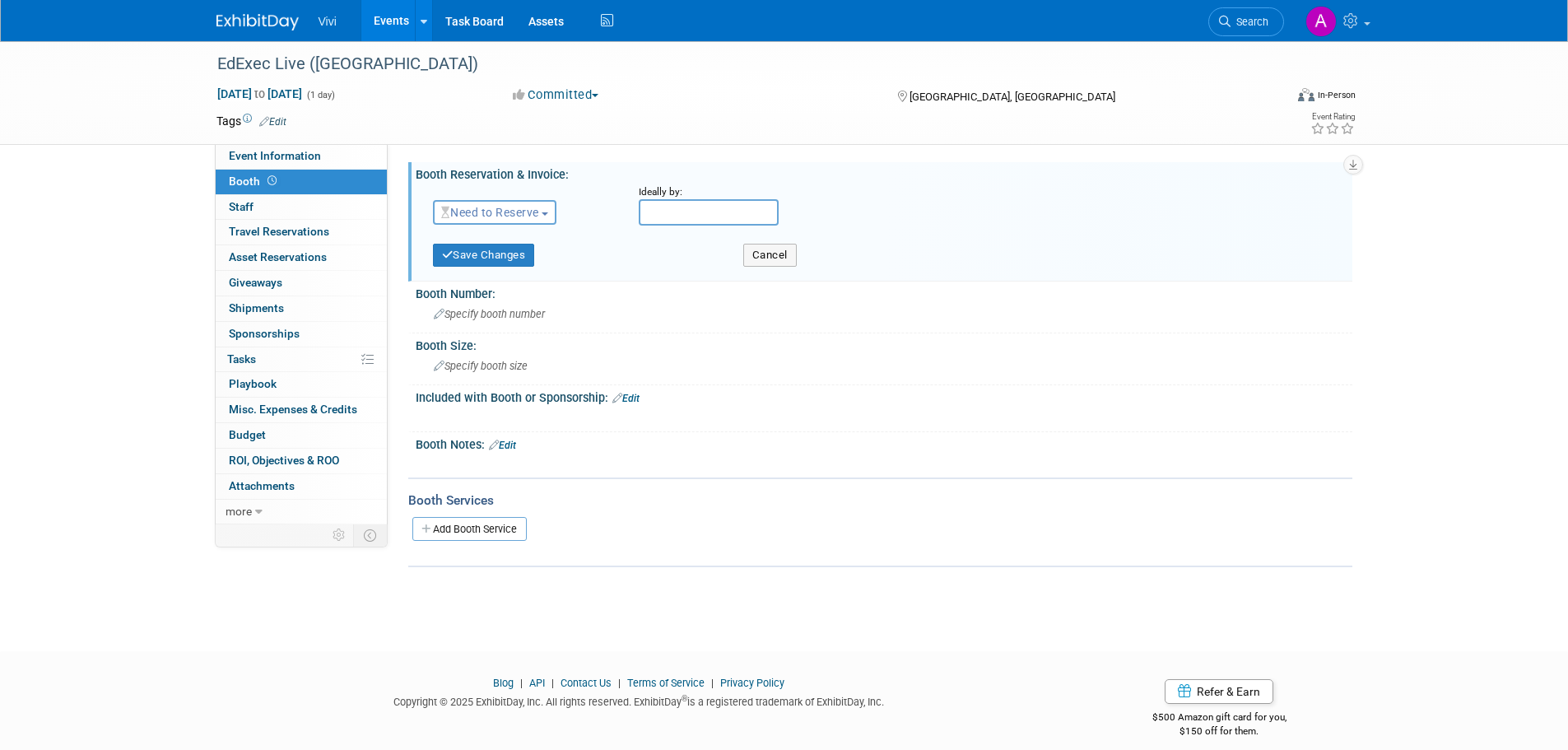
click at [546, 214] on span "button" at bounding box center [544, 213] width 7 height 3
click at [528, 264] on link "Reserved" at bounding box center [521, 264] width 176 height 23
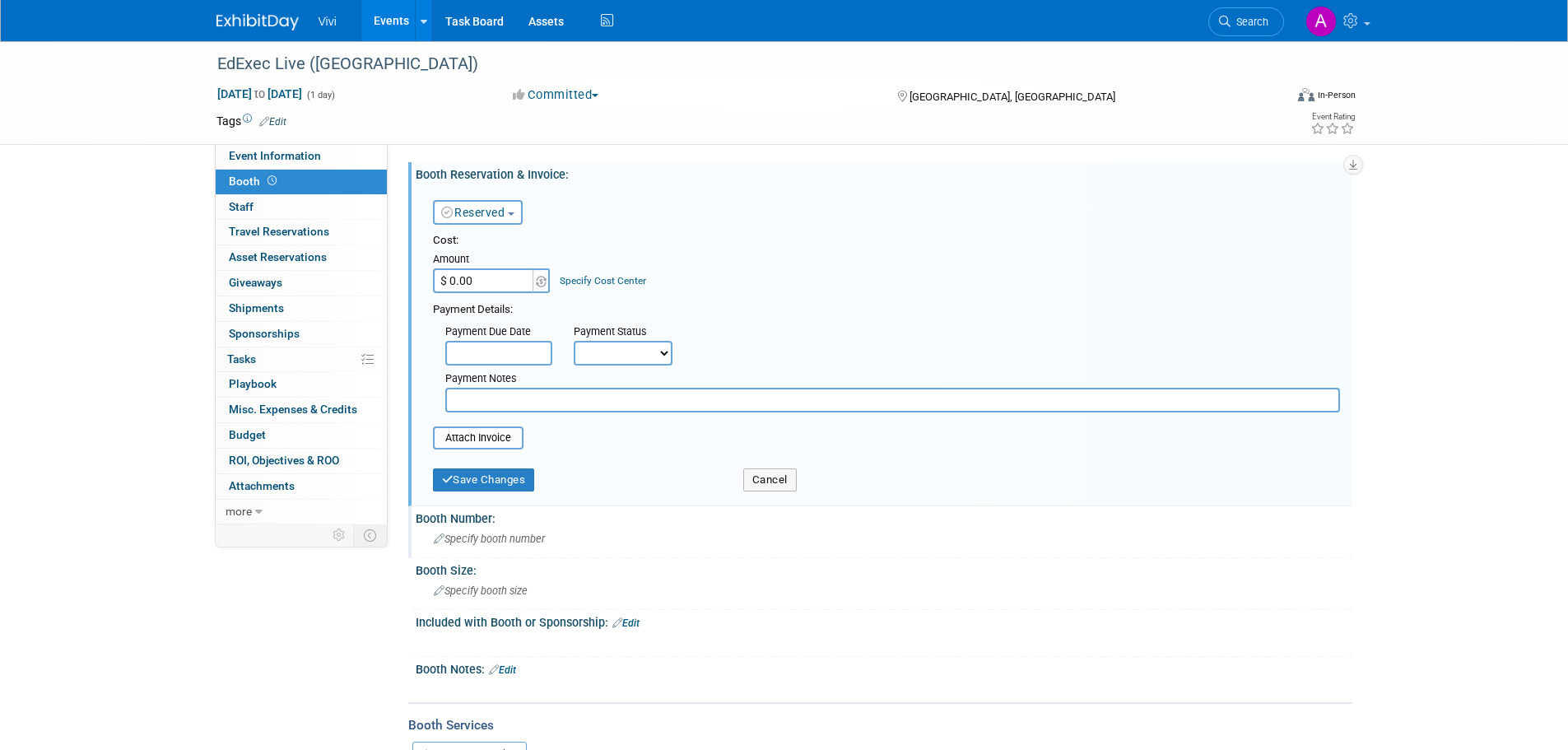
click at [504, 547] on div "Specify booth number" at bounding box center [883, 539] width 912 height 26
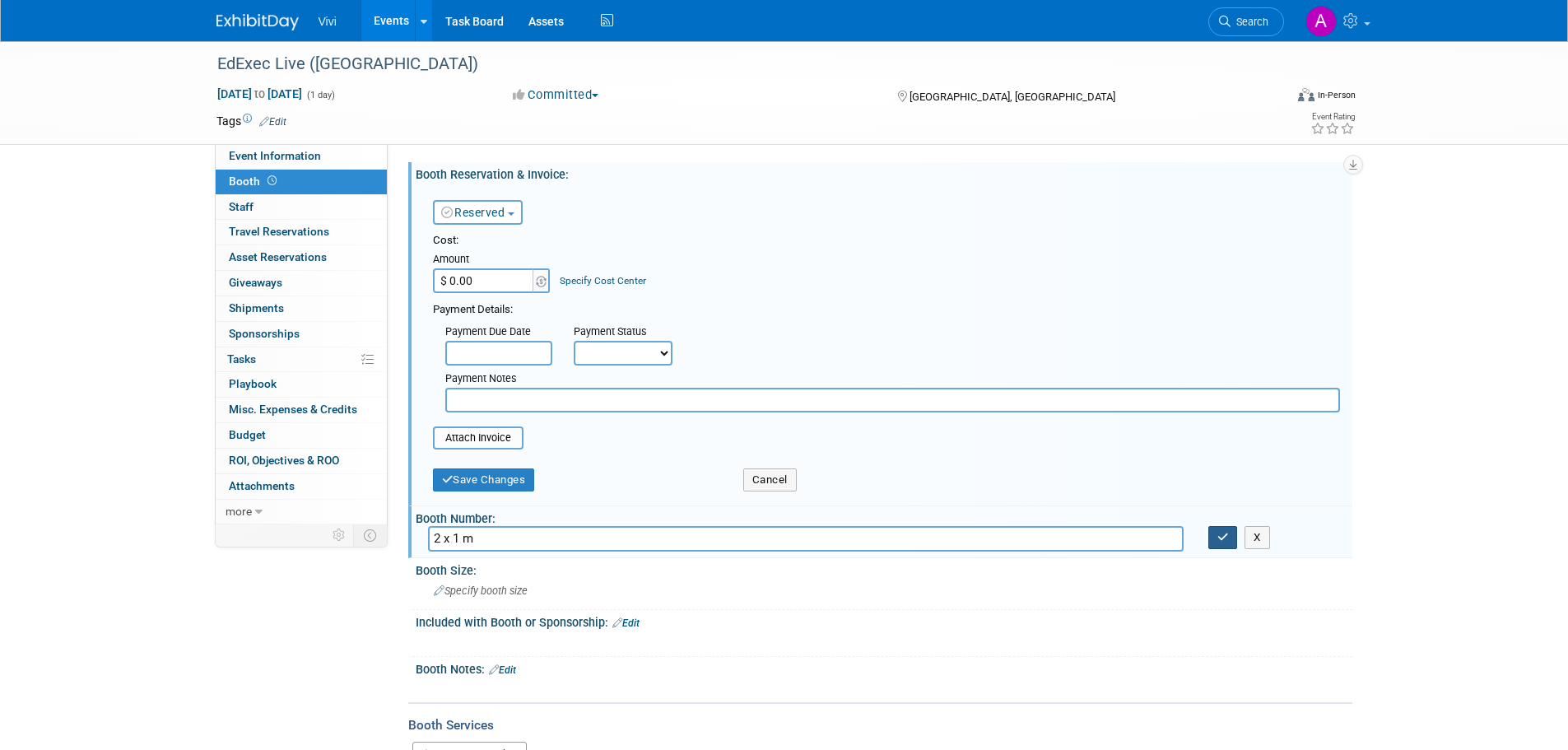
type input "2 x 1 m"
click at [1226, 545] on button "button" at bounding box center [1223, 538] width 30 height 23
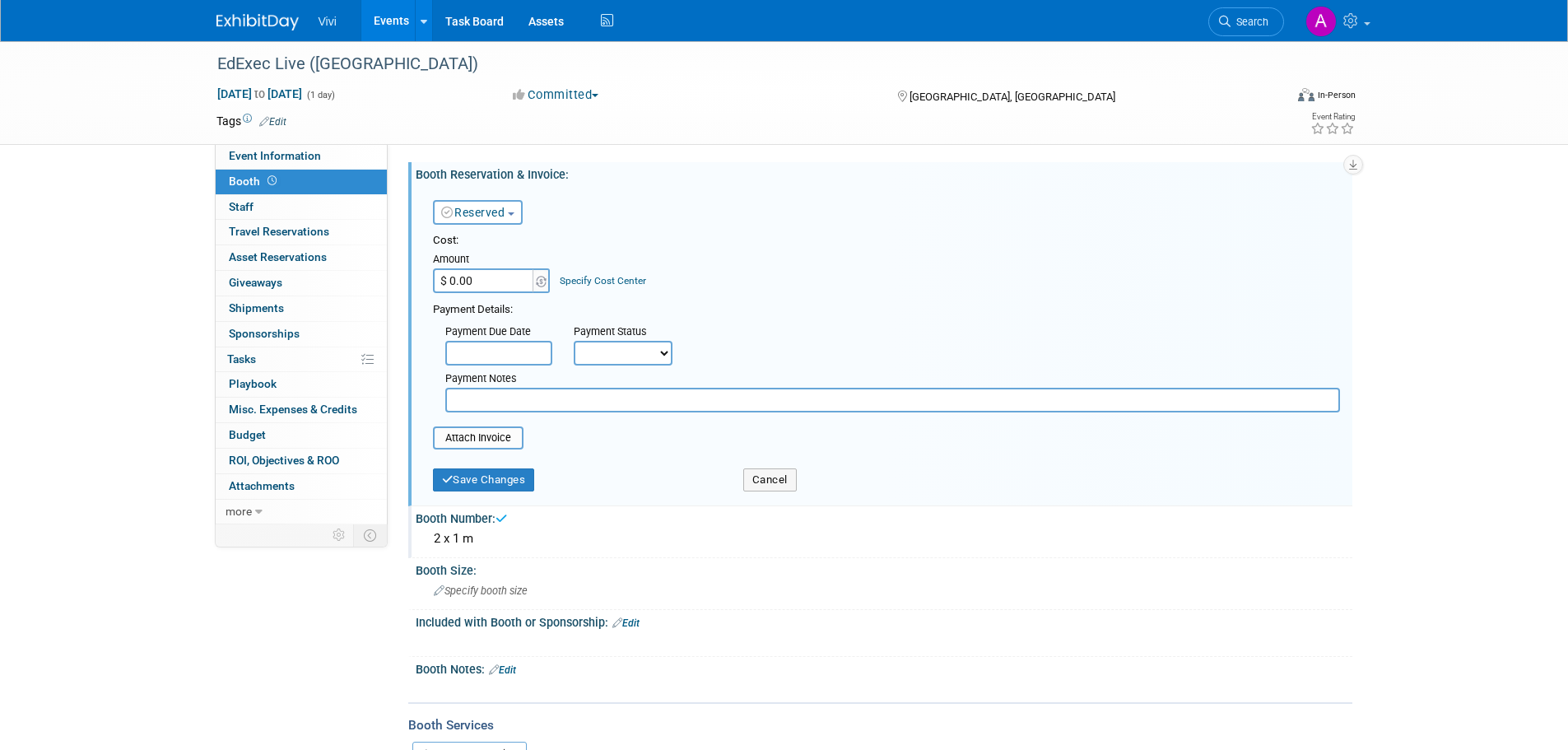
click at [477, 531] on div "2 x 1 m" at bounding box center [883, 539] width 912 height 26
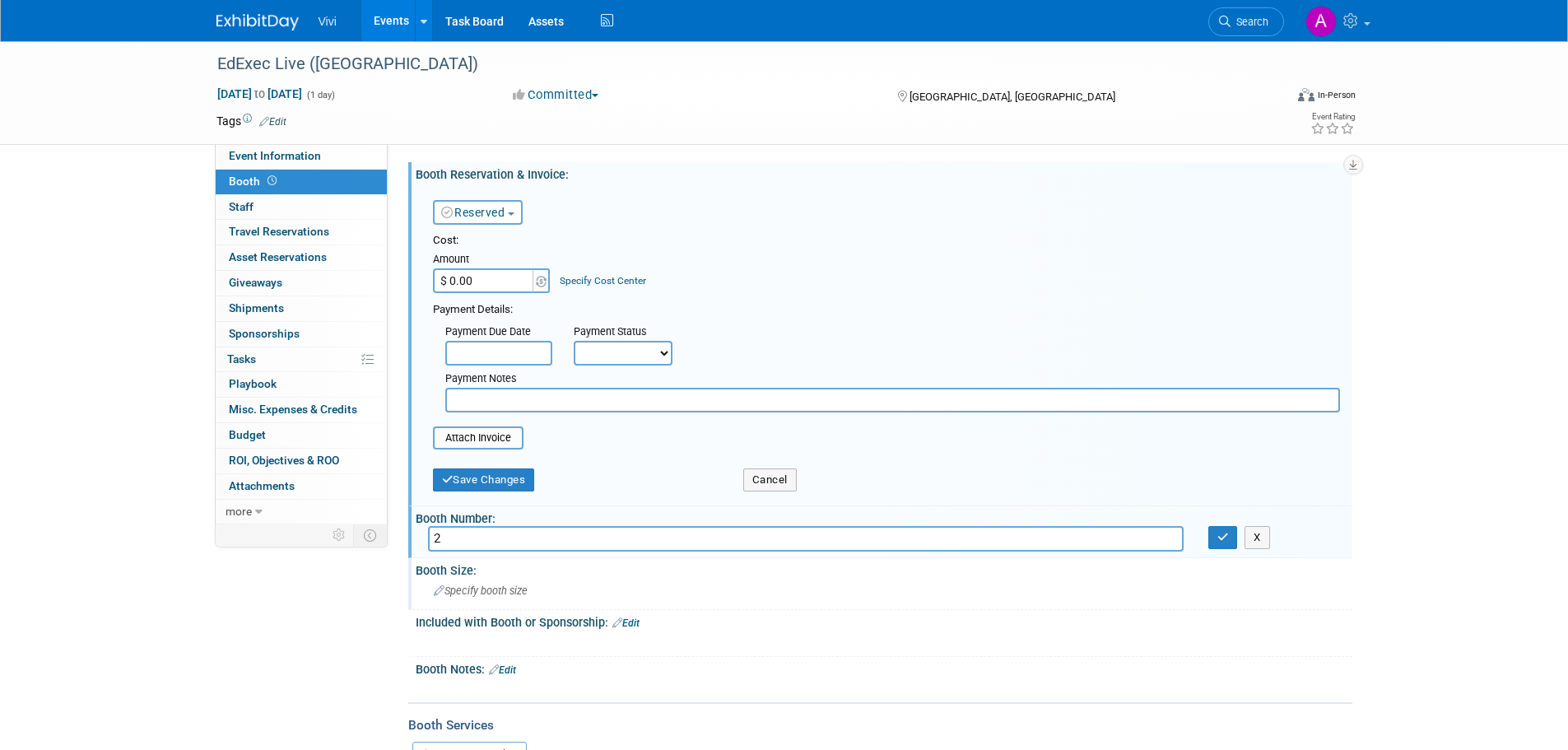
type input "2"
click at [486, 584] on div "Specify booth size" at bounding box center [883, 590] width 912 height 26
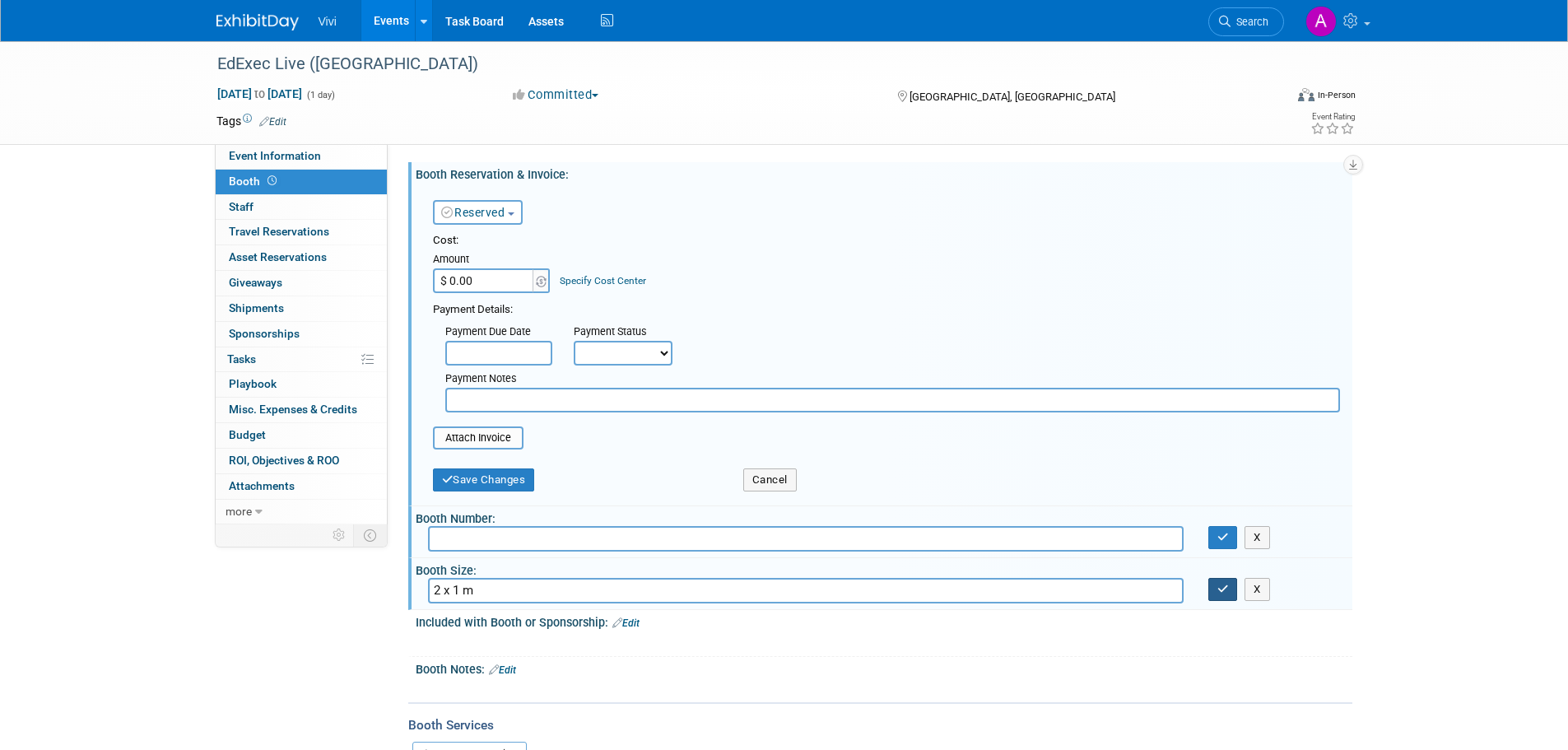
type input "2 x 1 m"
click at [1221, 587] on icon "button" at bounding box center [1223, 589] width 11 height 11
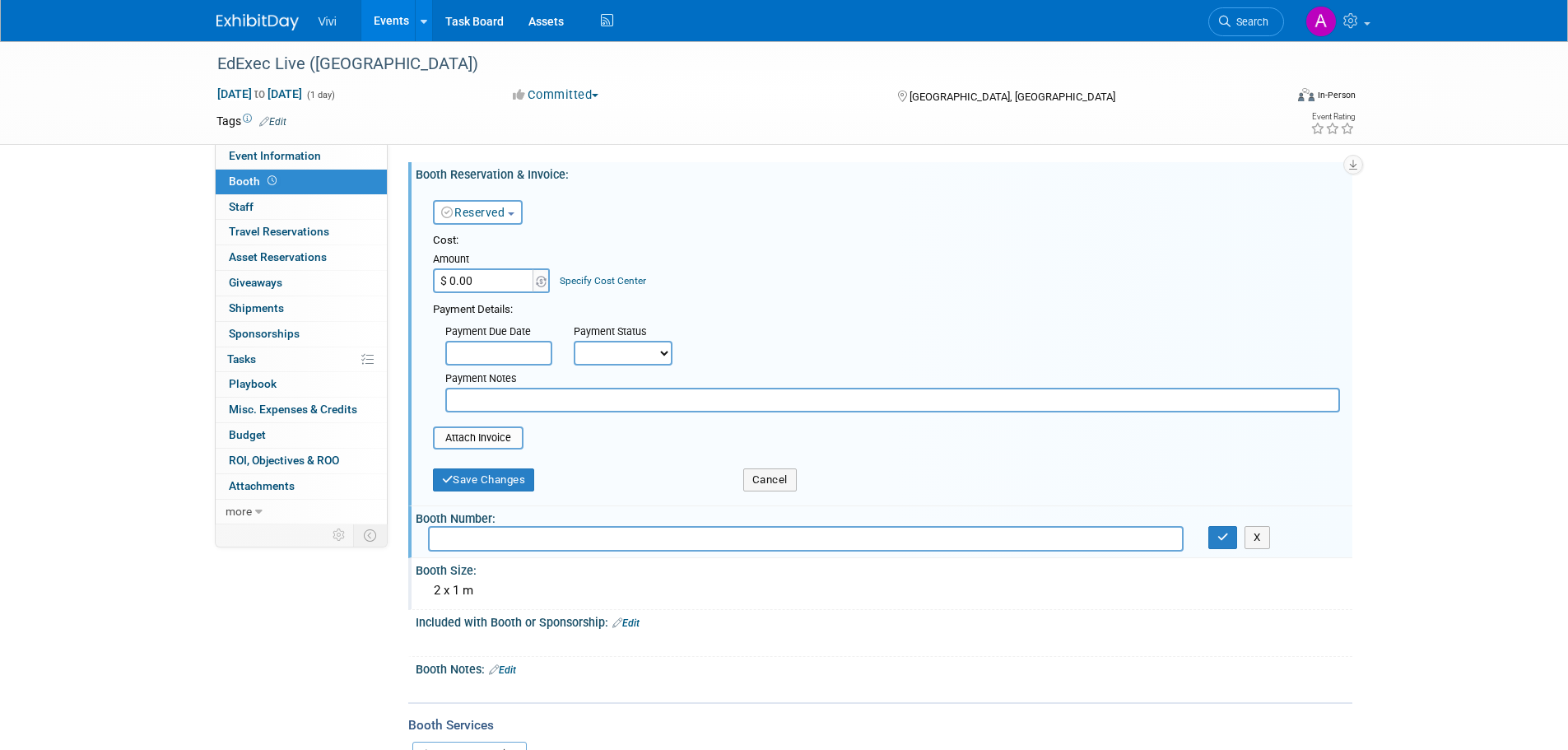
click at [478, 277] on input "$ 0.00" at bounding box center [484, 281] width 103 height 25
type input "$ 1,895.00"
click at [487, 483] on button "Save Changes" at bounding box center [483, 481] width 102 height 23
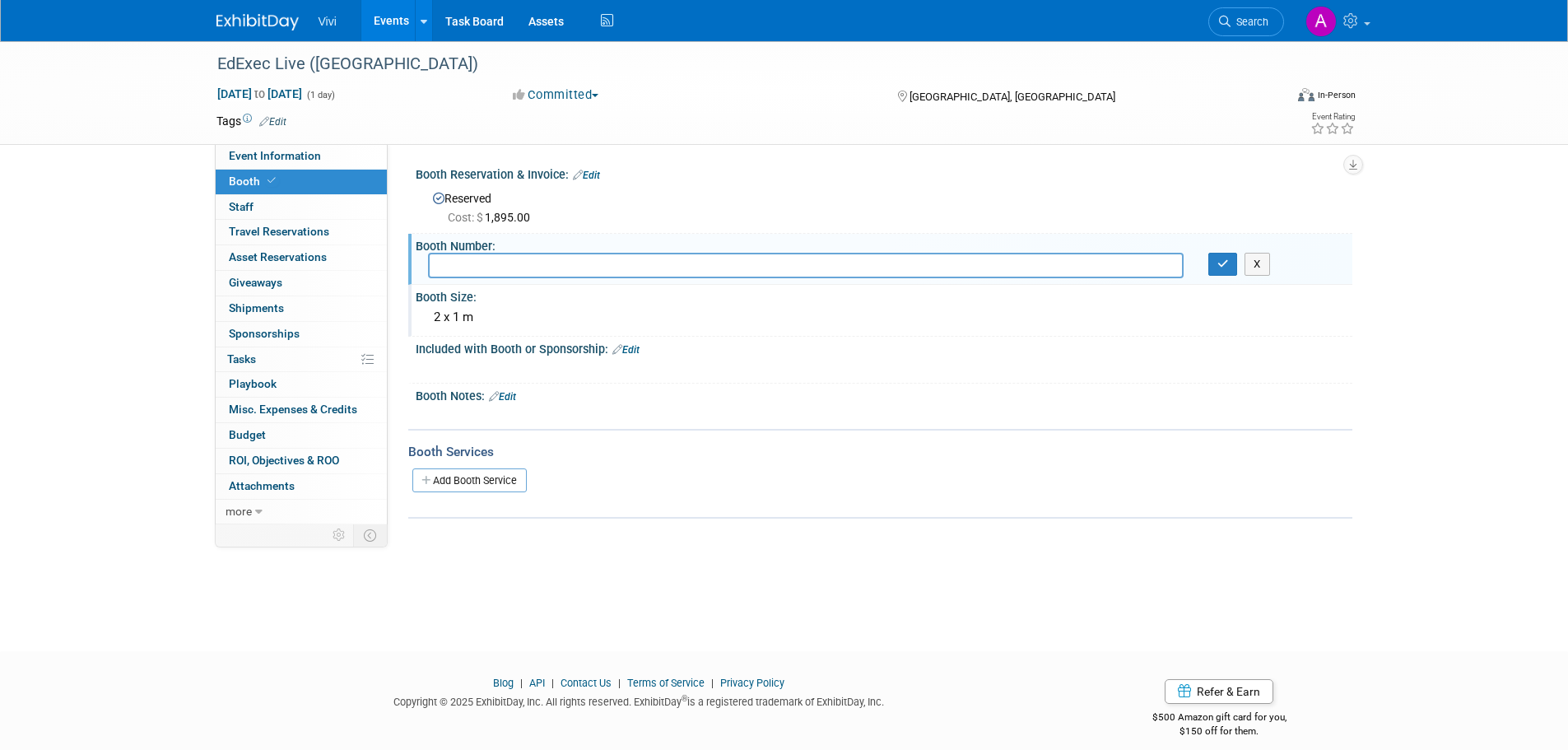
click at [515, 399] on link "Edit" at bounding box center [502, 397] width 27 height 11
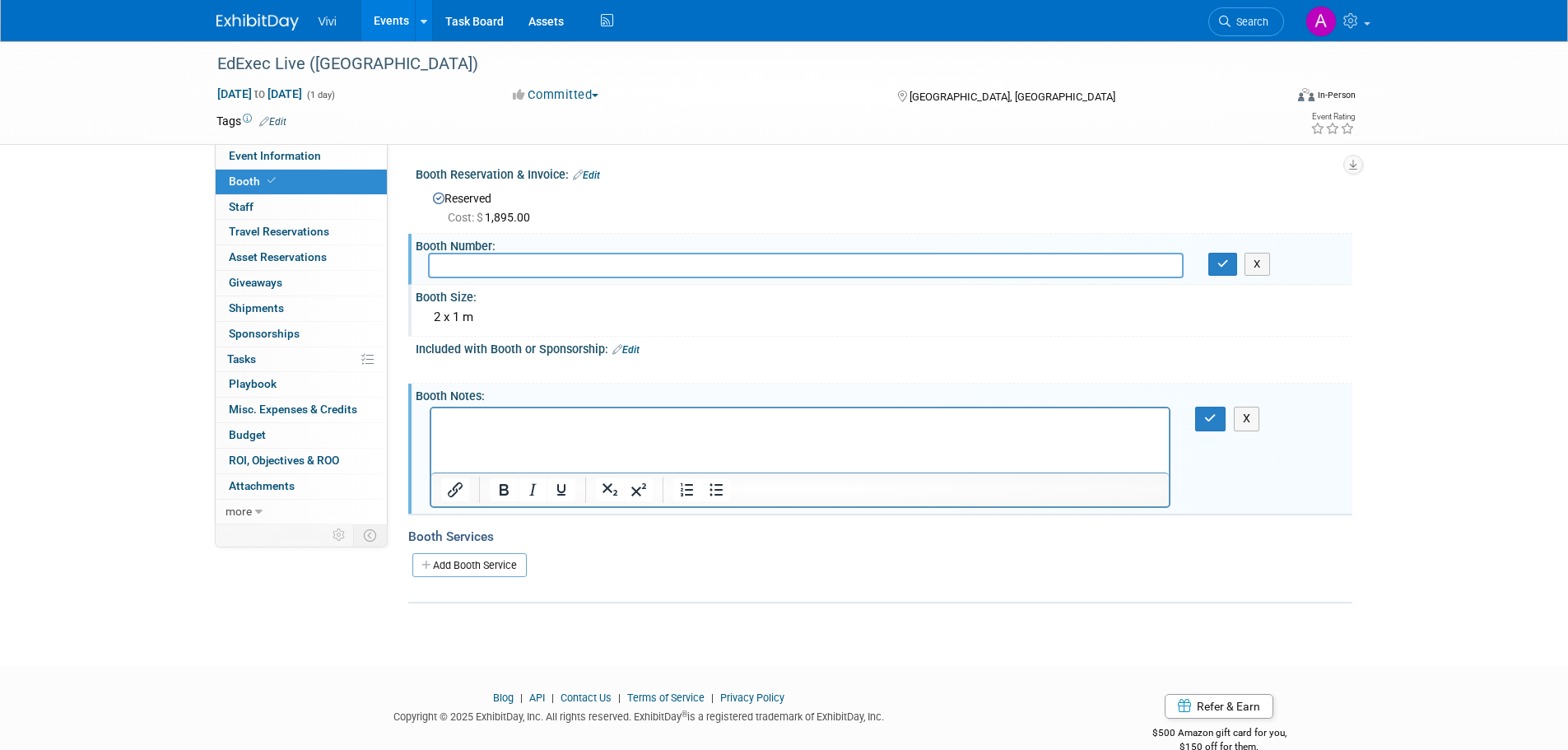
click at [630, 341] on div "Included with Booth or Sponsorship: Edit" at bounding box center [883, 348] width 937 height 21
click at [631, 349] on link "Edit" at bounding box center [625, 350] width 27 height 11
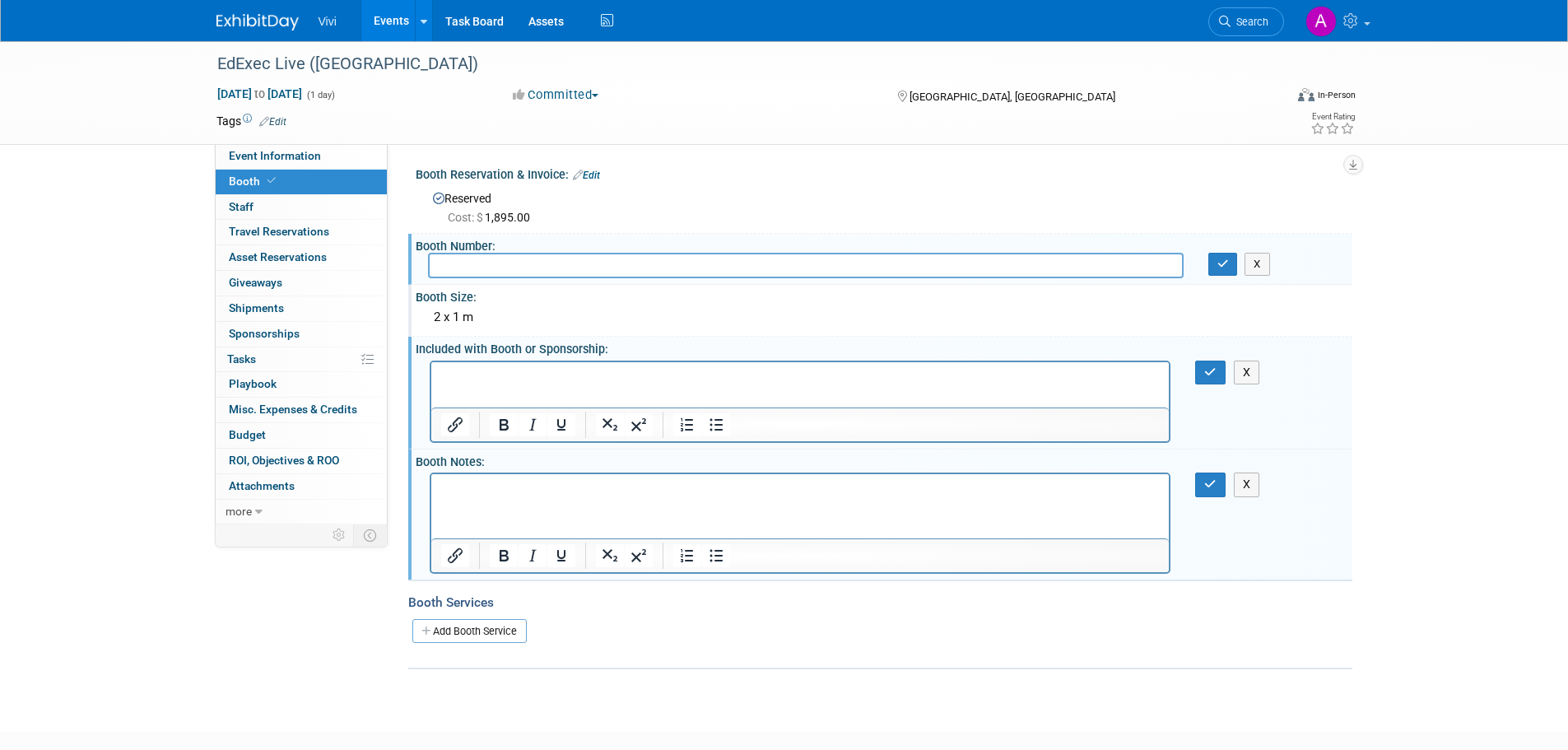
click at [553, 385] on html at bounding box center [799, 373] width 738 height 23
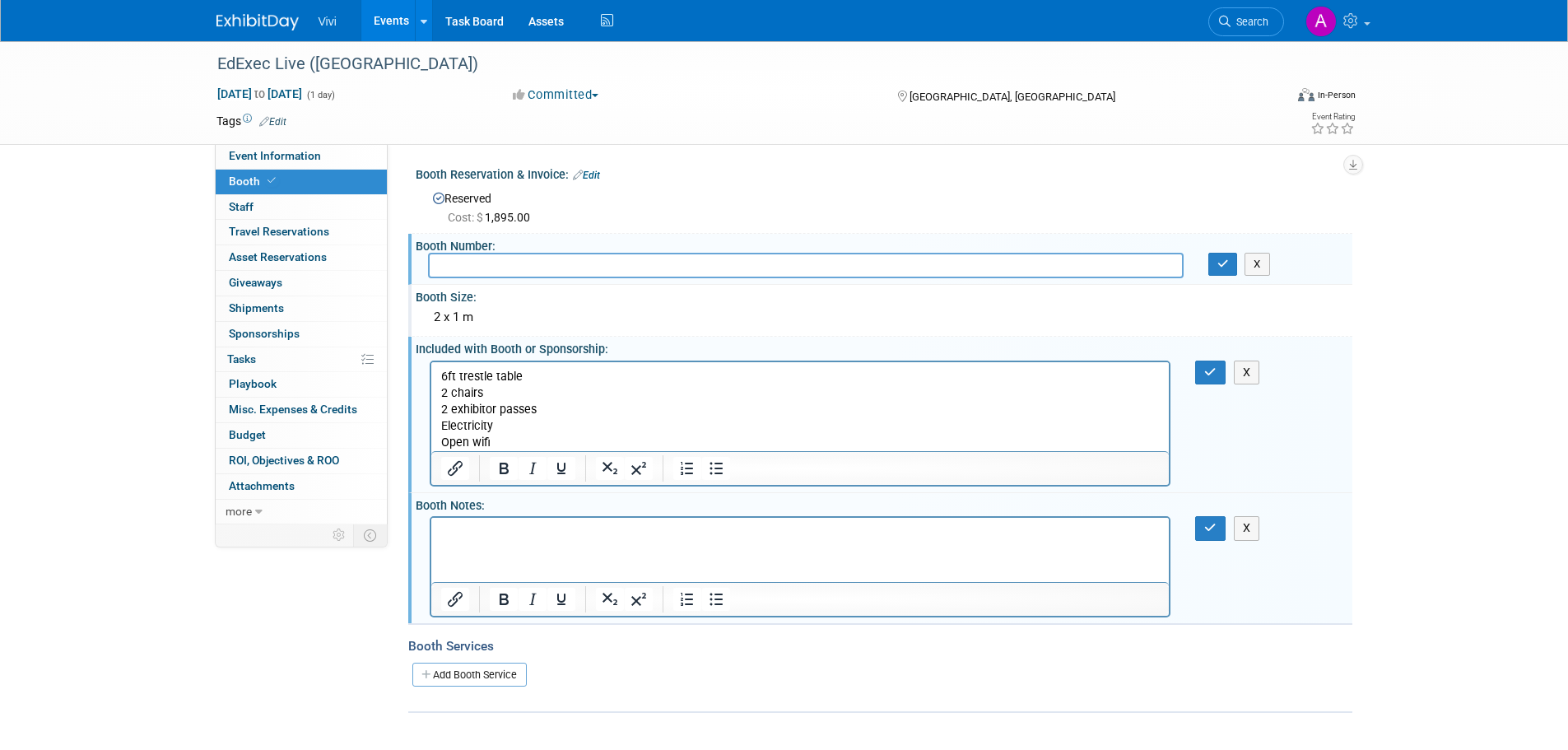
click at [1215, 385] on div "X" at bounding box center [883, 422] width 937 height 132
click at [1209, 375] on icon "button" at bounding box center [1210, 373] width 12 height 11
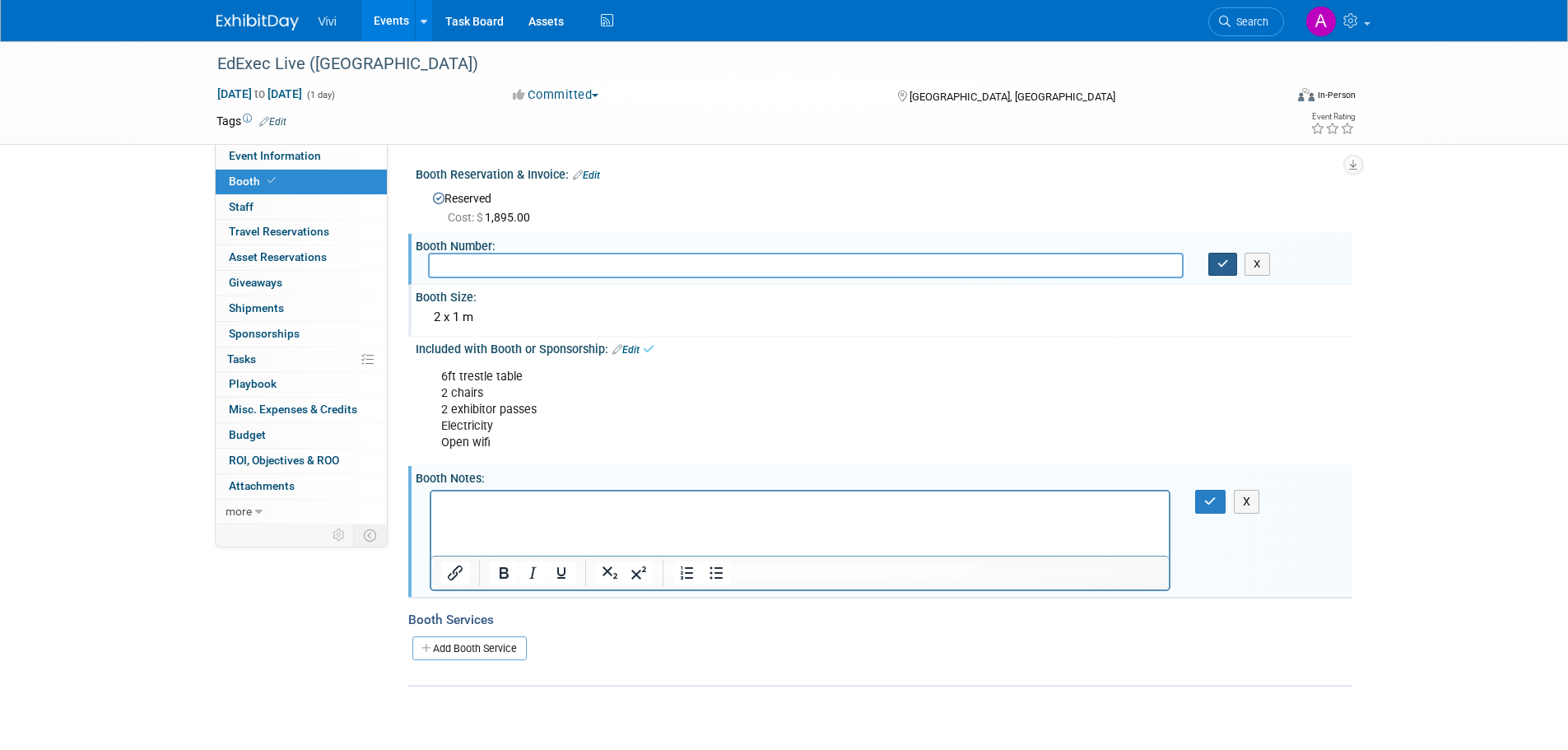
click at [1218, 269] on icon "button" at bounding box center [1223, 264] width 11 height 11
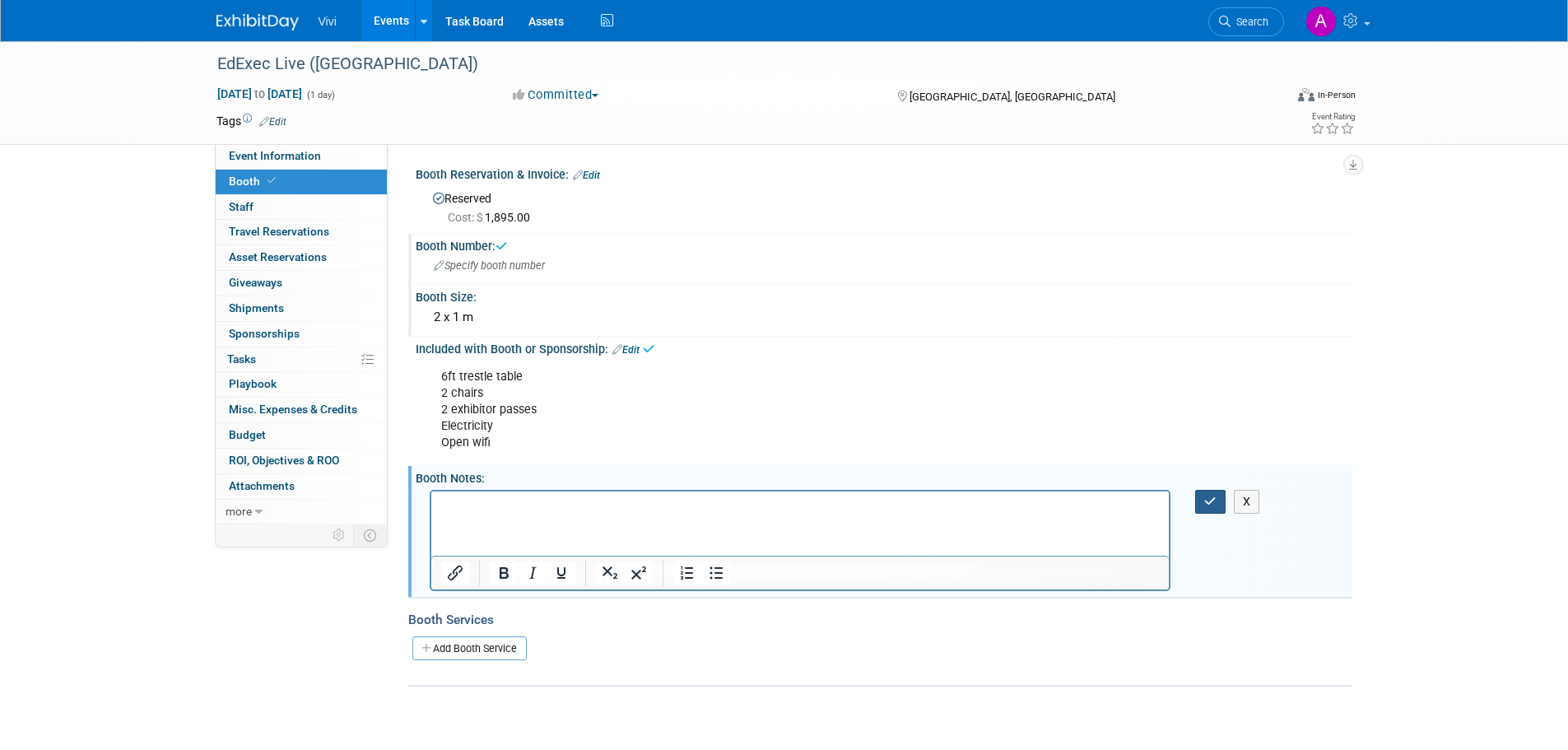
click at [1209, 493] on button "button" at bounding box center [1211, 502] width 31 height 24
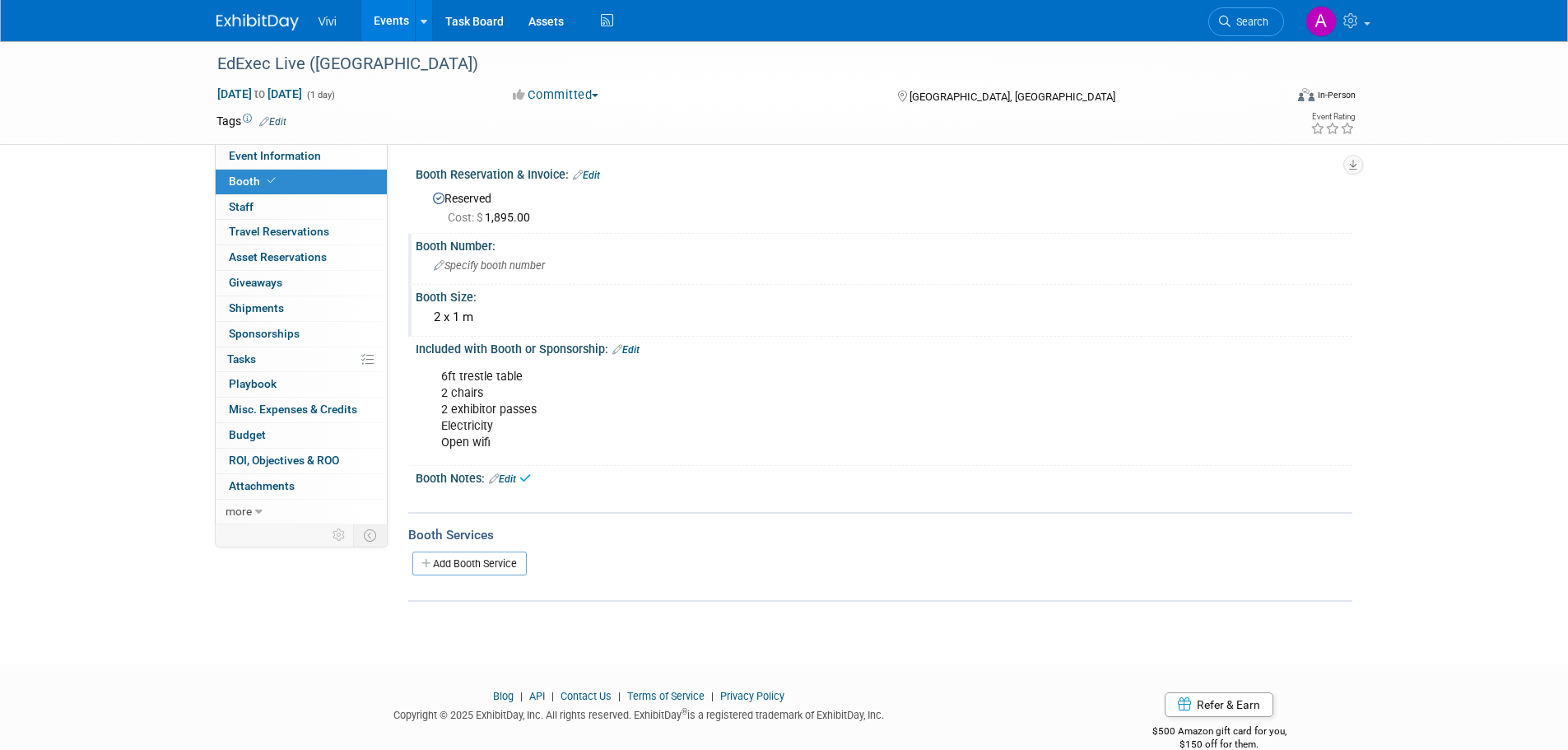
click at [379, 13] on link "Events" at bounding box center [391, 20] width 60 height 41
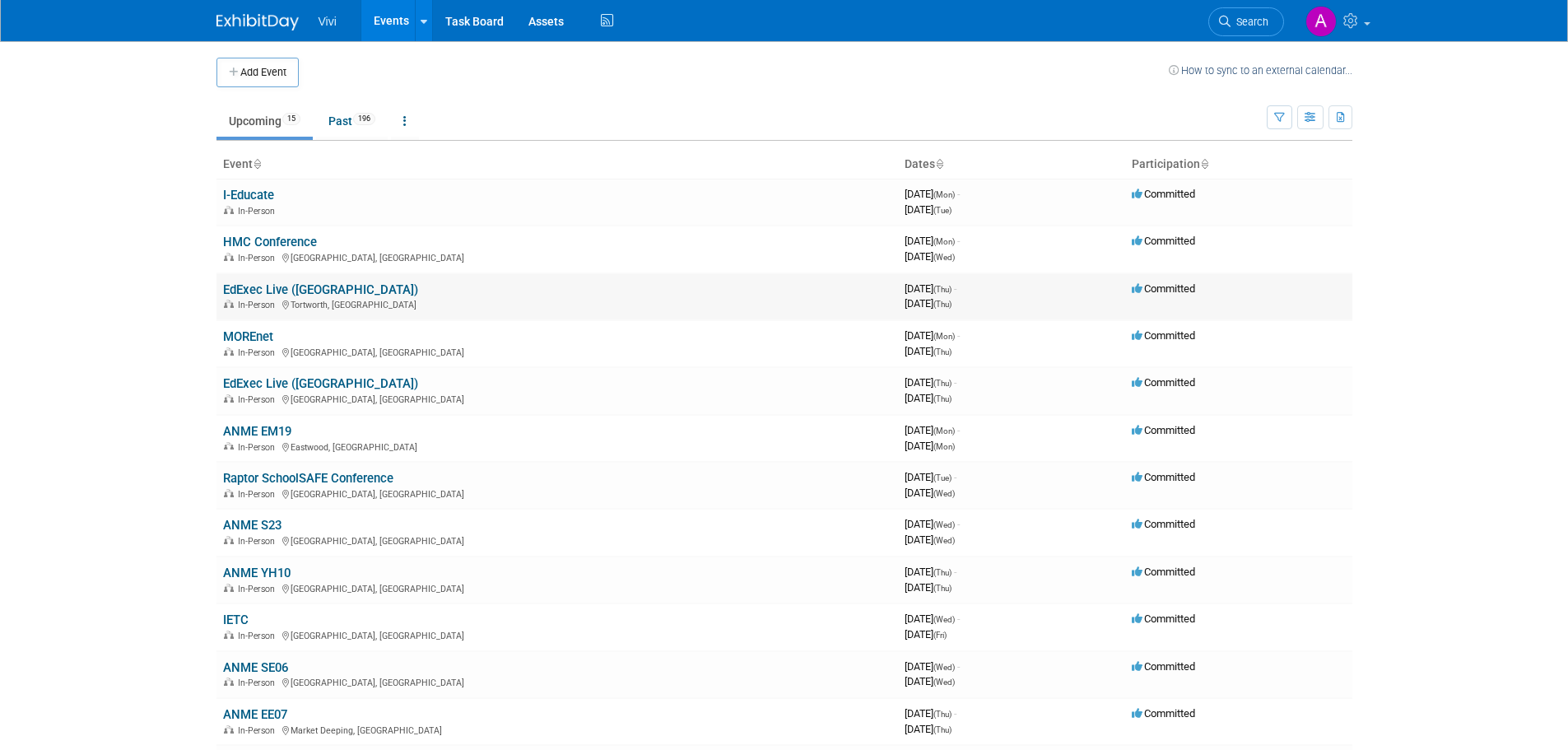
click at [348, 284] on link "EdExec Live (Gloucester)" at bounding box center [321, 290] width 195 height 15
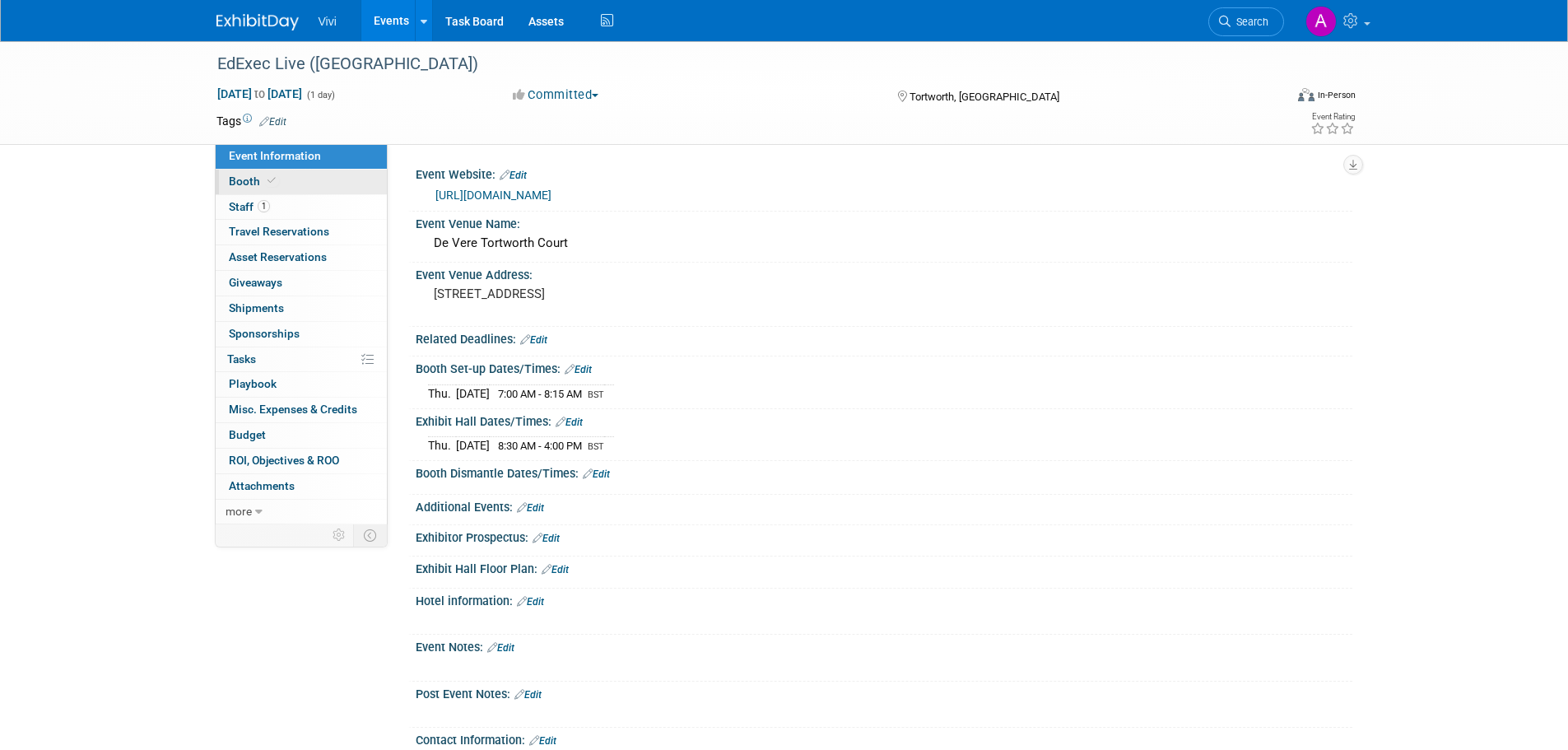
click at [288, 188] on link "Booth" at bounding box center [301, 182] width 171 height 25
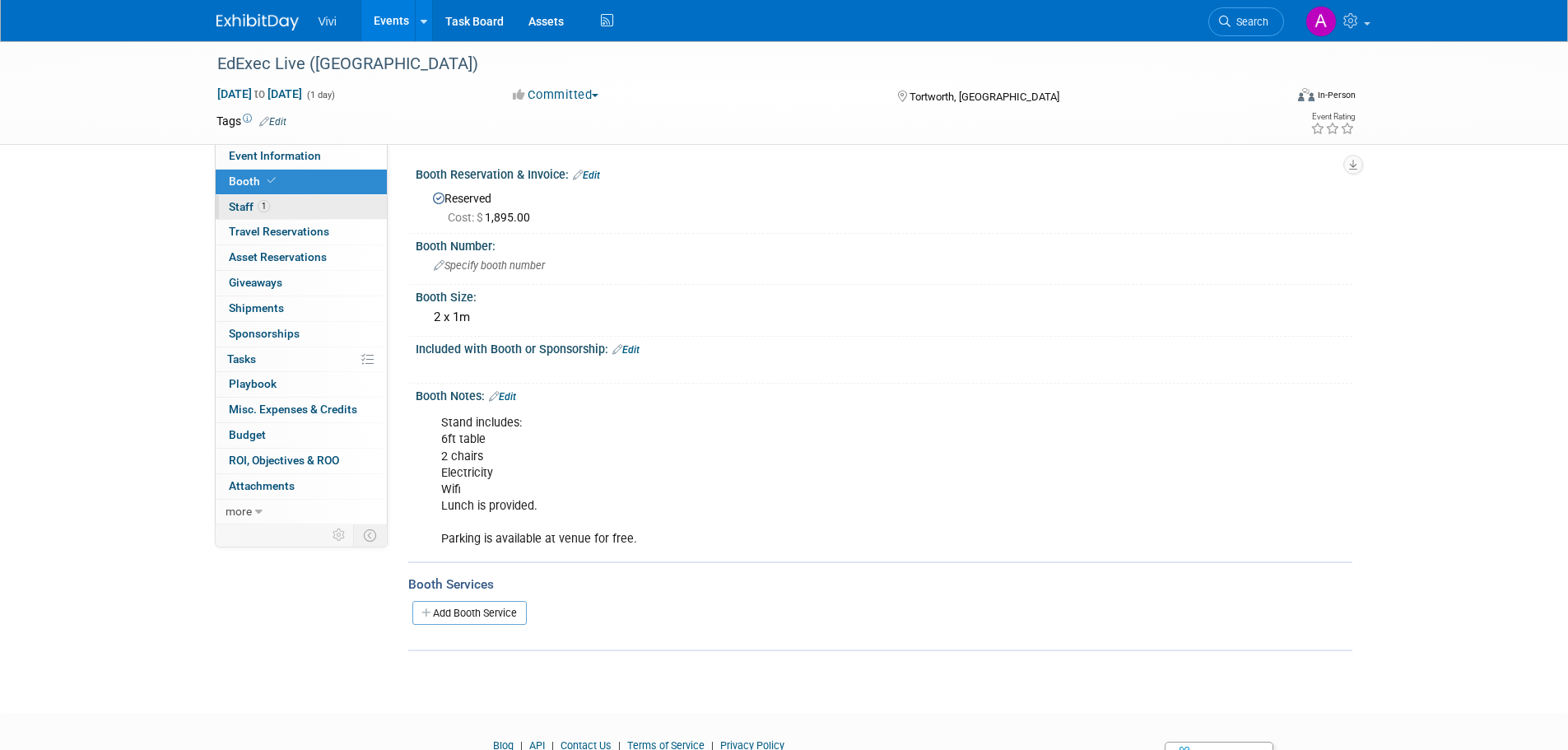
click at [293, 203] on link "1 Staff 1" at bounding box center [301, 207] width 171 height 25
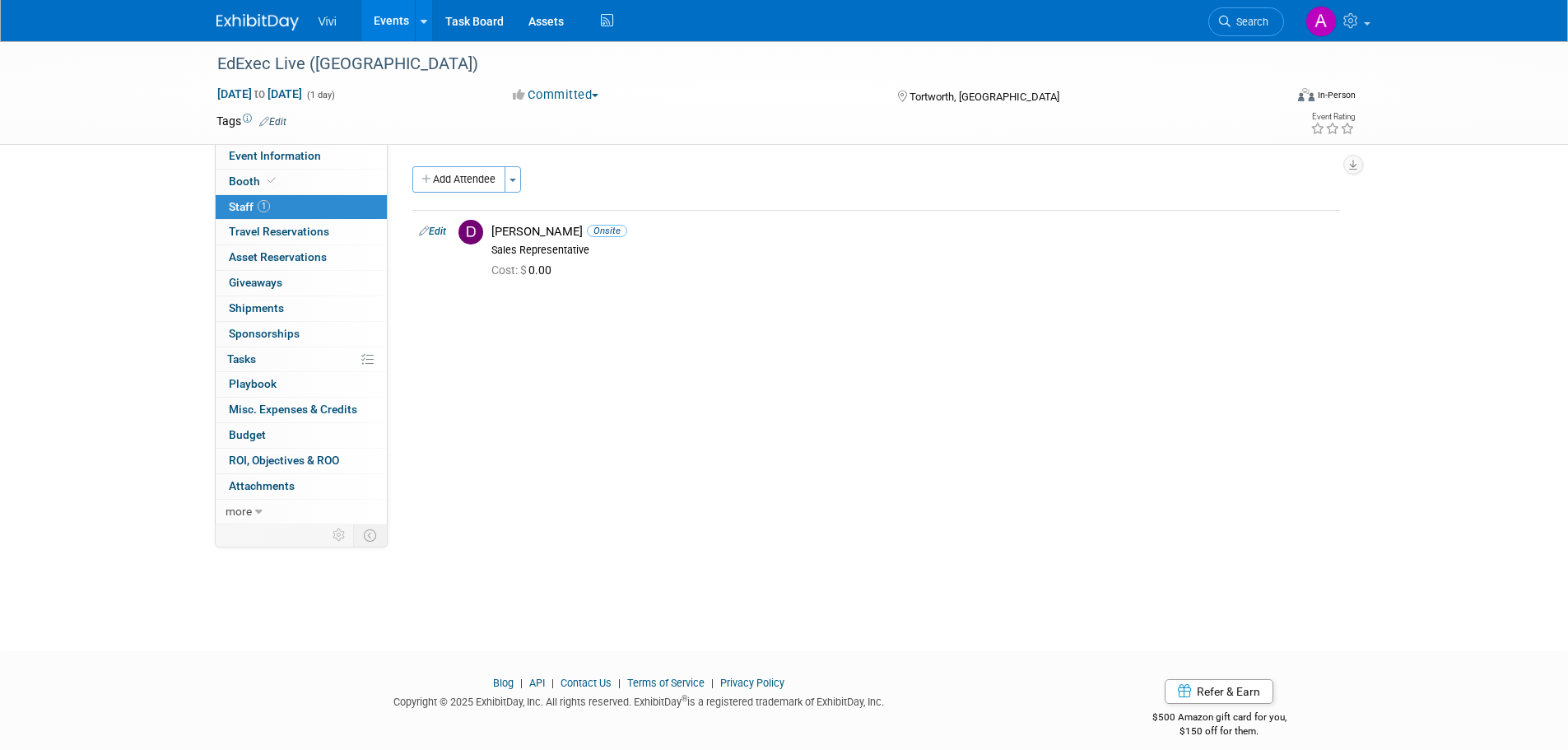
click at [371, 11] on link "Events" at bounding box center [391, 20] width 60 height 41
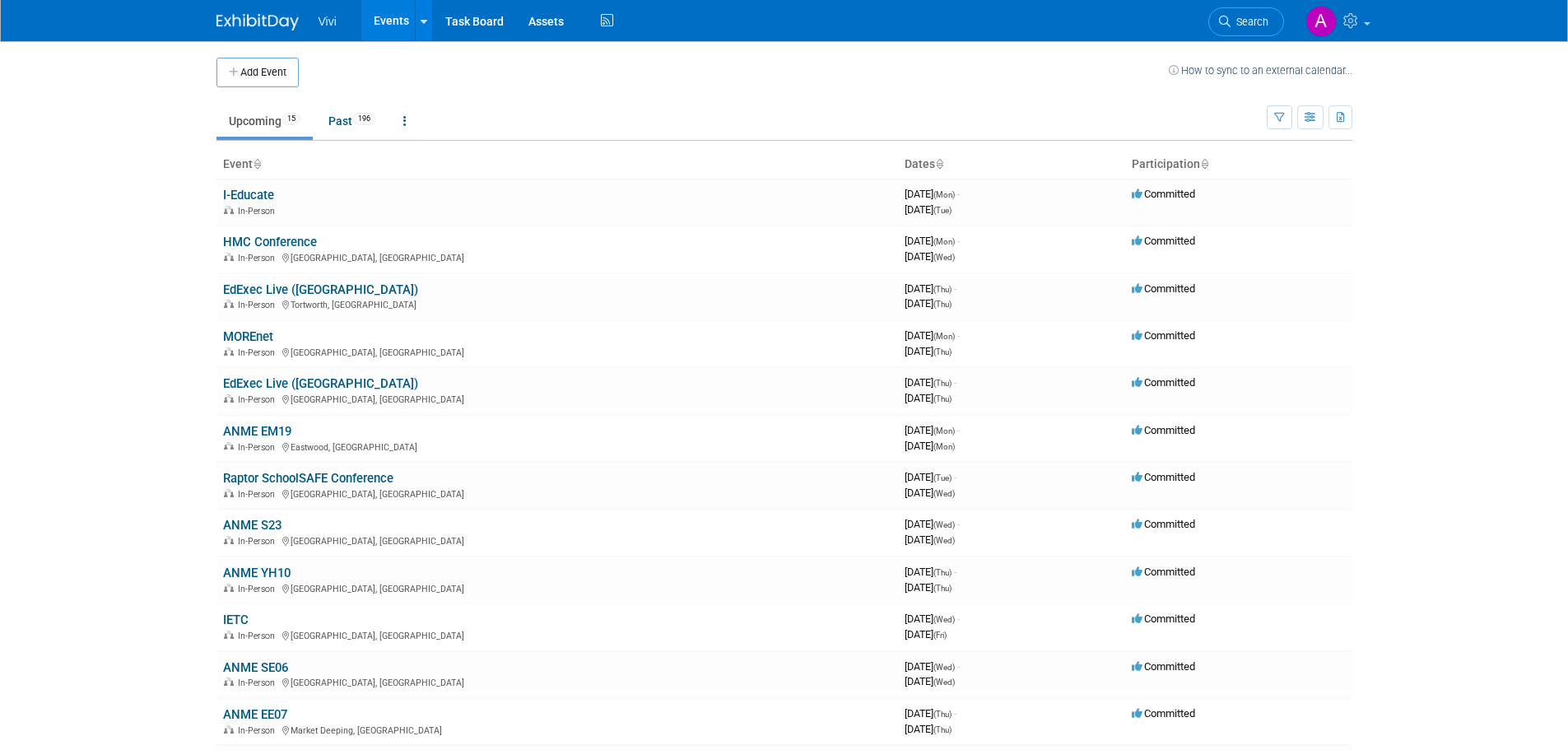
click at [781, 88] on td "Upcoming 15 Past 196 All Events 211 Past and Upcoming Grouped Annually Events g…" at bounding box center [742, 114] width 1050 height 54
click at [530, 75] on td at bounding box center [733, 72] width 870 height 30
click at [371, 11] on link "Events" at bounding box center [391, 20] width 60 height 41
click at [289, 242] on link "HMC Conference" at bounding box center [270, 243] width 94 height 15
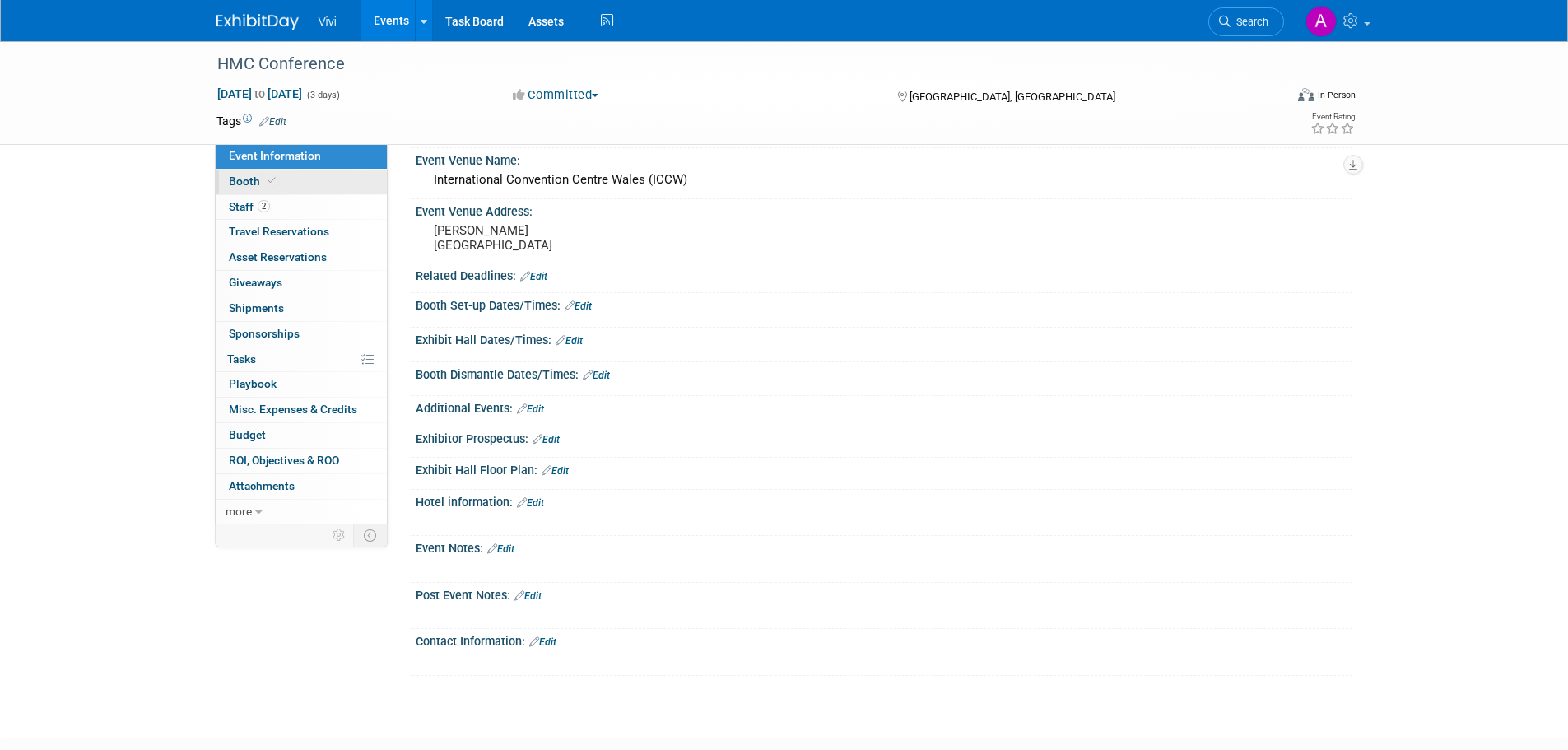
scroll to position [82, 0]
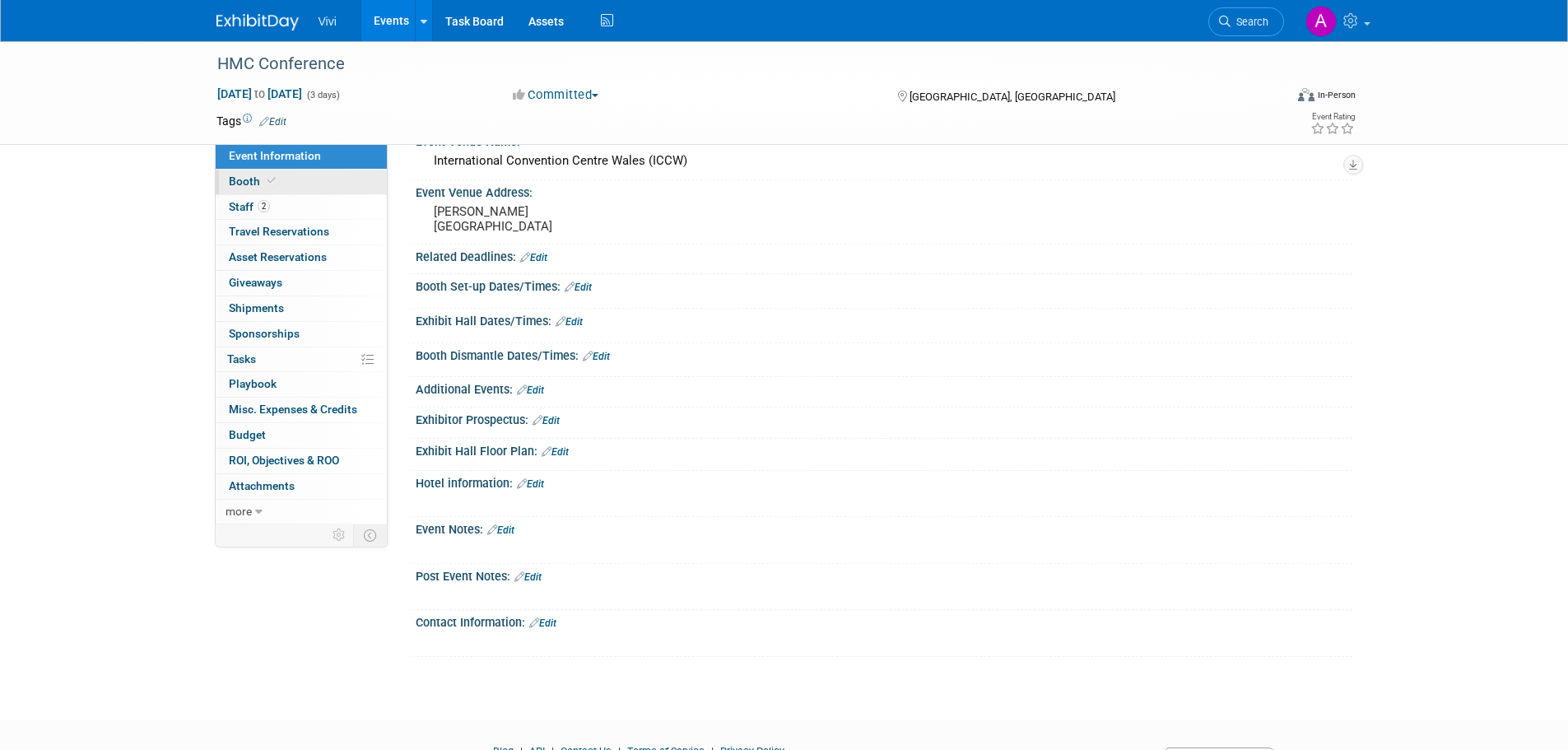
click at [322, 174] on link "Booth" at bounding box center [301, 182] width 171 height 25
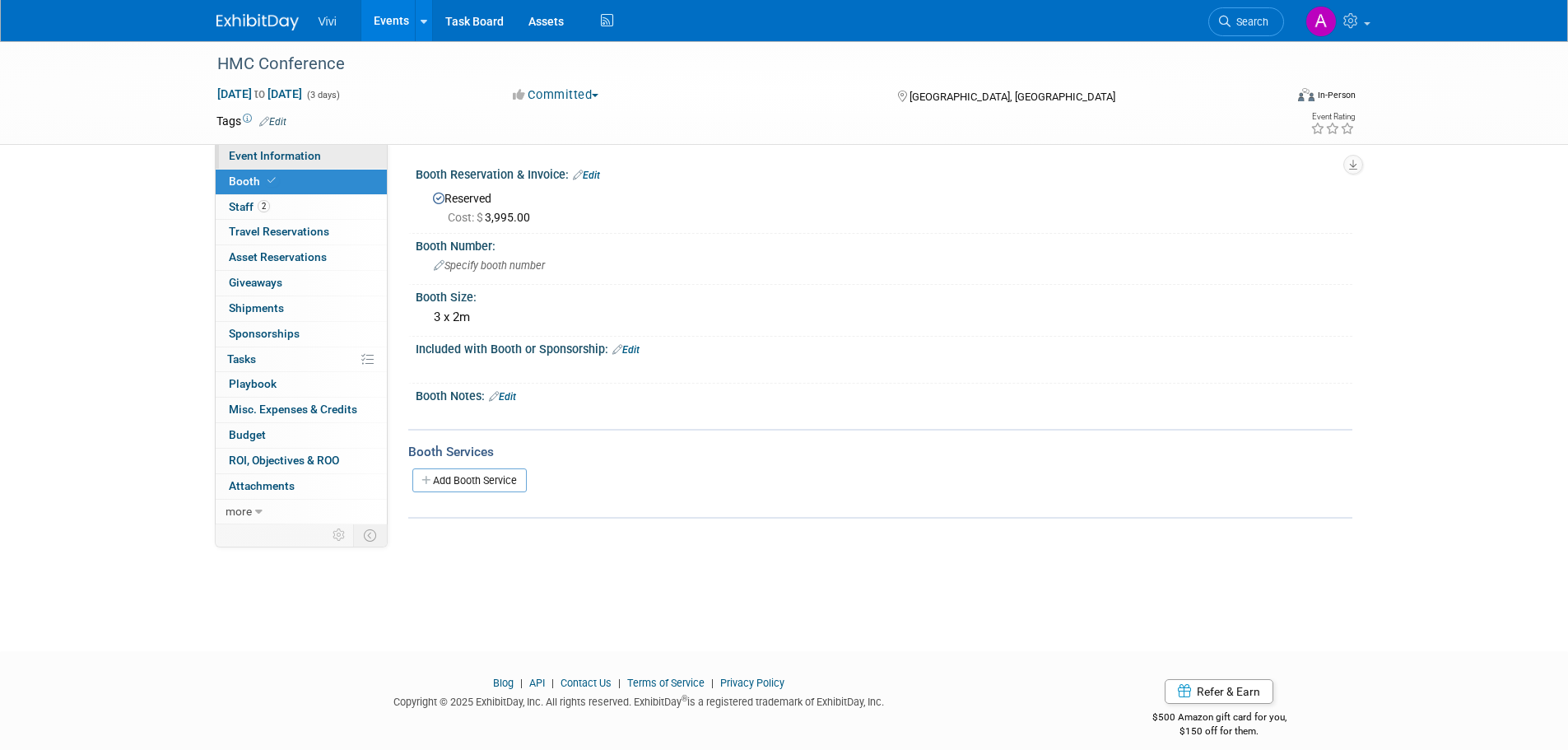
click at [319, 153] on link "Event Information" at bounding box center [301, 157] width 171 height 25
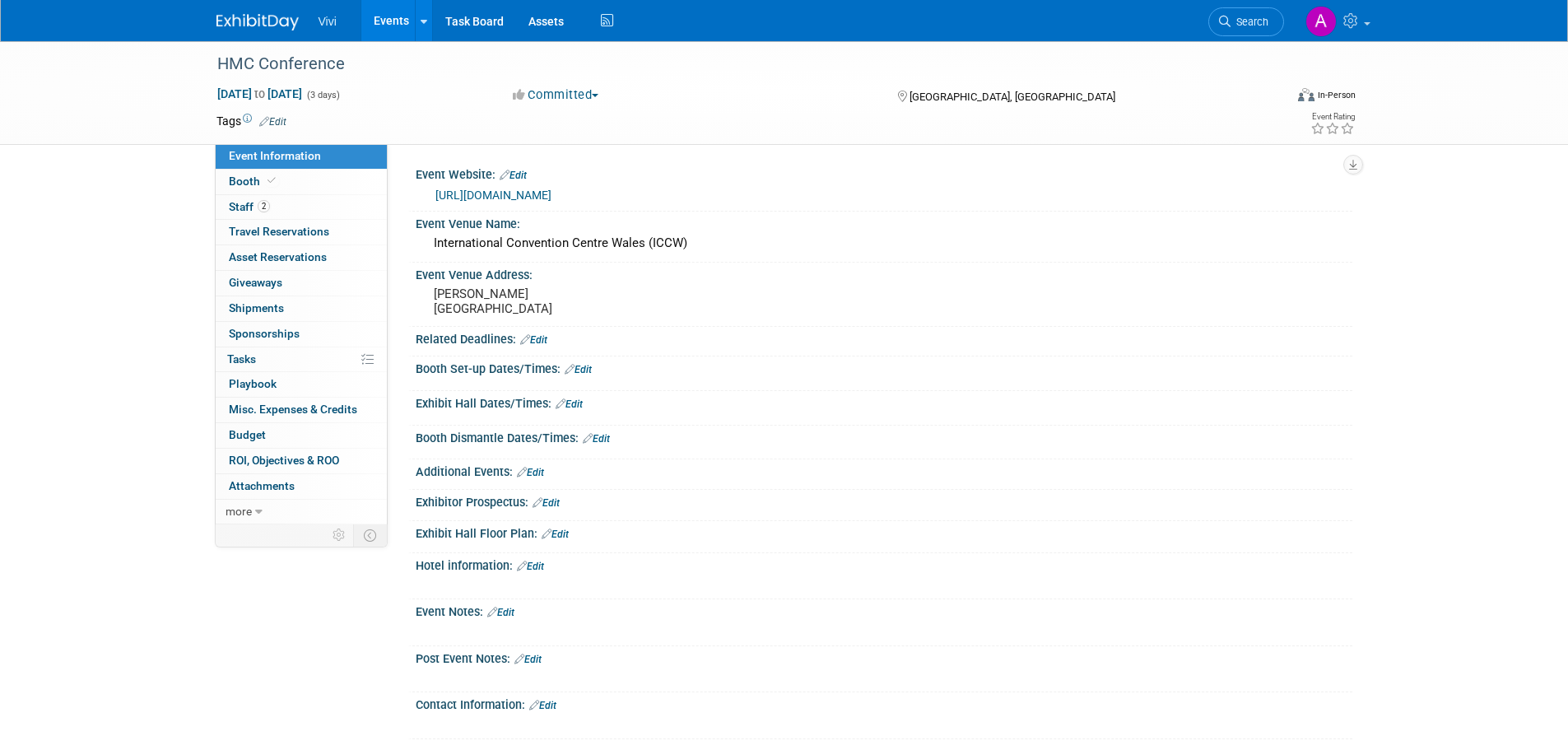
click at [591, 375] on link "Edit" at bounding box center [578, 370] width 27 height 11
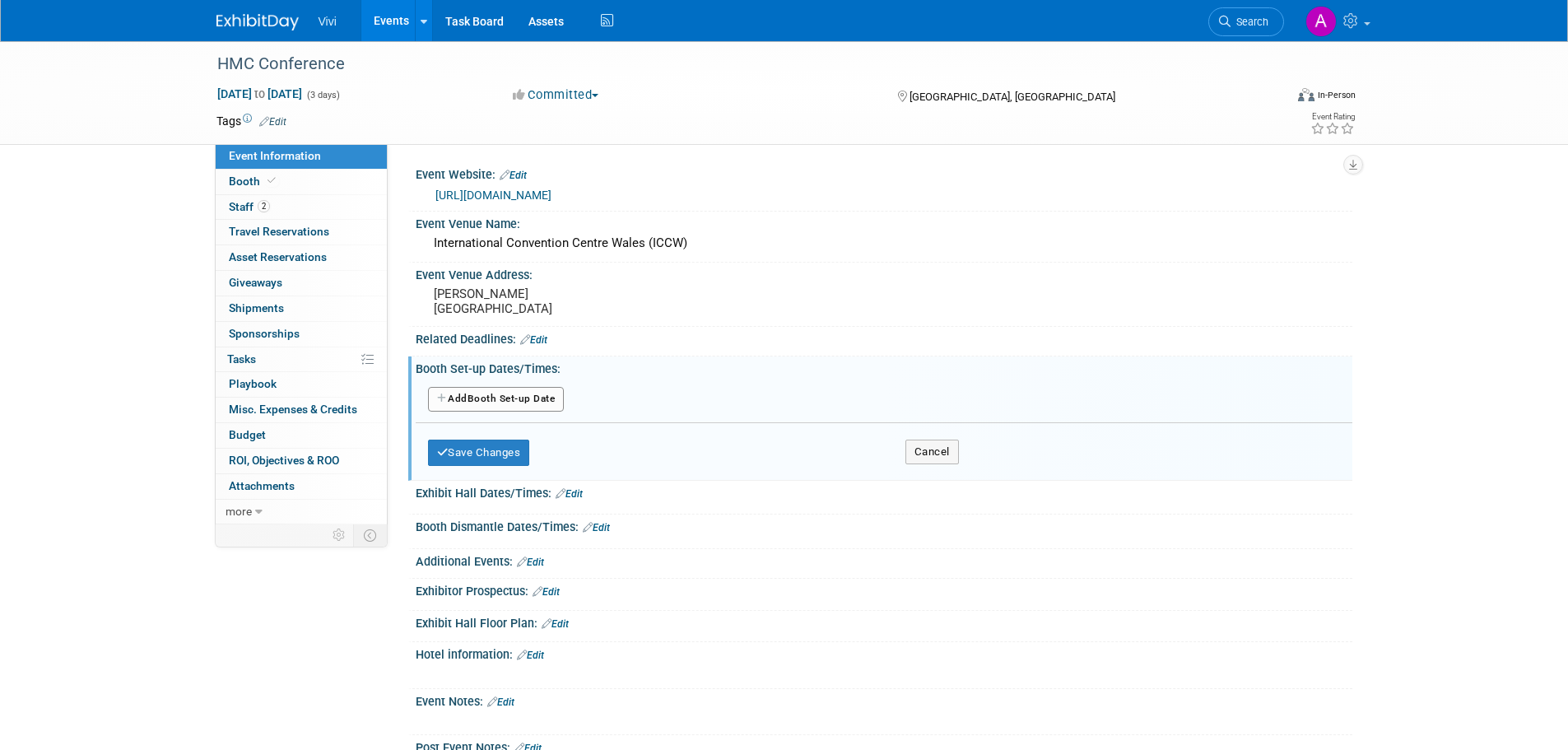
click at [542, 412] on button "Add Another Booth Set-up Date" at bounding box center [496, 399] width 137 height 25
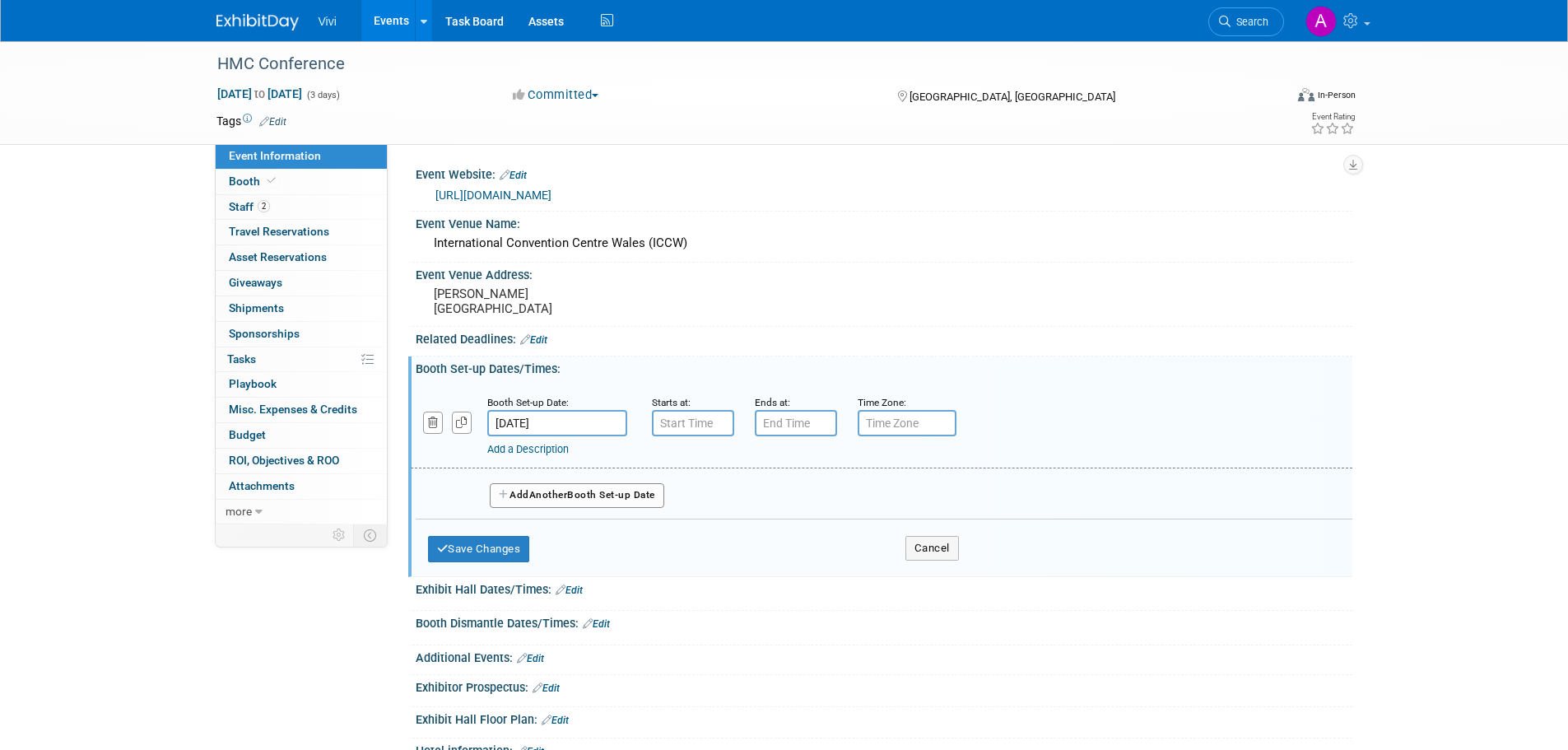
click at [604, 437] on input "[DATE]" at bounding box center [557, 423] width 140 height 27
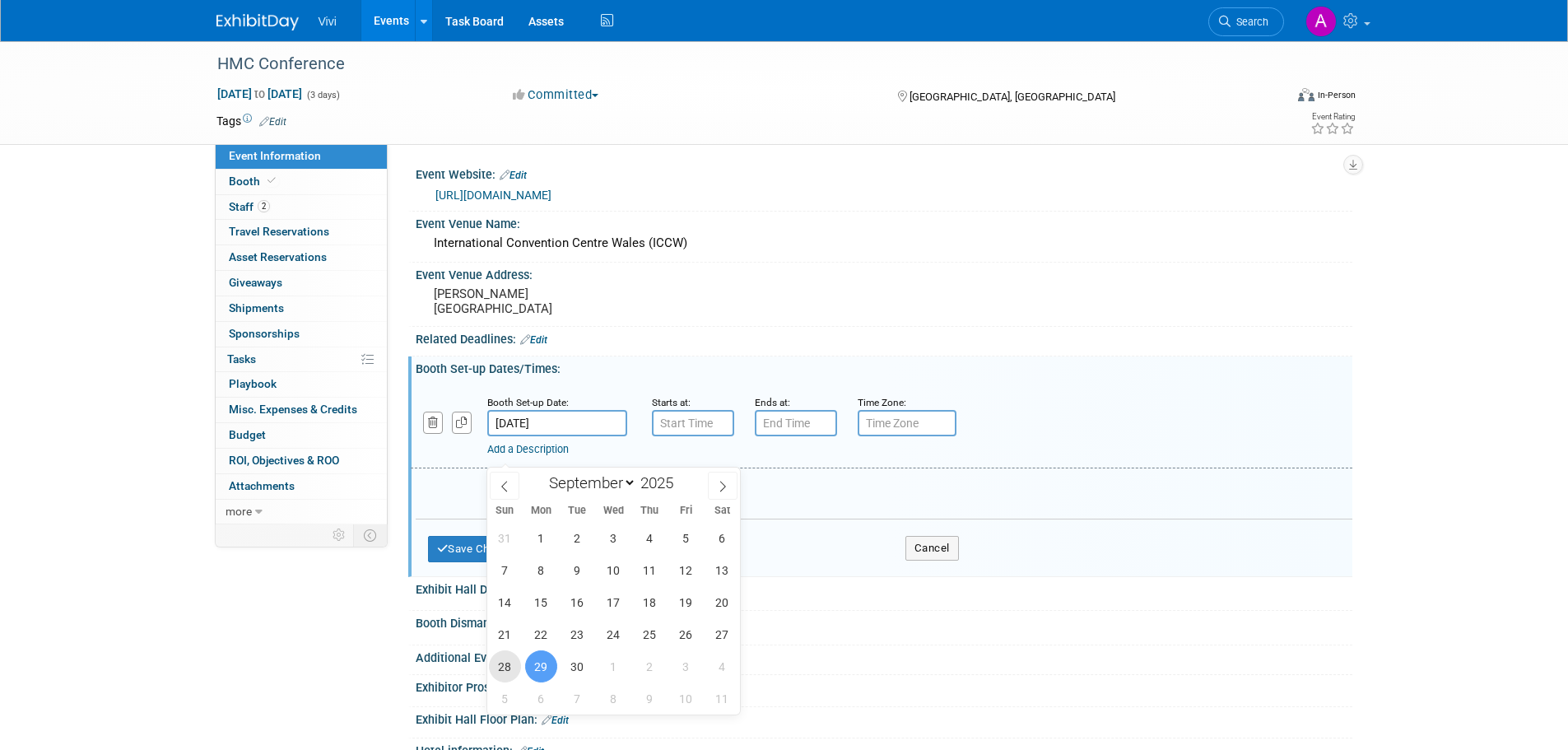
click at [511, 668] on span "28" at bounding box center [505, 667] width 32 height 32
type input "[DATE]"
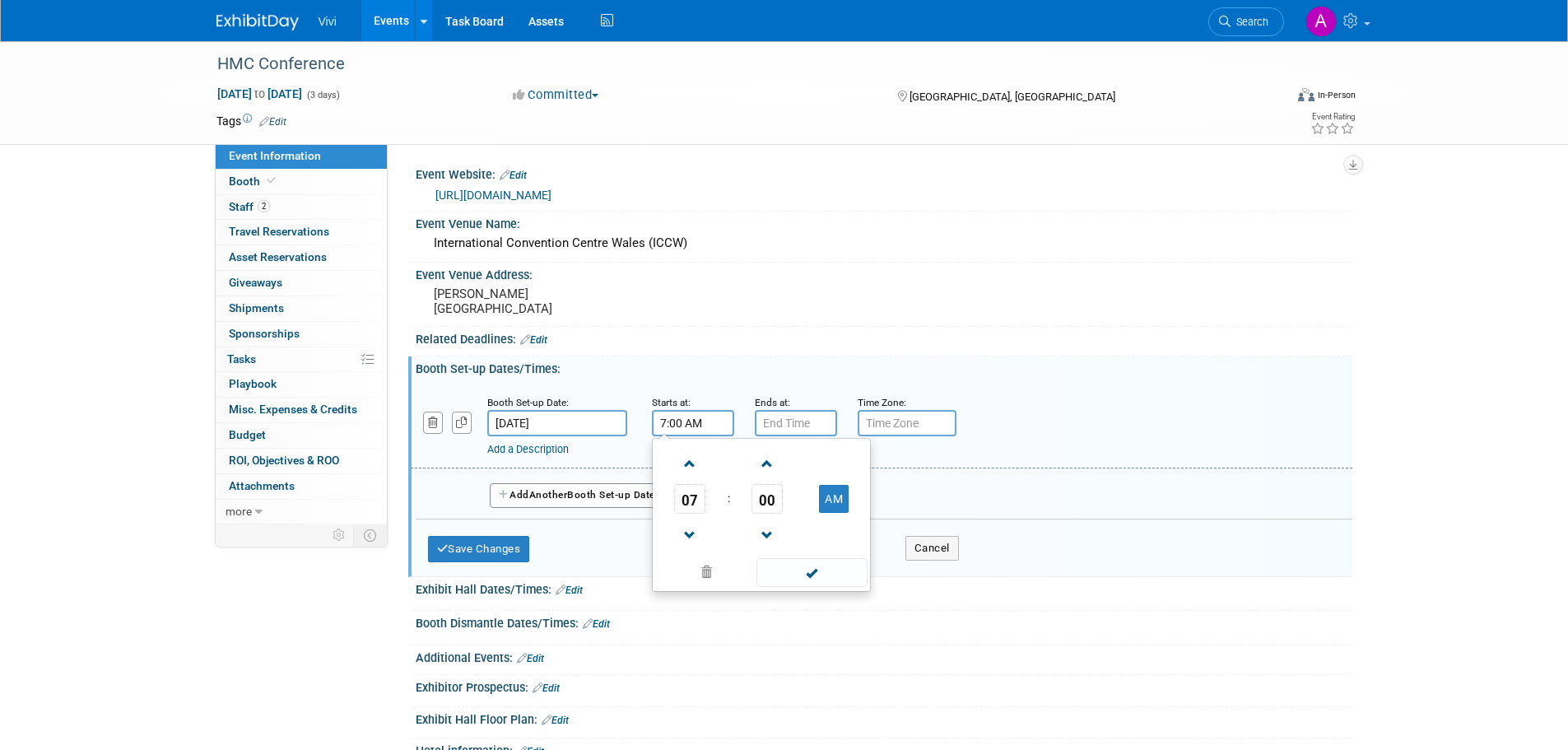
click at [675, 437] on input "7:00 AM" at bounding box center [693, 423] width 82 height 27
click at [705, 514] on span "07" at bounding box center [689, 499] width 32 height 30
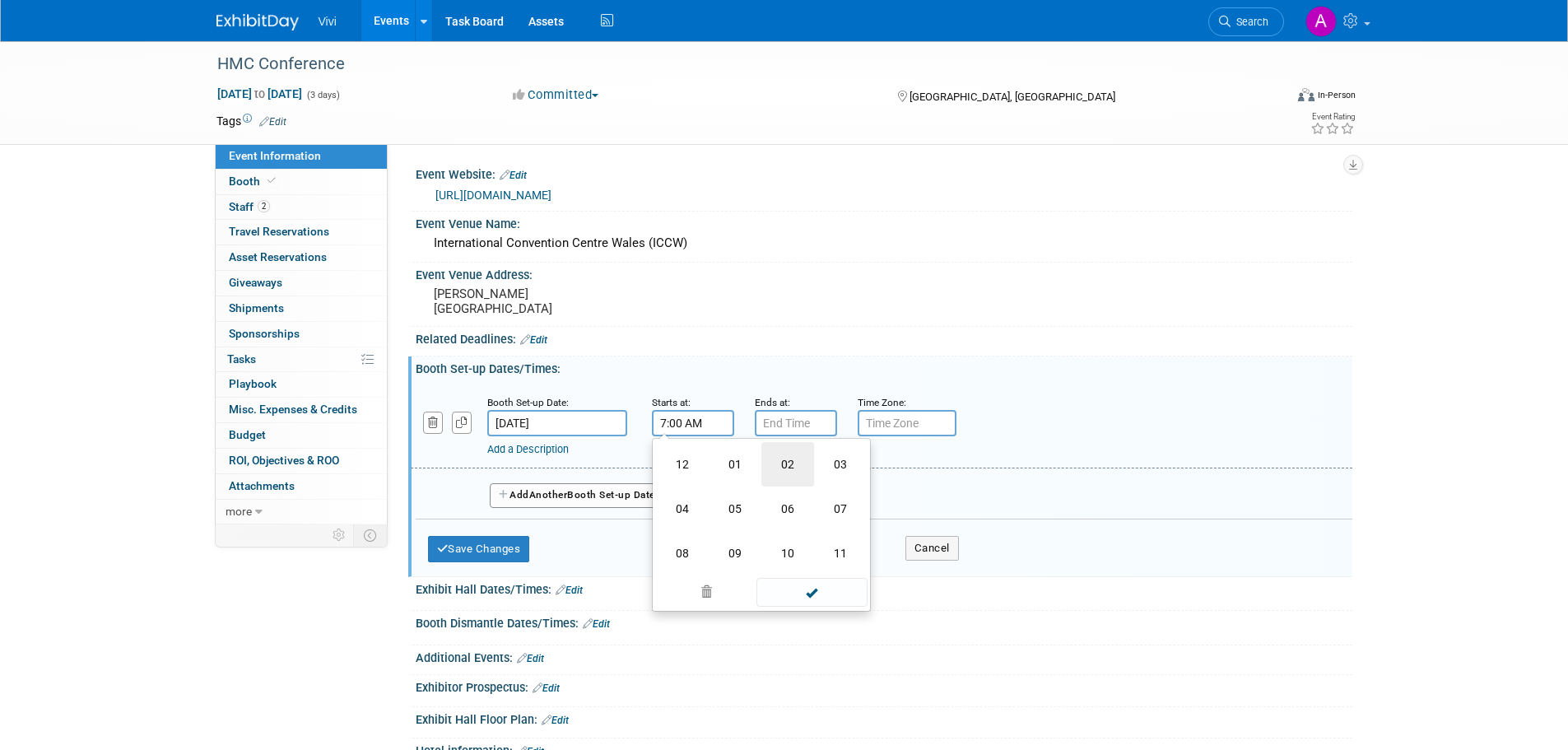
click at [776, 487] on td "02" at bounding box center [787, 464] width 53 height 45
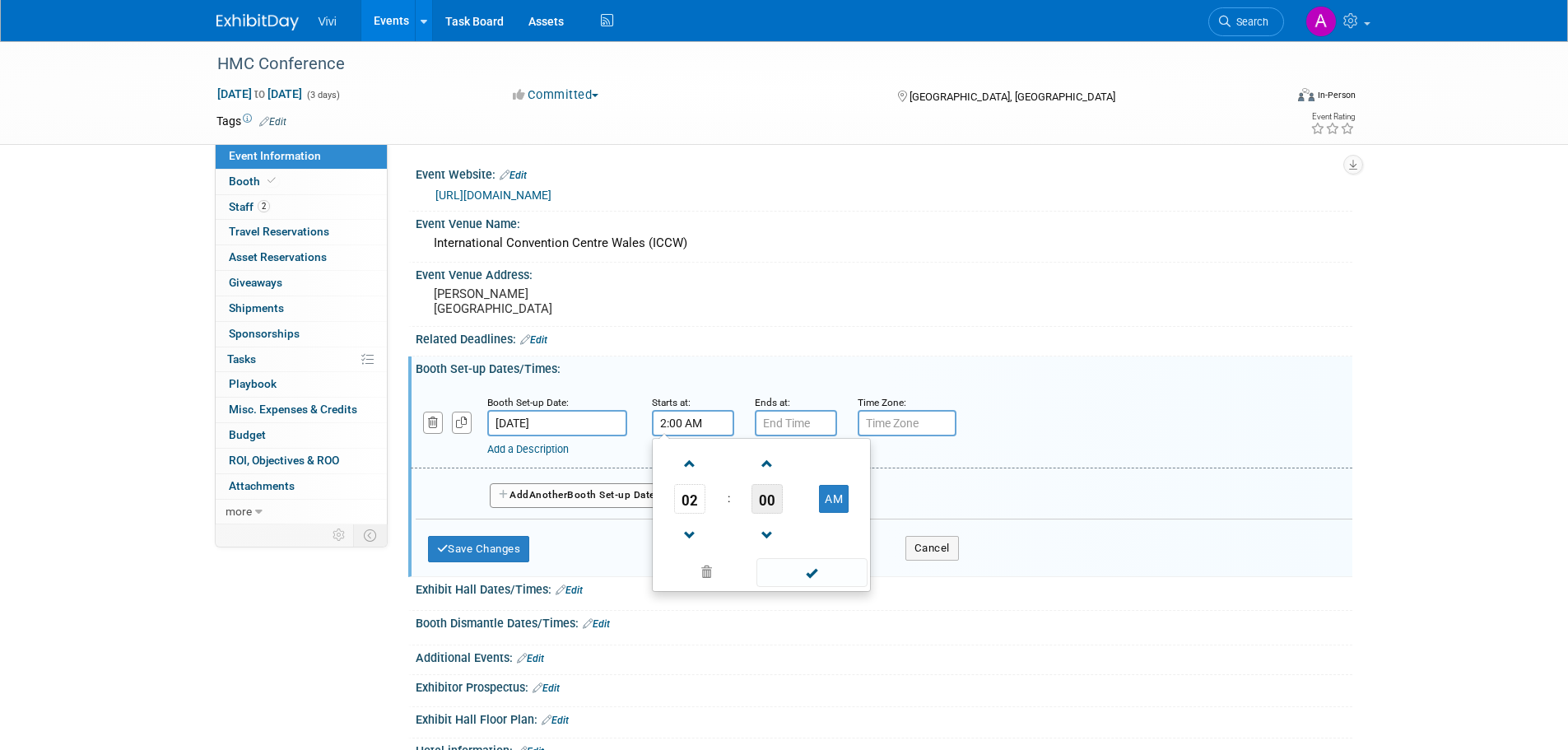
click at [772, 514] on span "00" at bounding box center [767, 499] width 32 height 30
click at [782, 607] on span at bounding box center [812, 592] width 111 height 29
click at [717, 437] on input "2:00 AM" at bounding box center [693, 423] width 82 height 27
click at [833, 513] on button "AM" at bounding box center [834, 499] width 30 height 28
type input "2:00 PM"
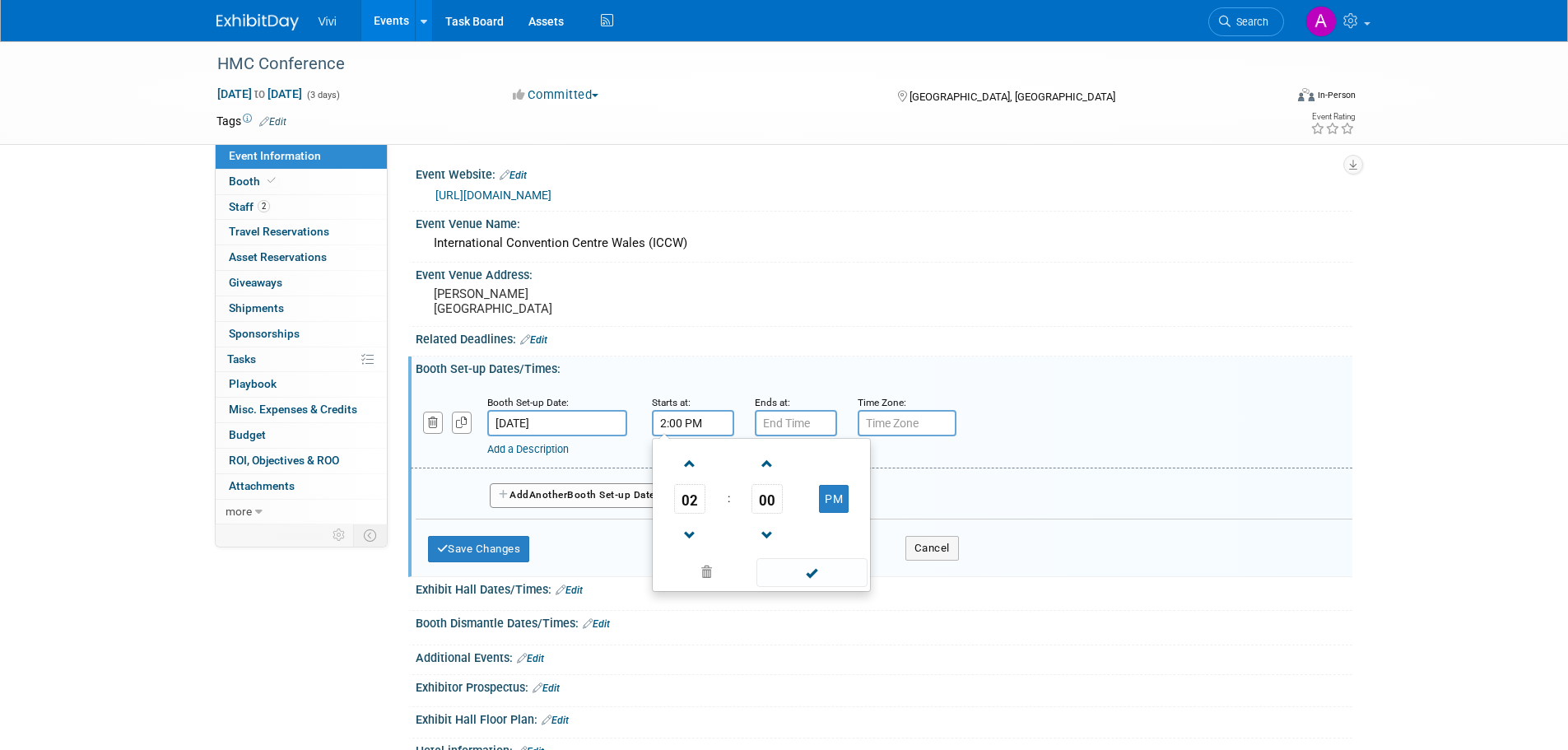
type input "7:00 PM"
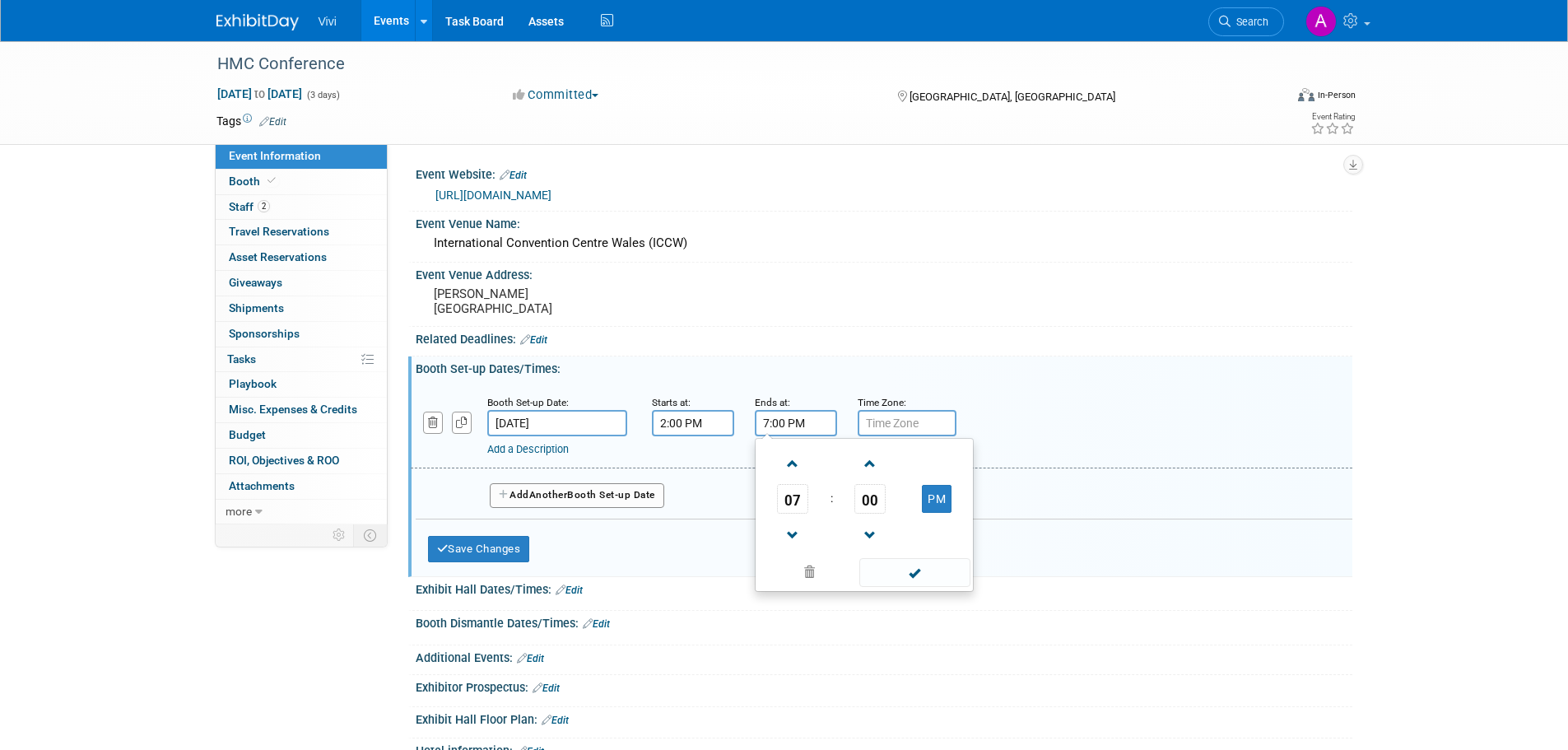
click at [791, 437] on input "7:00 PM" at bounding box center [796, 423] width 82 height 27
click at [930, 588] on span at bounding box center [915, 573] width 111 height 29
click at [899, 437] on input "text" at bounding box center [906, 423] width 98 height 27
type input "BST"
click at [568, 501] on span "Another" at bounding box center [548, 495] width 39 height 11
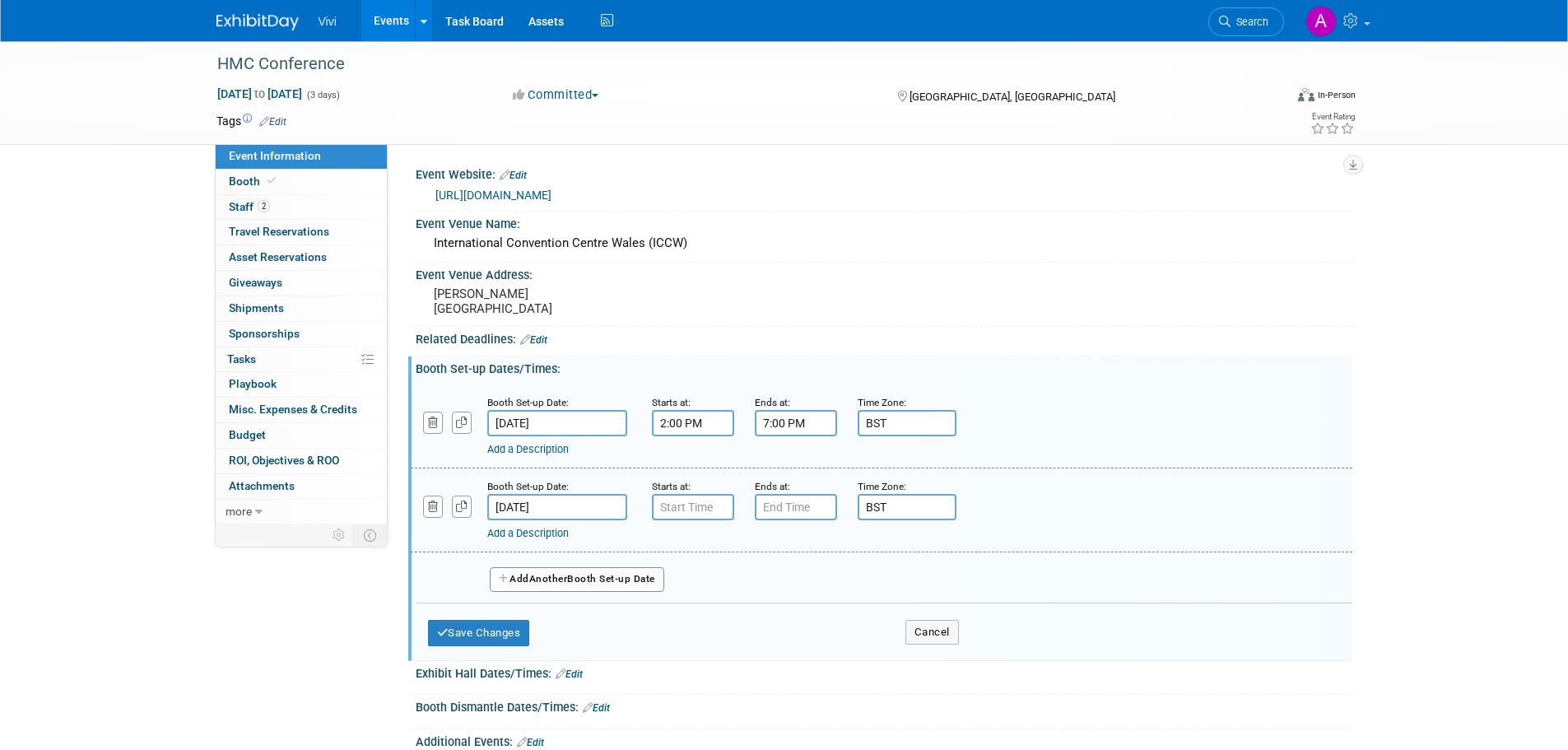
type input "7:00 AM"
click at [710, 521] on input "7:00 AM" at bounding box center [693, 507] width 82 height 27
click at [788, 521] on input "7:00 PM" at bounding box center [796, 507] width 82 height 27
click at [796, 598] on span "07" at bounding box center [793, 583] width 32 height 30
click at [939, 660] on td "11" at bounding box center [943, 637] width 53 height 45
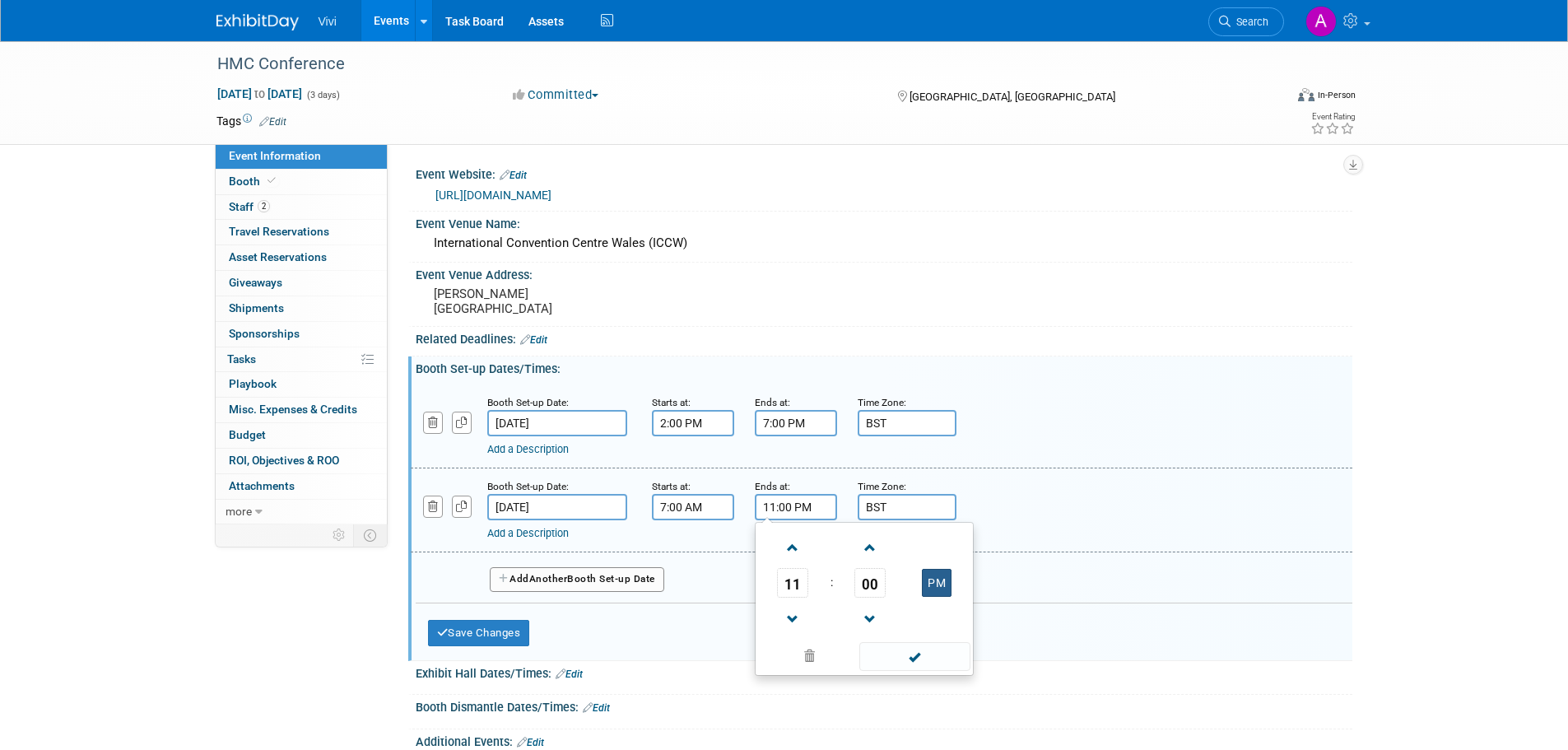
click at [935, 597] on button "PM" at bounding box center [937, 583] width 30 height 28
type input "11:00 AM"
click at [941, 672] on span at bounding box center [915, 656] width 111 height 29
click at [522, 647] on button "Save Changes" at bounding box center [478, 633] width 102 height 27
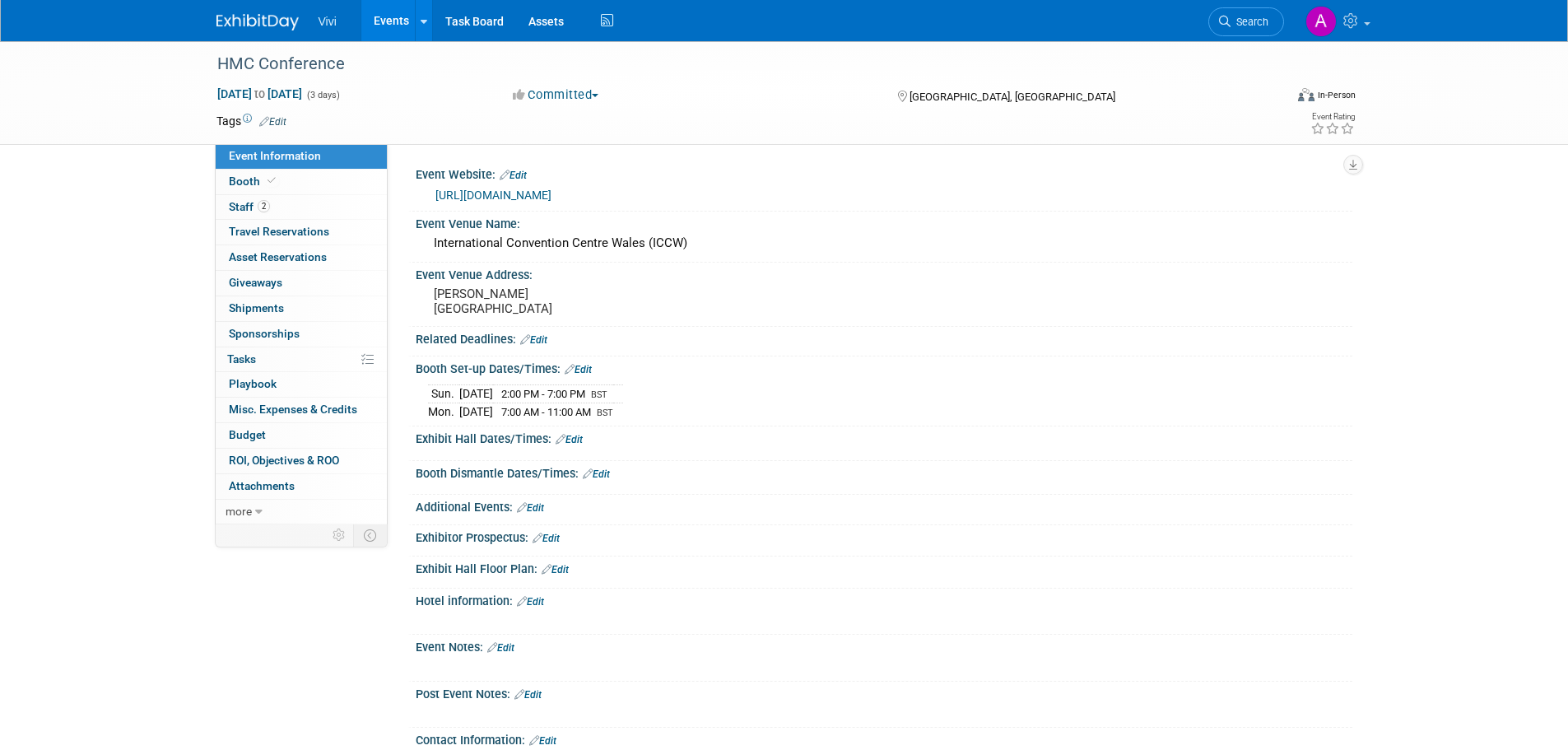
click at [610, 481] on link "Edit" at bounding box center [596, 475] width 27 height 11
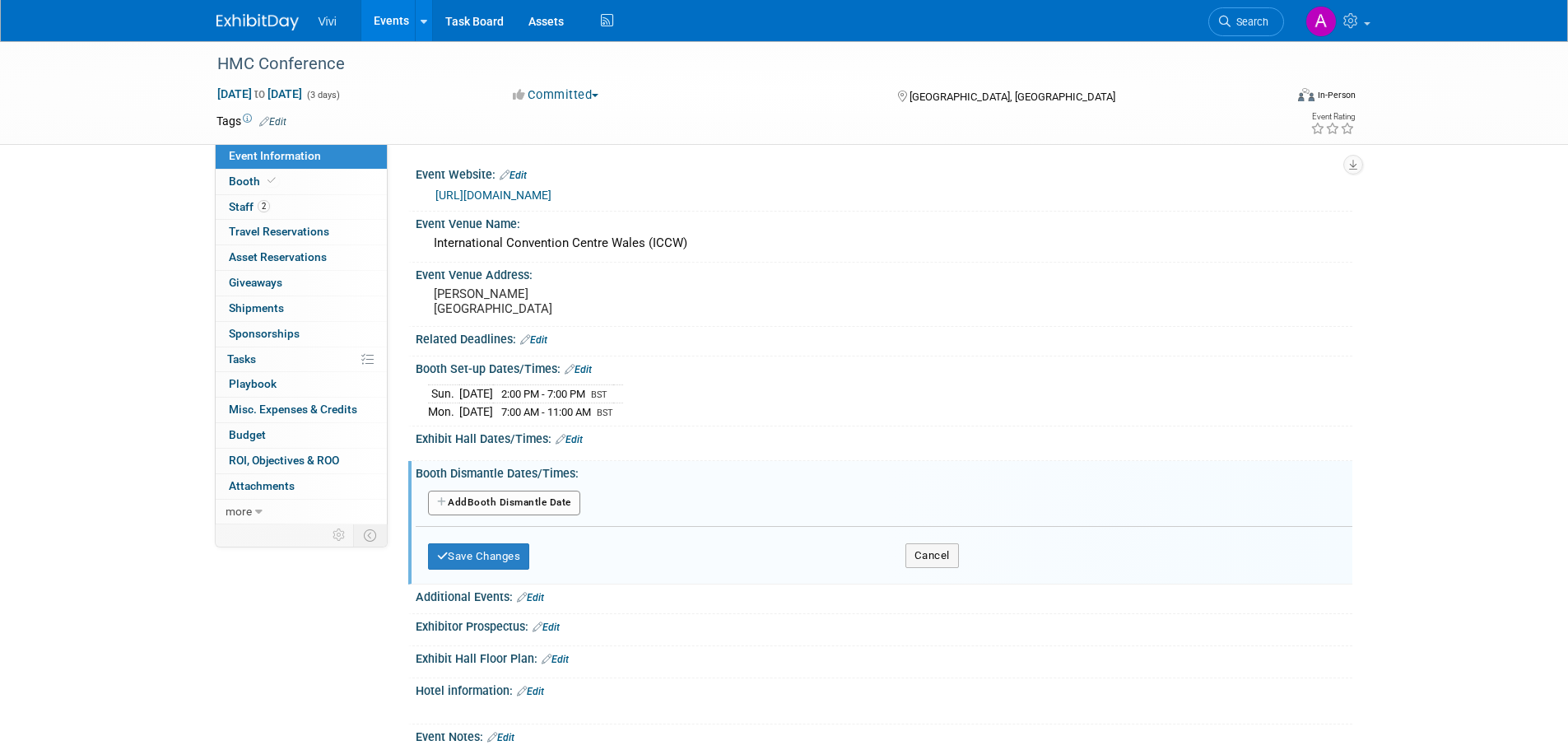
click at [477, 516] on button "Add Another Booth Dismantle Date" at bounding box center [503, 504] width 152 height 25
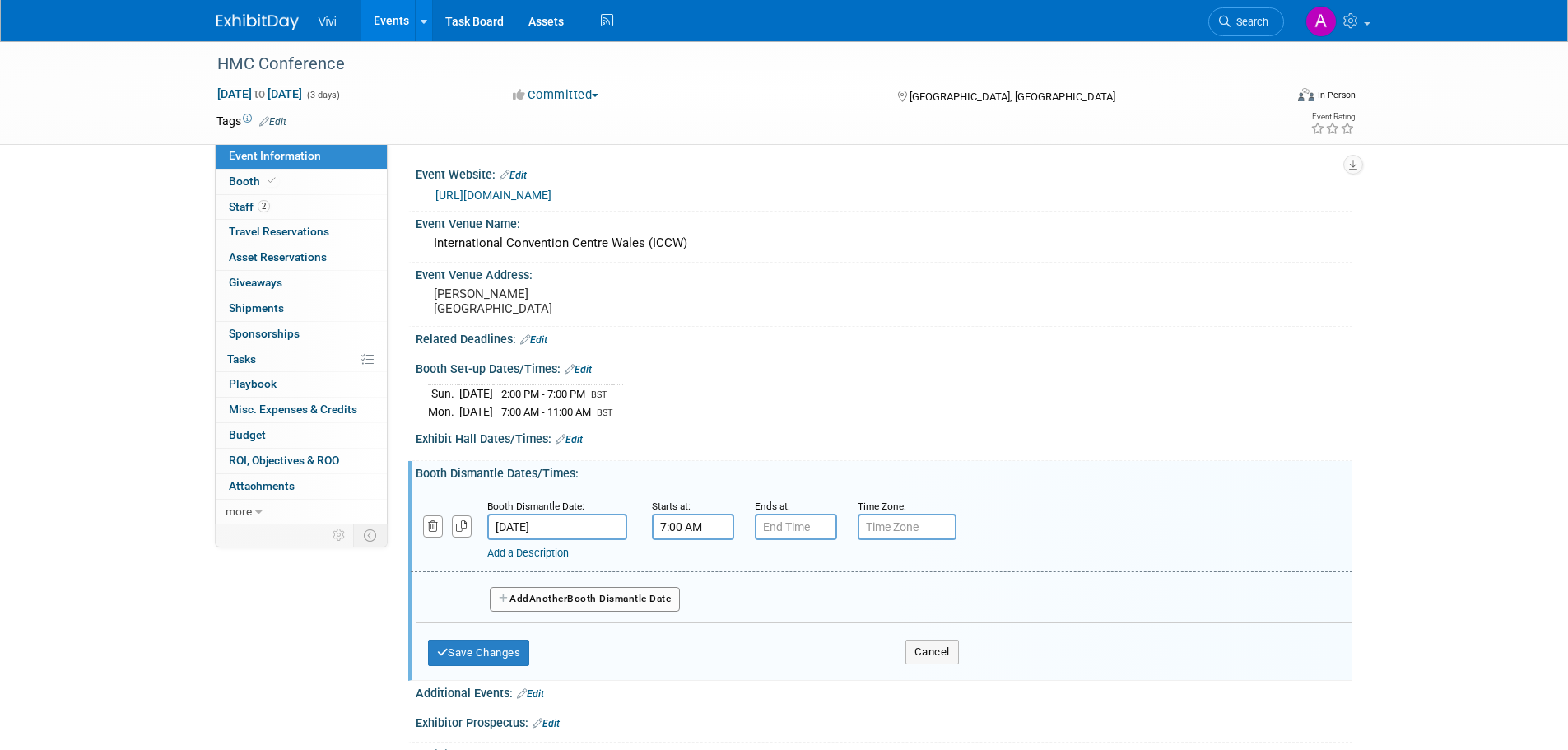
click at [691, 541] on input "7:00 AM" at bounding box center [693, 527] width 82 height 27
click at [685, 618] on span "07" at bounding box center [689, 603] width 32 height 30
click at [843, 590] on td "03" at bounding box center [840, 568] width 53 height 45
click at [770, 618] on span "00" at bounding box center [767, 603] width 32 height 30
click at [787, 635] on td "30" at bounding box center [787, 612] width 53 height 45
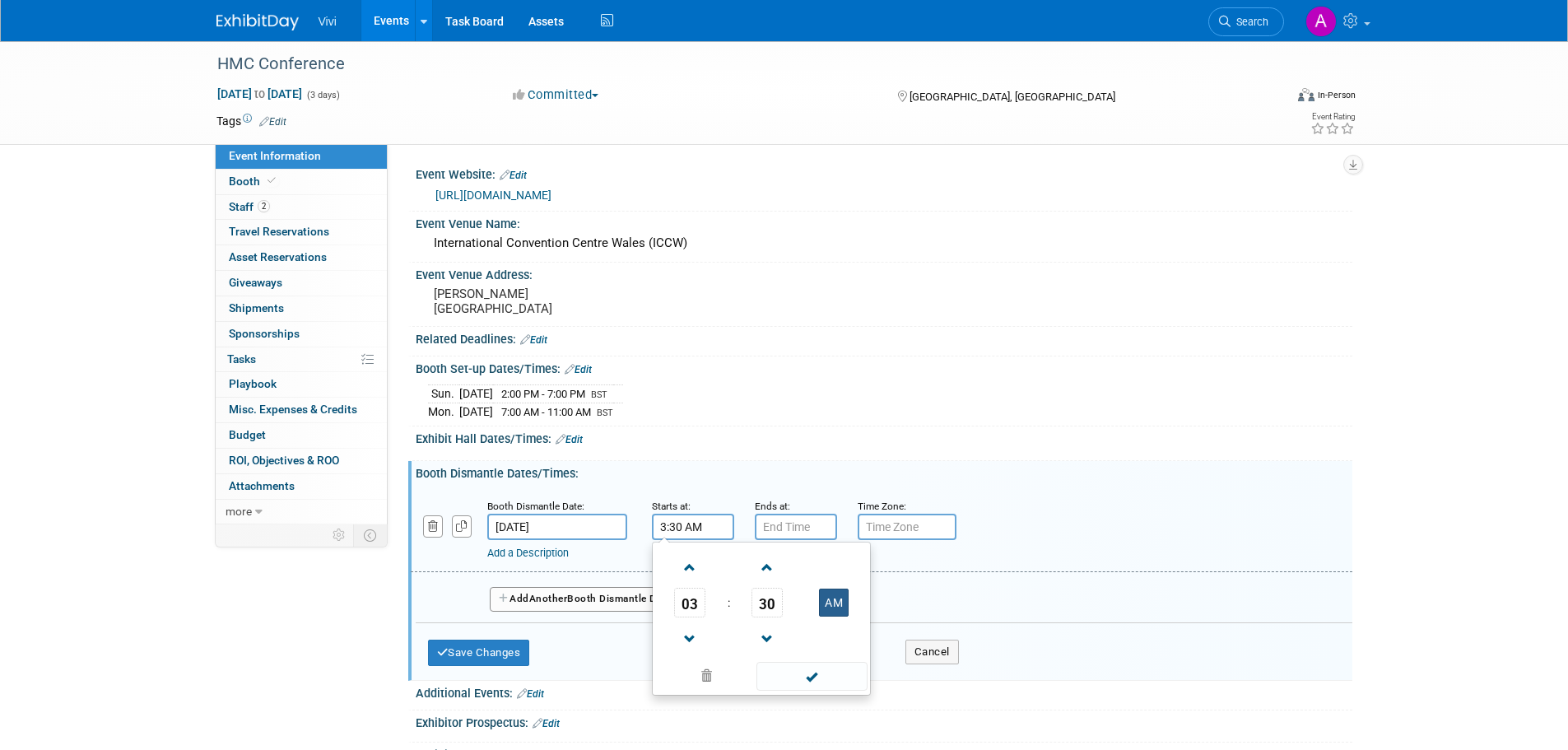
click at [838, 617] on button "AM" at bounding box center [834, 602] width 30 height 28
type input "3:30 PM"
type input "7:00 PM"
click at [789, 541] on input "7:00 PM" at bounding box center [796, 527] width 82 height 27
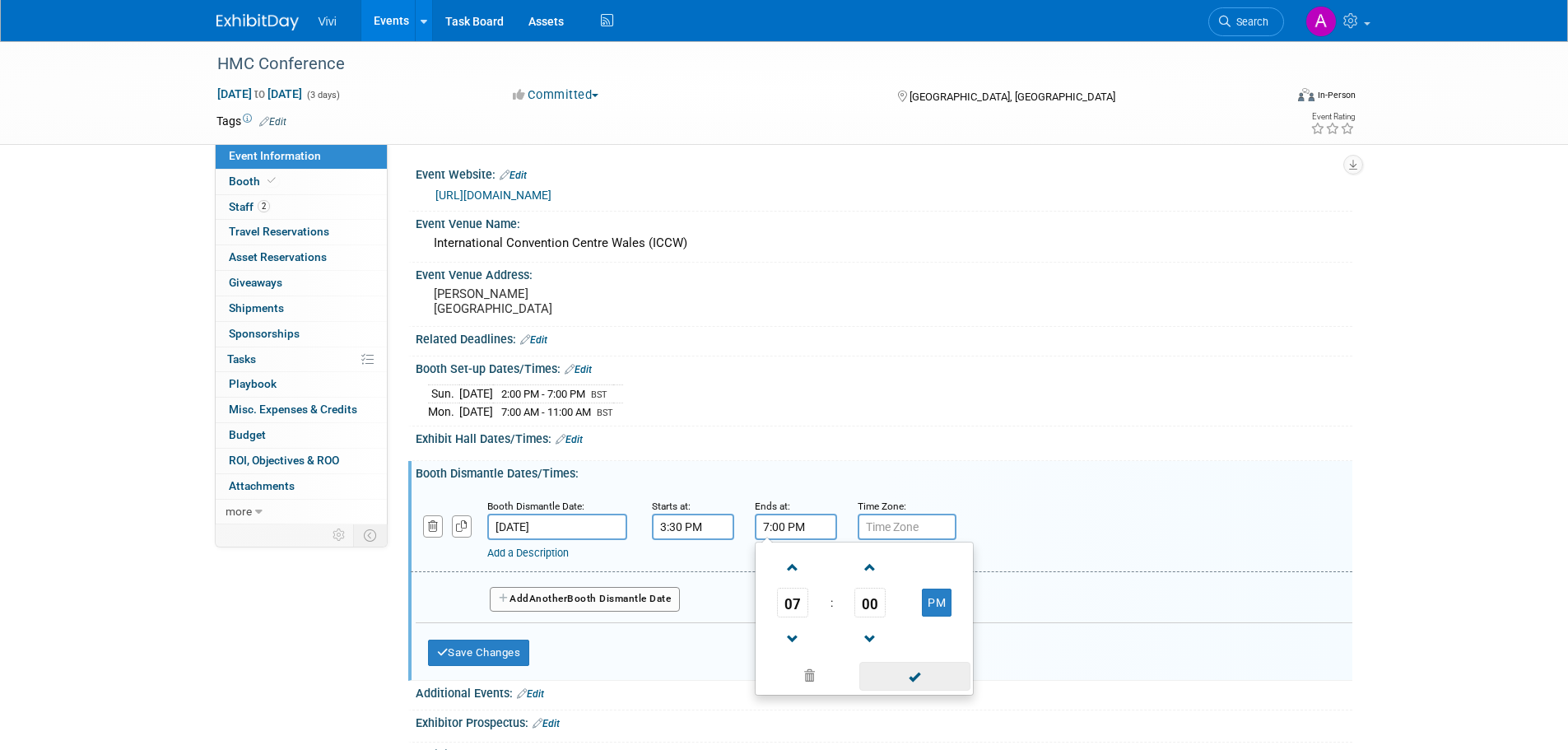
click at [918, 691] on span at bounding box center [915, 676] width 111 height 29
click at [930, 541] on input "text" at bounding box center [906, 527] width 98 height 27
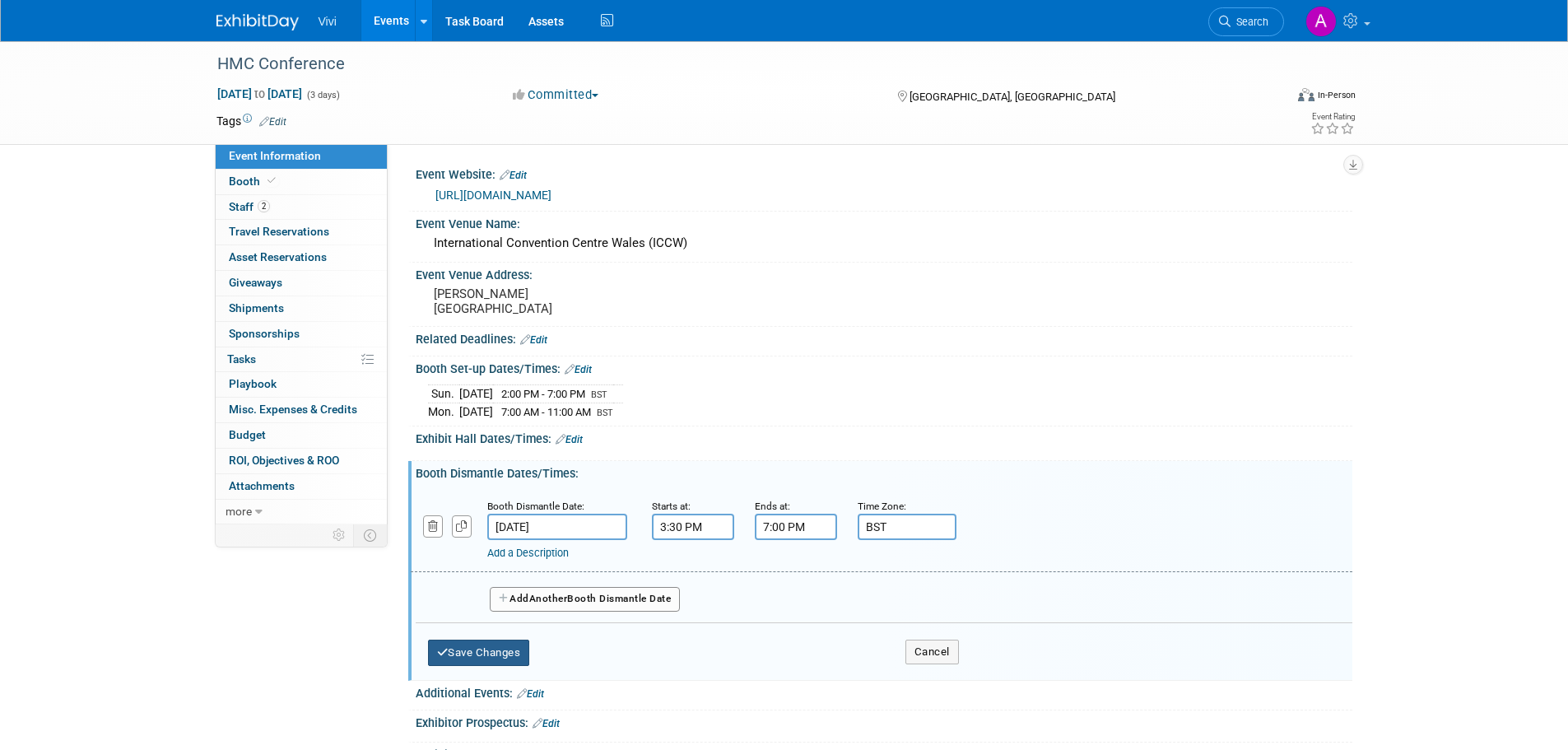
type input "BST"
click at [477, 666] on button "Save Changes" at bounding box center [478, 654] width 102 height 27
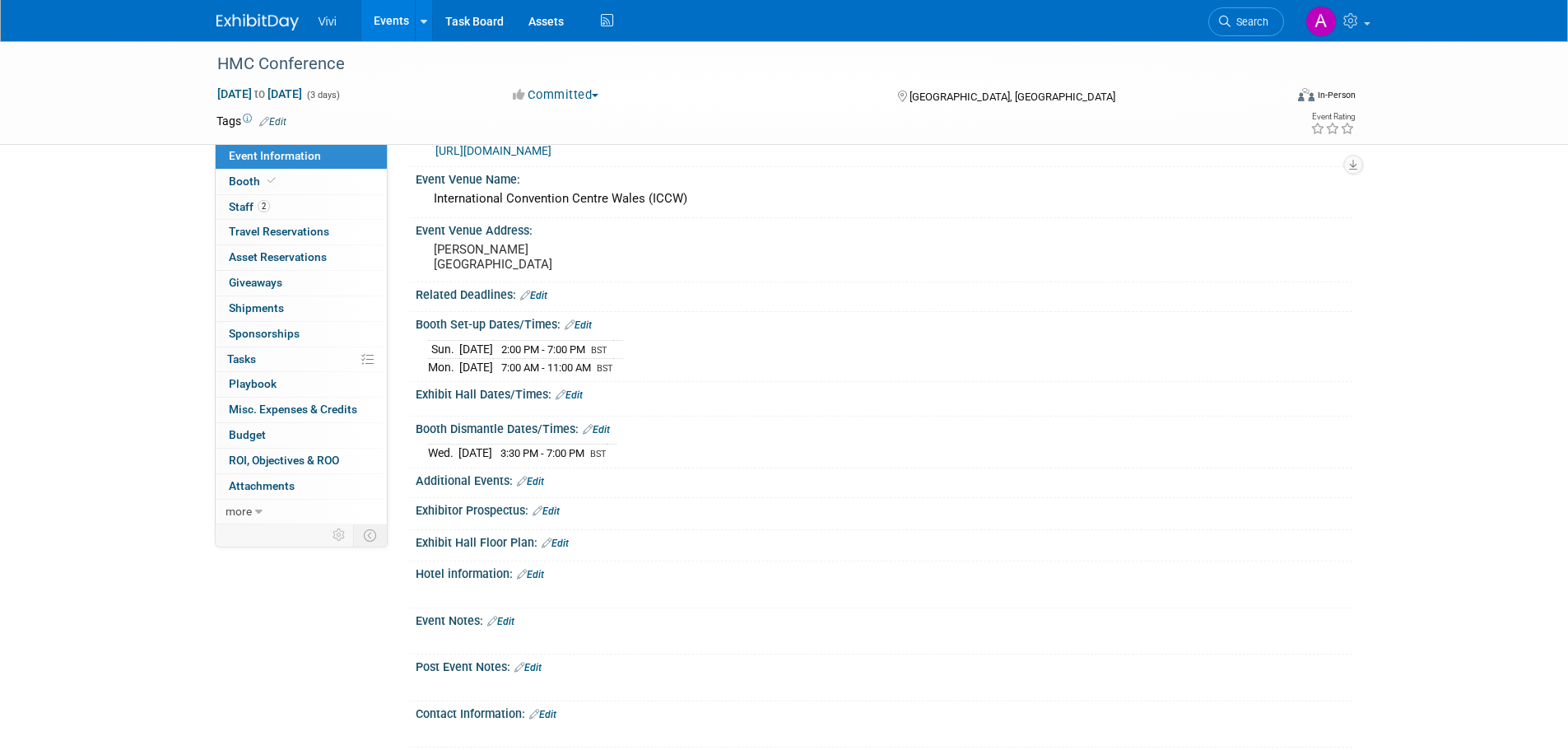
scroll to position [82, 0]
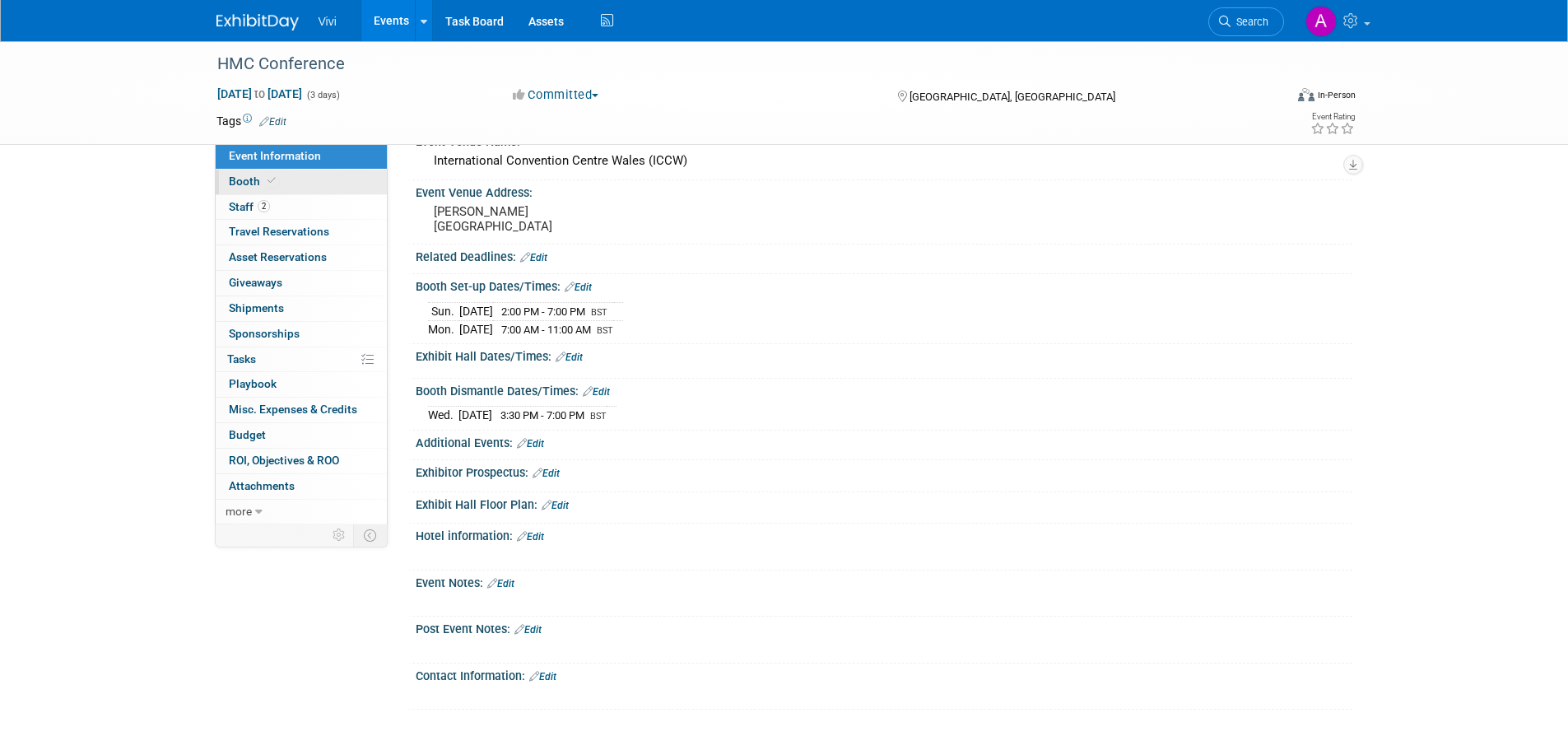
click at [281, 184] on link "Booth" at bounding box center [301, 182] width 171 height 25
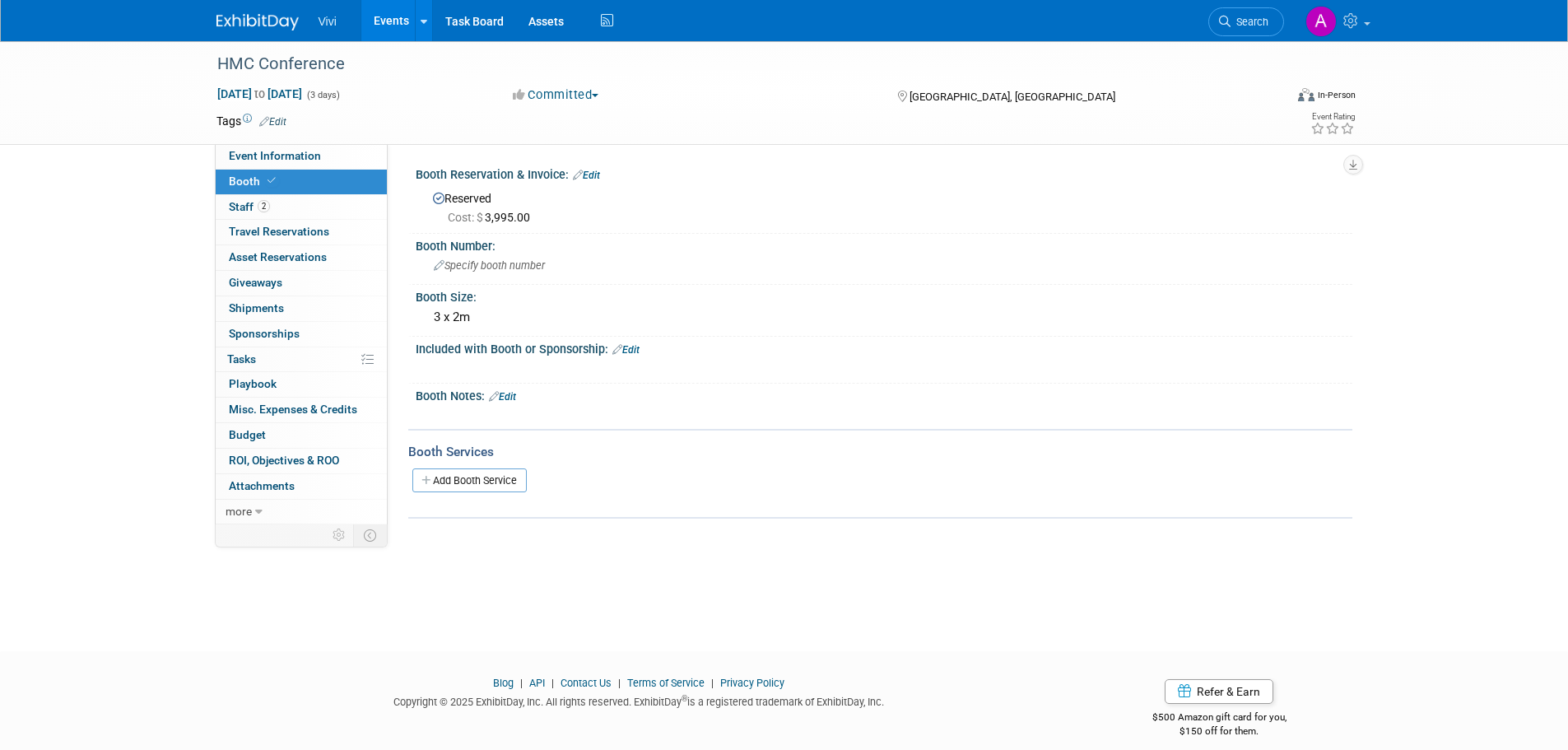
click at [511, 394] on link "Edit" at bounding box center [502, 397] width 27 height 11
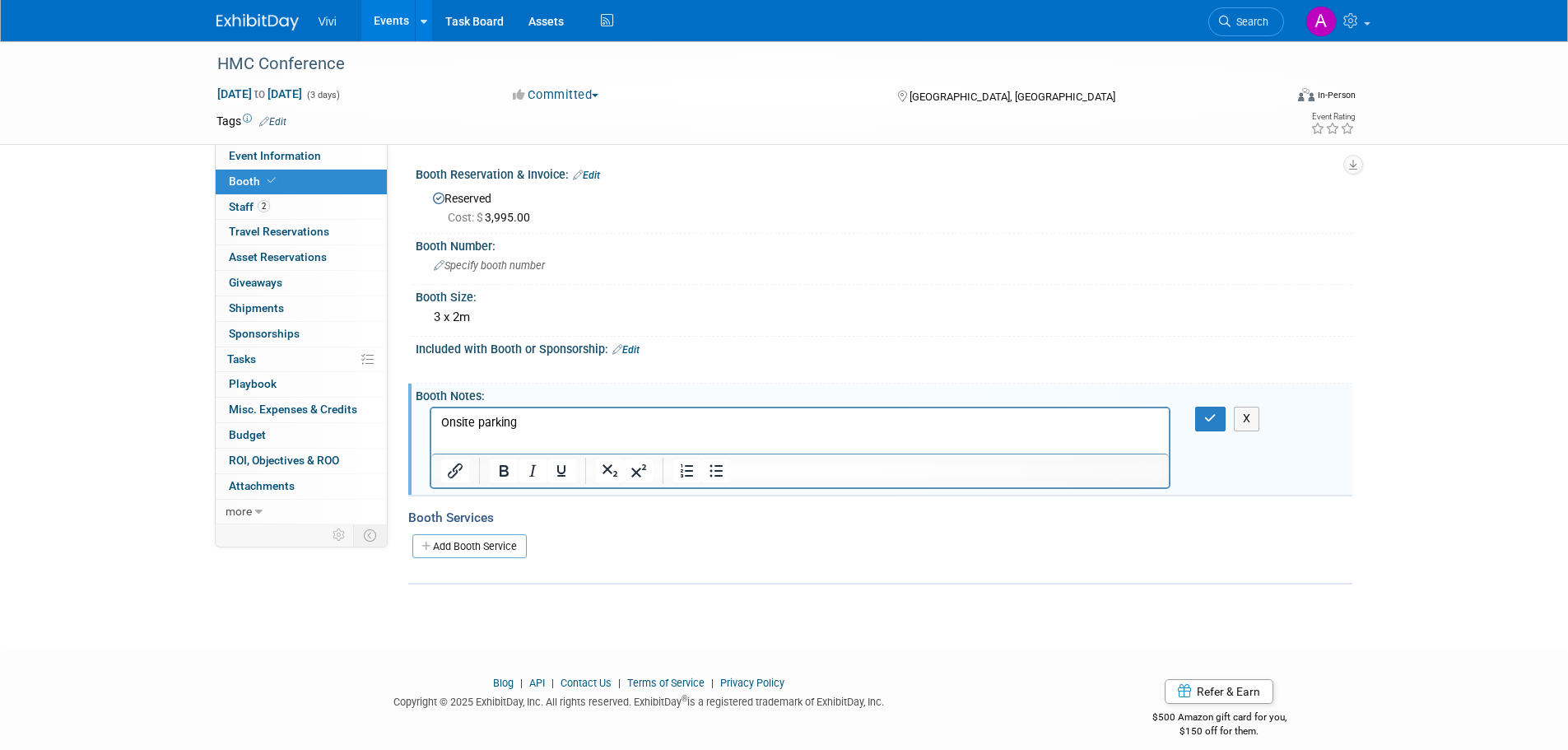
click at [557, 416] on p "Onsite parking" at bounding box center [800, 423] width 720 height 16
click at [1214, 432] on div "X" at bounding box center [883, 447] width 937 height 88
click at [1215, 422] on icon "button" at bounding box center [1210, 418] width 12 height 11
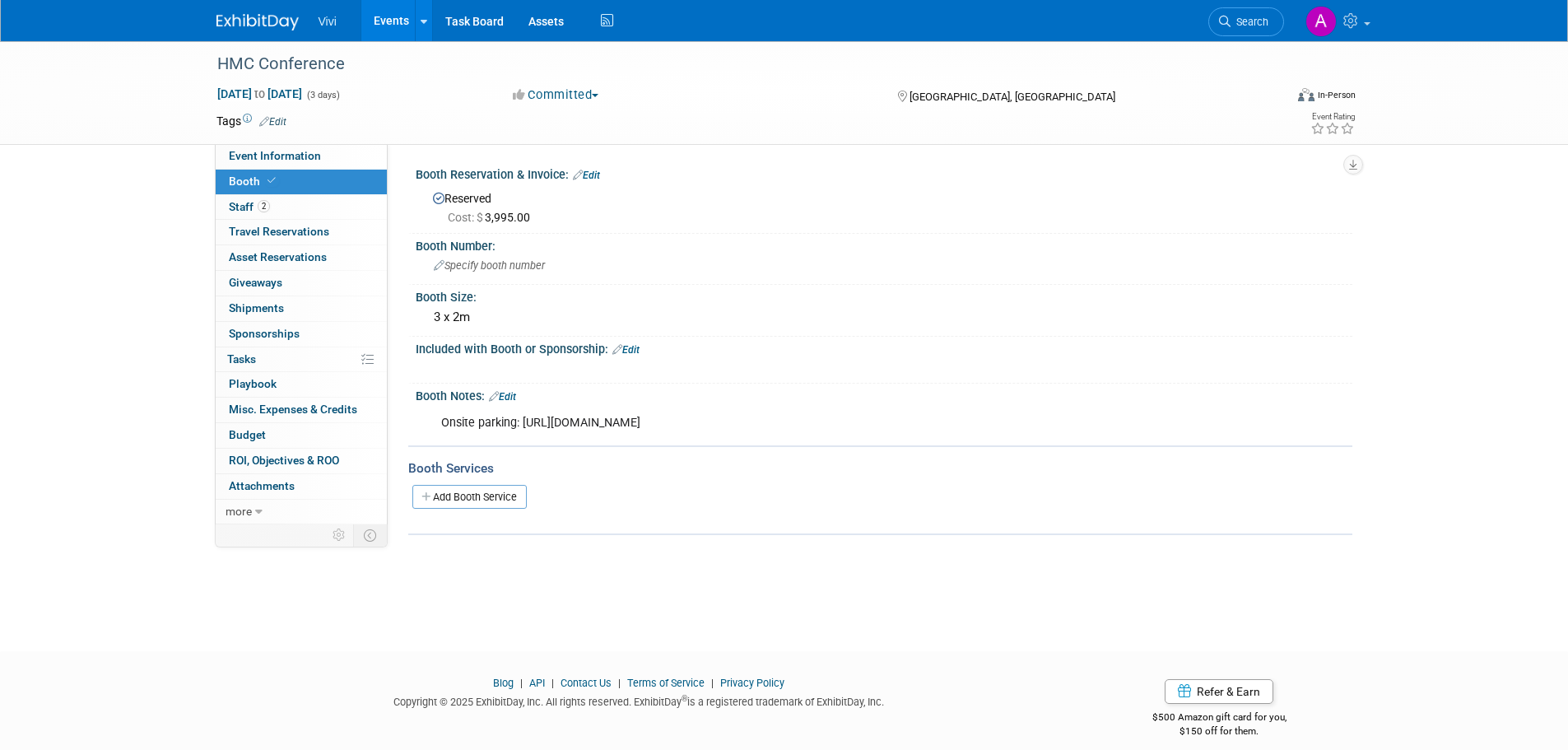
click at [502, 396] on link "Edit" at bounding box center [502, 397] width 27 height 11
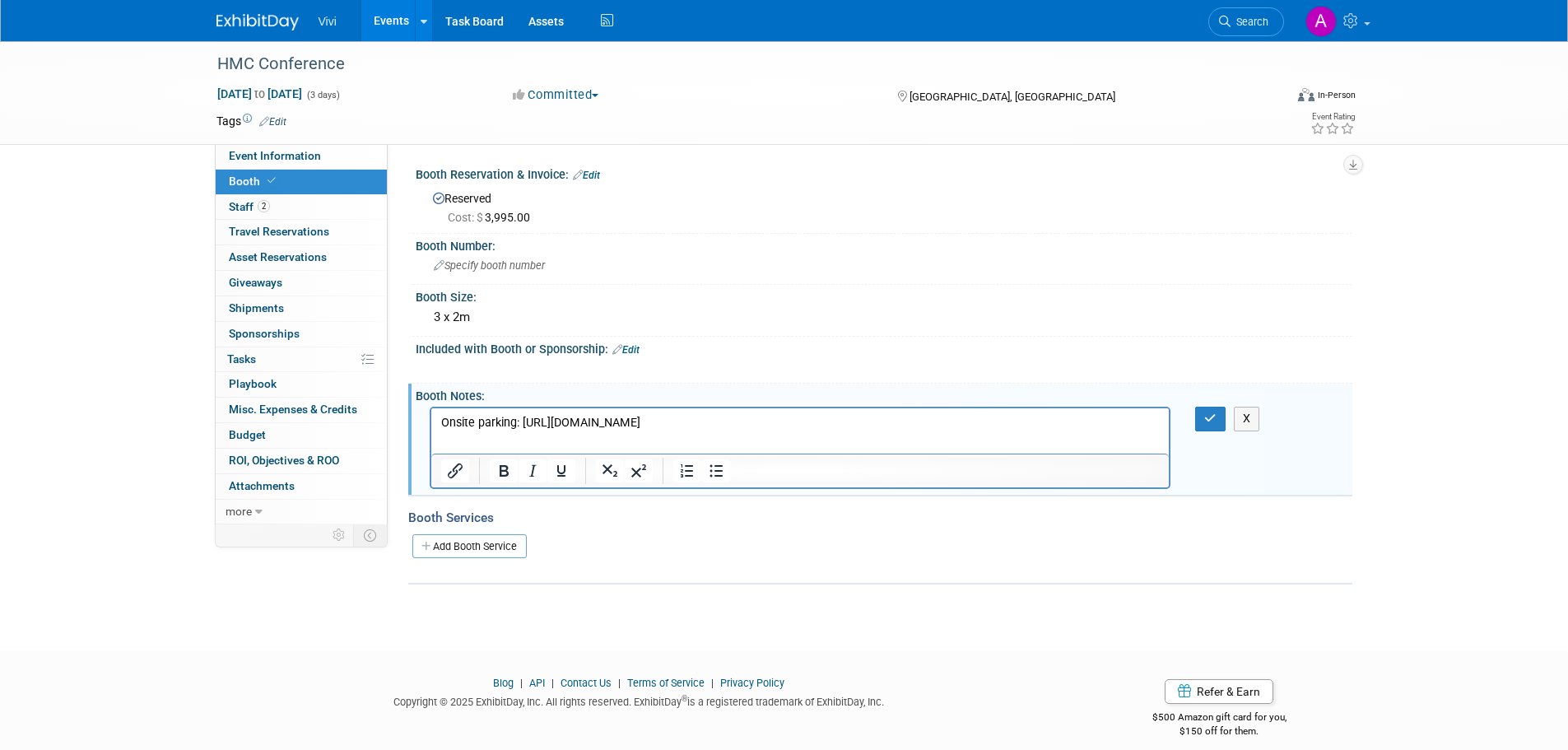
click at [637, 344] on link "Edit" at bounding box center [625, 350] width 27 height 11
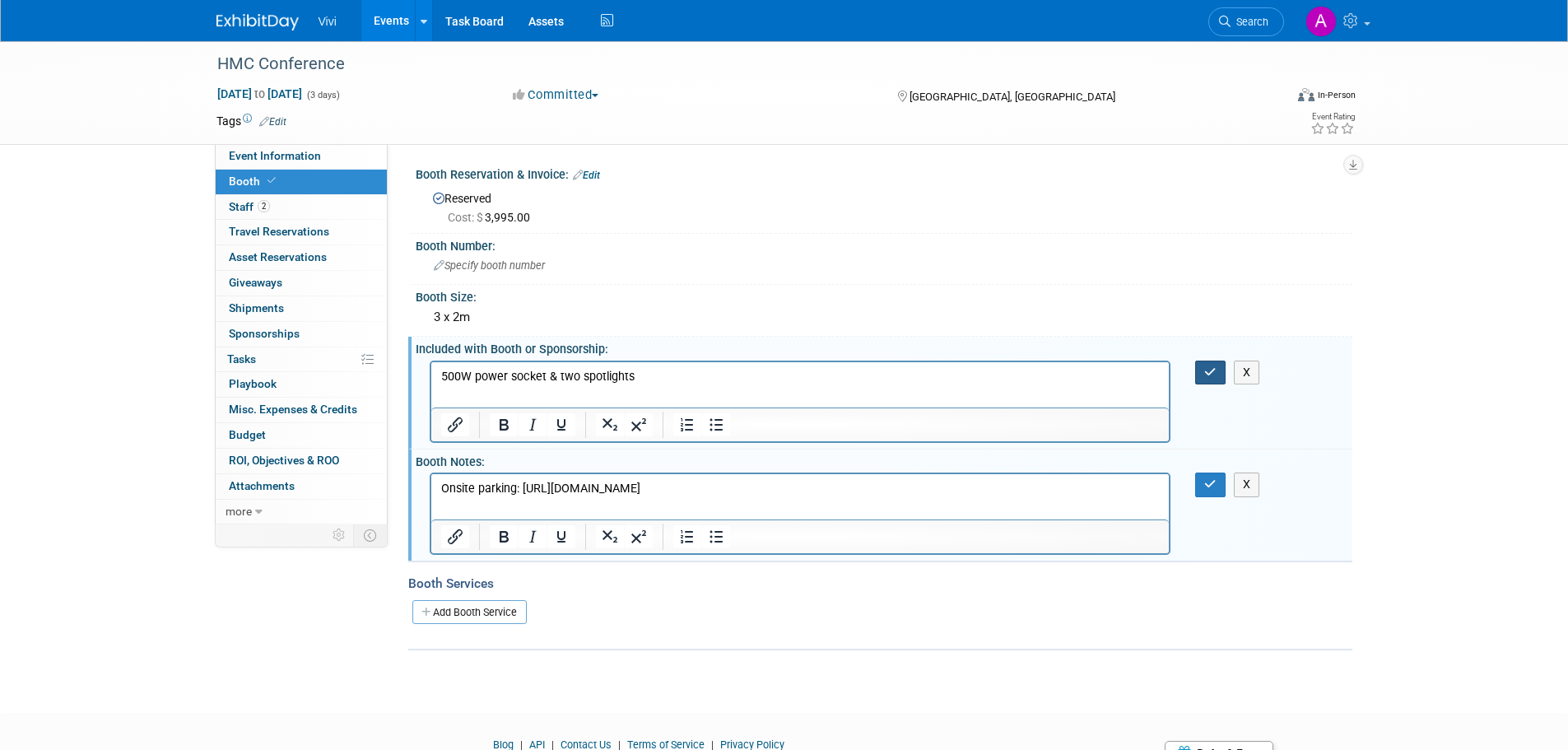
click at [1197, 380] on button "button" at bounding box center [1211, 373] width 31 height 24
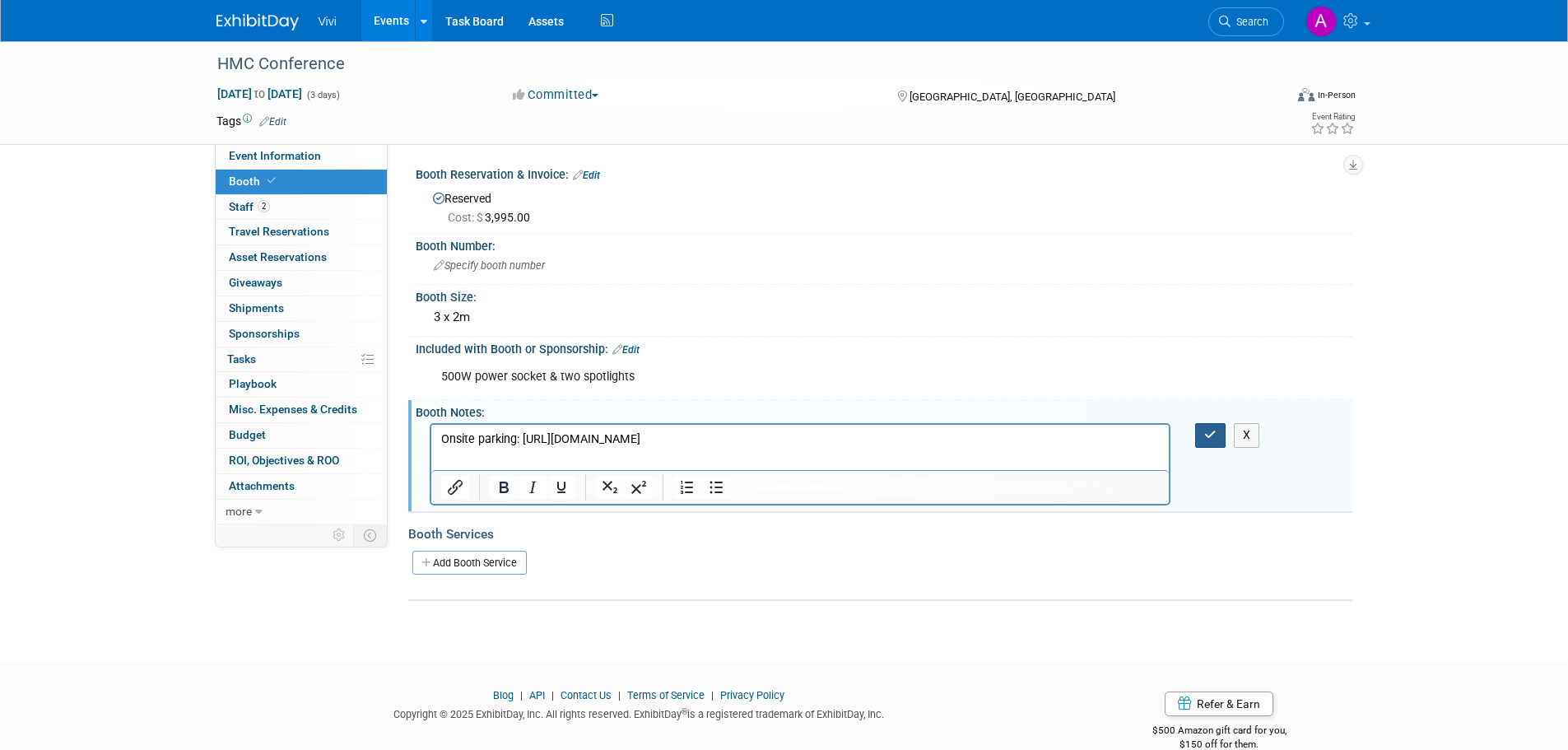
click at [1219, 435] on button "button" at bounding box center [1211, 435] width 31 height 24
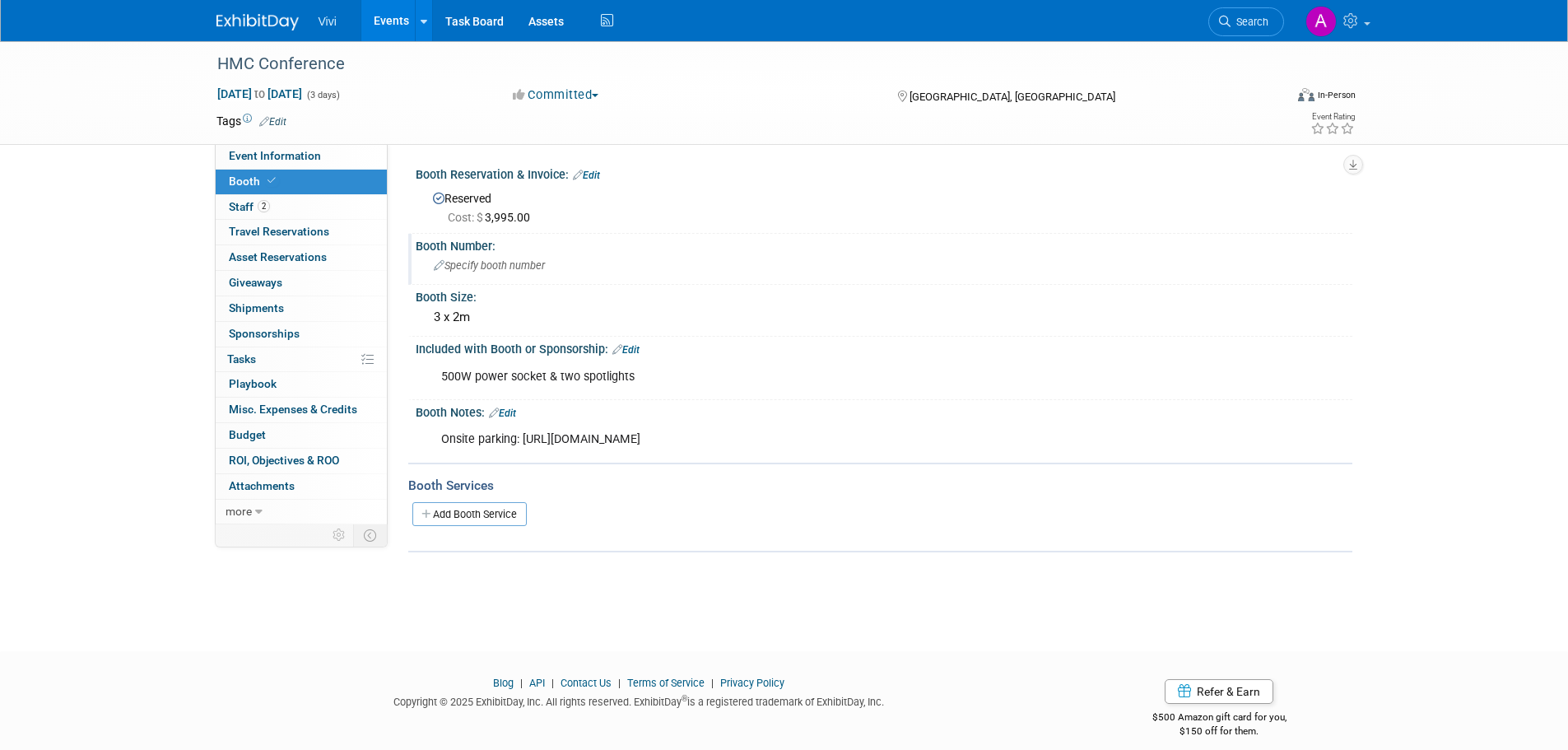
click at [489, 257] on div "Specify booth number" at bounding box center [883, 266] width 912 height 26
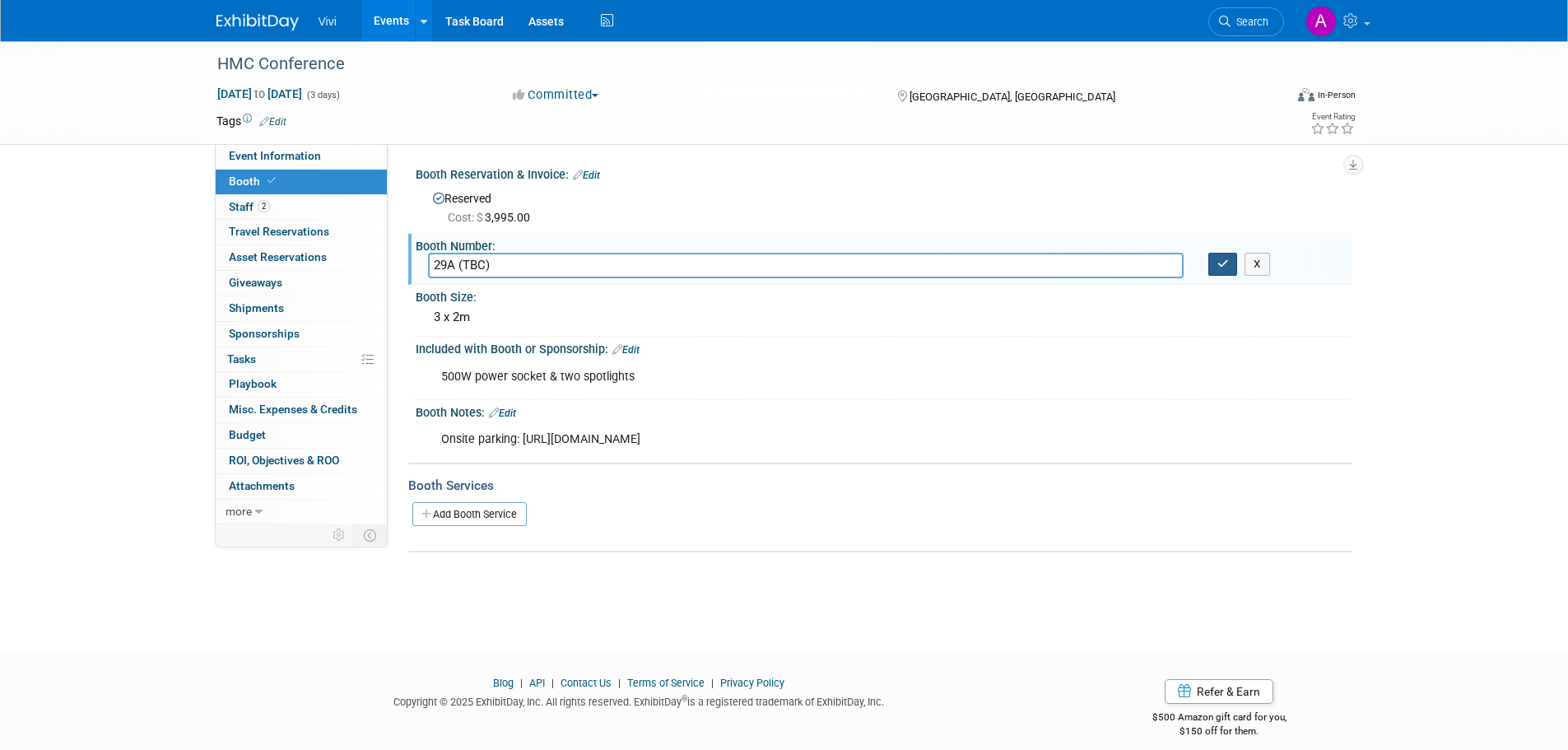
type input "29A (TBC)"
click at [1216, 267] on button "button" at bounding box center [1223, 265] width 30 height 23
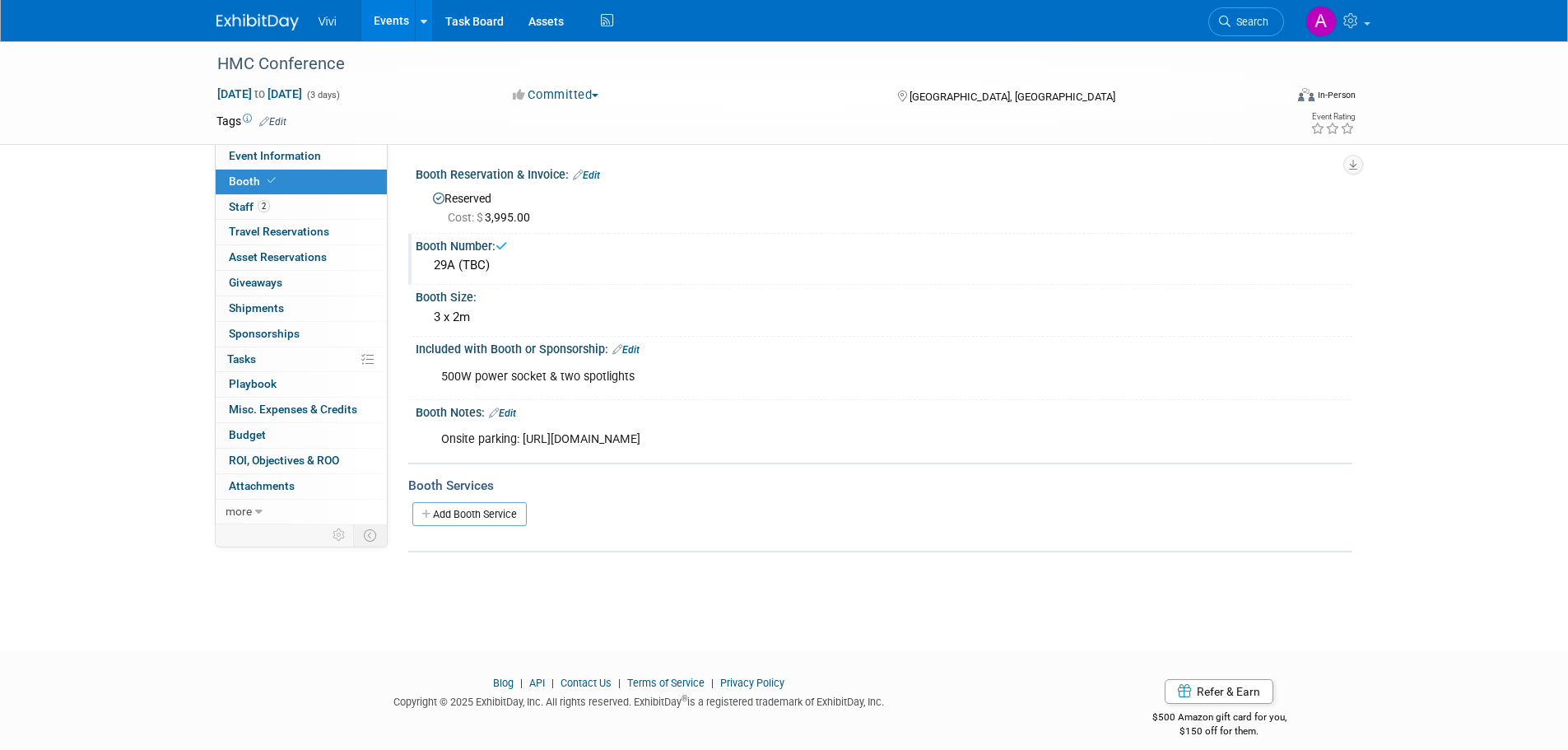
click at [1424, 340] on div "HMC Conference [DATE] to [DATE] (3 days) [DATE] to [DATE] Committed Committed C…" at bounding box center [784, 332] width 1568 height 581
